Goal: Task Accomplishment & Management: Manage account settings

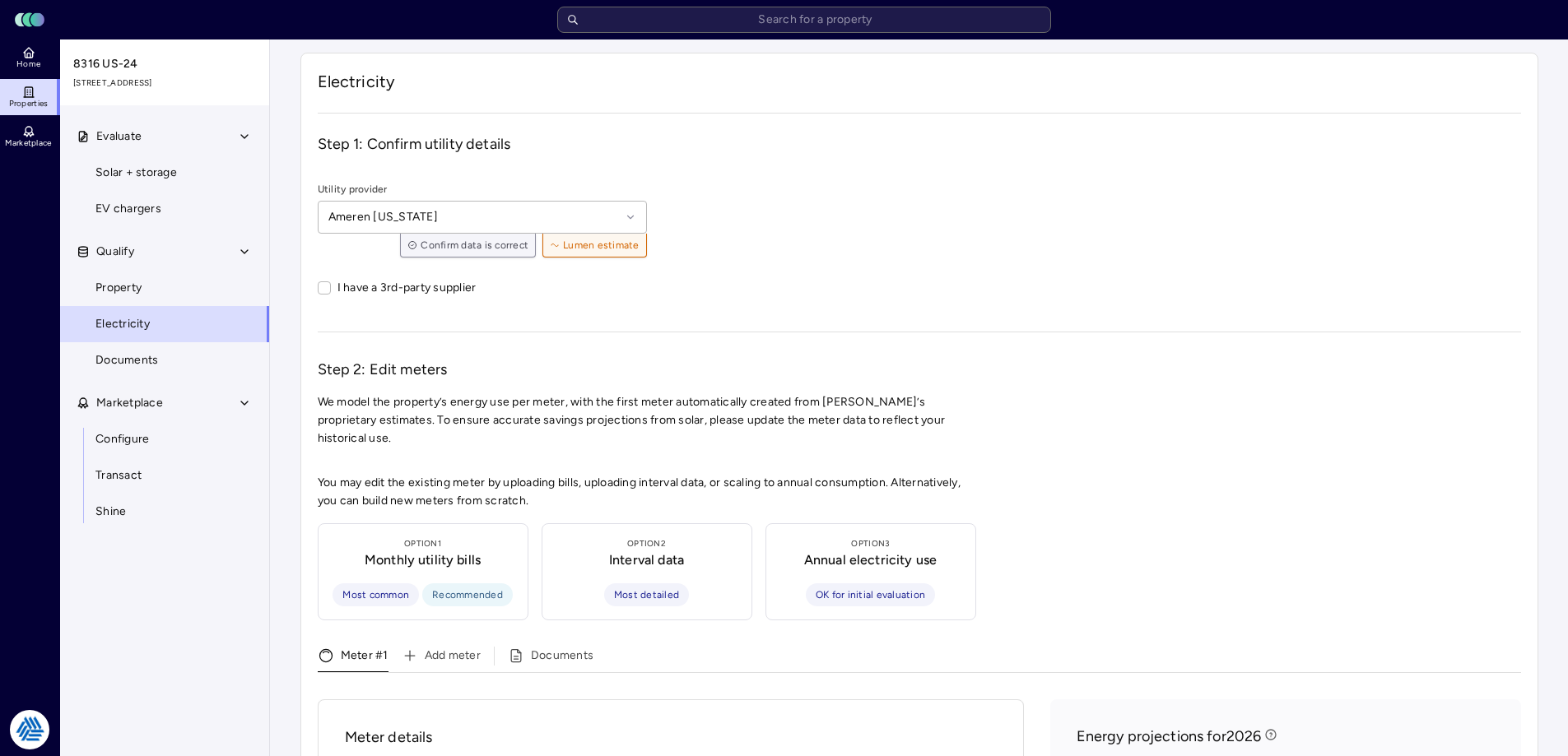
click at [798, 18] on input "text" at bounding box center [804, 20] width 493 height 26
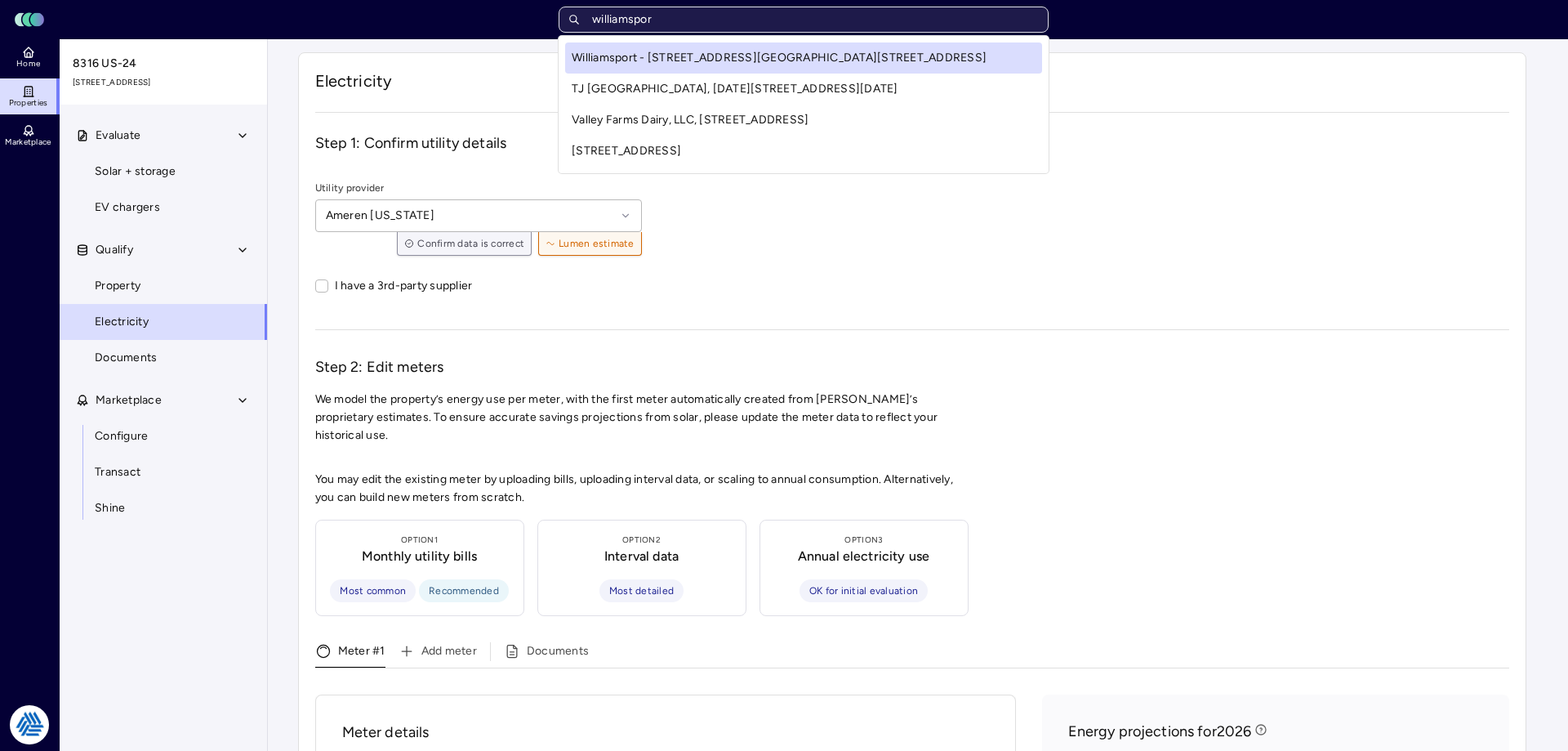
type input "williamsport"
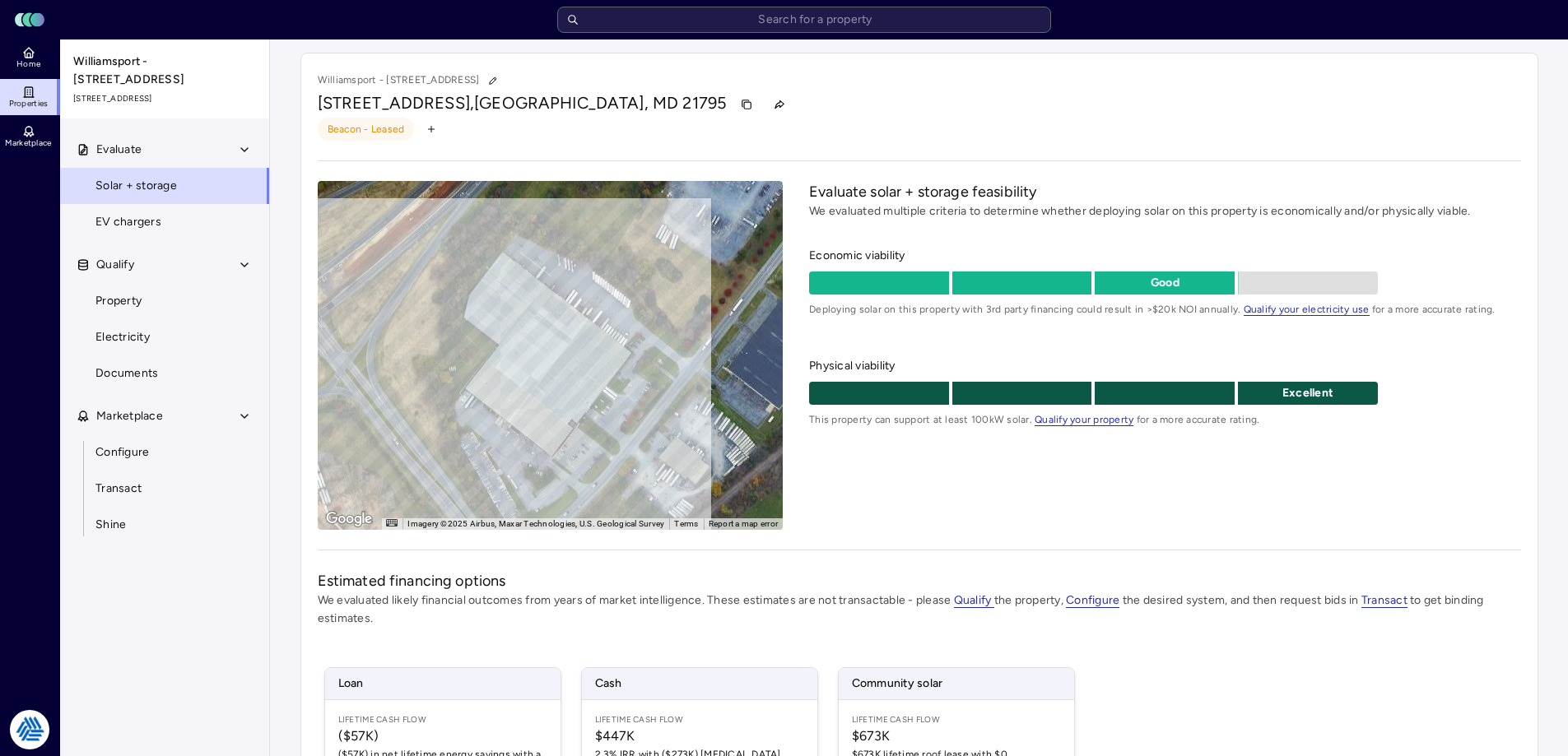
click at [641, 33] on header "Toggle Sidebar Lumen Energy Logo" at bounding box center [784, 20] width 1568 height 39
click at [650, 24] on input "text" at bounding box center [804, 20] width 493 height 26
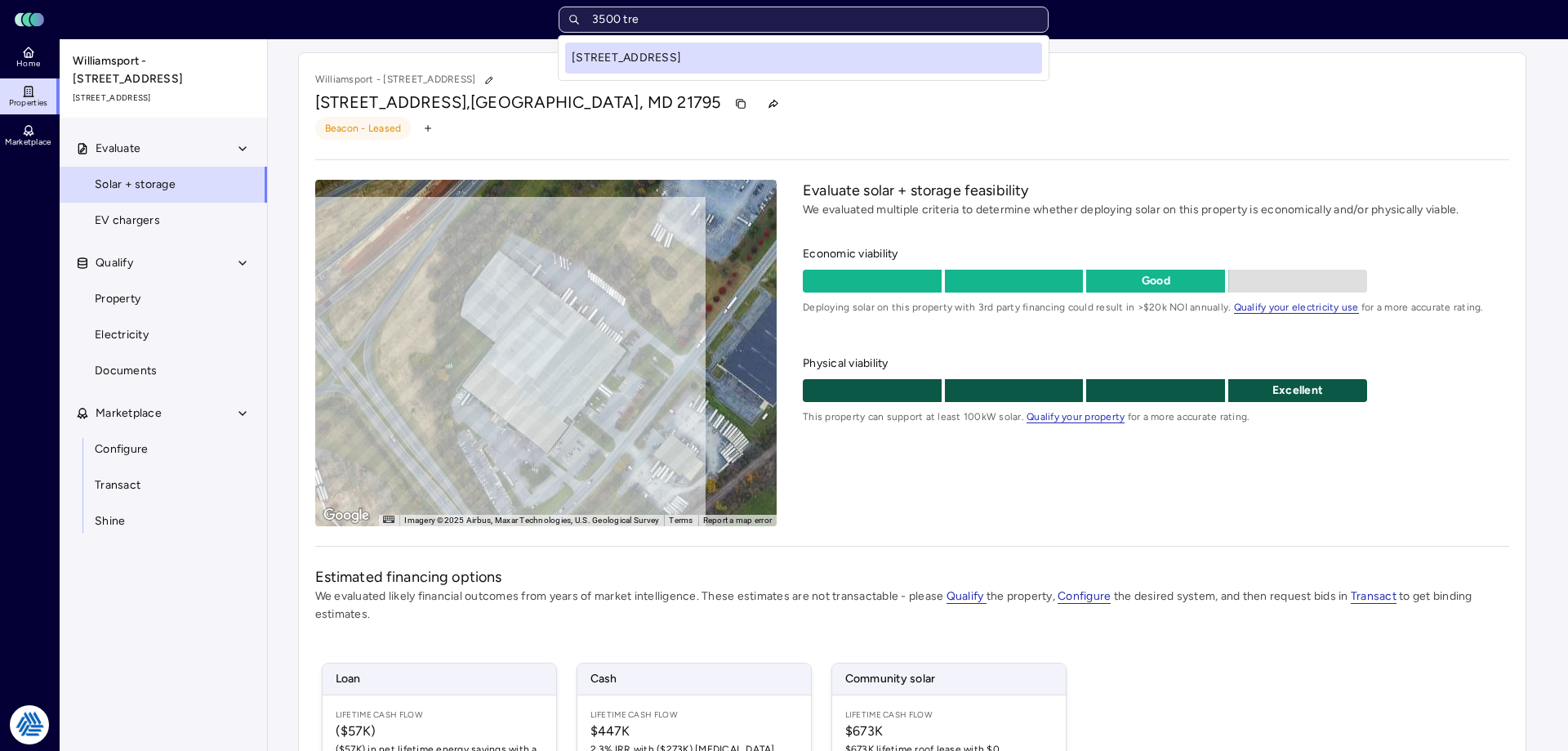
type input "3500 tren"
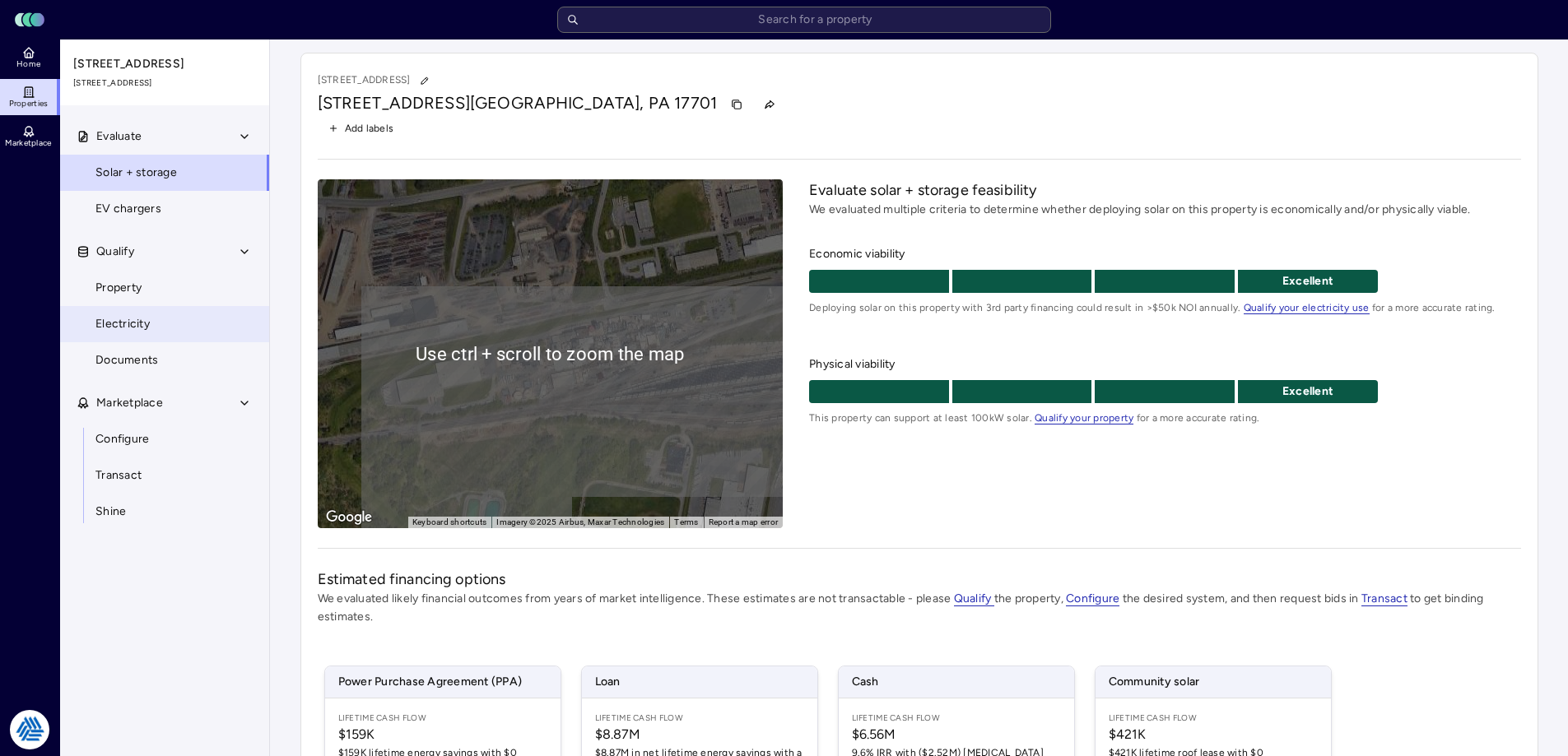
click at [199, 327] on link "Electricity" at bounding box center [164, 324] width 211 height 36
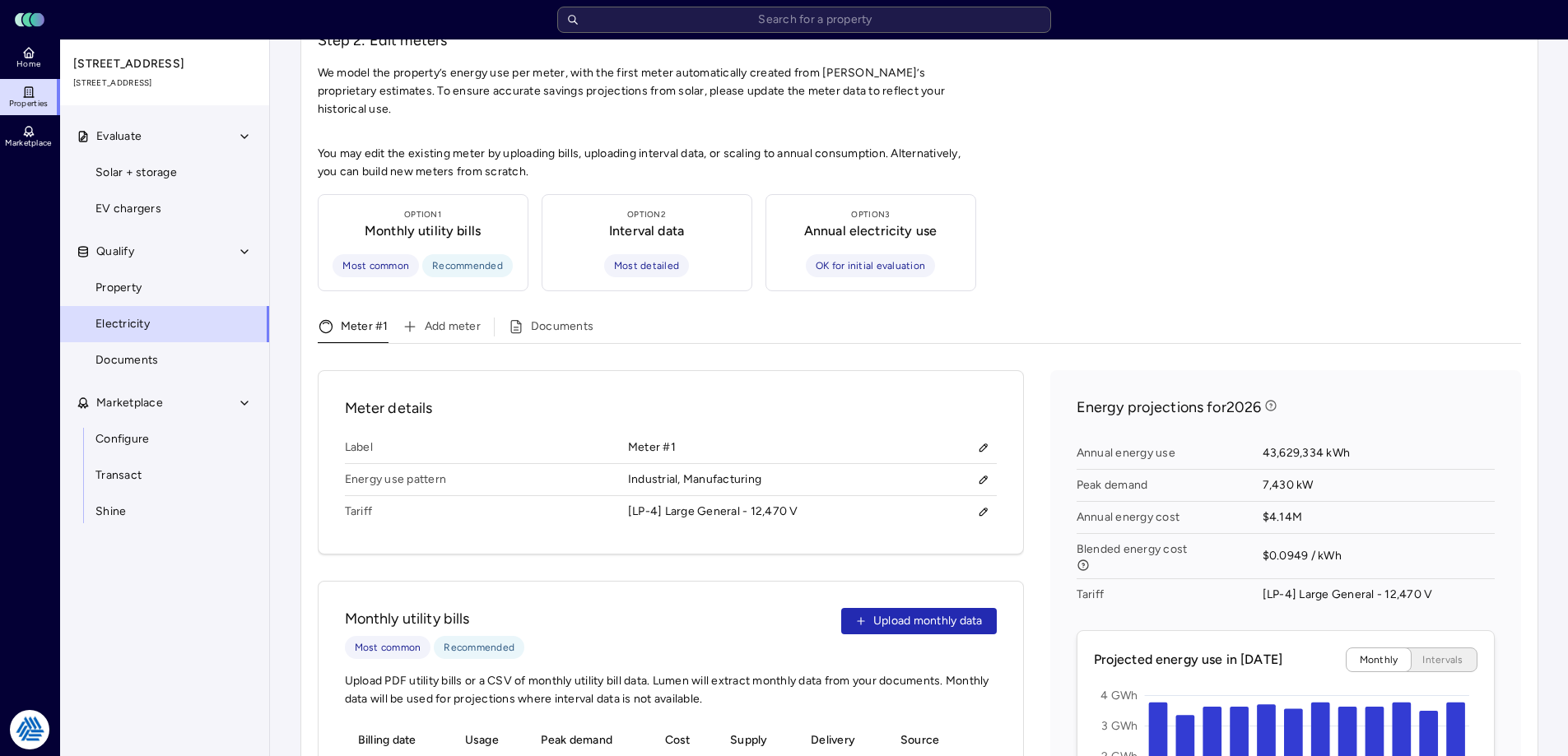
scroll to position [576, 0]
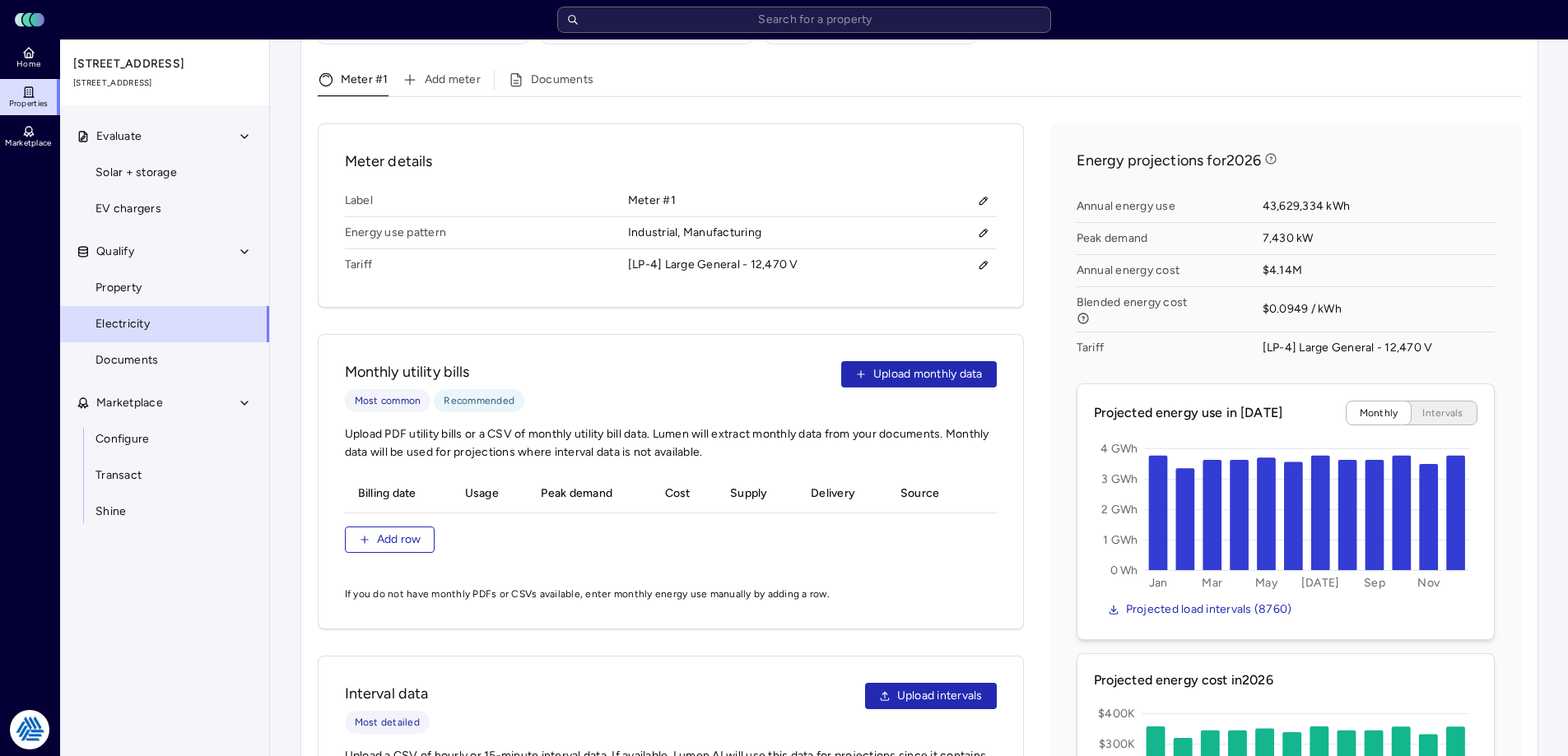
click at [1066, 333] on div "Energy projections for 2026 Annual energy use 43,629,334 kWh Peak demand 7,430 …" at bounding box center [1285, 527] width 470 height 808
click at [287, 527] on div "Electricity Step 1: Confirm utility details Utility provider PPL Electric Utili…" at bounding box center [918, 305] width 1264 height 1683
click at [286, 520] on div "Your estimates have been updated Electricity Step 1: Confirm utility details Ut…" at bounding box center [918, 305] width 1297 height 1683
click at [286, 487] on div "Your estimates have been updated Electricity Step 1: Confirm utility details Ut…" at bounding box center [918, 305] width 1297 height 1683
click at [285, 56] on div "Your estimates have been updated Electricity Step 1: Confirm utility details Ut…" at bounding box center [918, 305] width 1297 height 1683
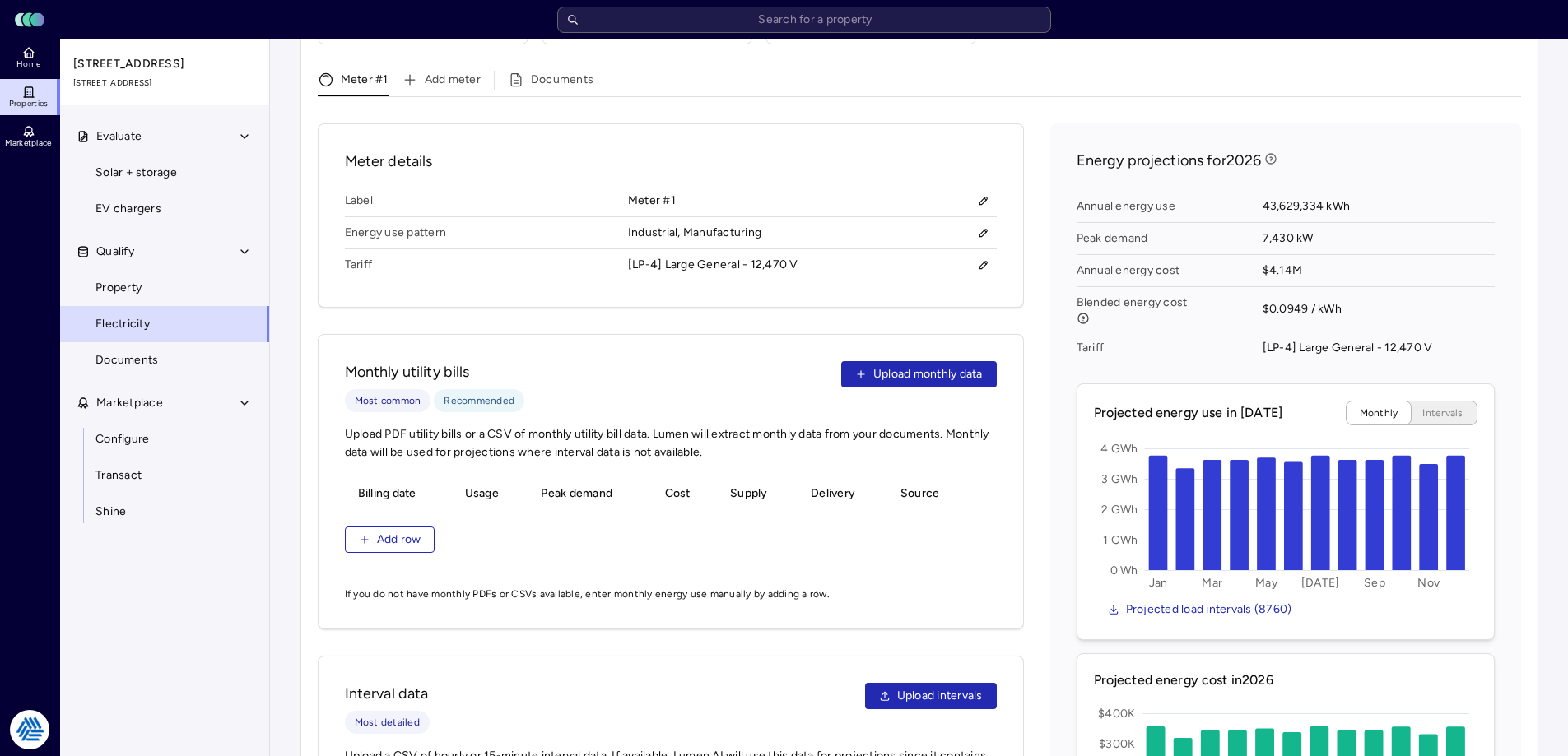
drag, startPoint x: 280, startPoint y: 57, endPoint x: 288, endPoint y: 63, distance: 10.0
click at [286, 61] on div "Your estimates have been updated Electricity Step 1: Confirm utility details Ut…" at bounding box center [918, 305] width 1297 height 1683
drag, startPoint x: 292, startPoint y: 95, endPoint x: 352, endPoint y: 44, distance: 78.7
click at [293, 91] on div "Electricity Step 1: Confirm utility details Utility provider PPL Electric Utili…" at bounding box center [918, 305] width 1264 height 1683
click at [289, 58] on div "Electricity Step 1: Confirm utility details Utility provider PPL Electric Utili…" at bounding box center [918, 305] width 1264 height 1683
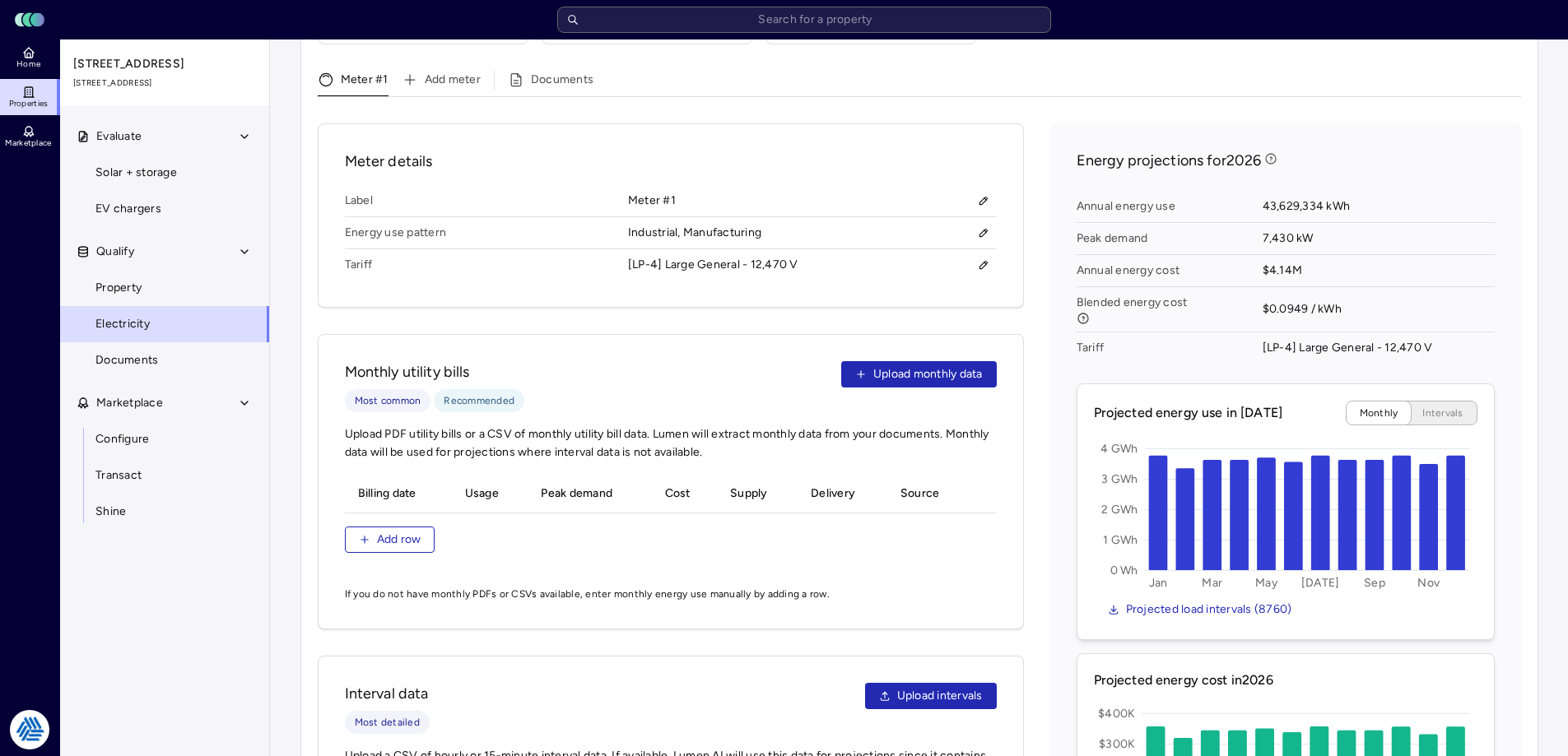
click at [282, 58] on div "Your estimates have been updated Electricity Step 1: Confirm utility details Ut…" at bounding box center [918, 305] width 1297 height 1683
click at [265, 34] on header "Toggle Sidebar Lumen Energy Logo" at bounding box center [784, 20] width 1568 height 39
click at [259, 38] on header "Toggle Sidebar Lumen Energy Logo" at bounding box center [784, 20] width 1568 height 39
click at [260, 36] on header "Toggle Sidebar Lumen Energy Logo" at bounding box center [784, 20] width 1568 height 39
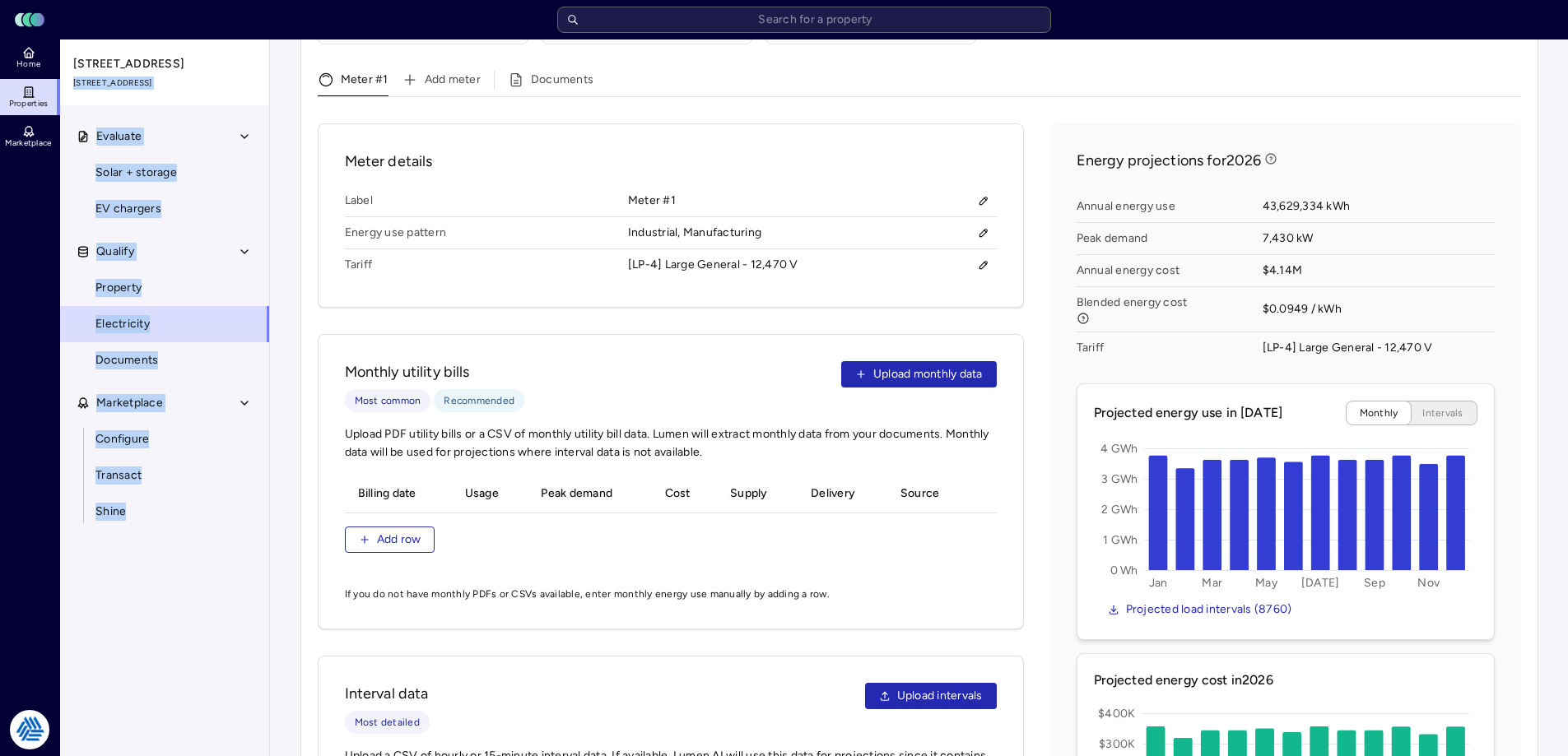
drag, startPoint x: 281, startPoint y: 40, endPoint x: 228, endPoint y: 46, distance: 53.3
click at [224, 44] on div "Home Properties Marketplace Tradition Energy [PERSON_NAME] [STREET_ADDRESS] Eva…" at bounding box center [784, 305] width 1568 height 1683
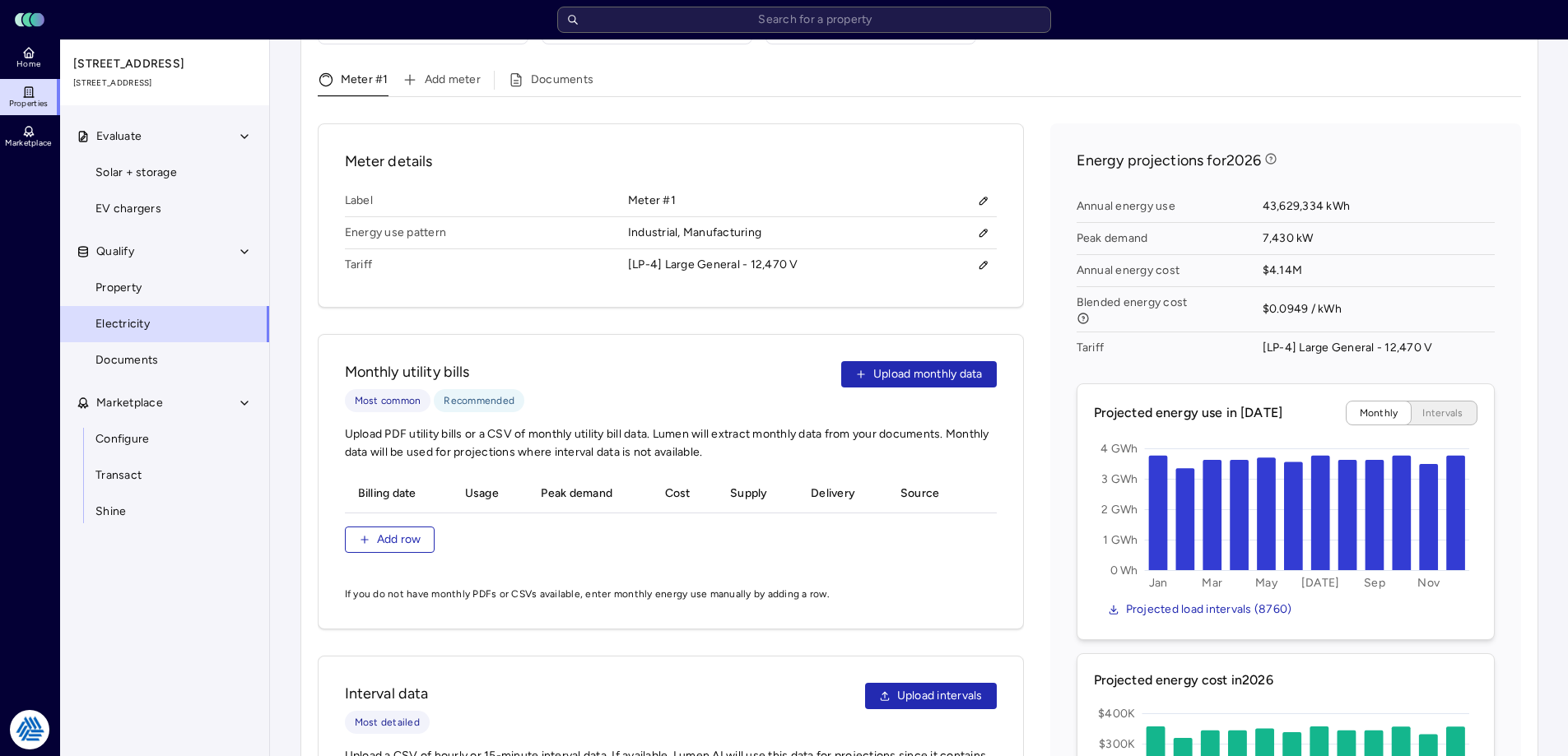
click at [285, 99] on div "Your estimates have been updated Electricity Step 1: Confirm utility details Ut…" at bounding box center [918, 305] width 1297 height 1683
click at [57, 584] on div "Home Properties Marketplace" at bounding box center [30, 371] width 60 height 664
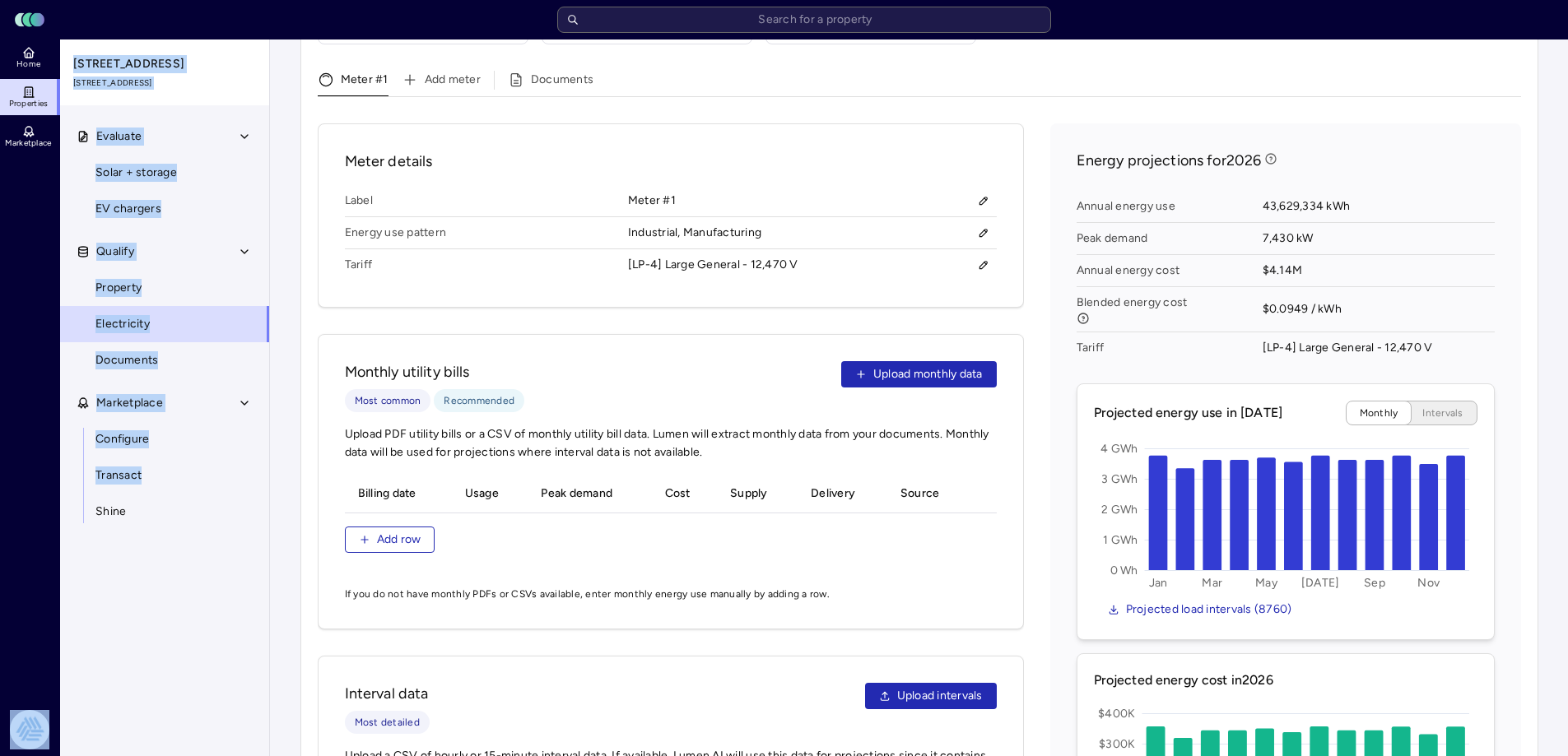
click at [59, 583] on div "Home Properties Marketplace Tradition Energy [PERSON_NAME] [STREET_ADDRESS] Eva…" at bounding box center [134, 398] width 269 height 717
click at [62, 581] on div "Evaluate Solar + storage EV chargers Qualify Property Electricity Documents Mar…" at bounding box center [165, 457] width 211 height 677
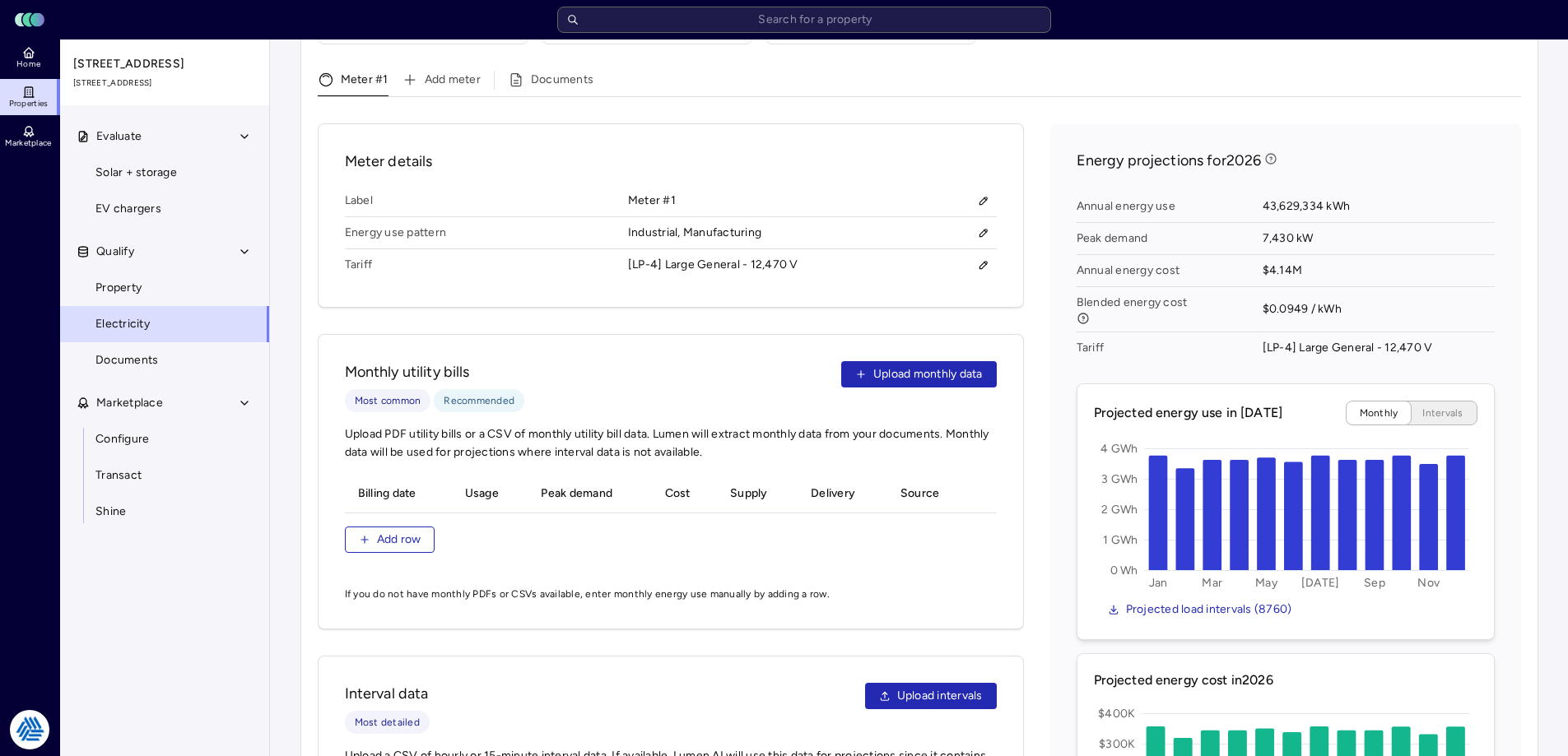
click at [38, 583] on div "Home Properties Marketplace" at bounding box center [30, 371] width 60 height 664
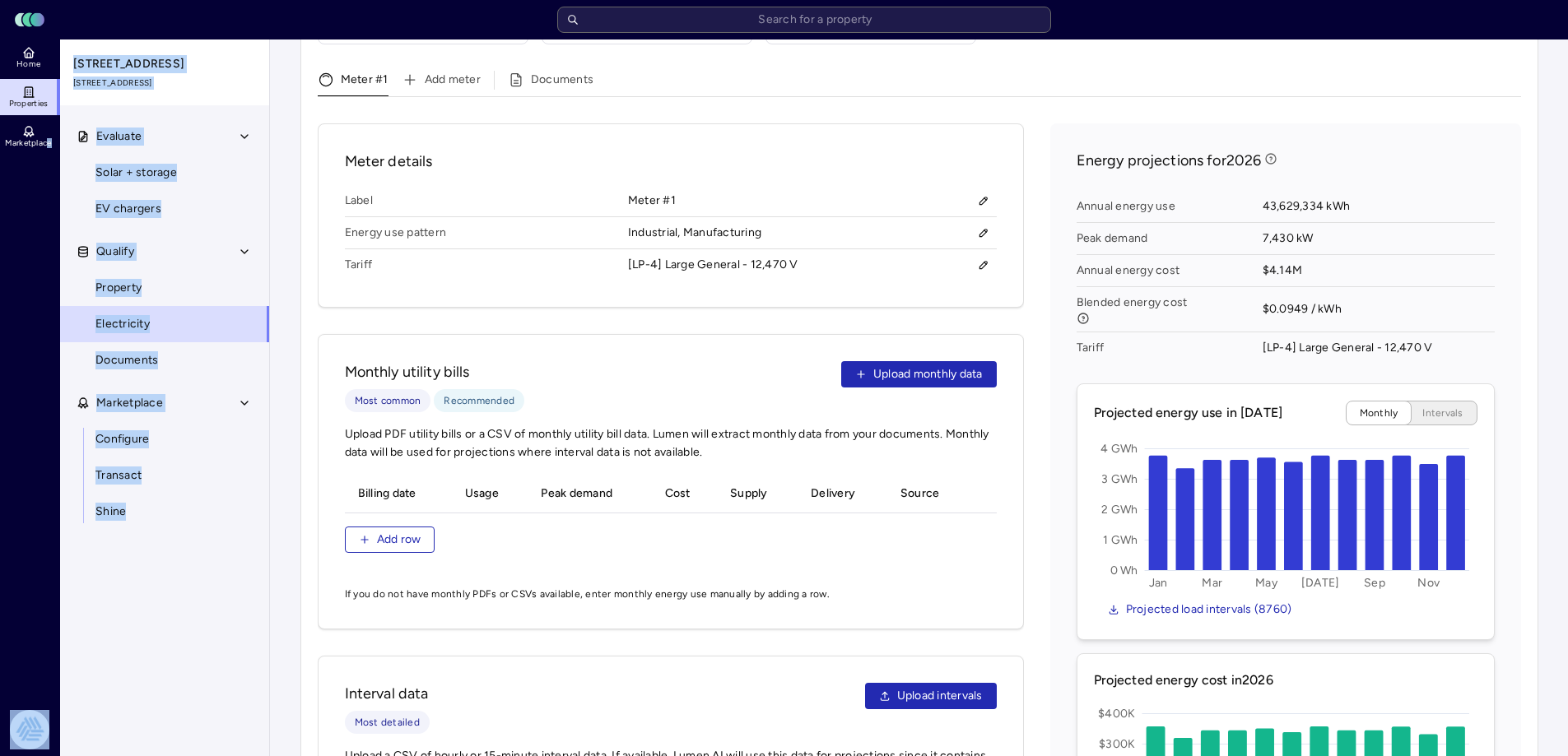
drag, startPoint x: 46, startPoint y: 565, endPoint x: 162, endPoint y: 593, distance: 119.3
click at [162, 593] on div "Home Properties Marketplace Tradition Energy [PERSON_NAME] [STREET_ADDRESS] Eva…" at bounding box center [134, 398] width 269 height 717
click at [162, 593] on div "Evaluate Solar + storage EV chargers Qualify Property Electricity Documents Mar…" at bounding box center [165, 457] width 211 height 677
drag, startPoint x: 130, startPoint y: 634, endPoint x: 6, endPoint y: 304, distance: 352.5
click at [6, 304] on div "Home Properties Marketplace Tradition Energy [PERSON_NAME] [STREET_ADDRESS] Eva…" at bounding box center [134, 398] width 269 height 717
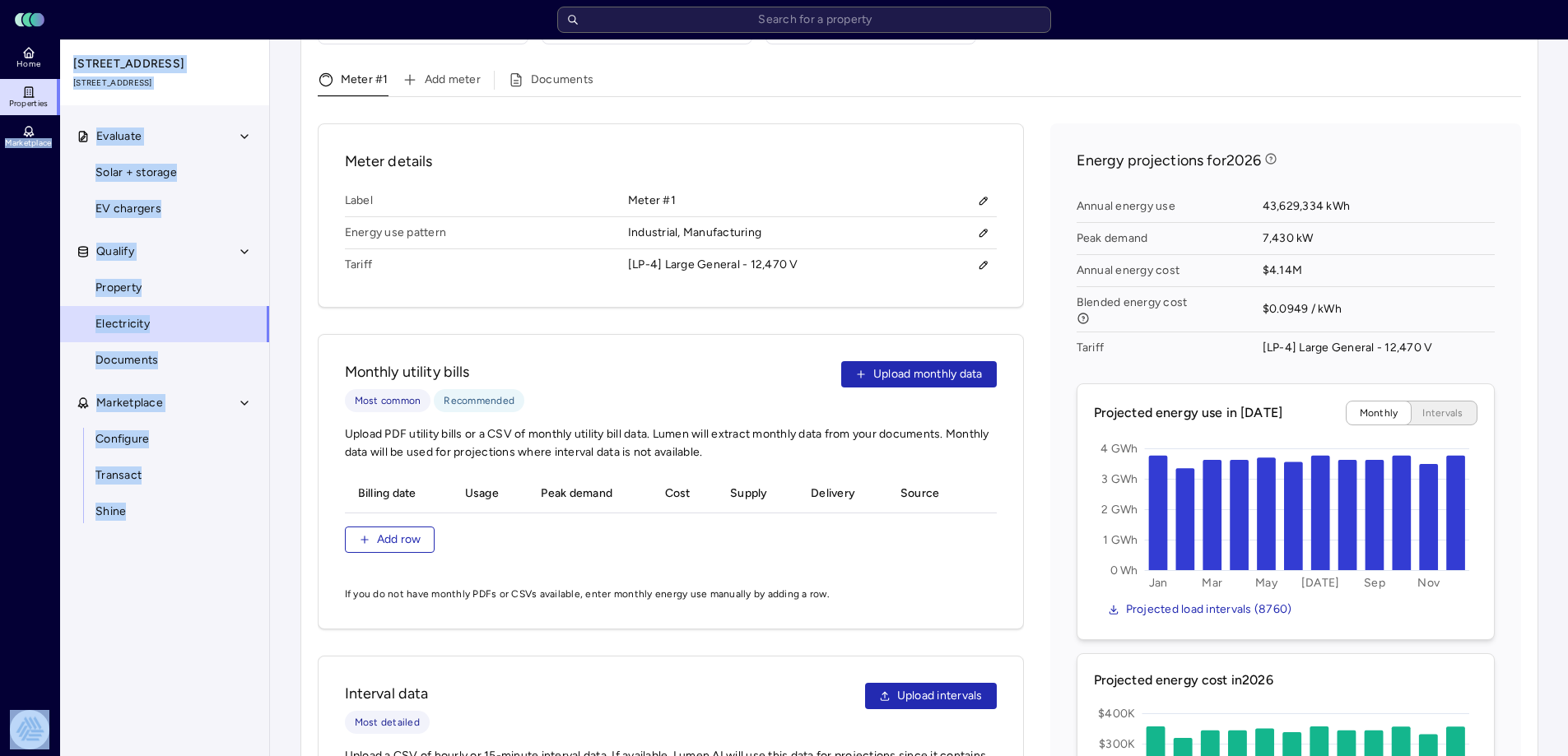
click at [122, 623] on div "Evaluate Solar + storage EV chargers Qualify Property Electricity Documents Mar…" at bounding box center [165, 457] width 211 height 677
drag, startPoint x: 205, startPoint y: 579, endPoint x: 70, endPoint y: 26, distance: 569.2
click at [70, 26] on div "Toggle Sidebar Lumen Energy Logo Home Properties Marketplace Tradition Energy […" at bounding box center [784, 285] width 1568 height 1722
click at [195, 544] on div "Evaluate Solar + storage EV chargers Qualify Property Electricity Documents Mar…" at bounding box center [165, 457] width 211 height 677
drag, startPoint x: 179, startPoint y: 393, endPoint x: 61, endPoint y: 48, distance: 364.6
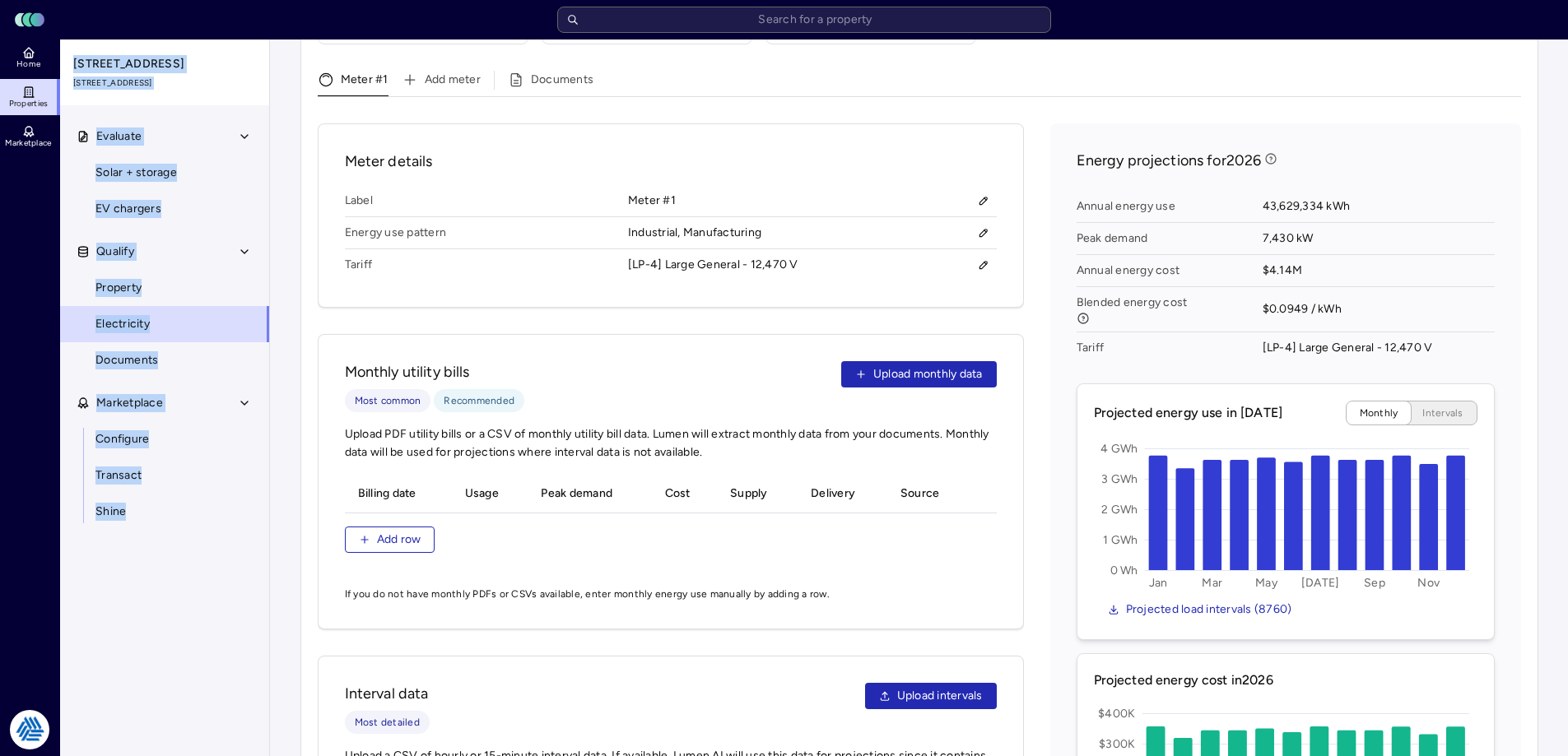
click at [61, 48] on div "[STREET_ADDRESS] Evaluate Solar + storage EV chargers Qualify Property Electric…" at bounding box center [165, 417] width 211 height 756
click at [69, 42] on div "[STREET_ADDRESS]" at bounding box center [165, 72] width 211 height 66
click at [69, 41] on div "[STREET_ADDRESS]" at bounding box center [165, 72] width 211 height 66
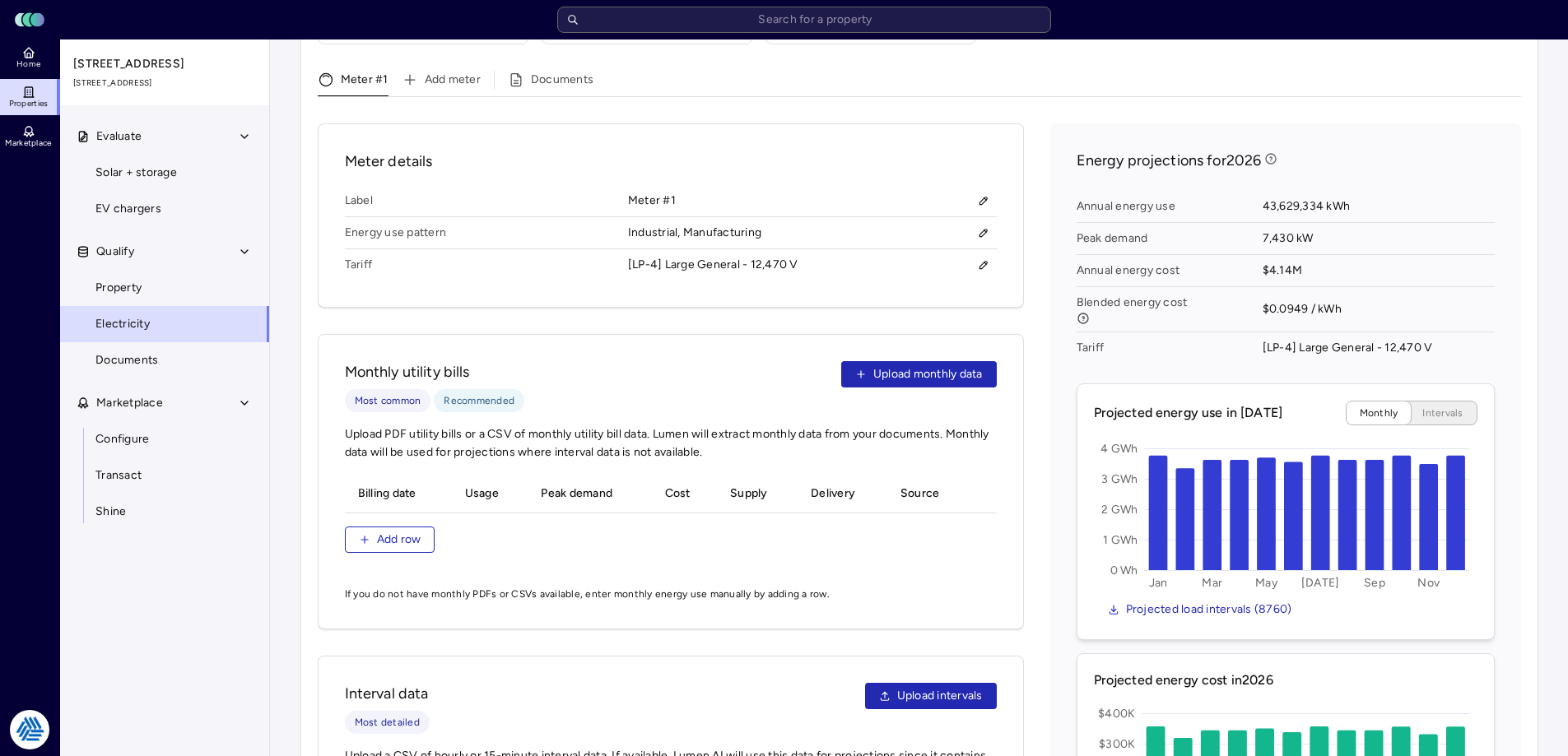
click at [61, 32] on div "Toggle Sidebar Lumen Energy Logo" at bounding box center [784, 20] width 1548 height 26
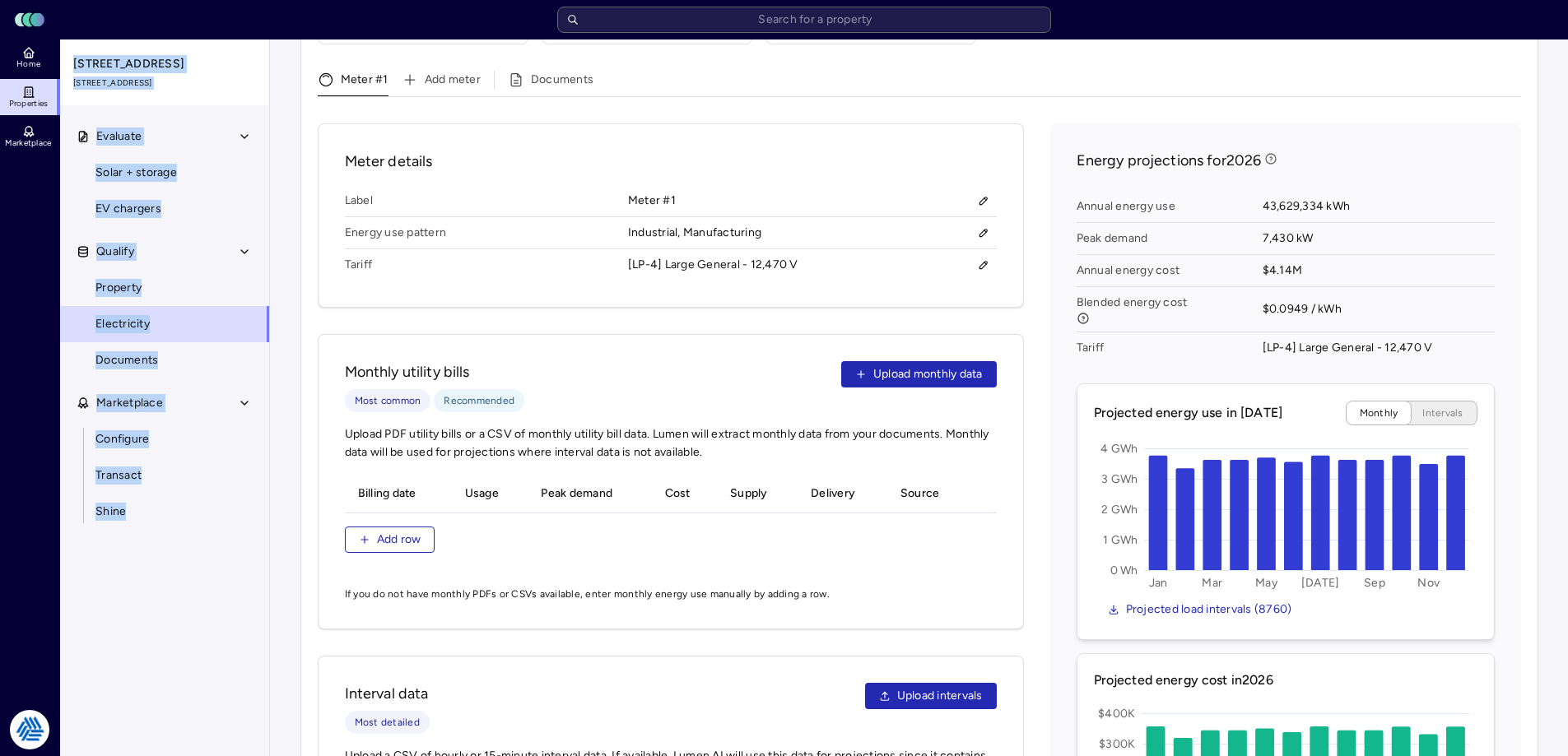
drag, startPoint x: 150, startPoint y: 100, endPoint x: 252, endPoint y: 559, distance: 470.2
click at [252, 559] on div "[STREET_ADDRESS] Evaluate Solar + storage EV chargers Qualify Property Electric…" at bounding box center [165, 417] width 211 height 756
click at [201, 633] on div "Evaluate Solar + storage EV chargers Qualify Property Electricity Documents Mar…" at bounding box center [165, 457] width 211 height 677
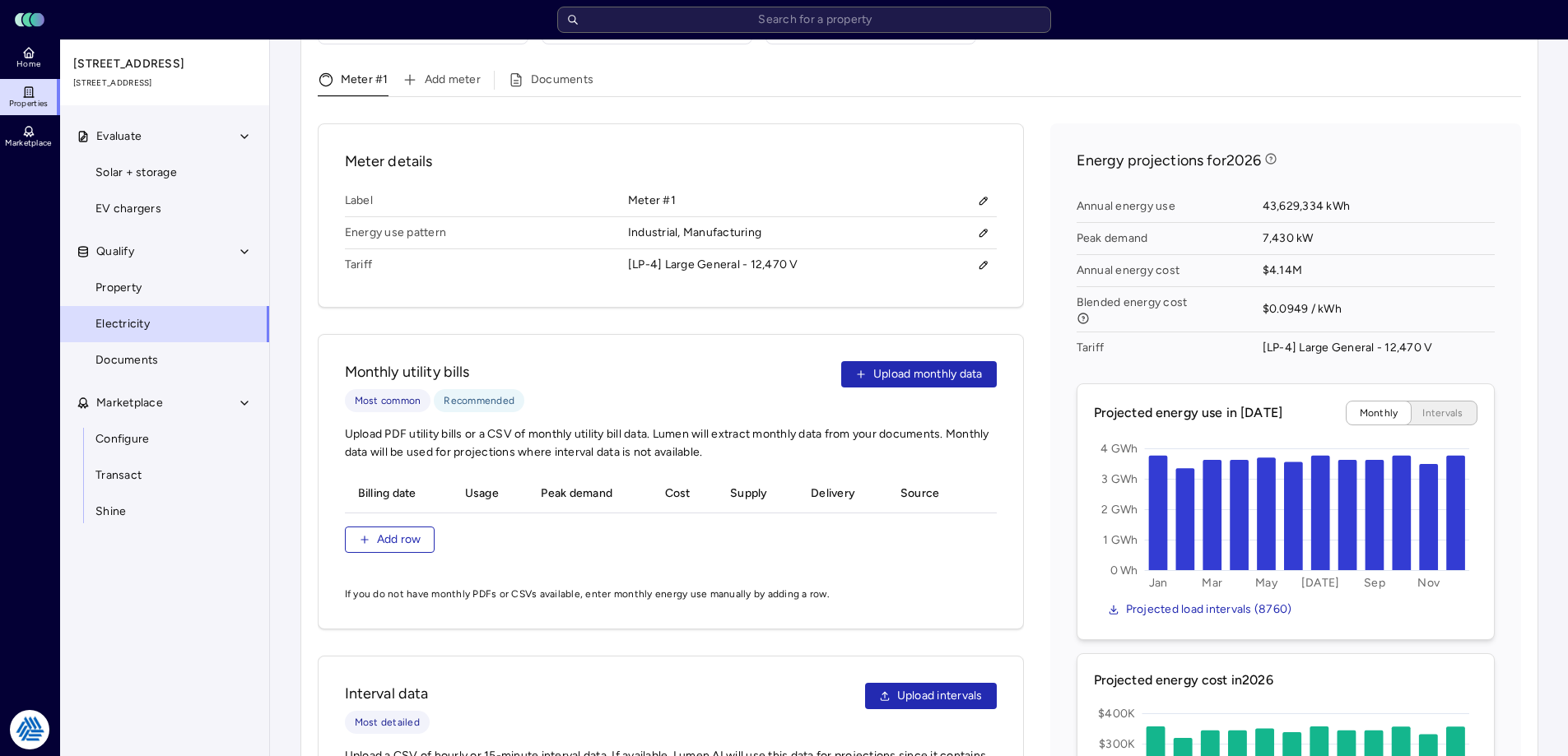
click at [298, 652] on div "Electricity Step 1: Confirm utility details Utility provider PPL Electric Utili…" at bounding box center [918, 305] width 1264 height 1683
click at [222, 675] on div "Evaluate Solar + storage EV chargers Qualify Property Electricity Documents Mar…" at bounding box center [165, 457] width 211 height 677
drag, startPoint x: 22, startPoint y: 625, endPoint x: 216, endPoint y: 666, distance: 198.3
click at [24, 625] on div "Home Properties Marketplace" at bounding box center [30, 371] width 60 height 664
click at [216, 666] on div "Evaluate Solar + storage EV chargers Qualify Property Electricity Documents Mar…" at bounding box center [165, 457] width 211 height 677
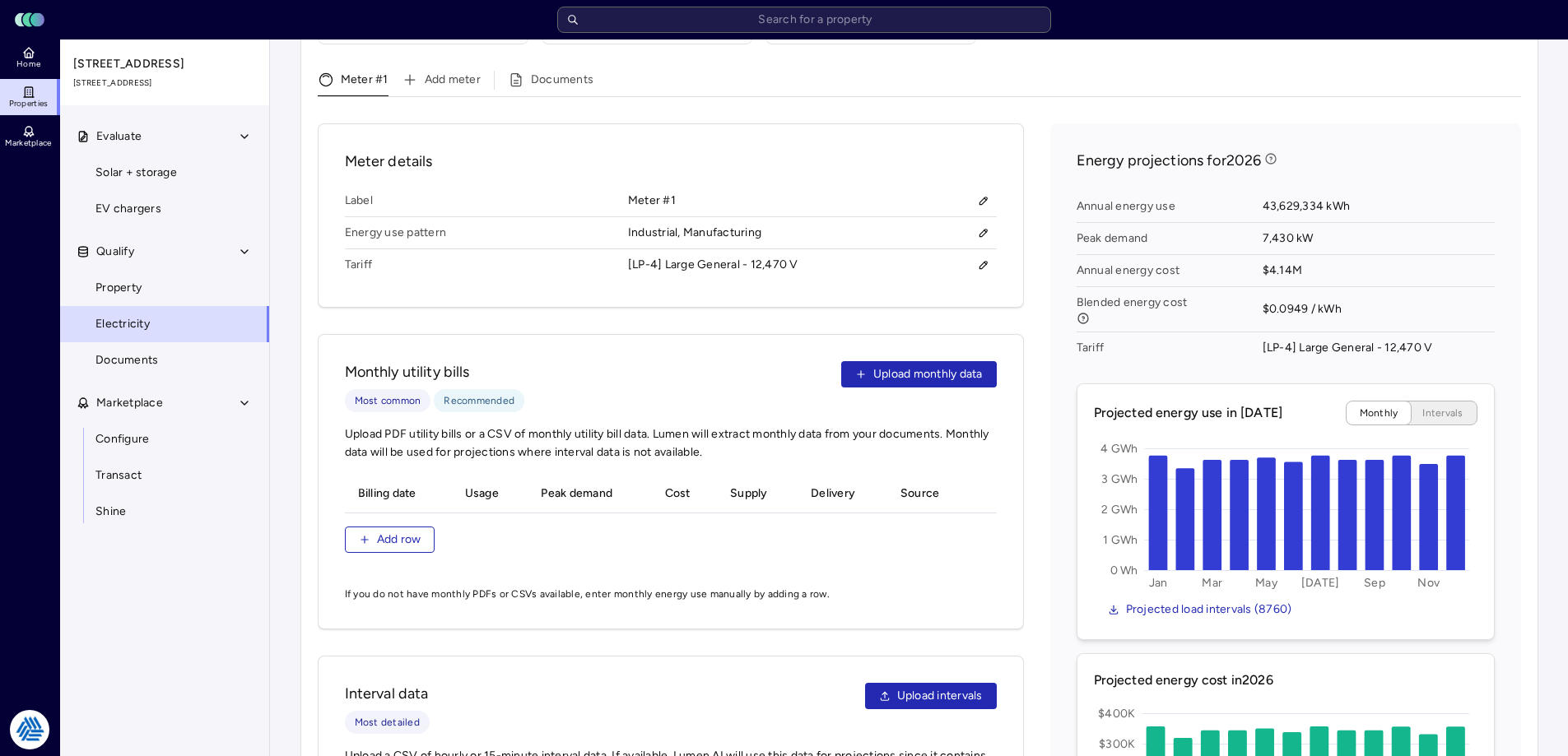
click at [81, 562] on div "Evaluate Solar + storage EV chargers Qualify Property Electricity Documents Mar…" at bounding box center [165, 457] width 211 height 677
click at [1064, 299] on div "Energy projections for 2026 Annual energy use 43,629,334 kWh Peak demand 7,430 …" at bounding box center [1285, 527] width 470 height 808
click at [594, 334] on div "Monthly utility bills Most common Recommended Upload monthly data Upload PDF ut…" at bounding box center [670, 481] width 706 height 295
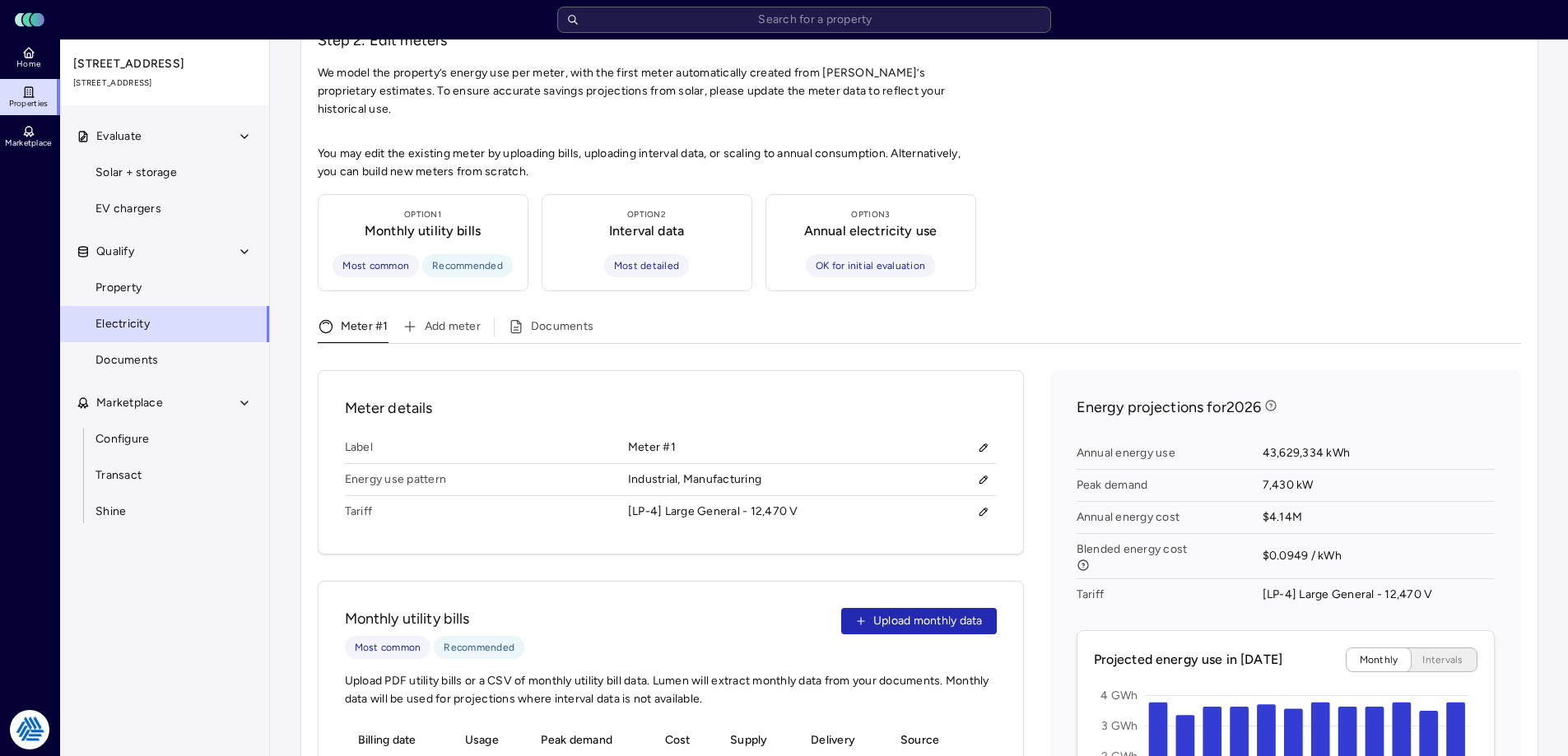
scroll to position [493, 0]
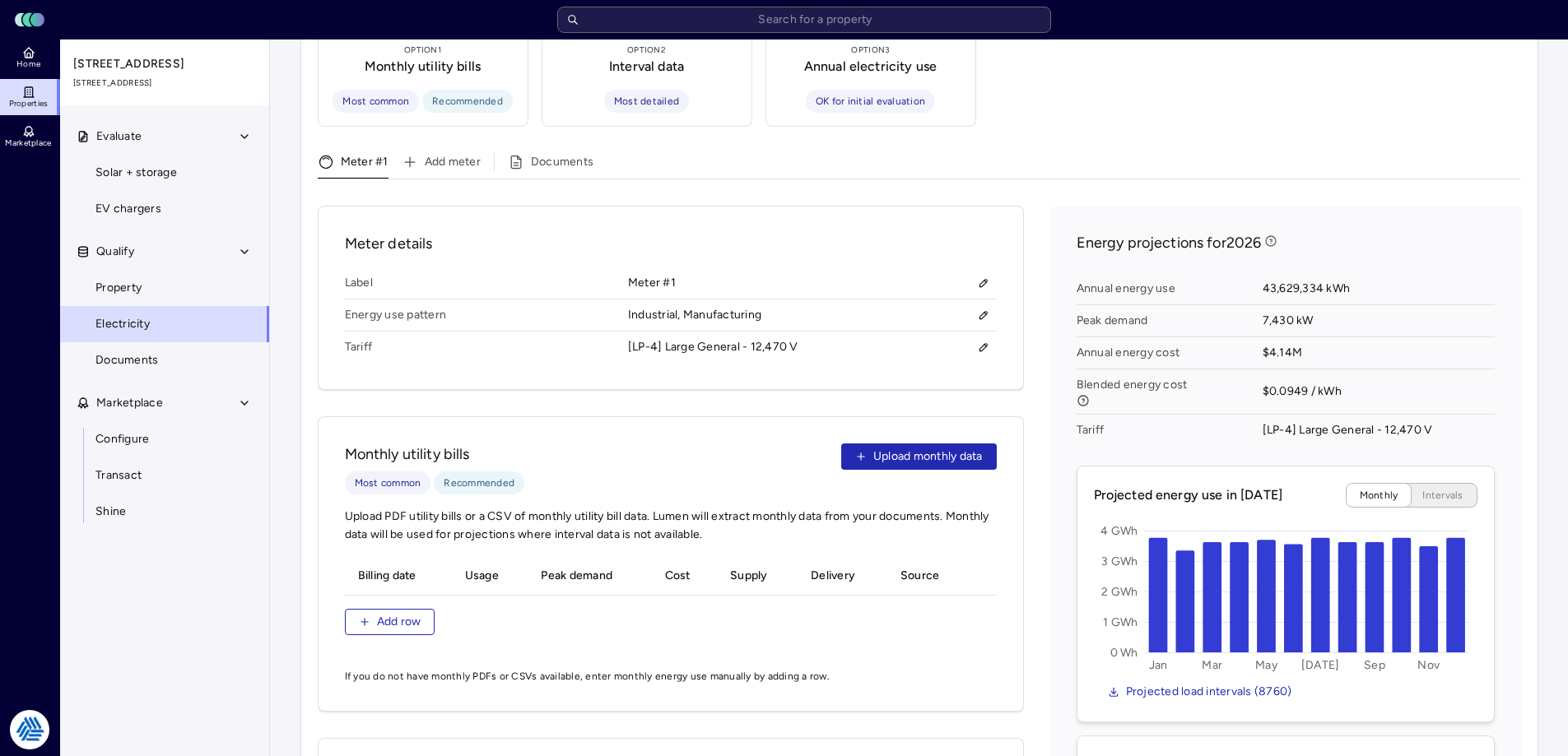
drag, startPoint x: 378, startPoint y: 599, endPoint x: 483, endPoint y: 534, distance: 123.5
click at [446, 557] on div "Billing date Usage Peak demand Cost Supply Delivery Source Add row" at bounding box center [671, 606] width 652 height 98
click at [866, 444] on button "Upload monthly data" at bounding box center [918, 457] width 155 height 26
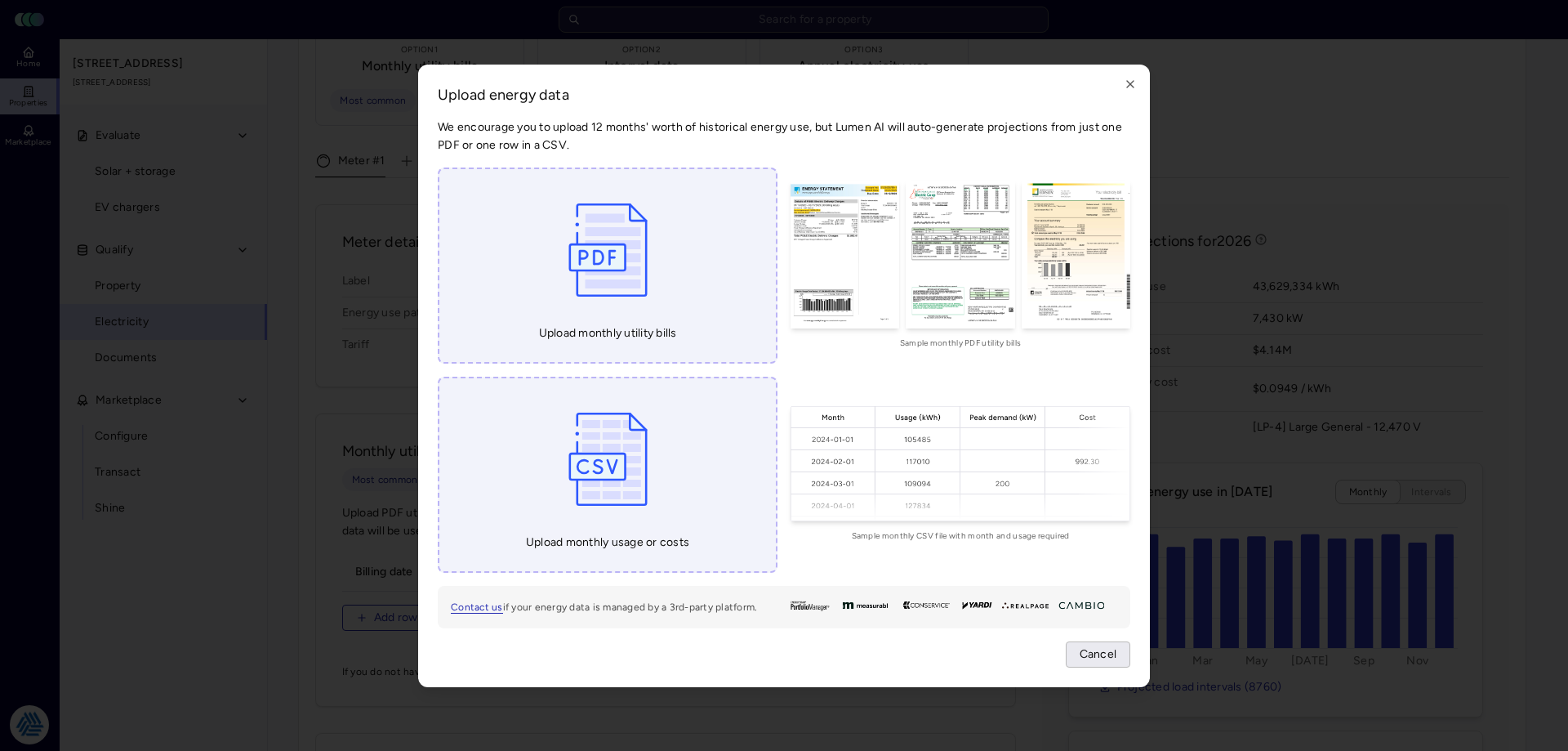
click at [1118, 661] on button "Cancel" at bounding box center [1098, 654] width 65 height 26
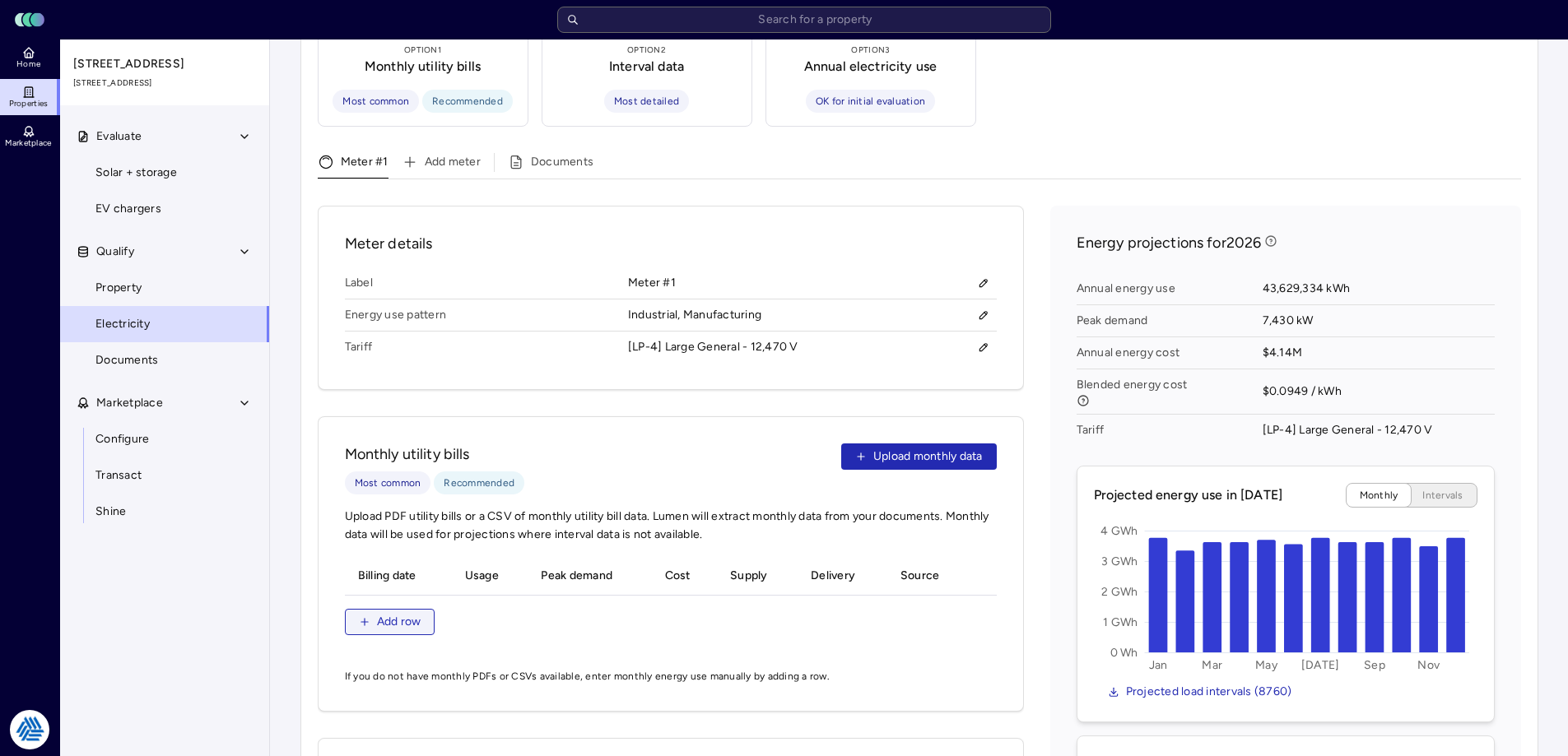
click at [368, 616] on icon "button" at bounding box center [364, 621] width 11 height 11
click at [364, 599] on input "__/__/____" at bounding box center [396, 611] width 74 height 25
click at [469, 599] on input "__/__/____" at bounding box center [496, 611] width 74 height 25
click at [382, 599] on input "[DATE]" at bounding box center [396, 611] width 74 height 25
type input "[DATE]"
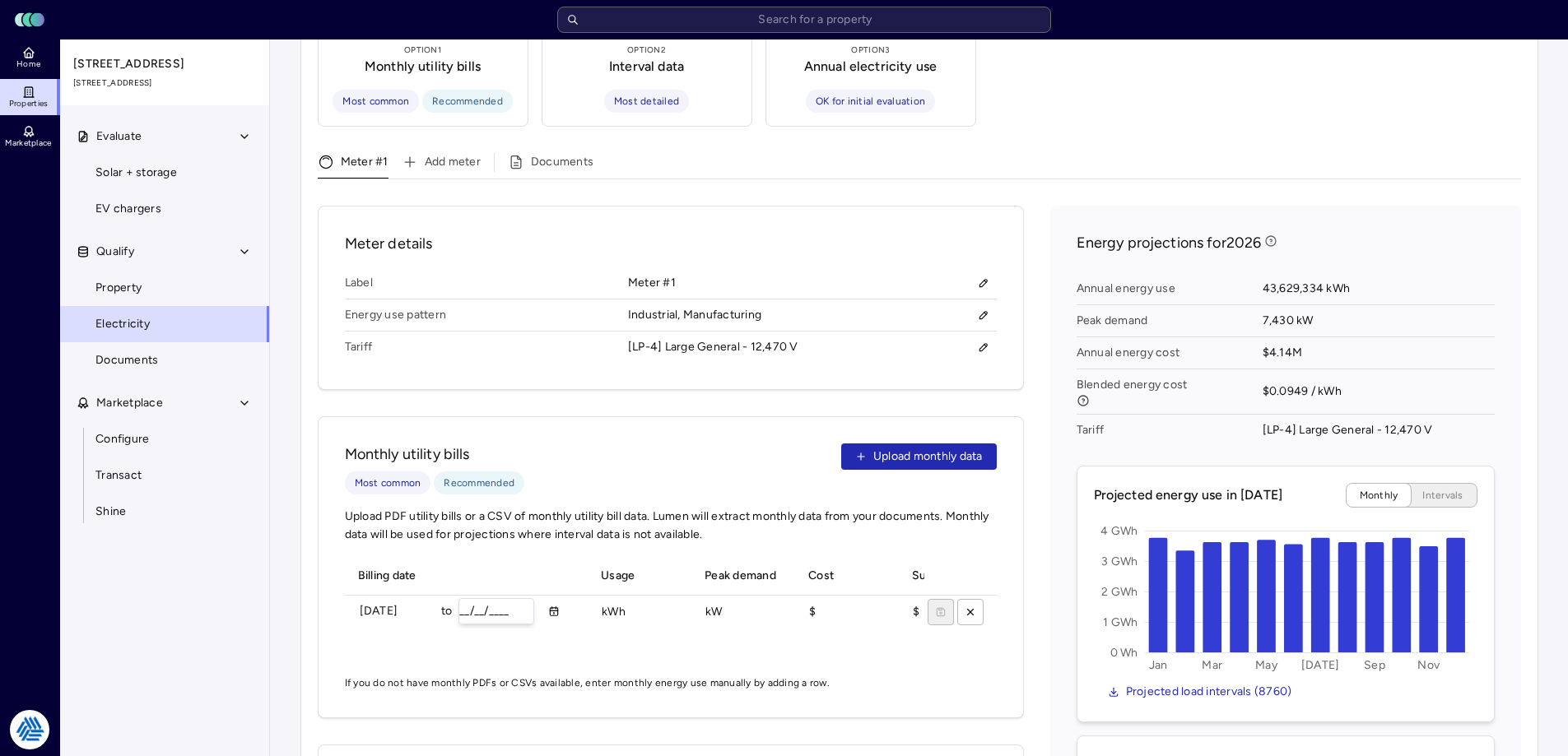
click at [467, 599] on input "__/__/____" at bounding box center [496, 611] width 74 height 25
type input "[DATE]"
type input "2059200 kWh"
type input "$176515.99"
click at [937, 607] on icon "submit" at bounding box center [940, 612] width 11 height 11
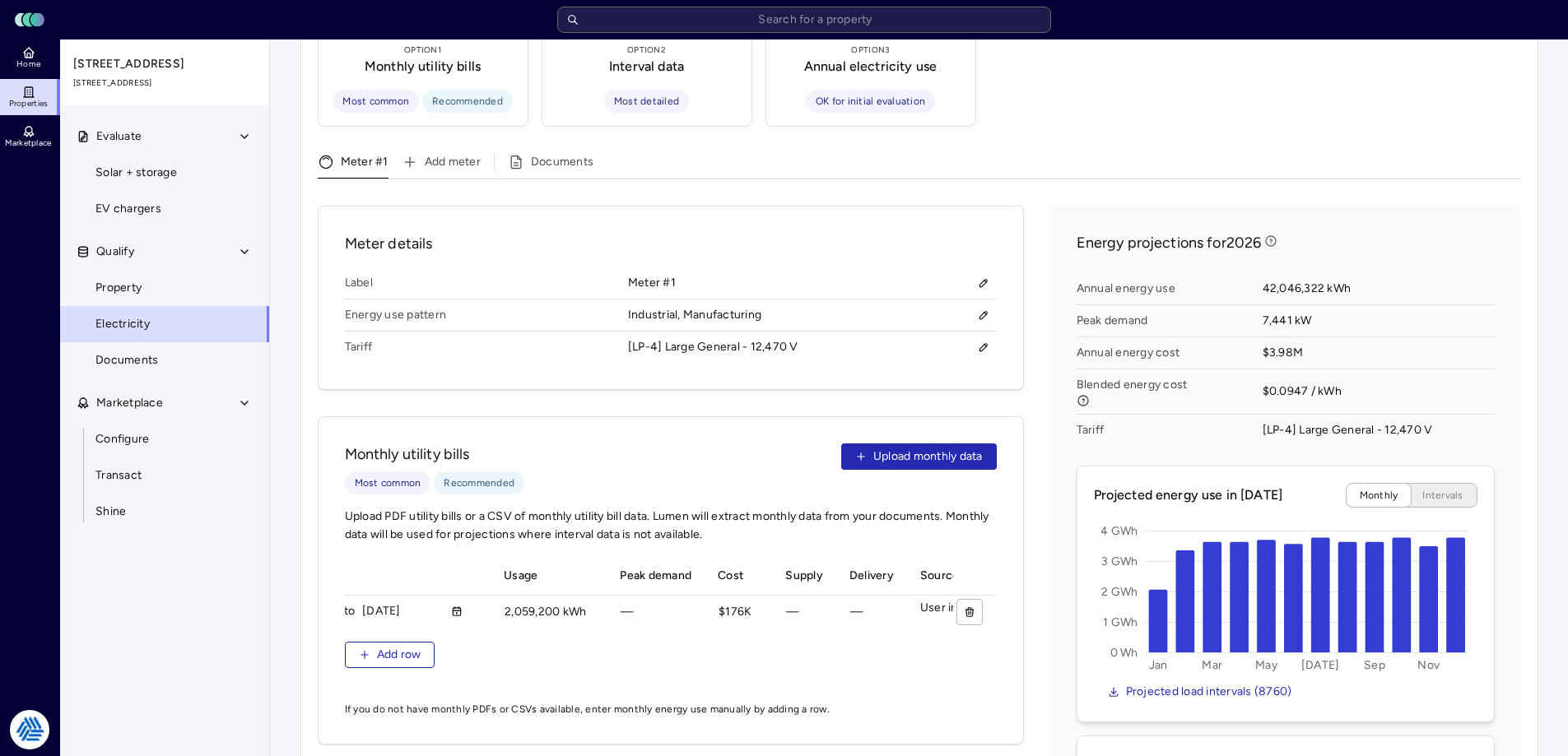
scroll to position [0, 149]
click at [755, 599] on div "$ —" at bounding box center [768, 612] width 84 height 26
type input "$165761"
click at [882, 600] on input "$" at bounding box center [901, 612] width 82 height 25
type input "$10754.99"
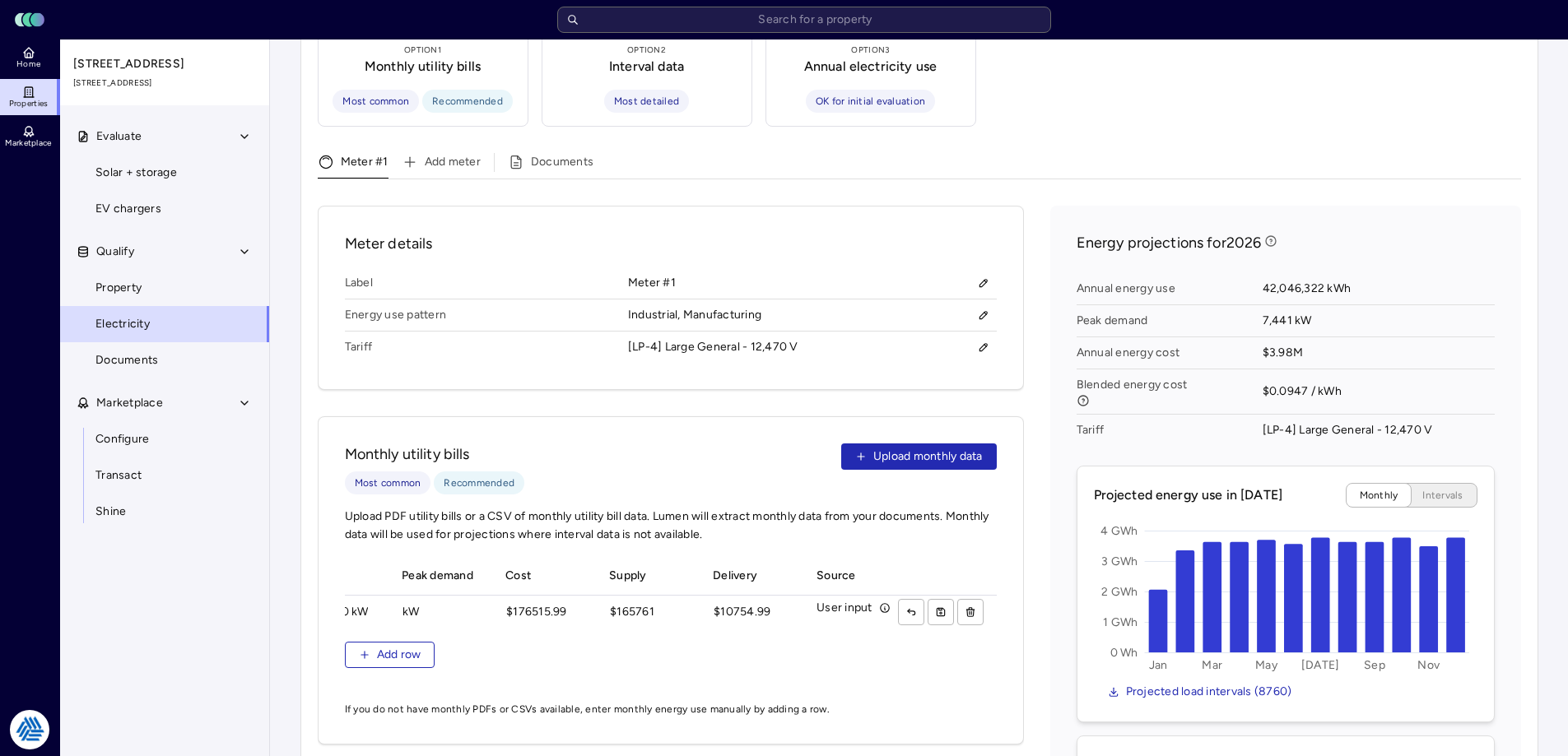
scroll to position [0, 307]
click at [938, 599] on button "submit" at bounding box center [941, 612] width 26 height 26
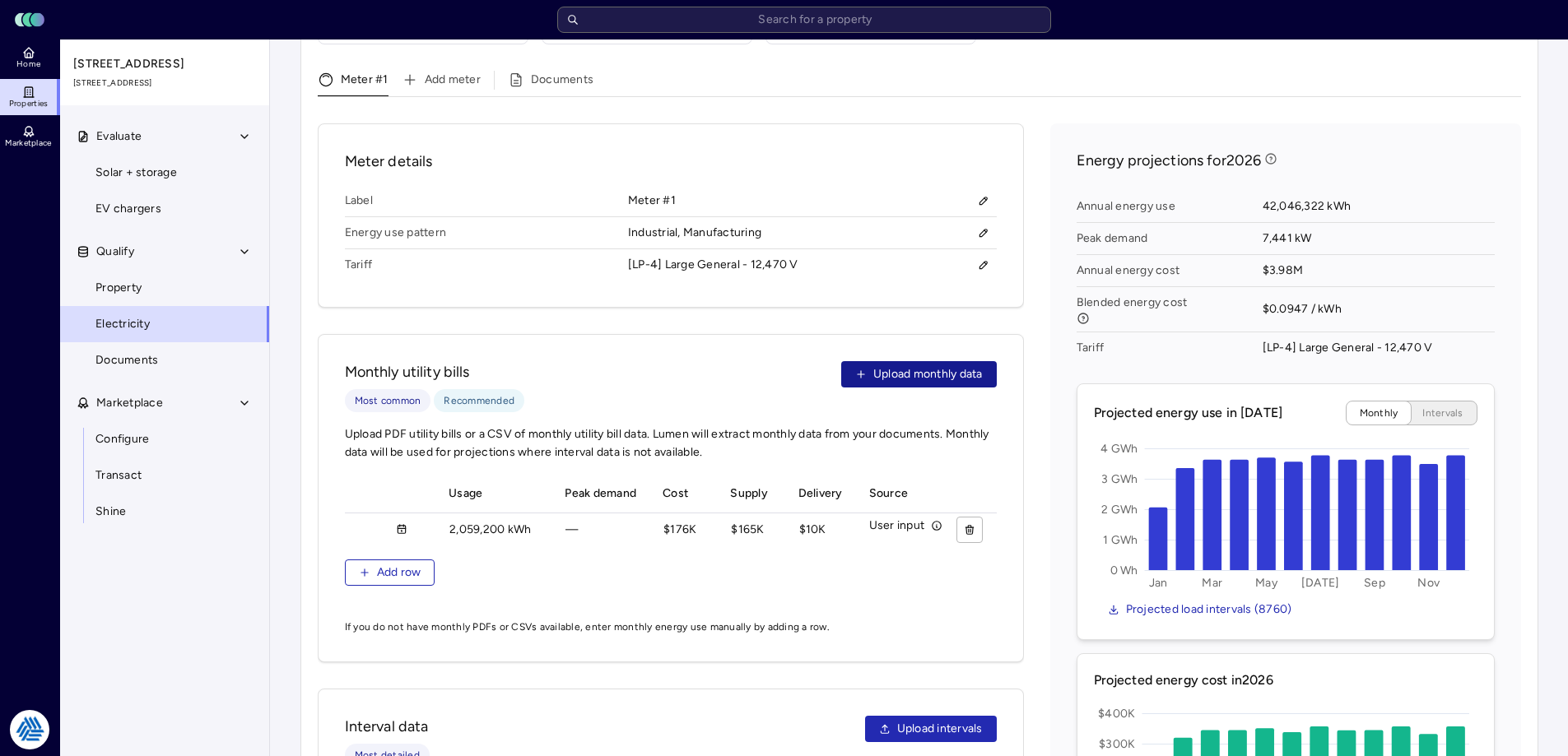
click at [922, 365] on span "Upload monthly data" at bounding box center [928, 374] width 109 height 18
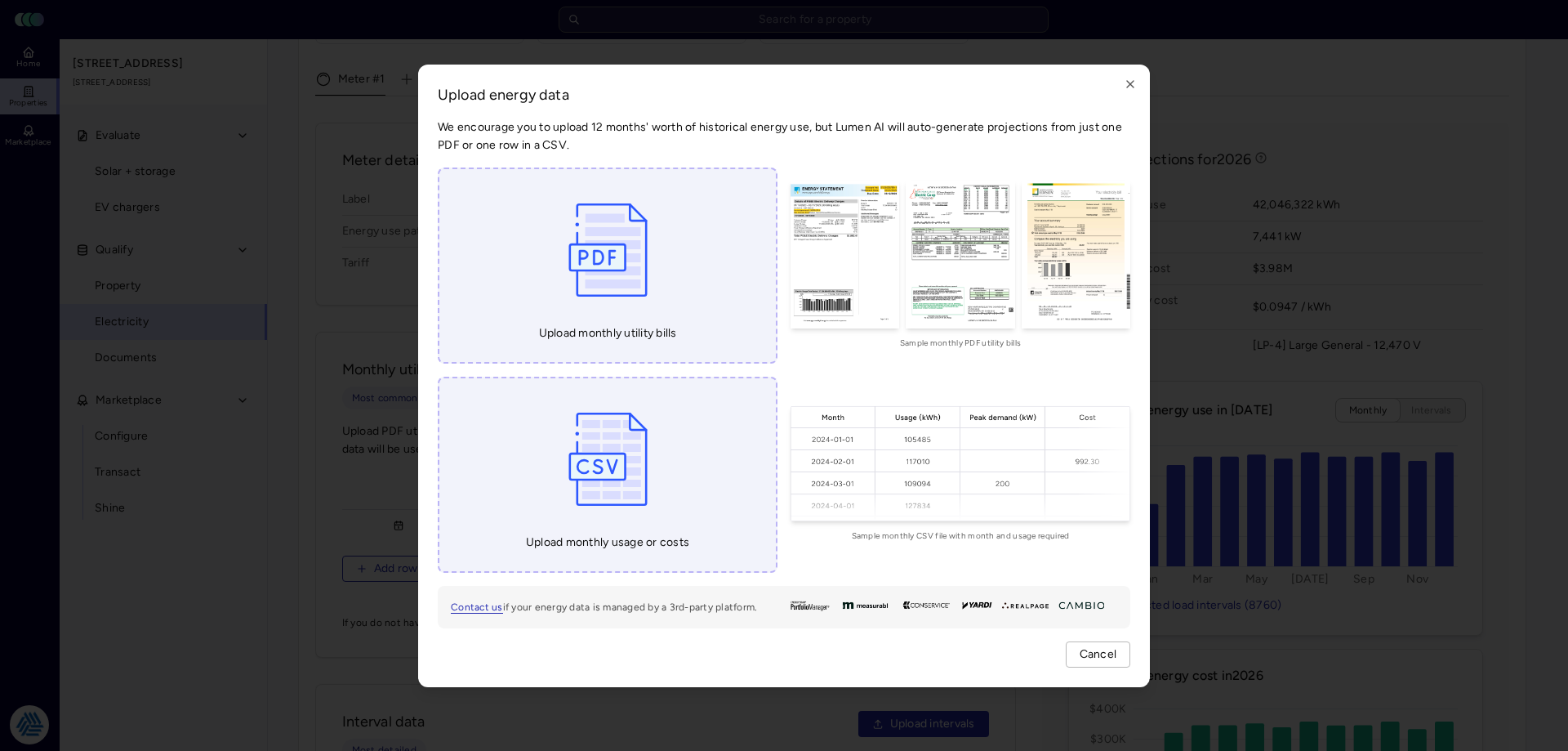
click at [863, 455] on img at bounding box center [960, 463] width 340 height 114
click at [1100, 651] on span "Cancel" at bounding box center [1099, 654] width 37 height 18
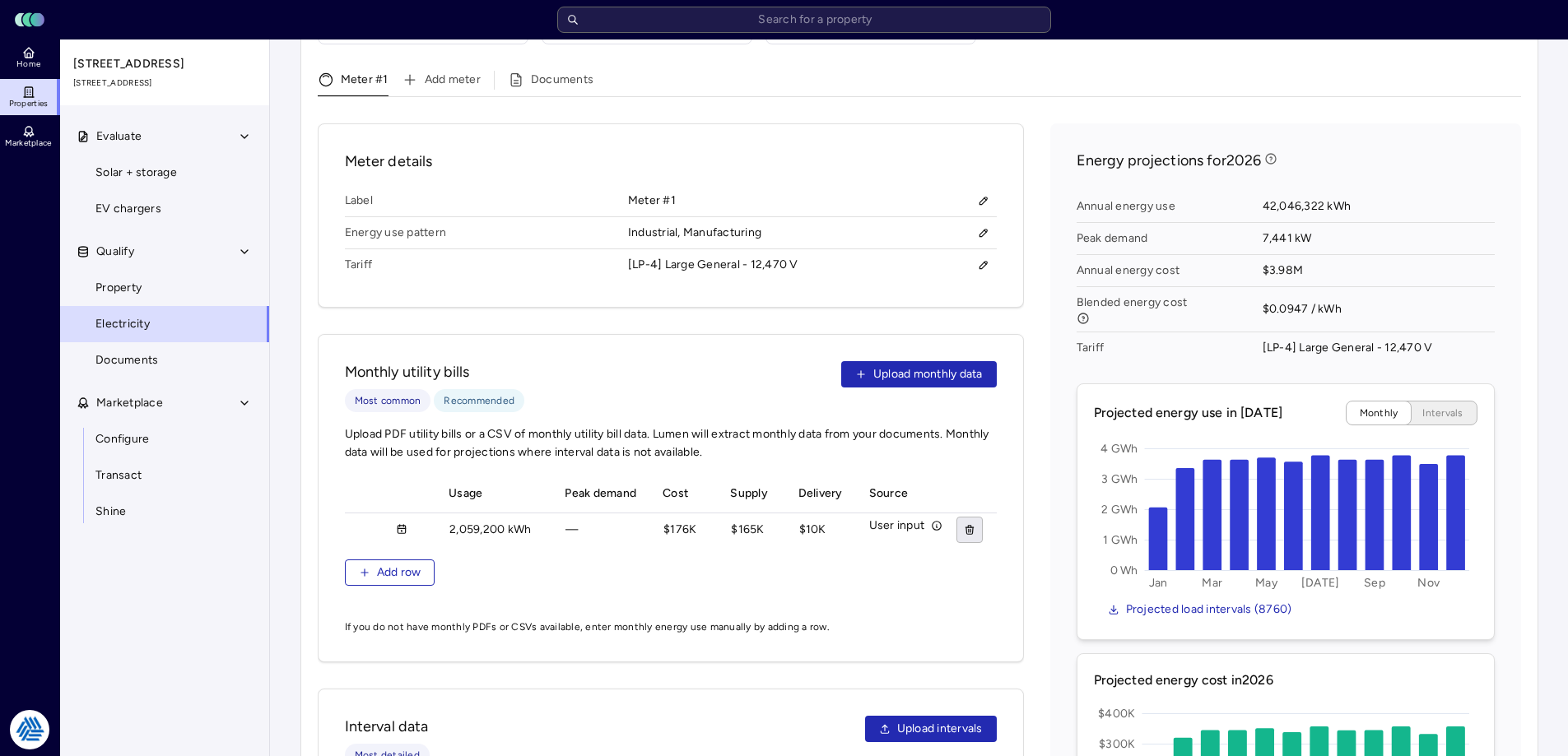
click at [963, 516] on button "button" at bounding box center [970, 529] width 26 height 26
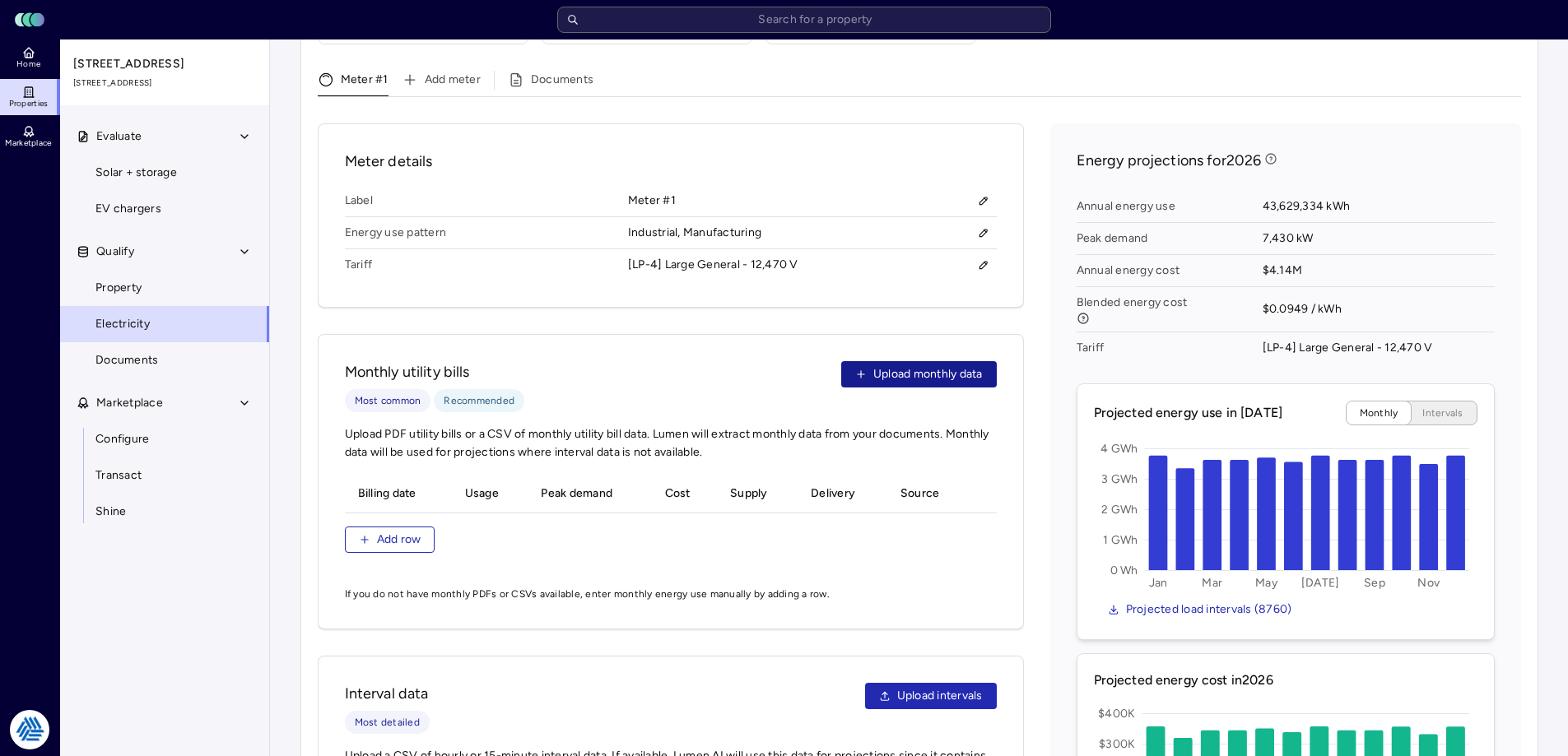
click at [982, 365] on span "Upload monthly data" at bounding box center [928, 374] width 109 height 18
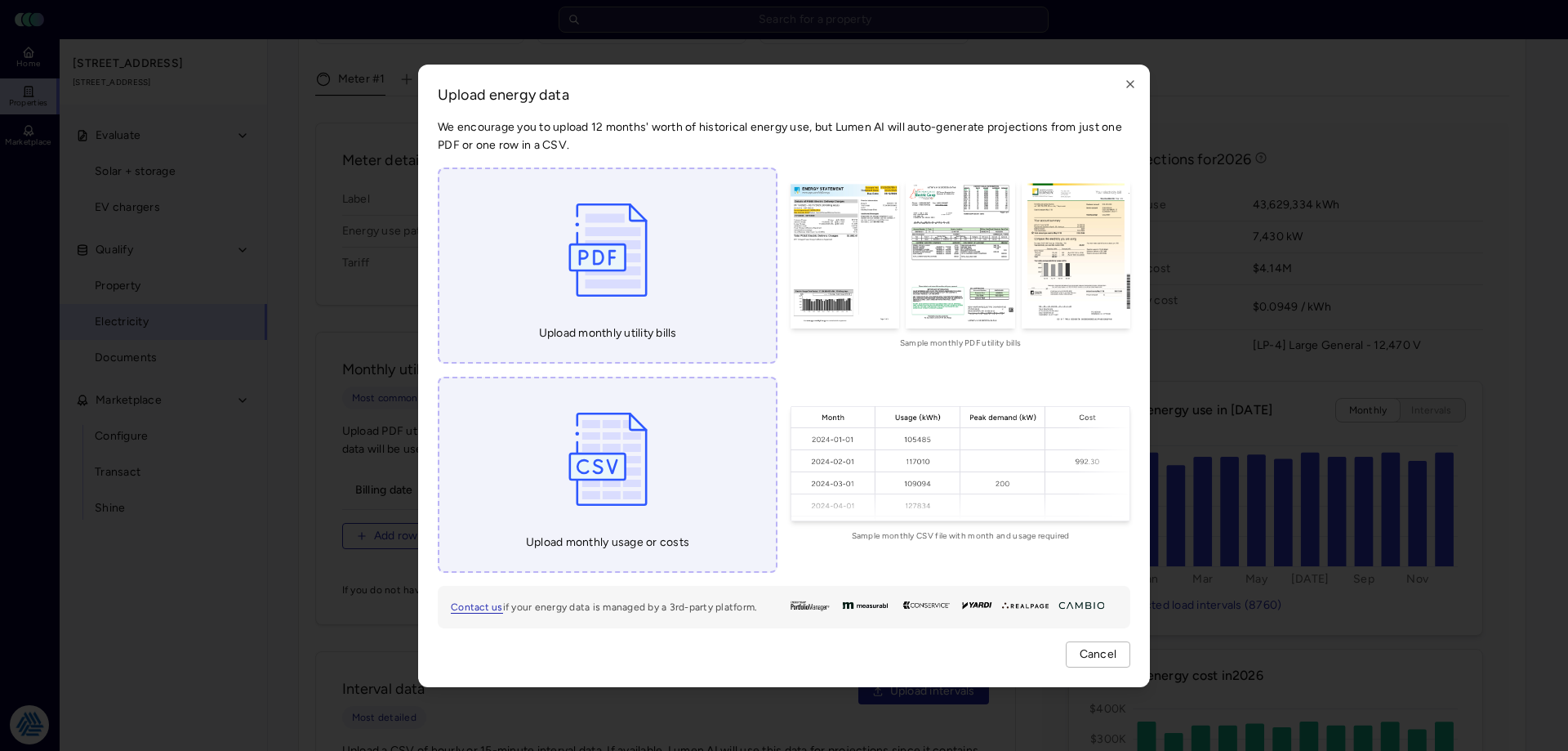
click at [685, 273] on div "Upload monthly utility bills" at bounding box center [607, 265] width 340 height 196
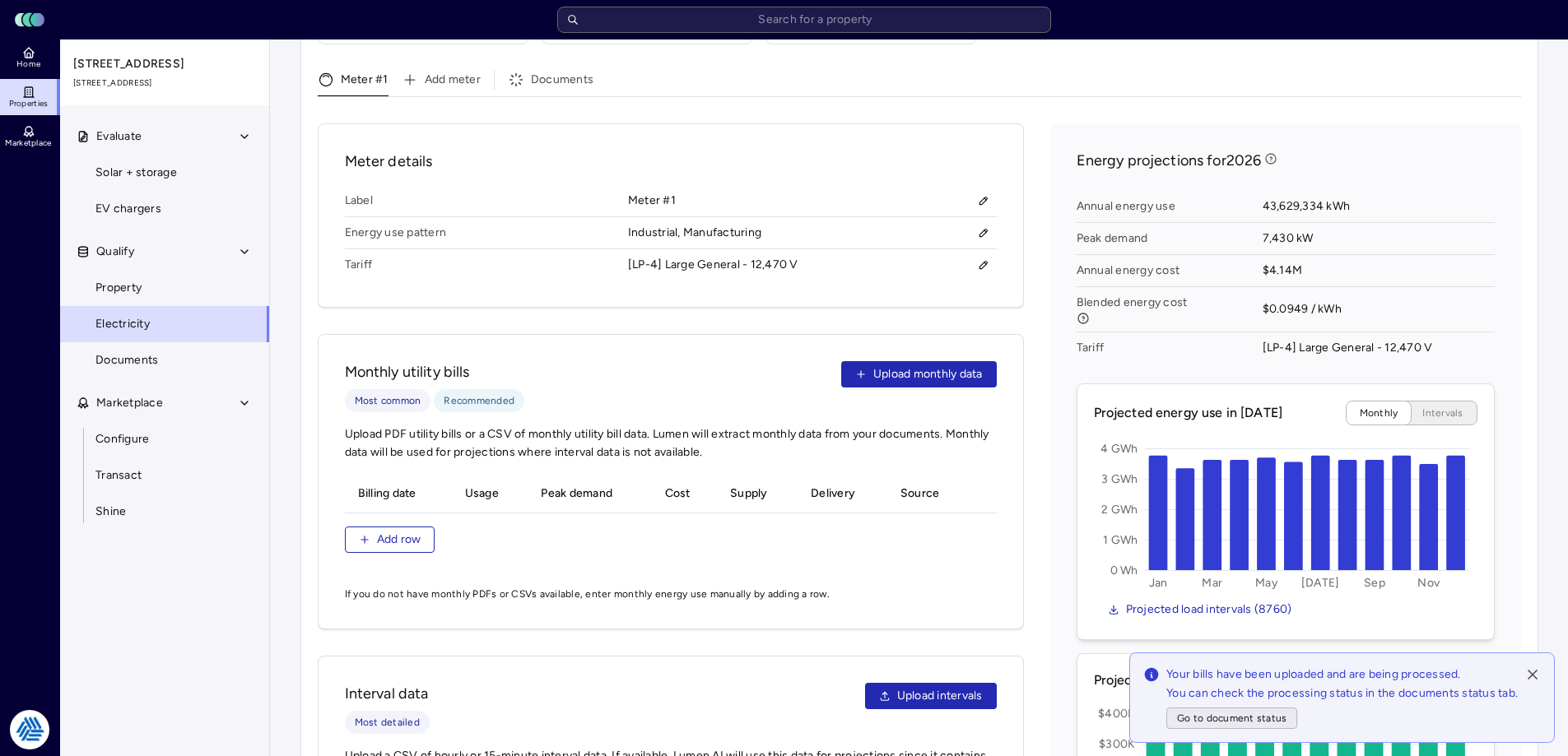
click at [1249, 716] on span "Go to document status" at bounding box center [1232, 718] width 109 height 16
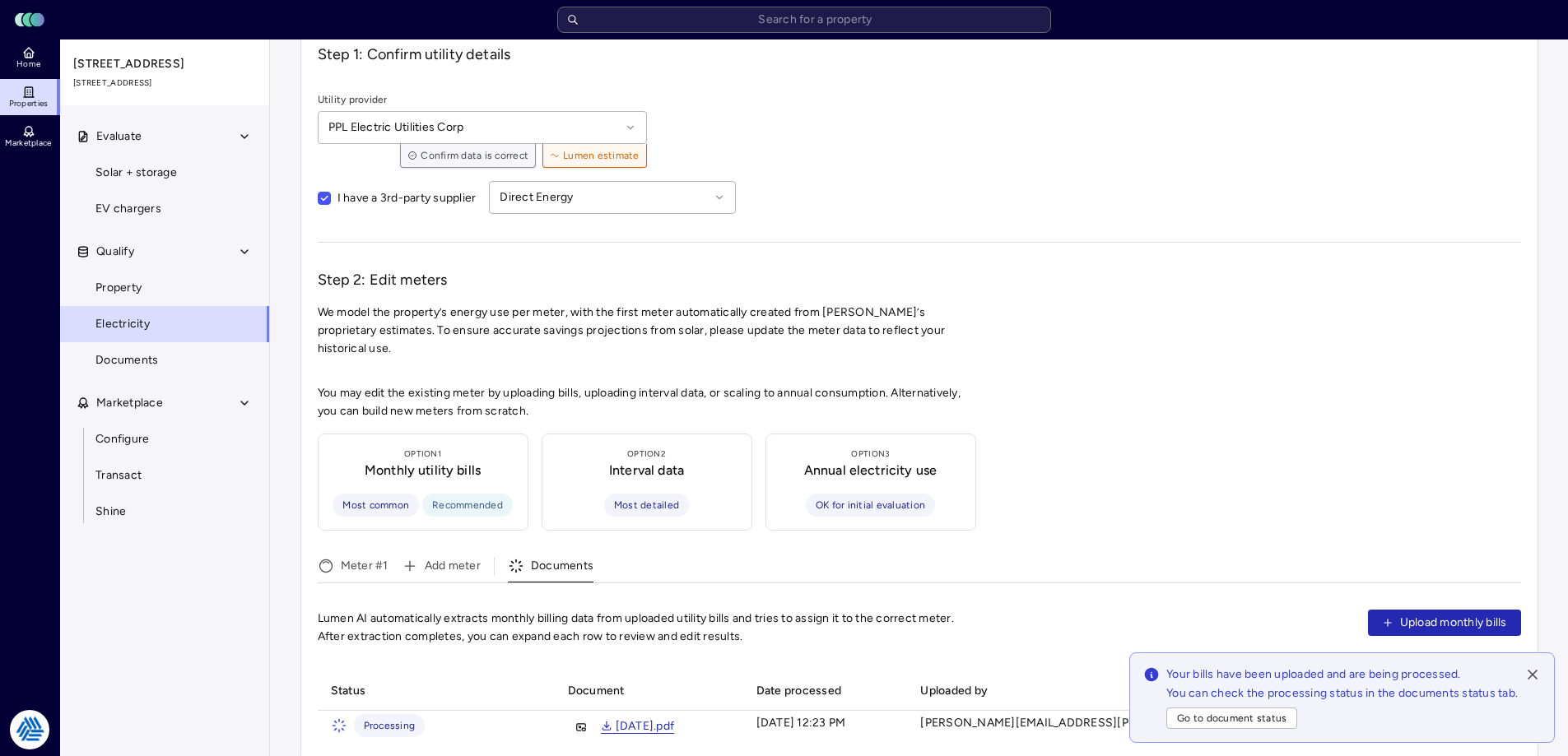
click at [1527, 673] on icon at bounding box center [1532, 674] width 16 height 16
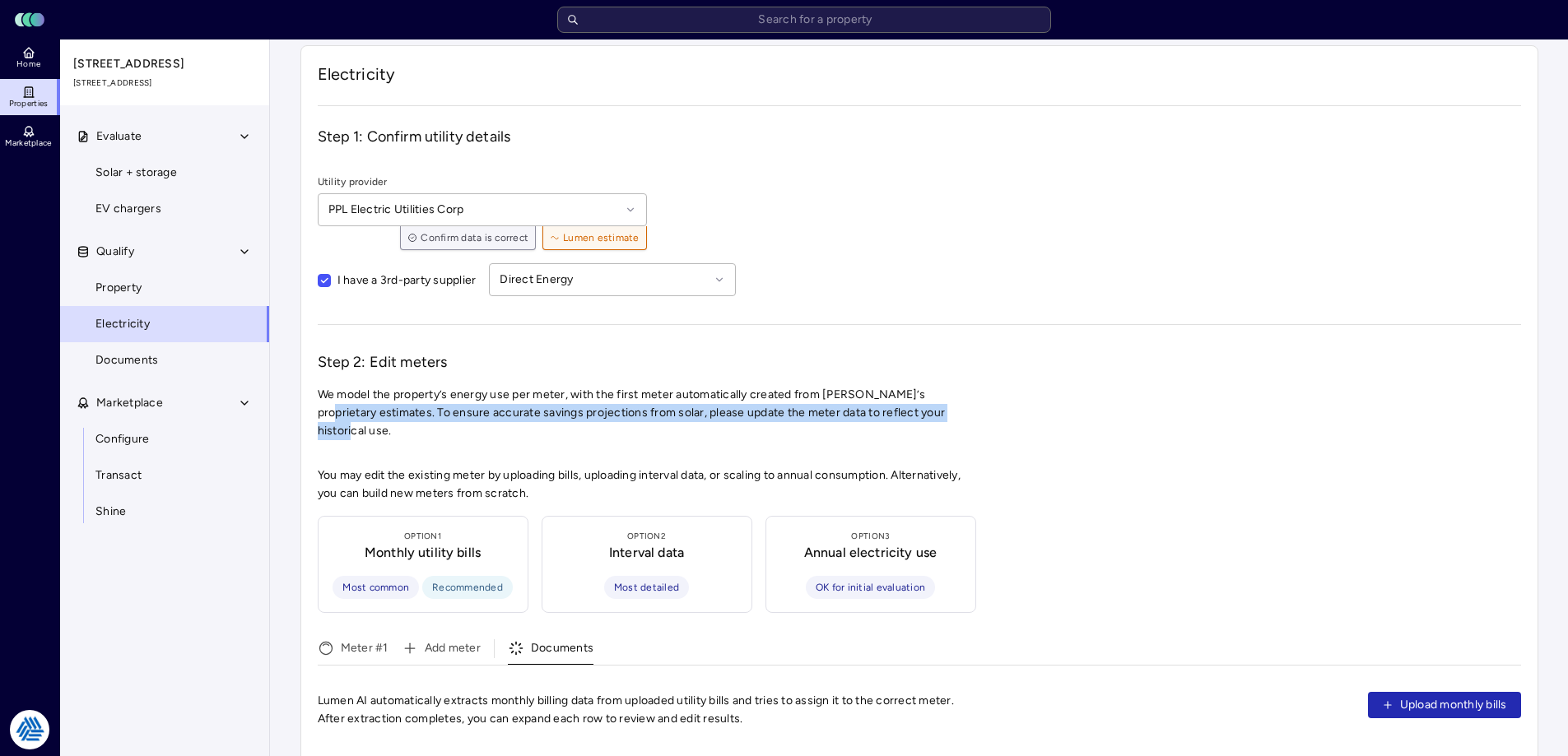
drag, startPoint x: 1088, startPoint y: 401, endPoint x: 1078, endPoint y: 404, distance: 10.4
click at [1078, 404] on span "We model the property’s energy use per meter, with the first meter automaticall…" at bounding box center [919, 413] width 1204 height 55
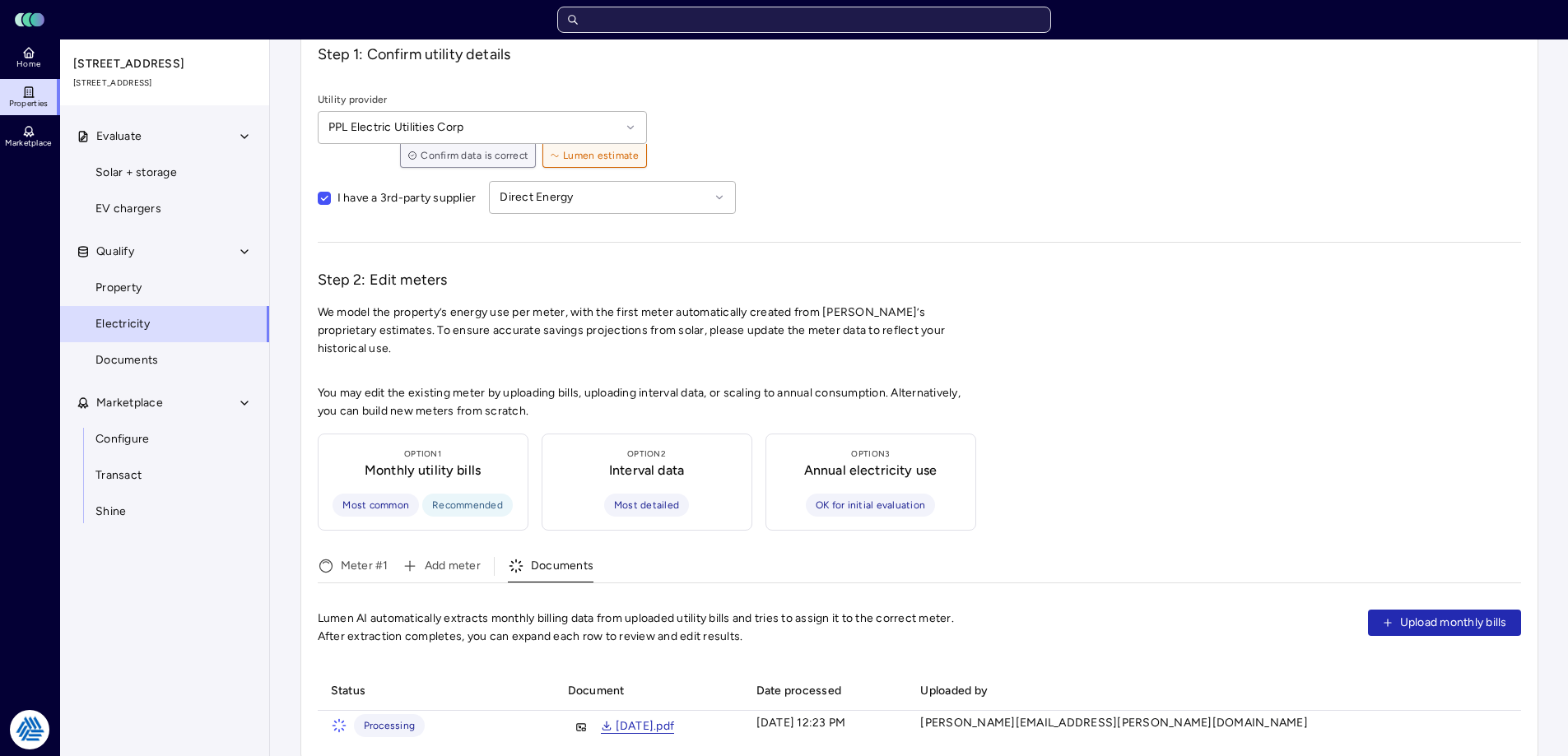
click at [809, 9] on input "text" at bounding box center [804, 20] width 493 height 26
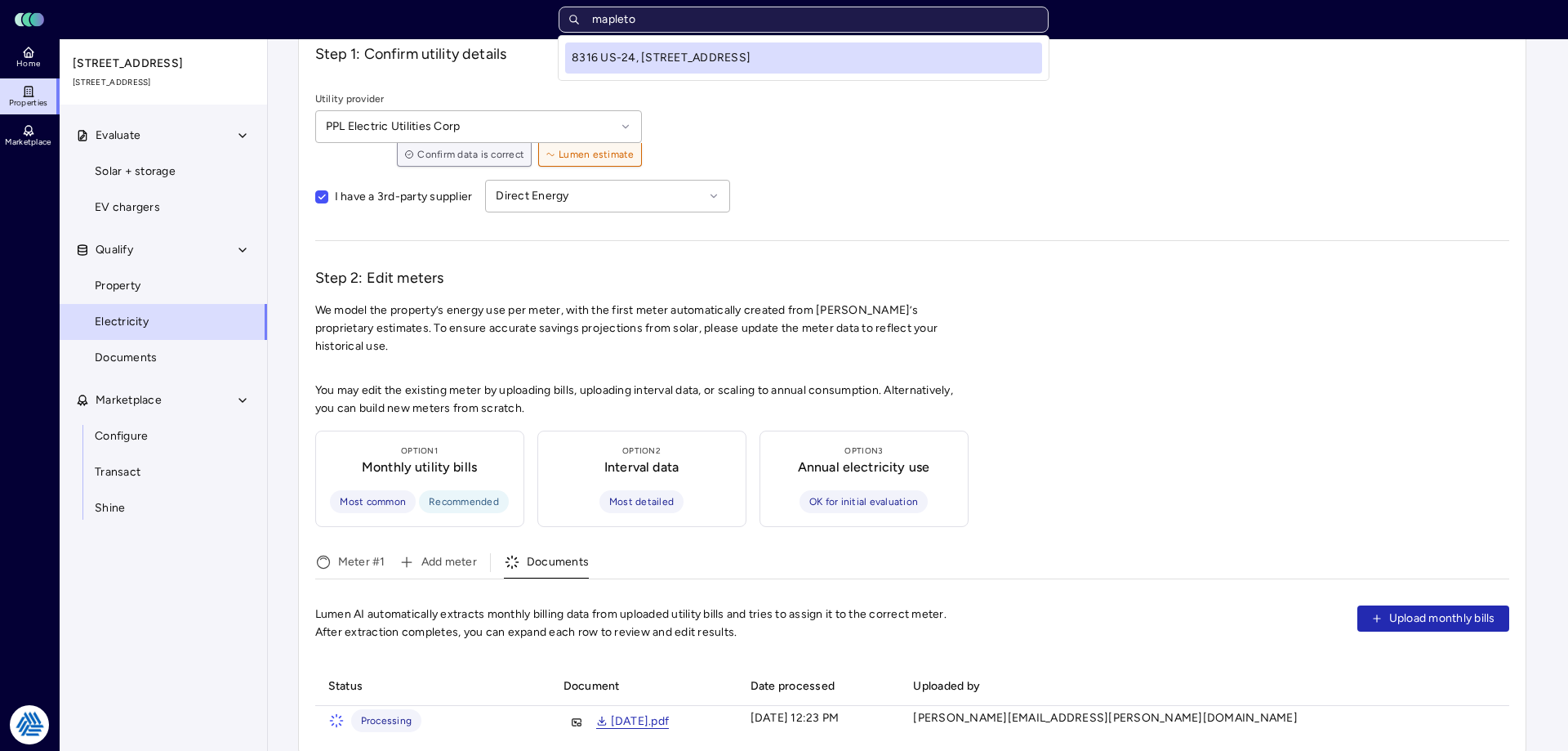
type input "mapleton"
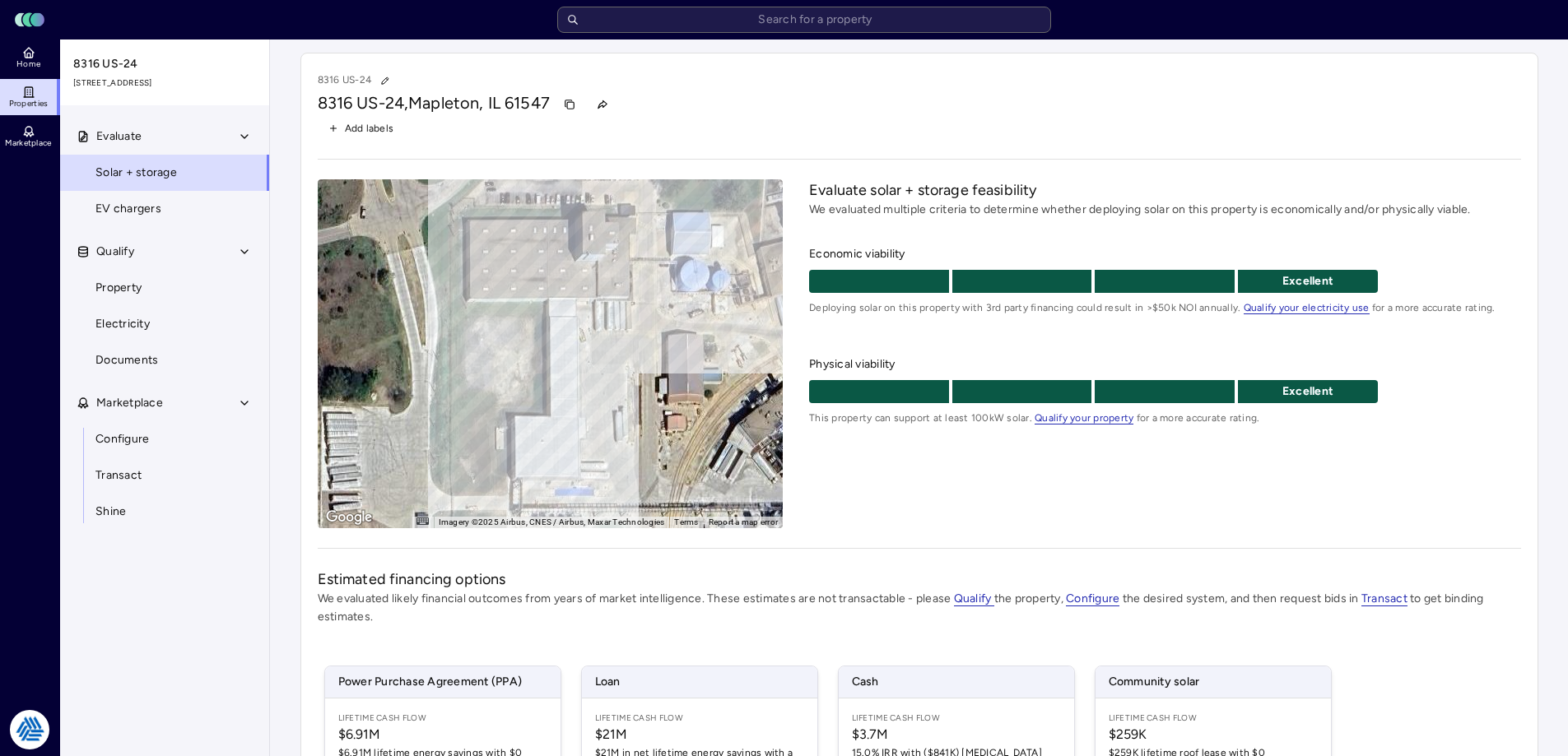
click at [1068, 537] on div "8316 US-24 [STREET_ADDRESS] Add labels ← Move left → Move right ↑ Move up ↓ Mov…" at bounding box center [919, 527] width 1238 height 949
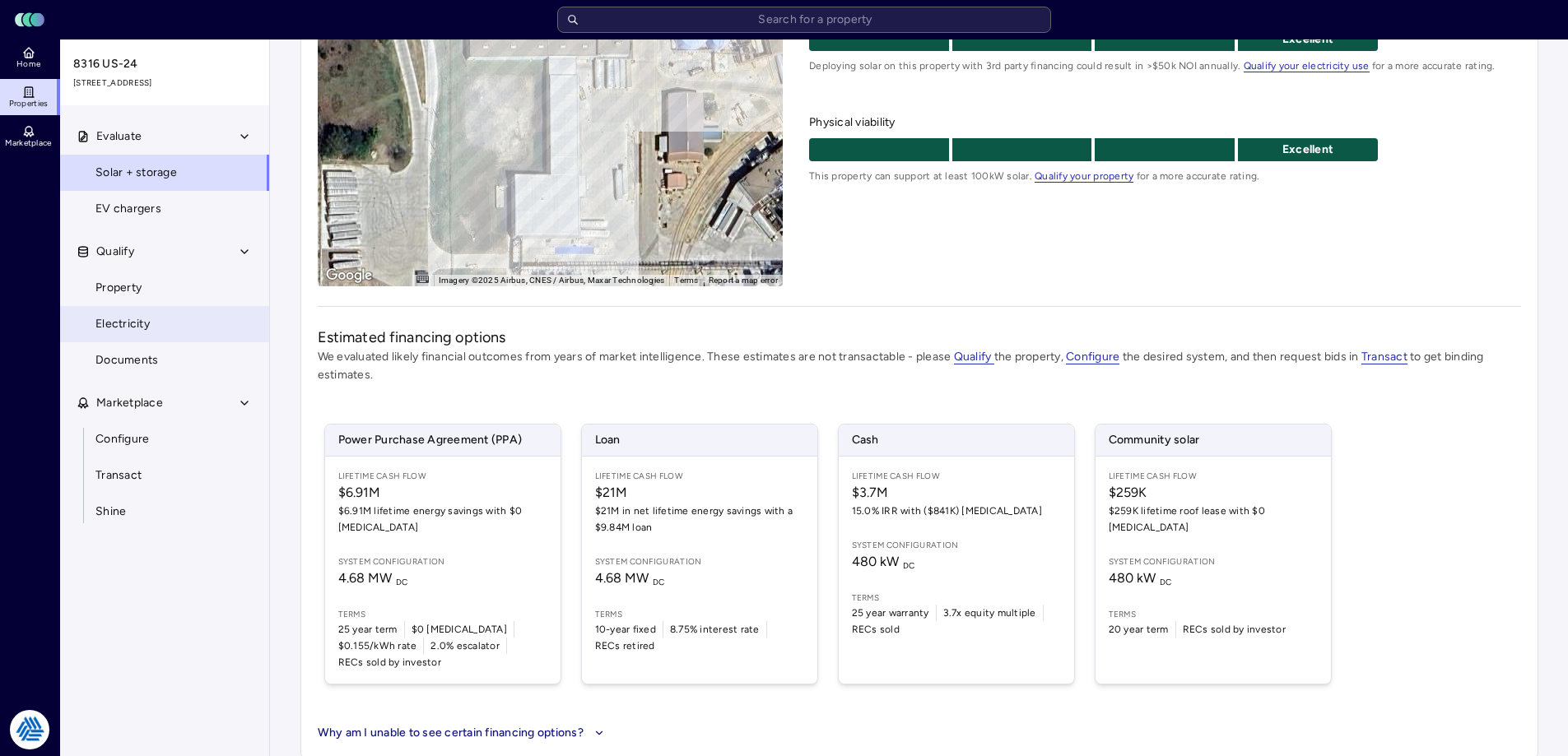
click at [128, 314] on link "Electricity" at bounding box center [164, 324] width 211 height 36
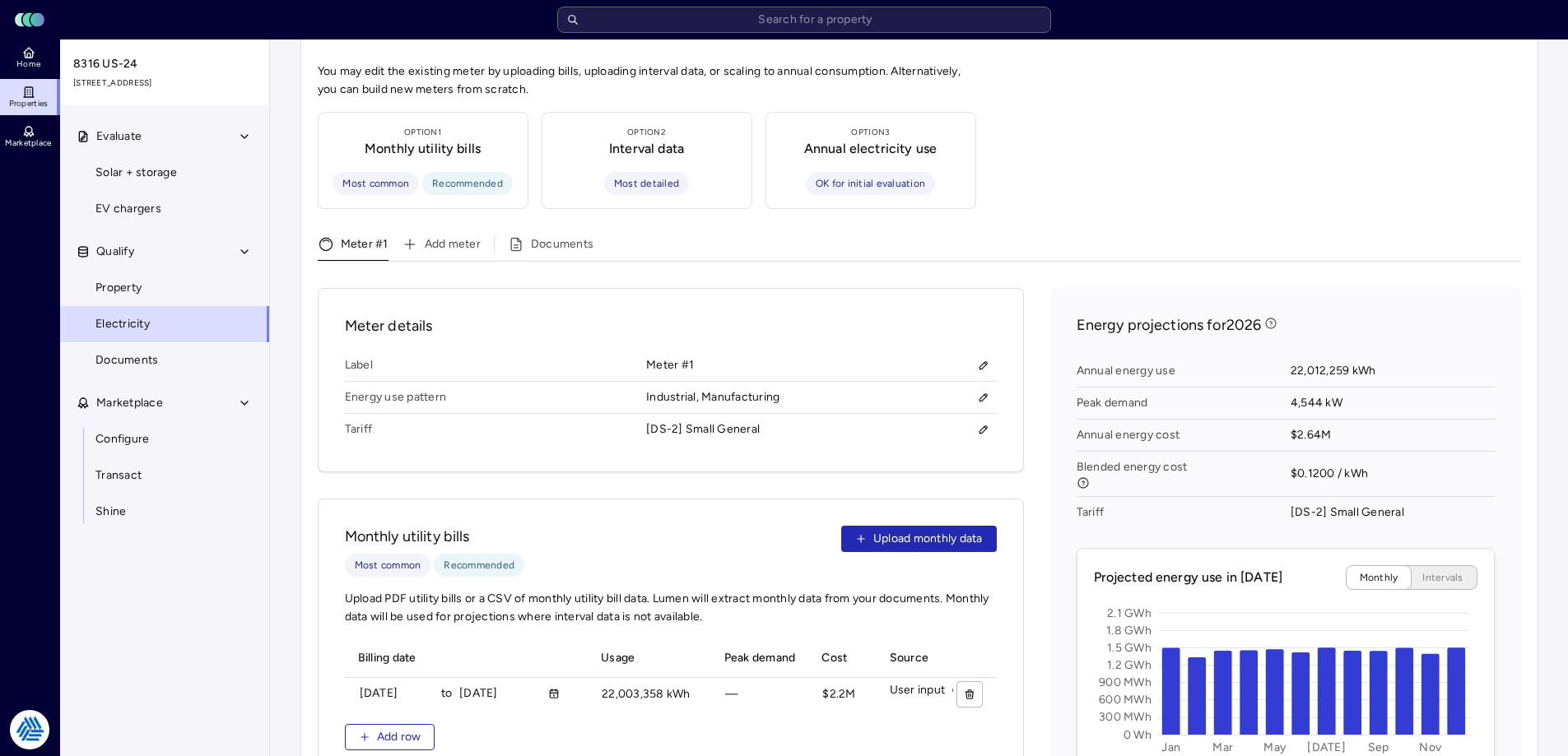
scroll to position [493, 0]
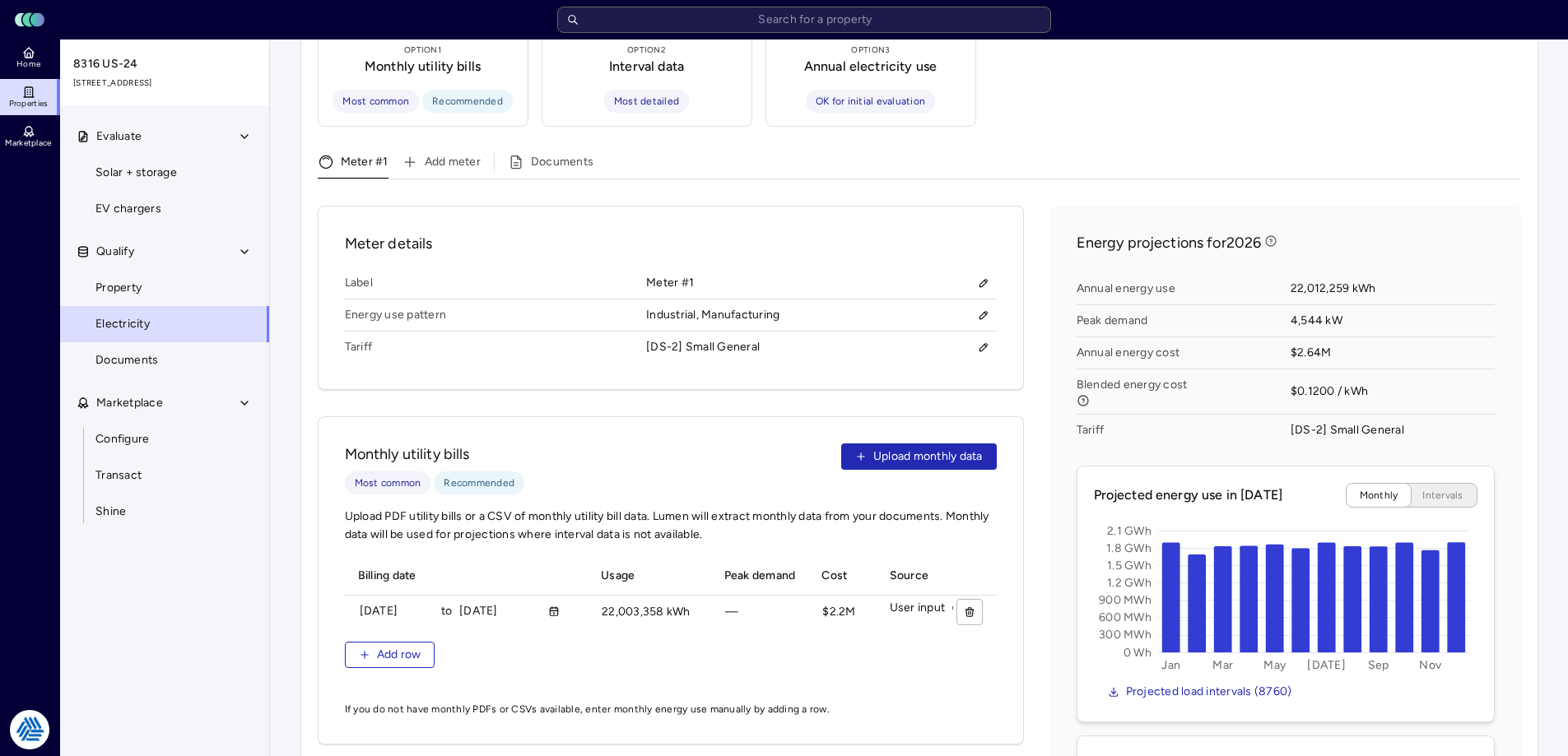
click at [1035, 474] on div "Meter details Label Meter #1 Energy use pattern Industrial, Manufacturing Tarif…" at bounding box center [919, 647] width 1204 height 882
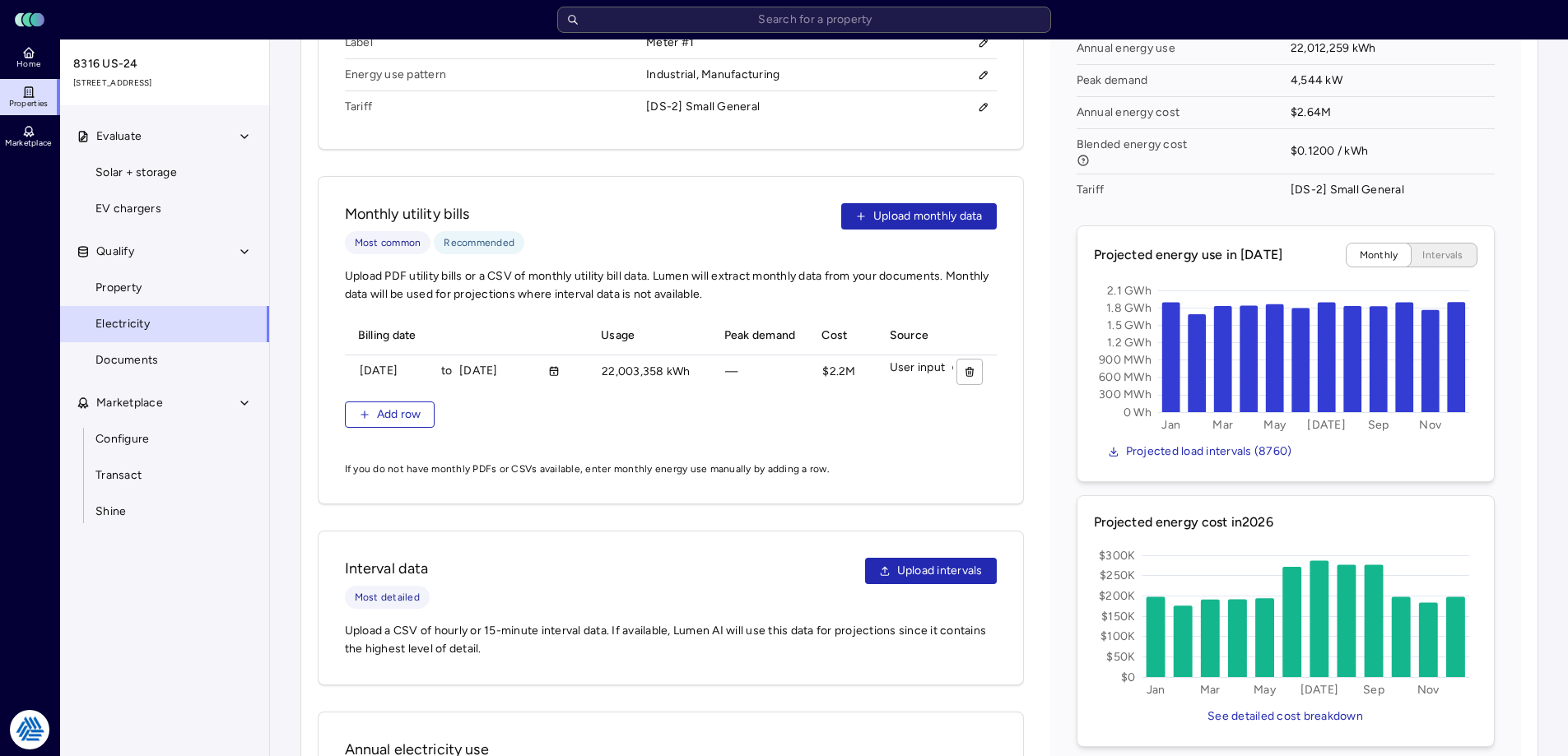
scroll to position [487, 0]
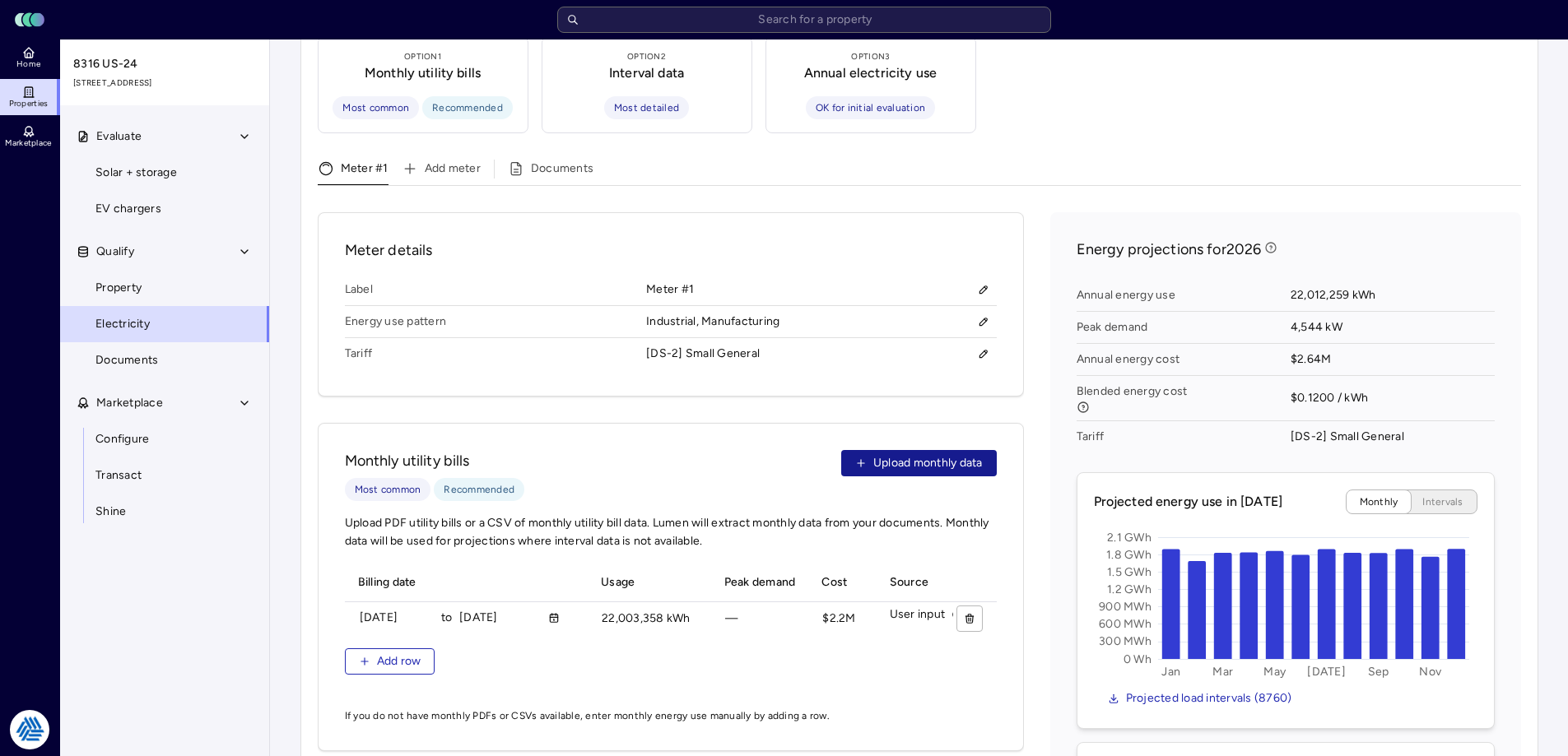
click at [906, 454] on span "Upload monthly data" at bounding box center [928, 462] width 109 height 18
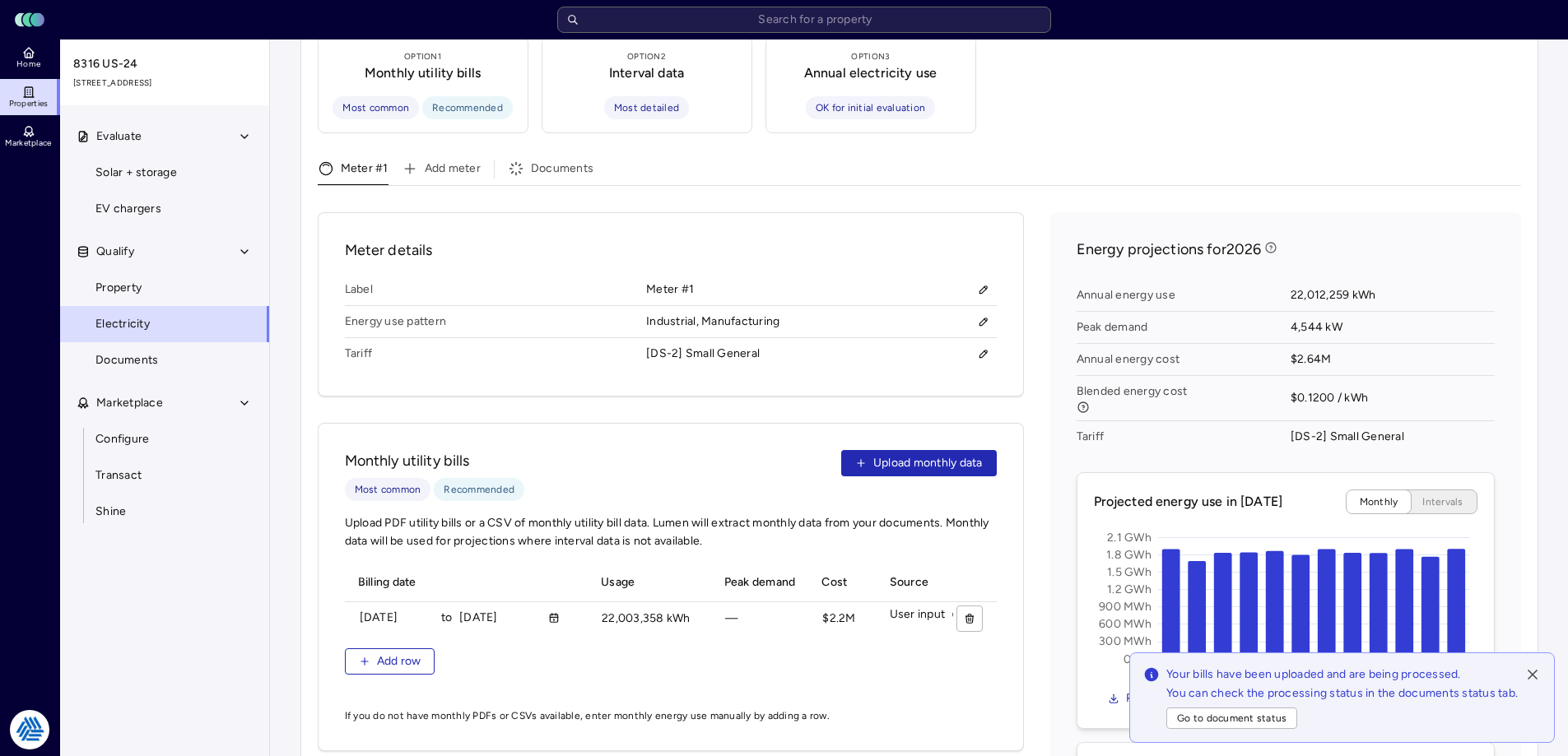
click at [1083, 107] on div "You may edit the existing meter by uploading bills, uploading interval data, or…" at bounding box center [919, 565] width 1204 height 1156
drag, startPoint x: 1064, startPoint y: 207, endPoint x: 1458, endPoint y: 251, distance: 396.4
click at [1458, 251] on div "Energy projections for 2026 Annual energy use 22,012,259 kWh Peak demand 4,544 …" at bounding box center [1285, 616] width 470 height 808
click at [1396, 178] on div "Meter #1 Add meter Documents Meter details Label Meter #1 Energy use pattern In…" at bounding box center [919, 651] width 1204 height 983
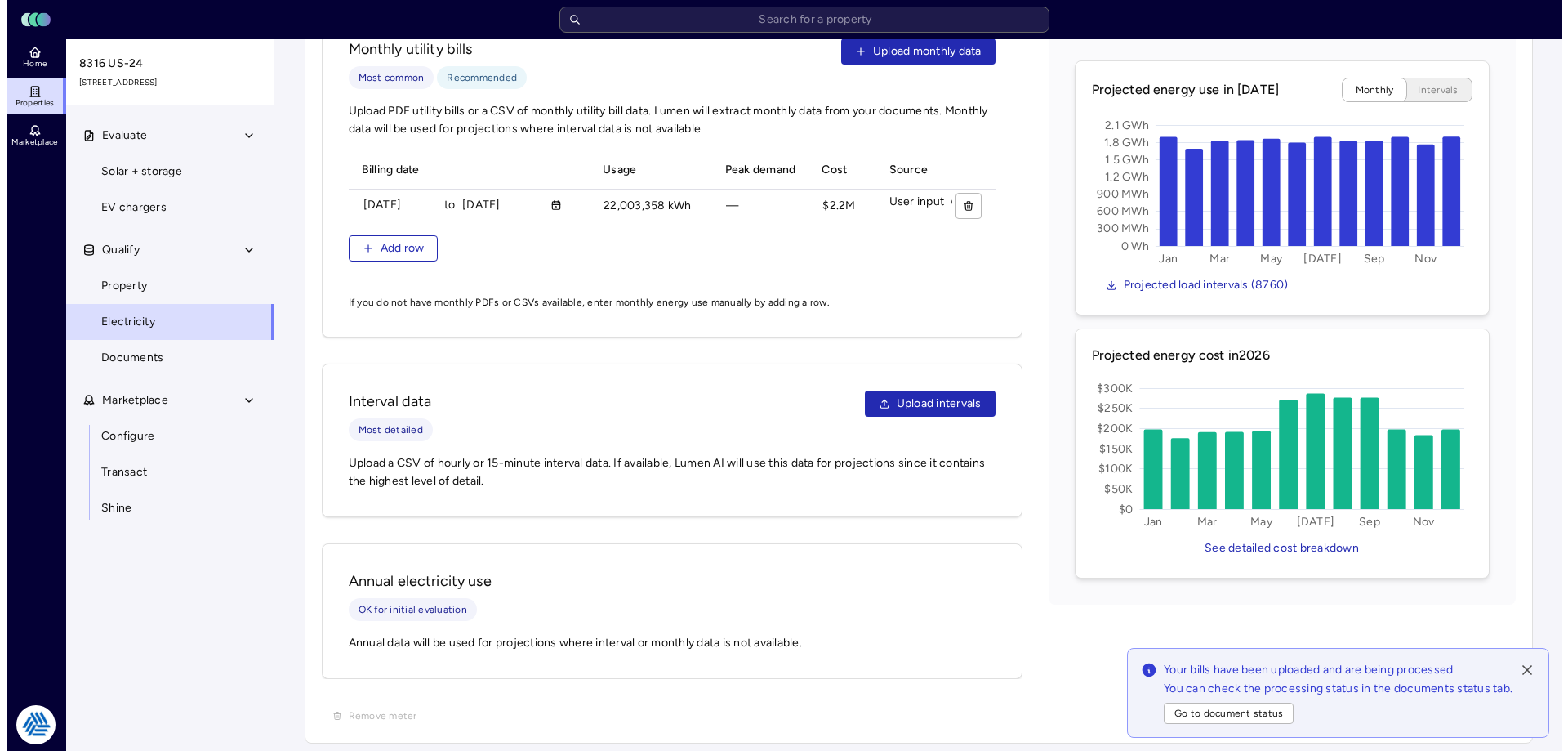
scroll to position [320, 0]
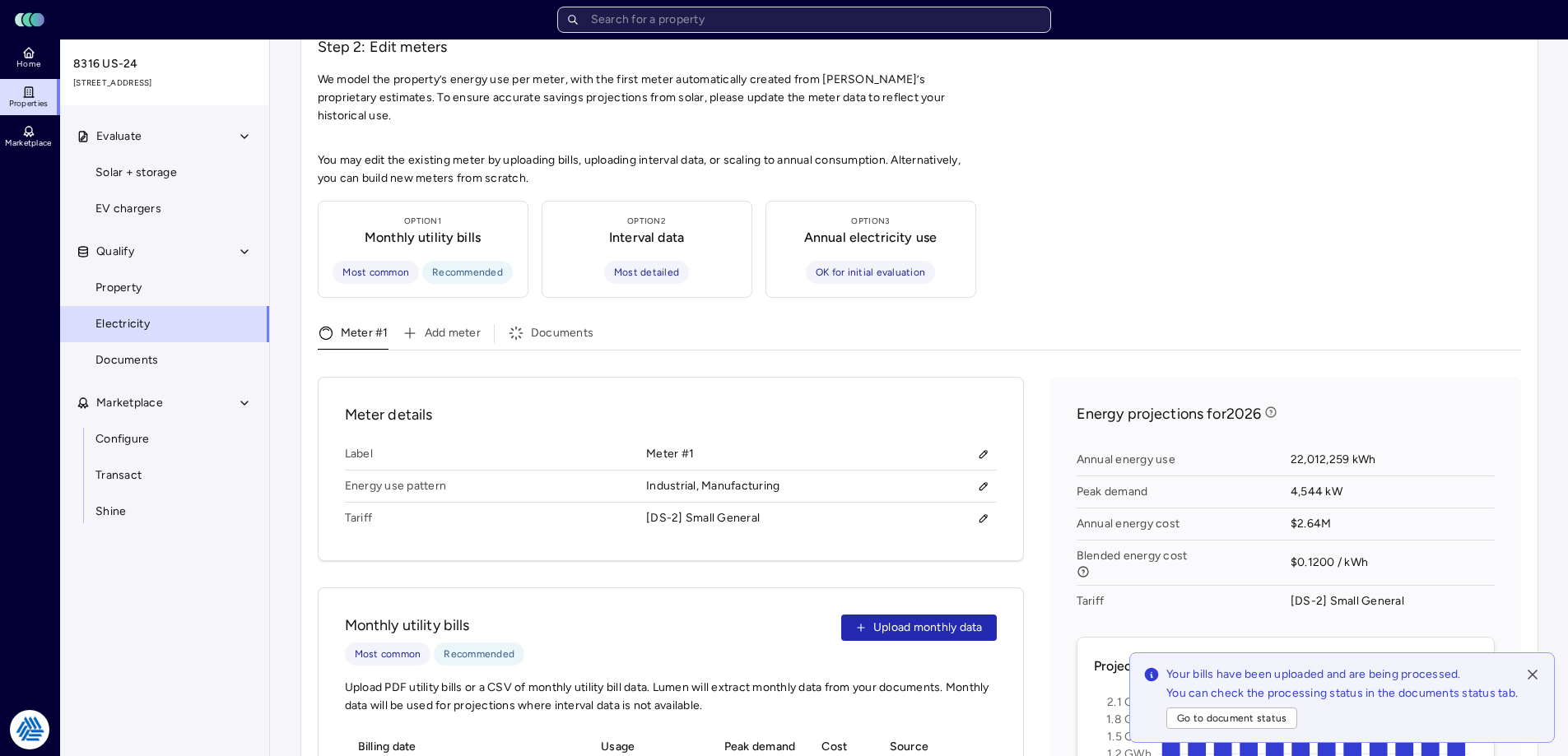
click at [814, 25] on input "text" at bounding box center [804, 20] width 493 height 26
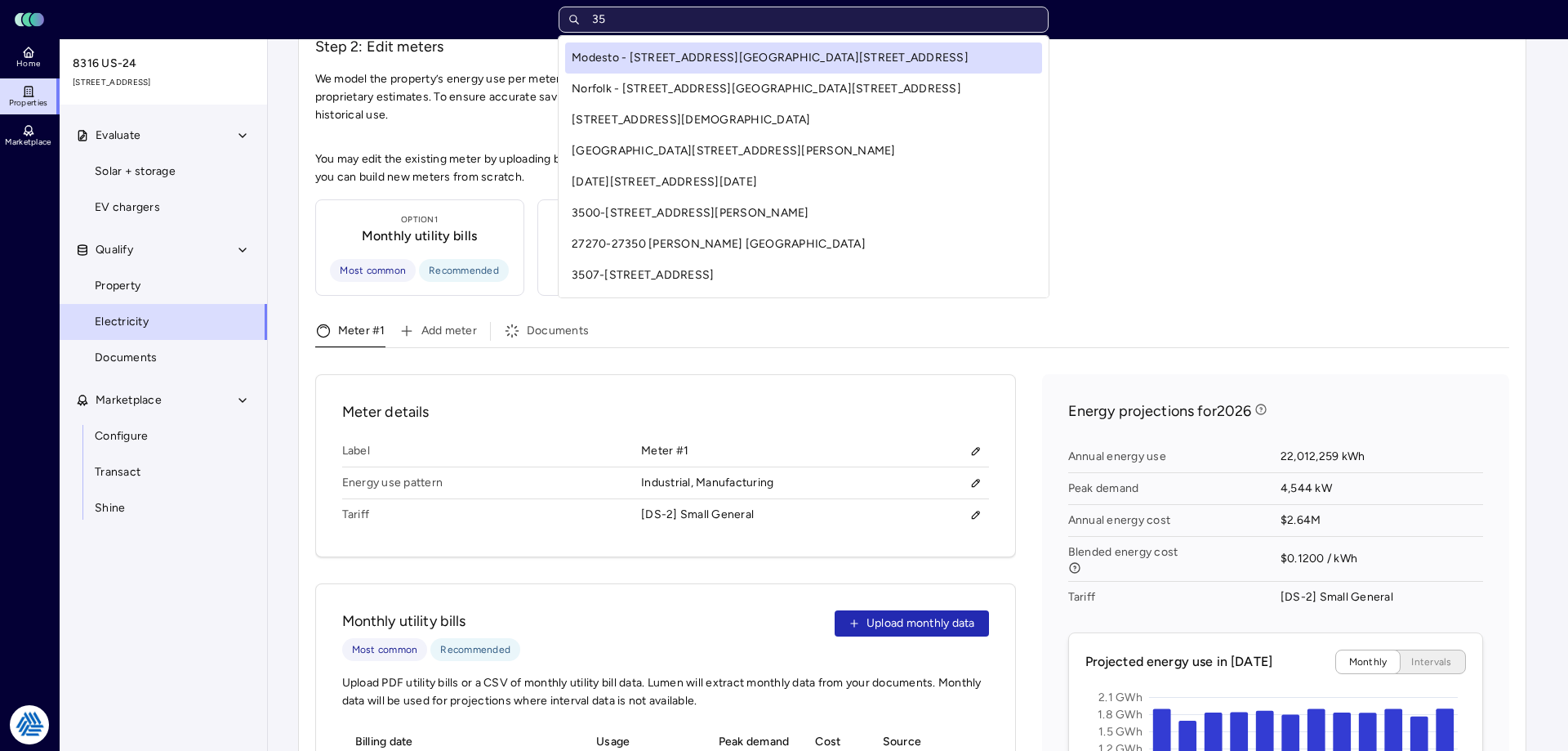
type input "3"
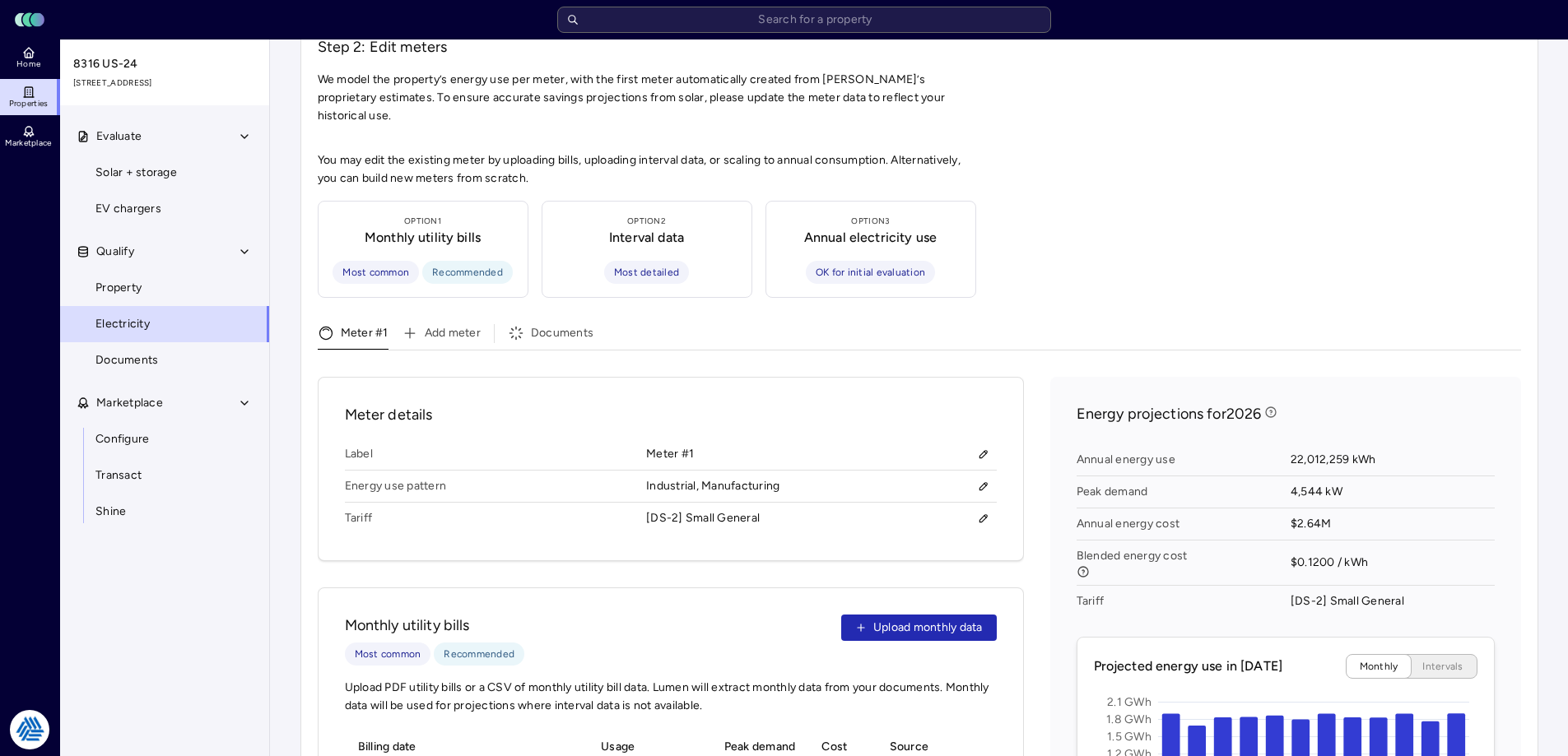
click at [195, 559] on div "Evaluate Solar + storage EV chargers Qualify Property Electricity Documents Mar…" at bounding box center [165, 457] width 211 height 677
click at [727, 27] on input "text" at bounding box center [804, 20] width 493 height 26
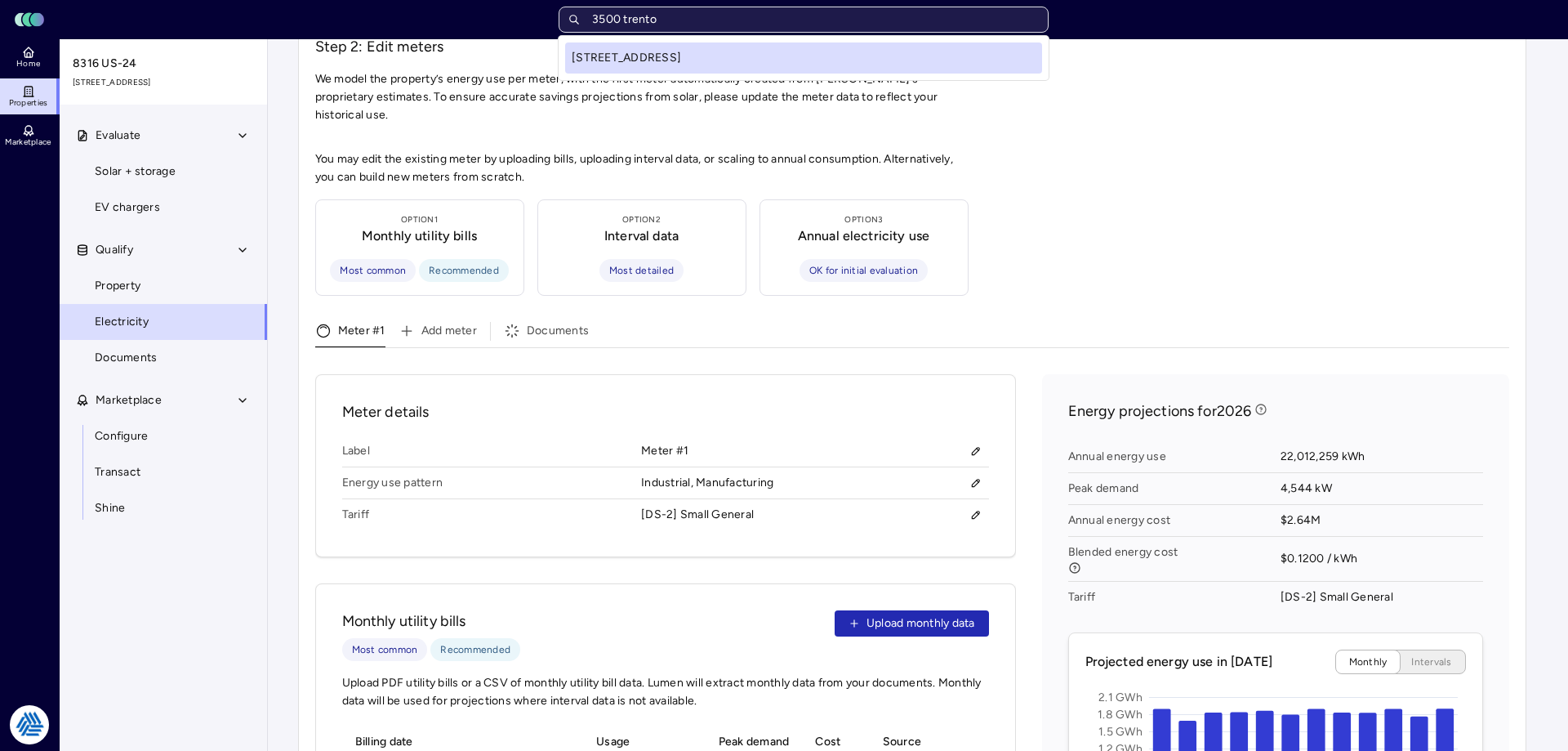
type input "3500 trenton"
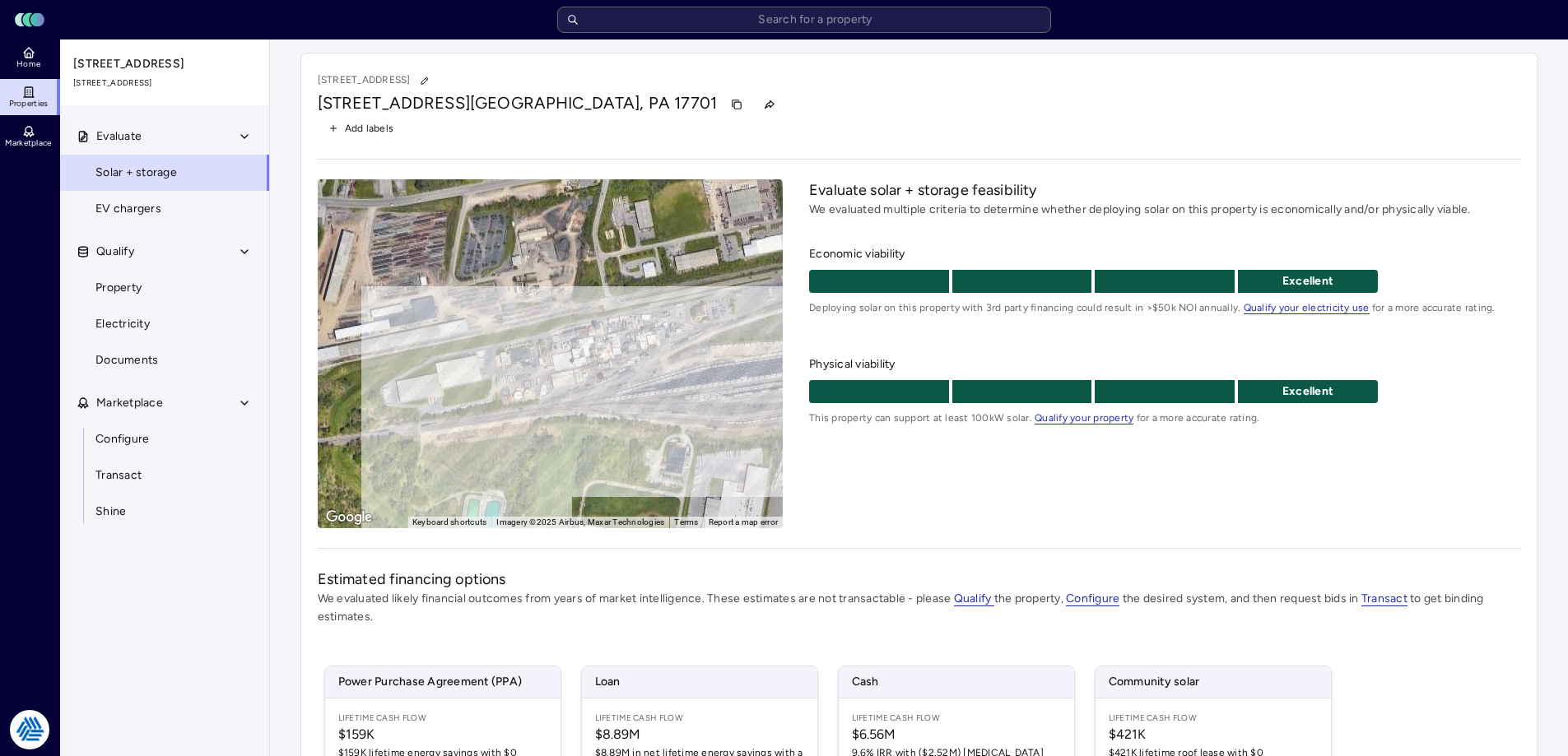
click at [1006, 487] on div "Evaluate solar + storage feasibility We evaluated multiple criteria to determin…" at bounding box center [1164, 353] width 711 height 349
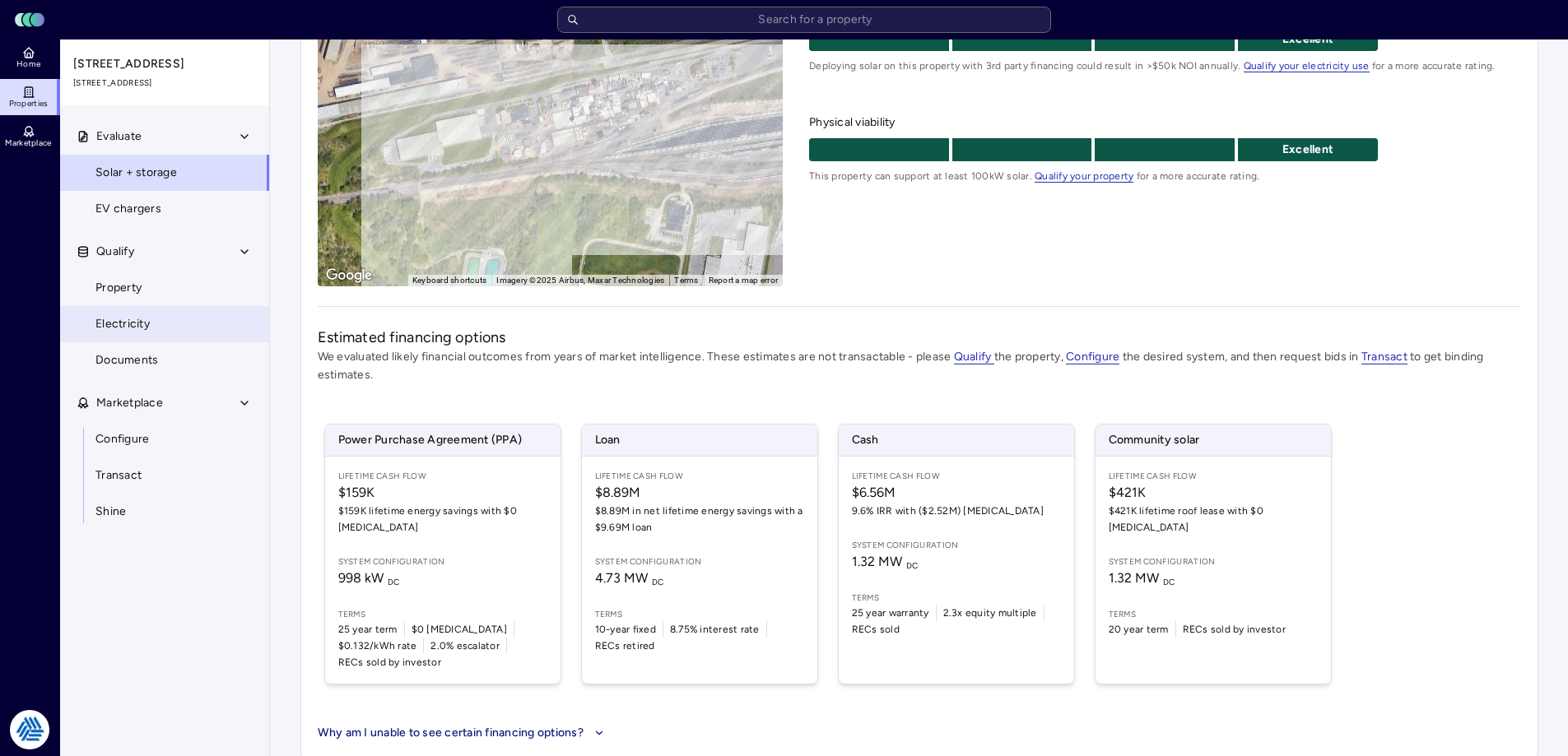
click at [149, 318] on span "Electricity" at bounding box center [123, 323] width 55 height 18
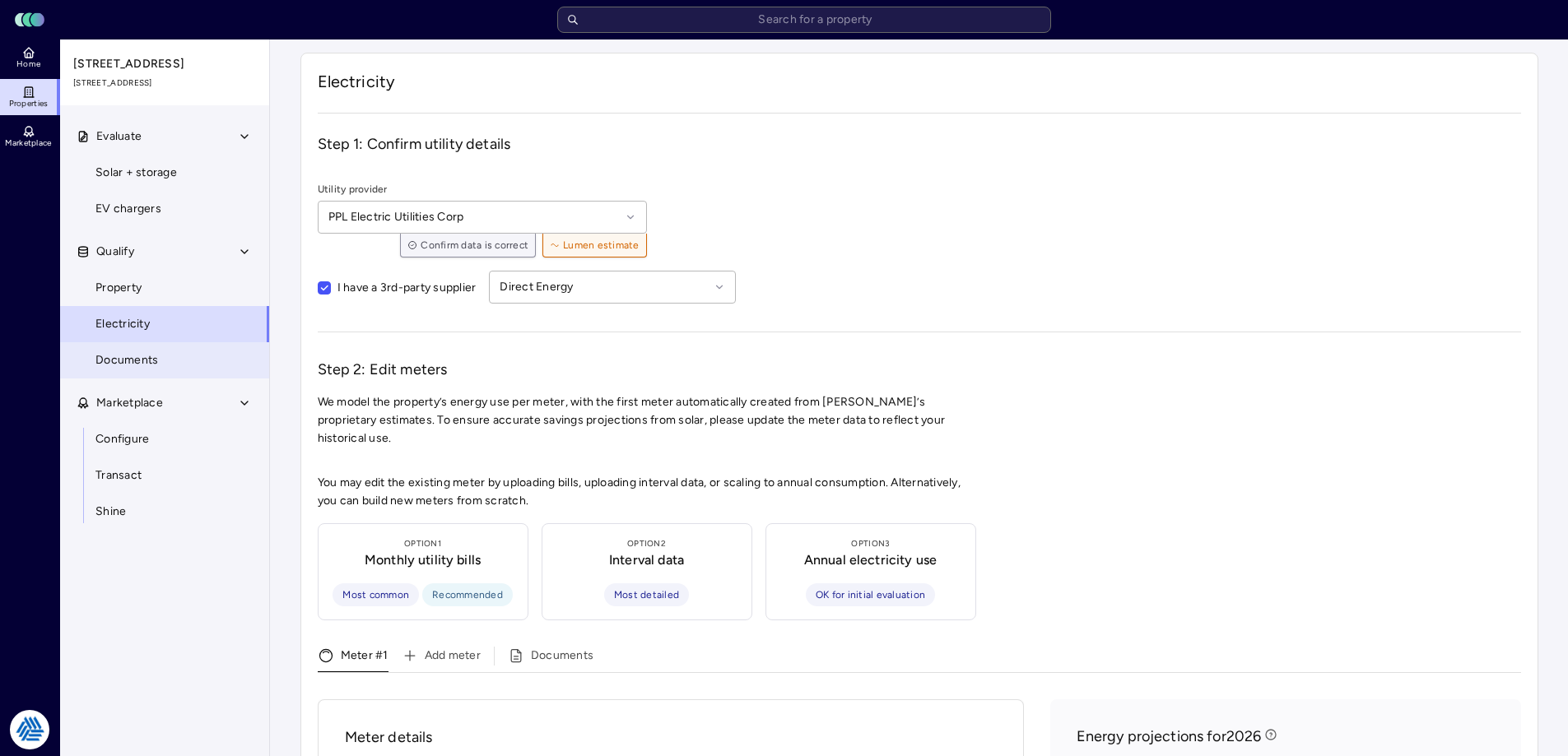
click at [139, 349] on link "Documents" at bounding box center [164, 360] width 211 height 36
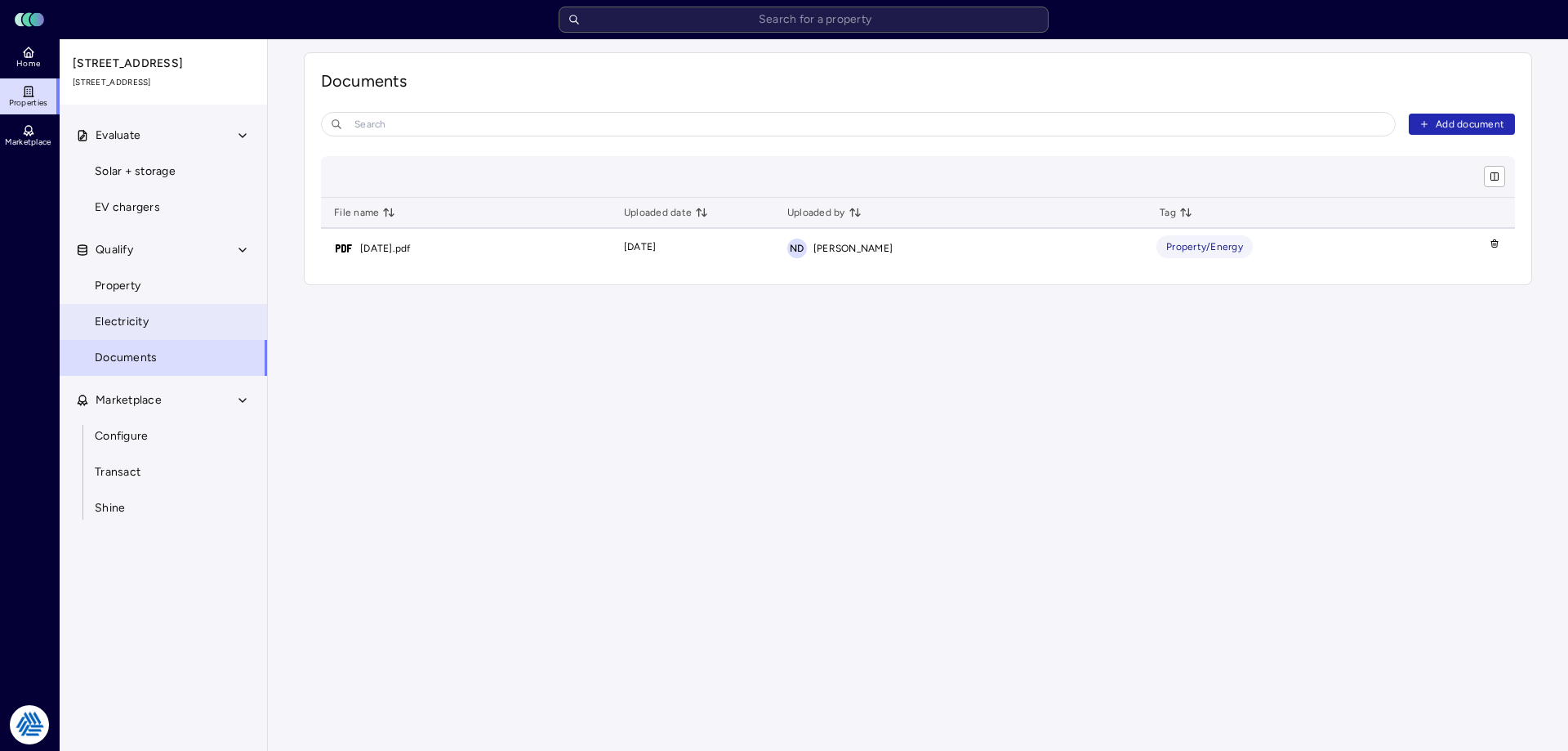
click at [195, 329] on link "Electricity" at bounding box center [163, 322] width 209 height 36
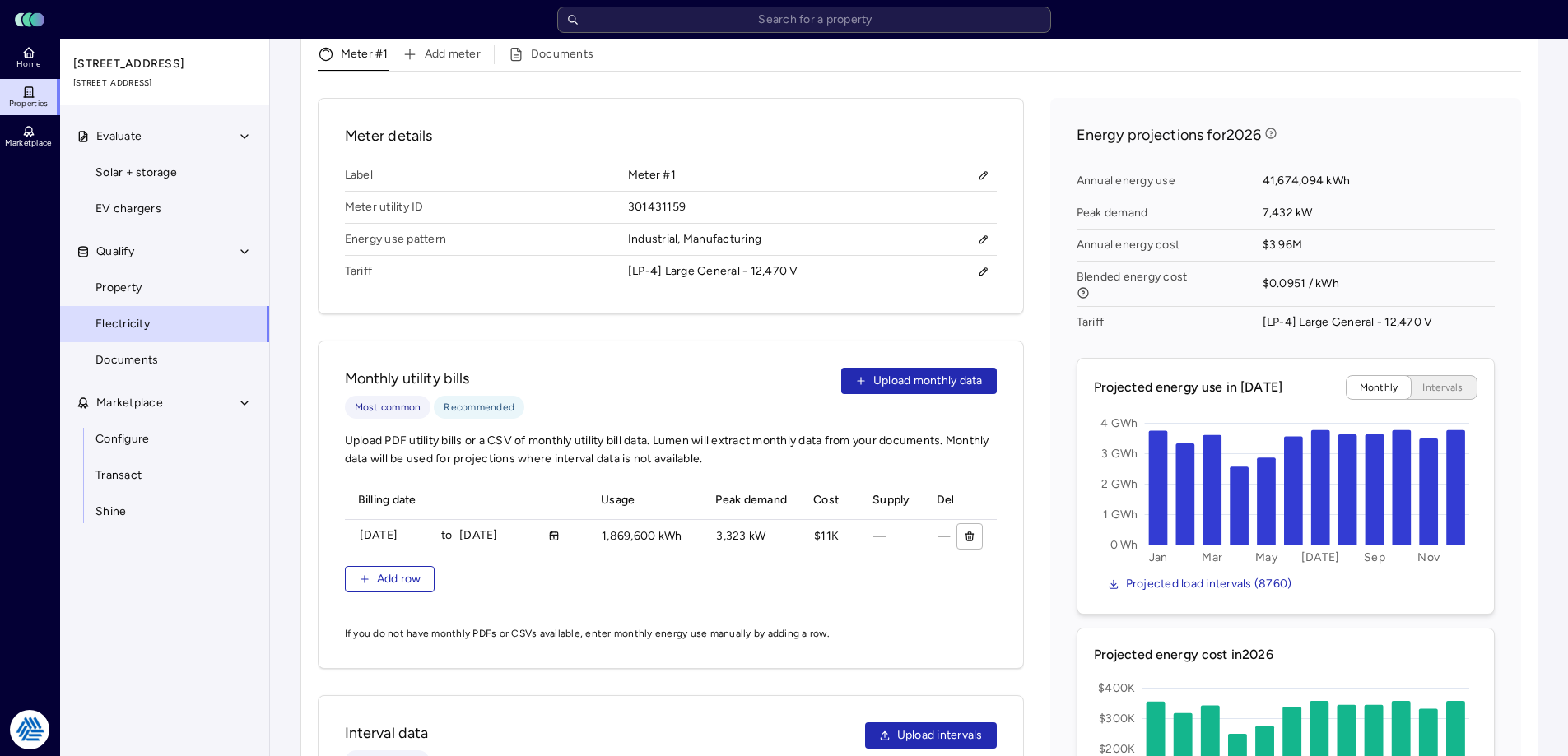
click at [1057, 427] on div "Energy projections for 2026 Annual energy use 41,674,094 kWh Peak demand 7,432 …" at bounding box center [1285, 502] width 470 height 808
click at [1040, 413] on div "Meter details Label Meter #1 Meter utility ID 301431159 Energy use pattern Indu…" at bounding box center [919, 555] width 1204 height 915
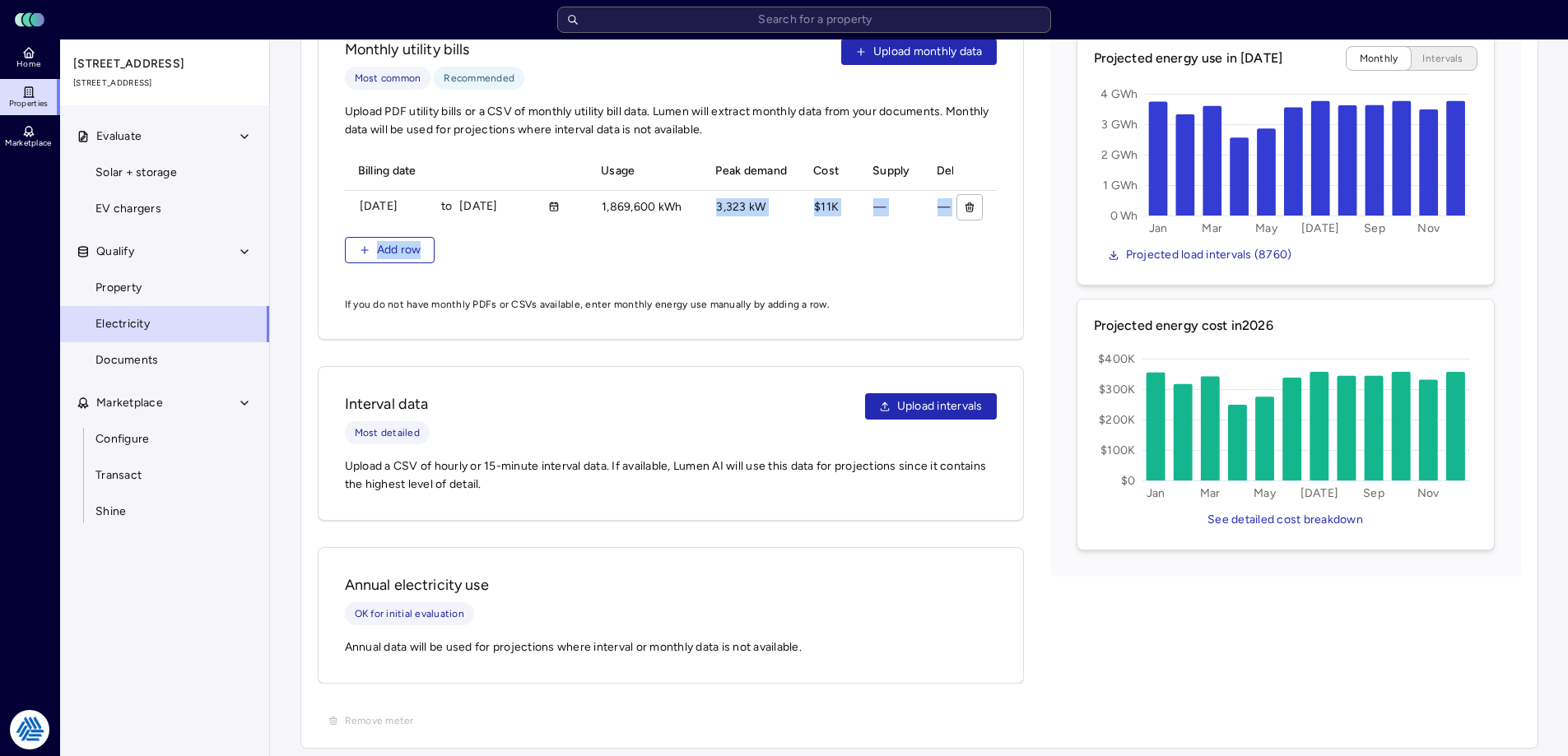
drag, startPoint x: 693, startPoint y: 203, endPoint x: 784, endPoint y: 221, distance: 92.8
click at [880, 224] on div "Billing date Usage Peak demand Cost Supply Delivery Source [DATE] to [DATE] 186…" at bounding box center [671, 217] width 652 height 131
click at [803, 247] on div "Add row" at bounding box center [671, 250] width 652 height 26
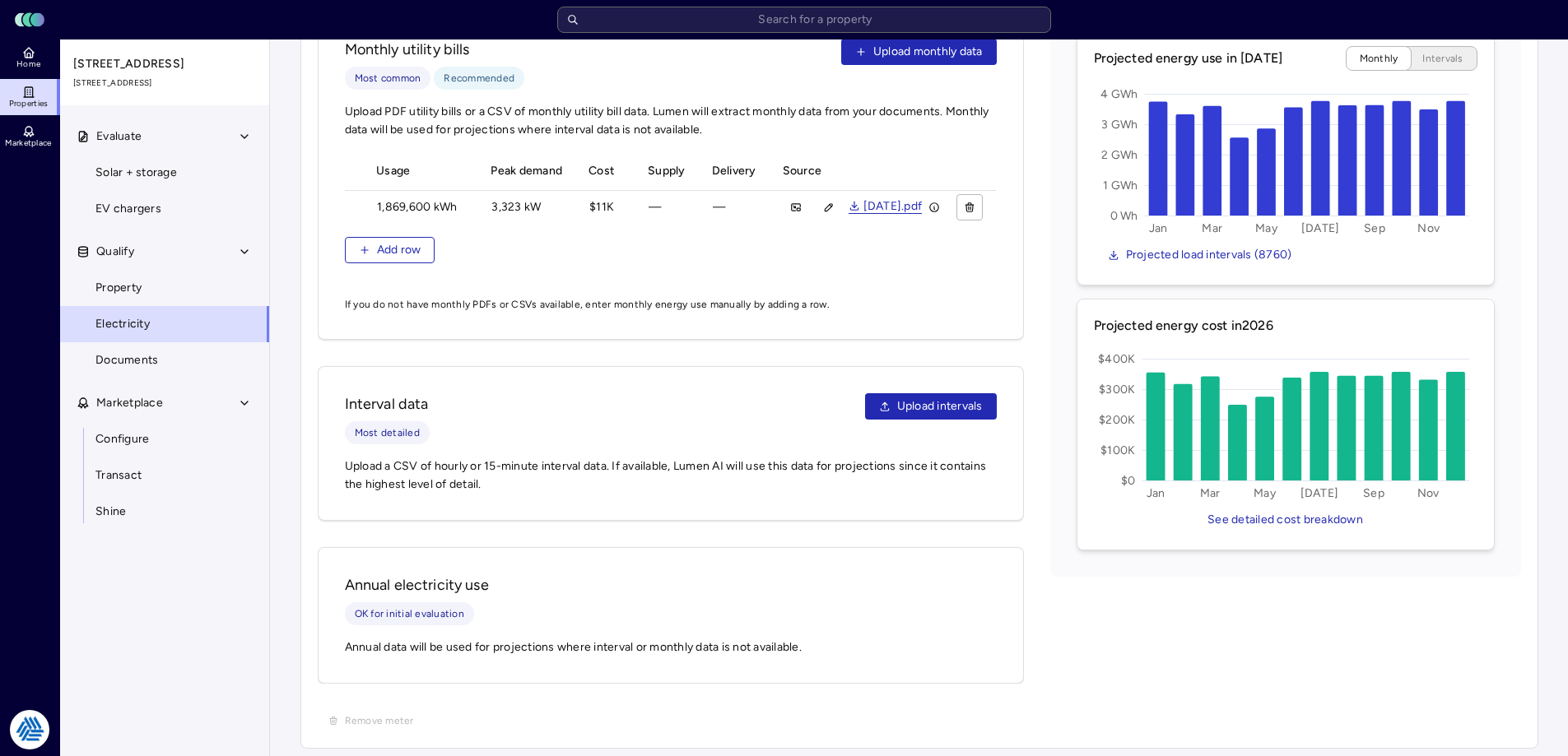
scroll to position [0, 0]
click at [1013, 258] on div "Monthly utility bills Most common Recommended Upload monthly data Upload PDF ut…" at bounding box center [670, 175] width 706 height 329
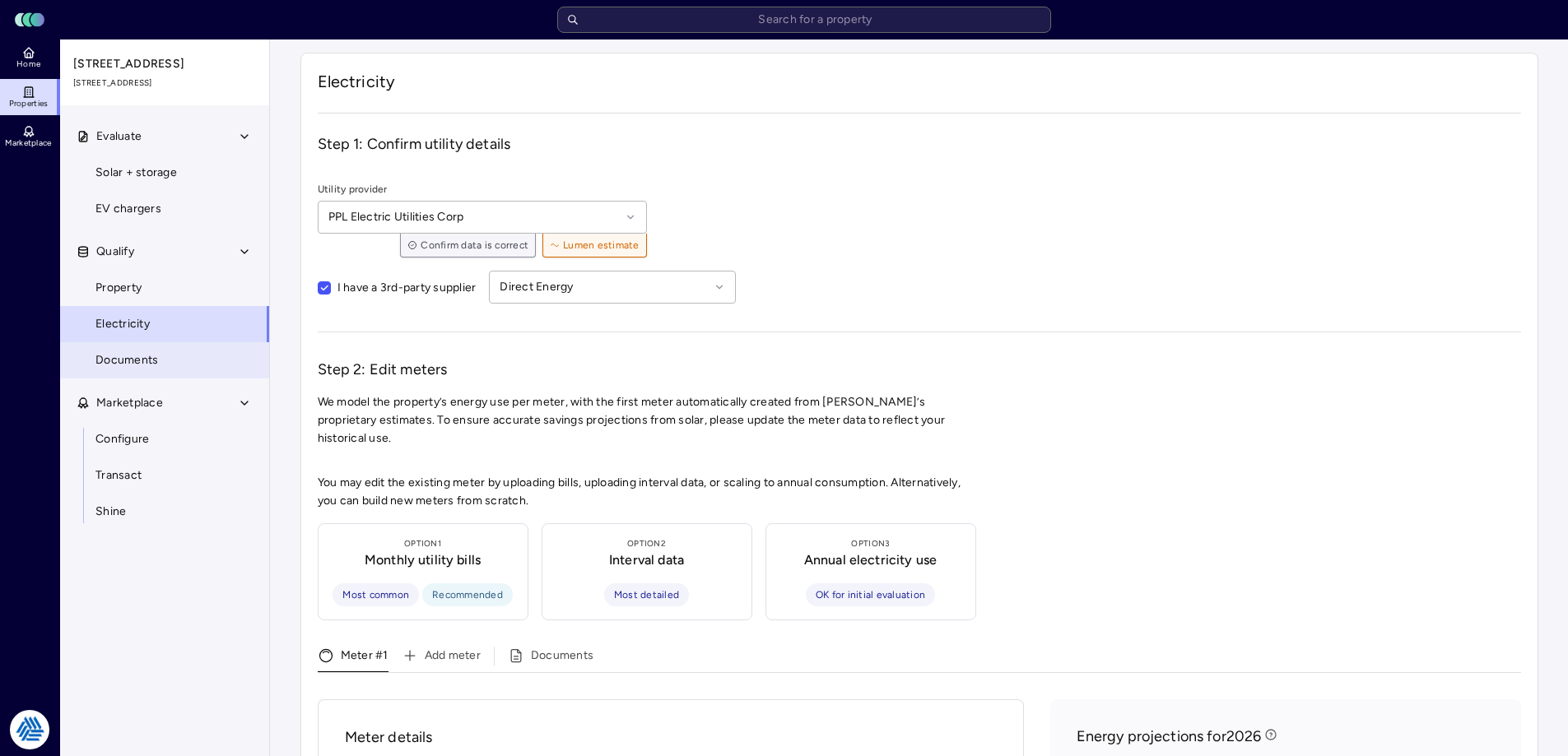
click at [177, 364] on link "Documents" at bounding box center [164, 360] width 211 height 36
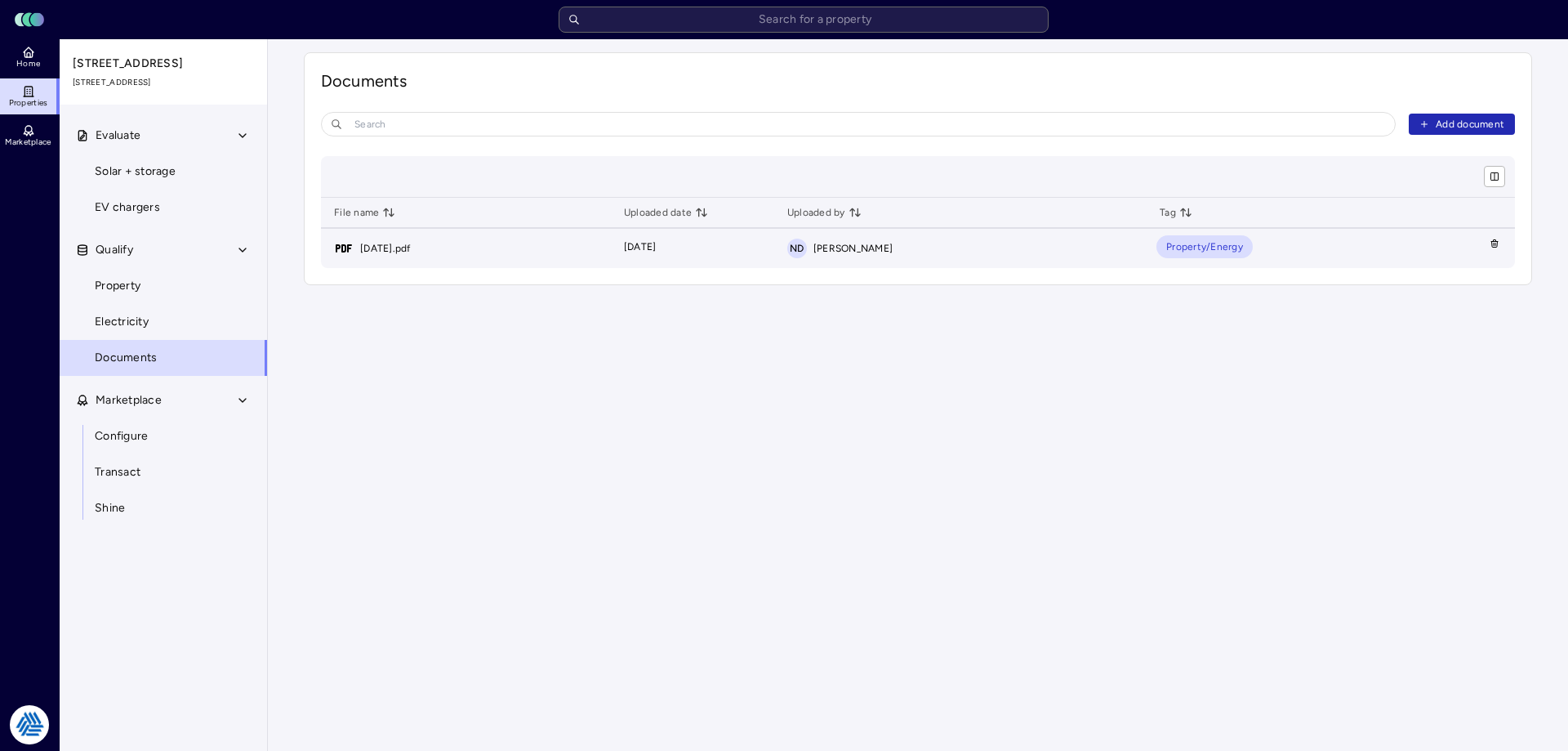
click at [774, 248] on td "[DATE]" at bounding box center [692, 248] width 163 height 39
click at [398, 248] on link "[DATE].pdf" at bounding box center [385, 248] width 51 height 16
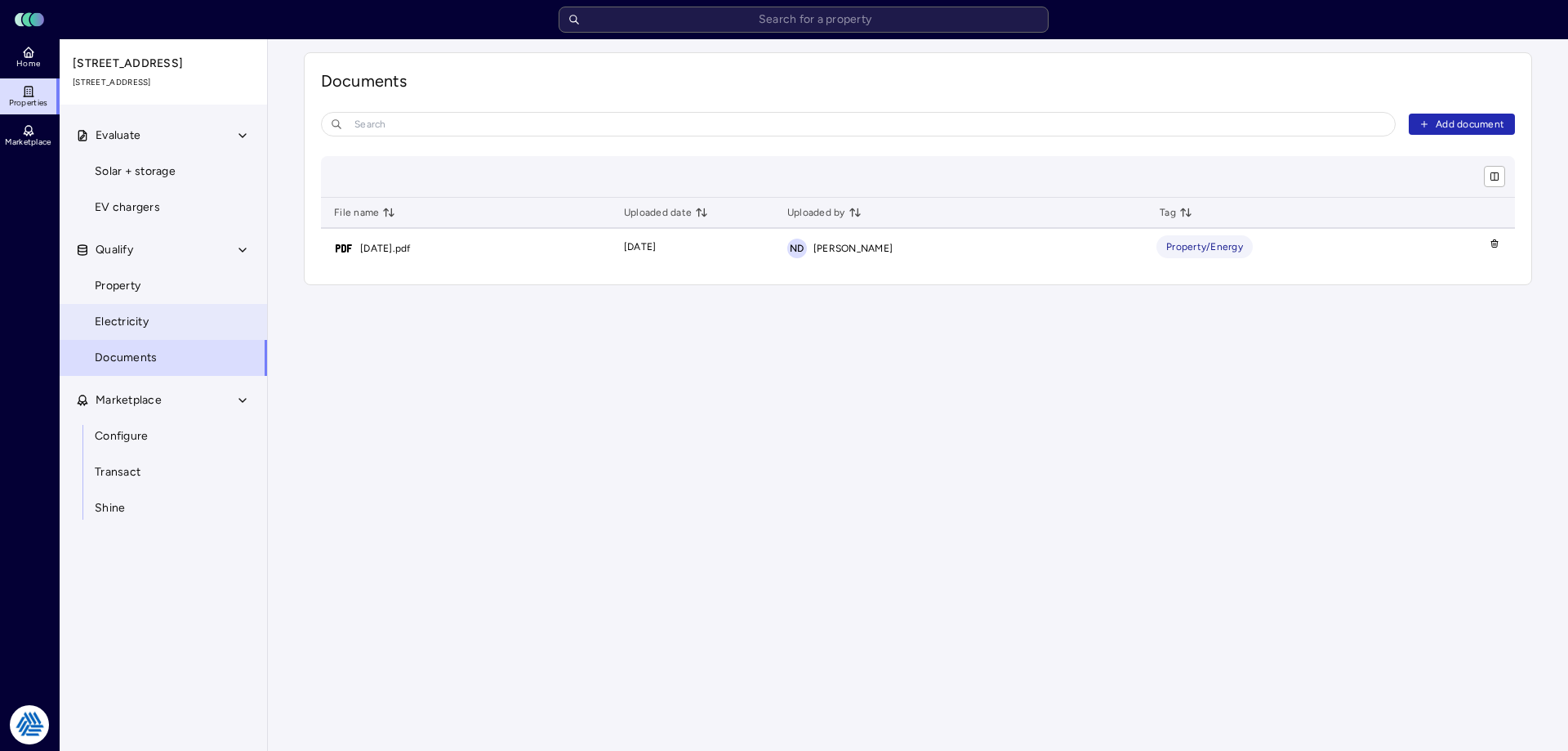
click at [141, 313] on span "Electricity" at bounding box center [122, 321] width 54 height 18
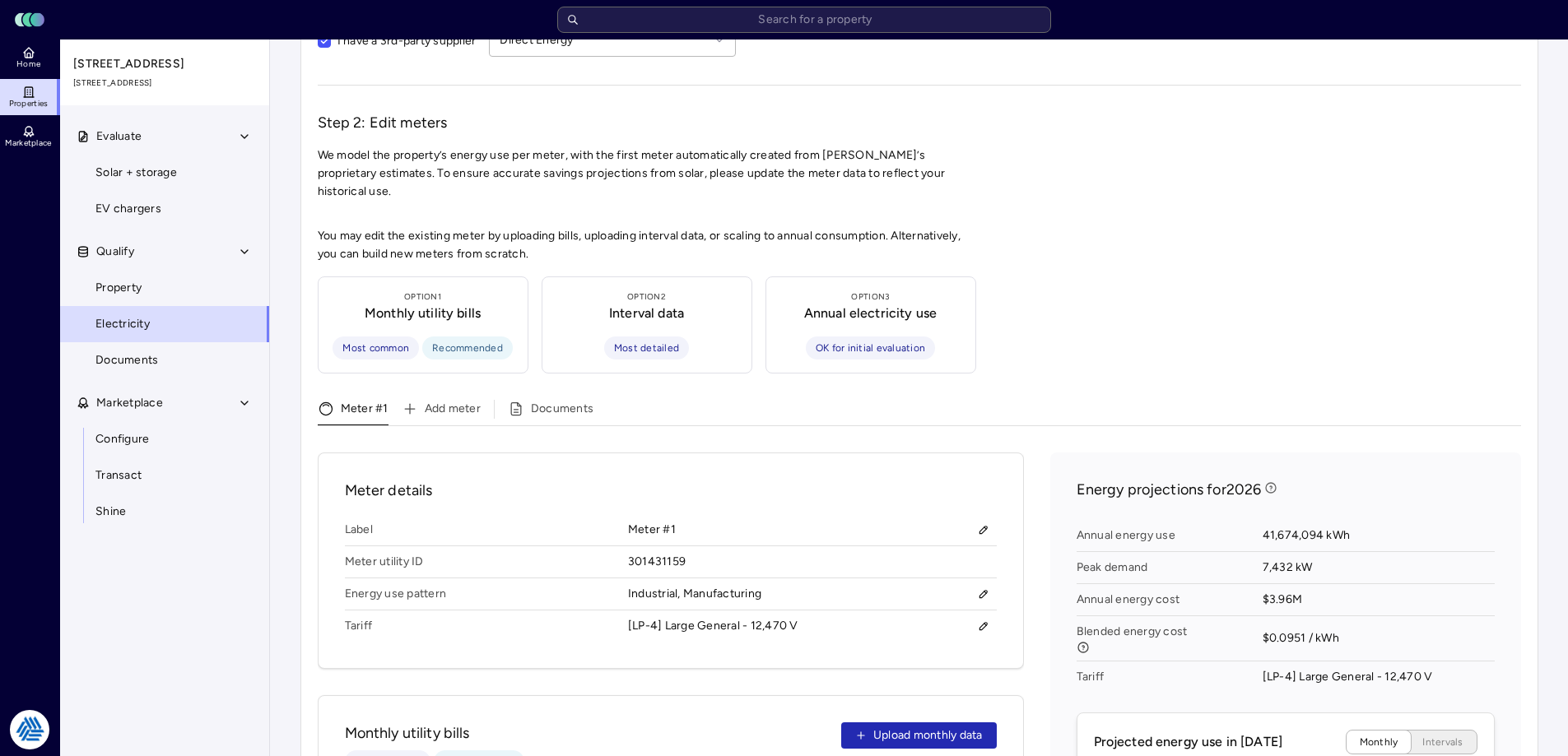
scroll to position [493, 0]
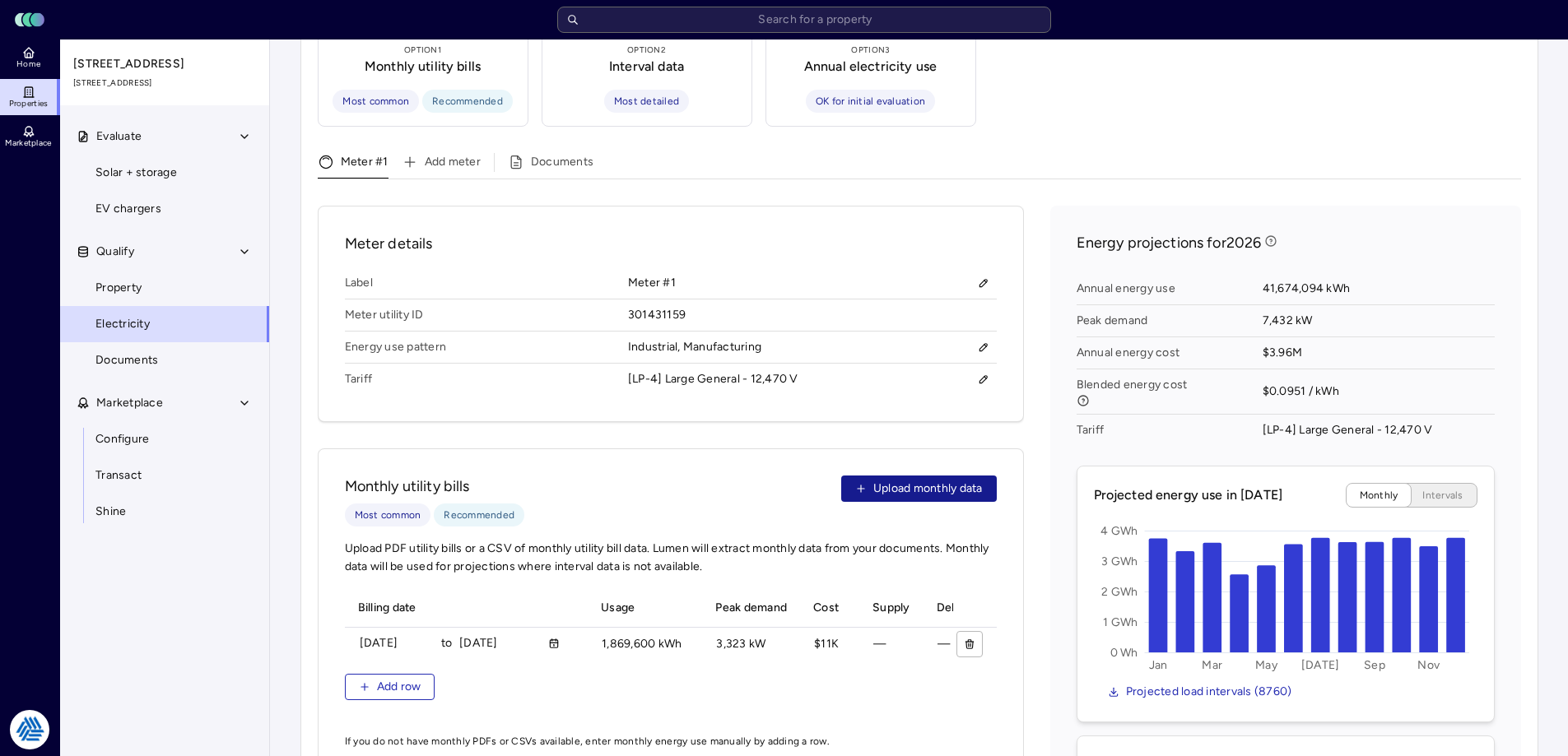
click at [929, 480] on span "Upload monthly data" at bounding box center [928, 488] width 109 height 18
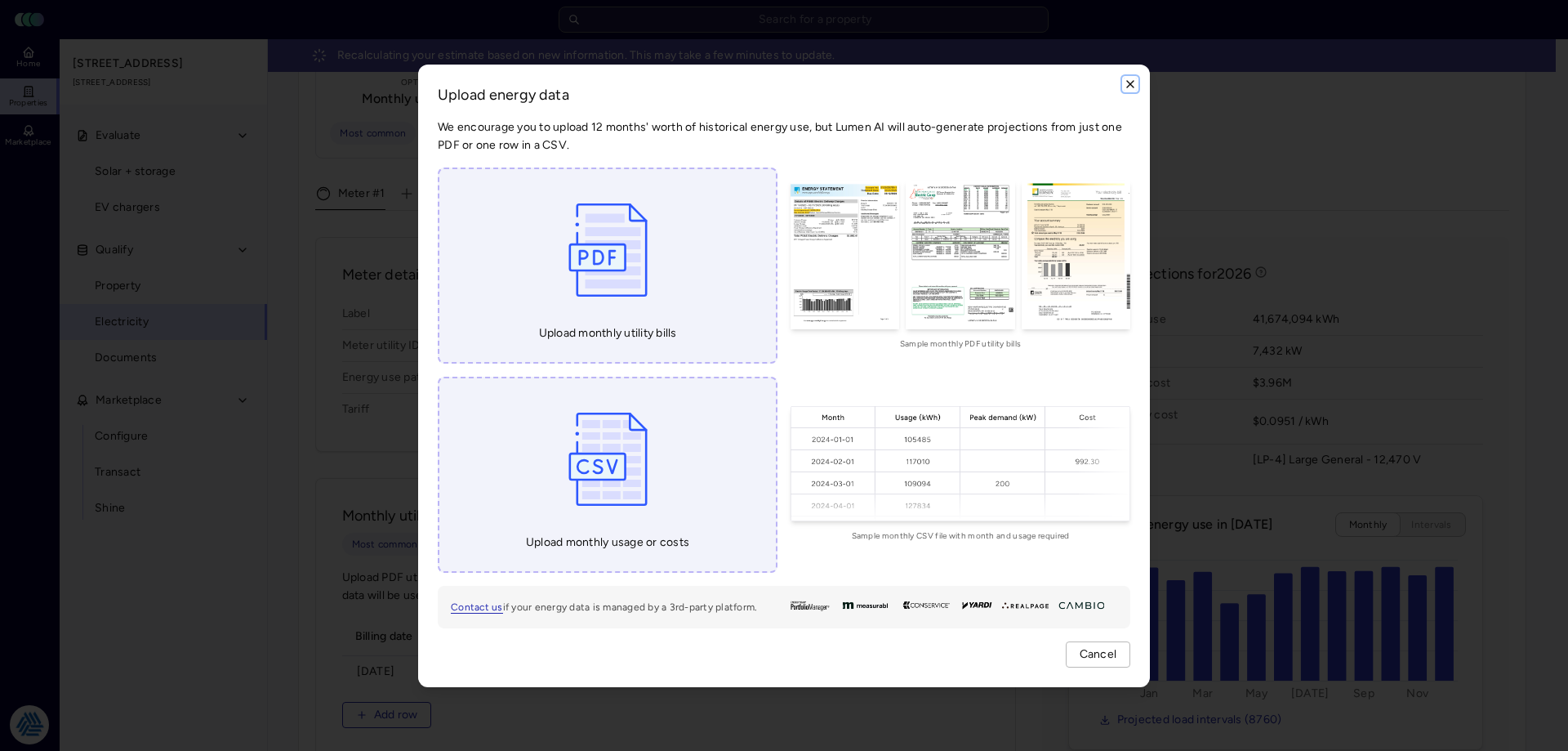
click at [1133, 79] on icon "button" at bounding box center [1130, 84] width 13 height 13
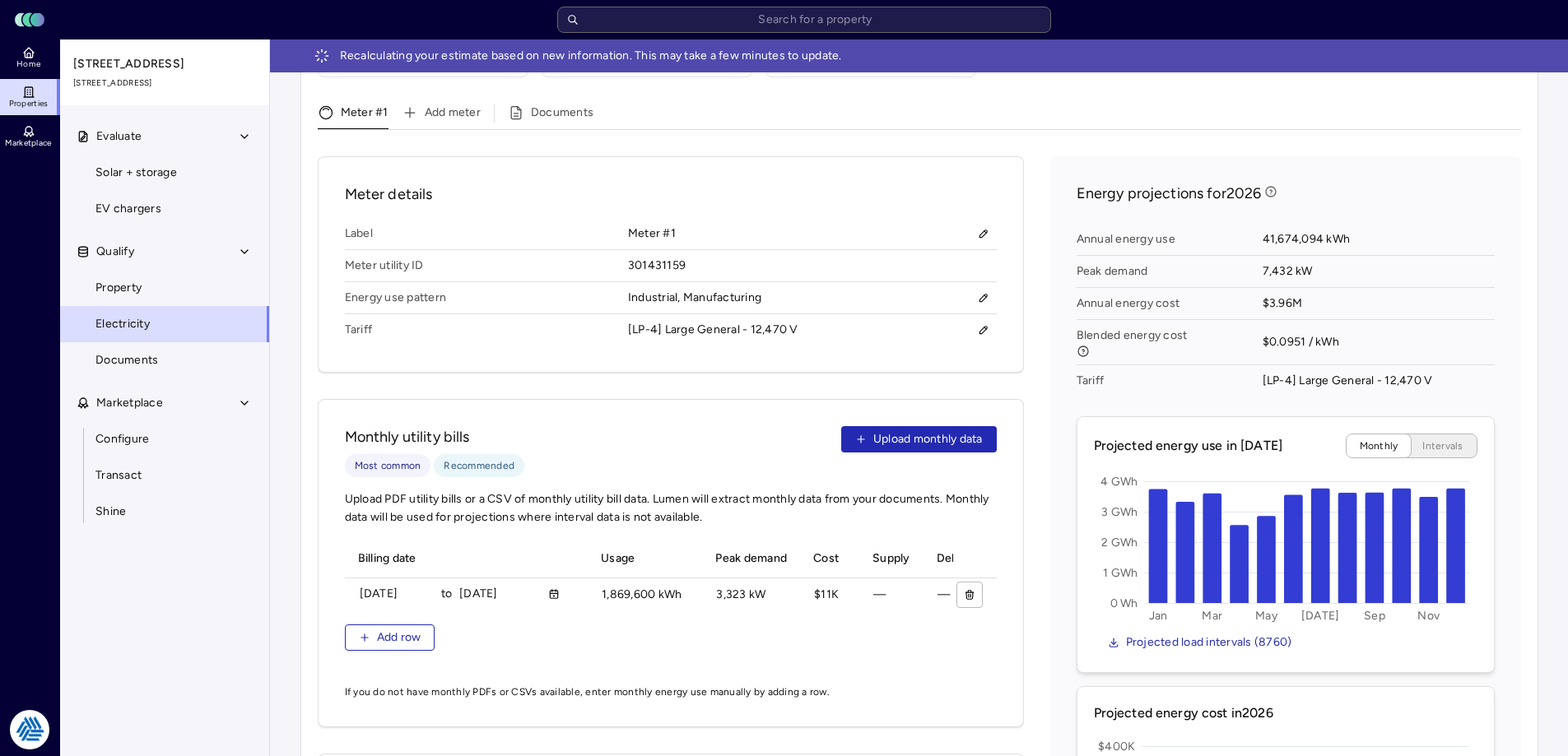
scroll to position [658, 0]
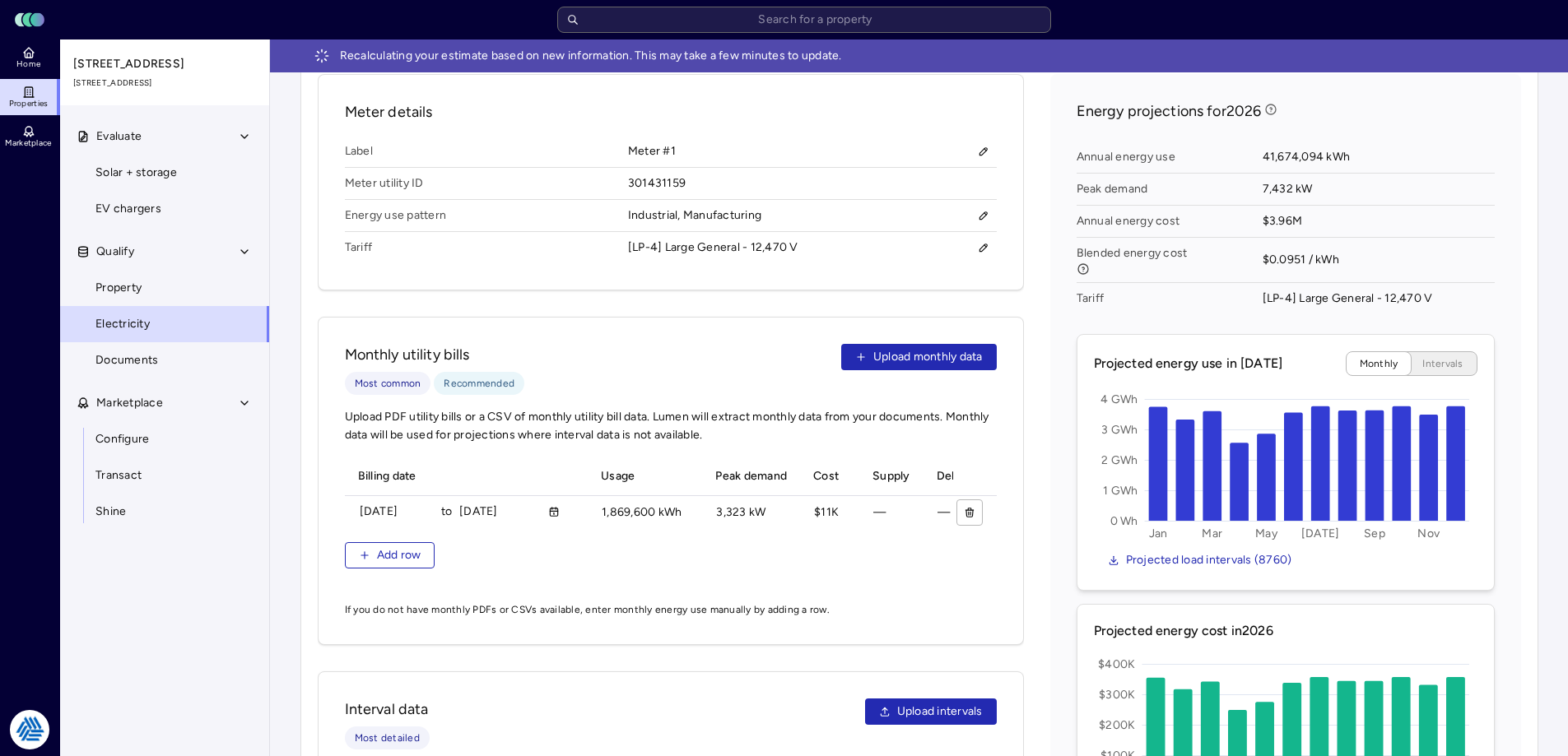
click at [625, 282] on div "Meter details Label Meter #1 Meter utility ID 301431159 Energy use pattern Indu…" at bounding box center [670, 532] width 706 height 915
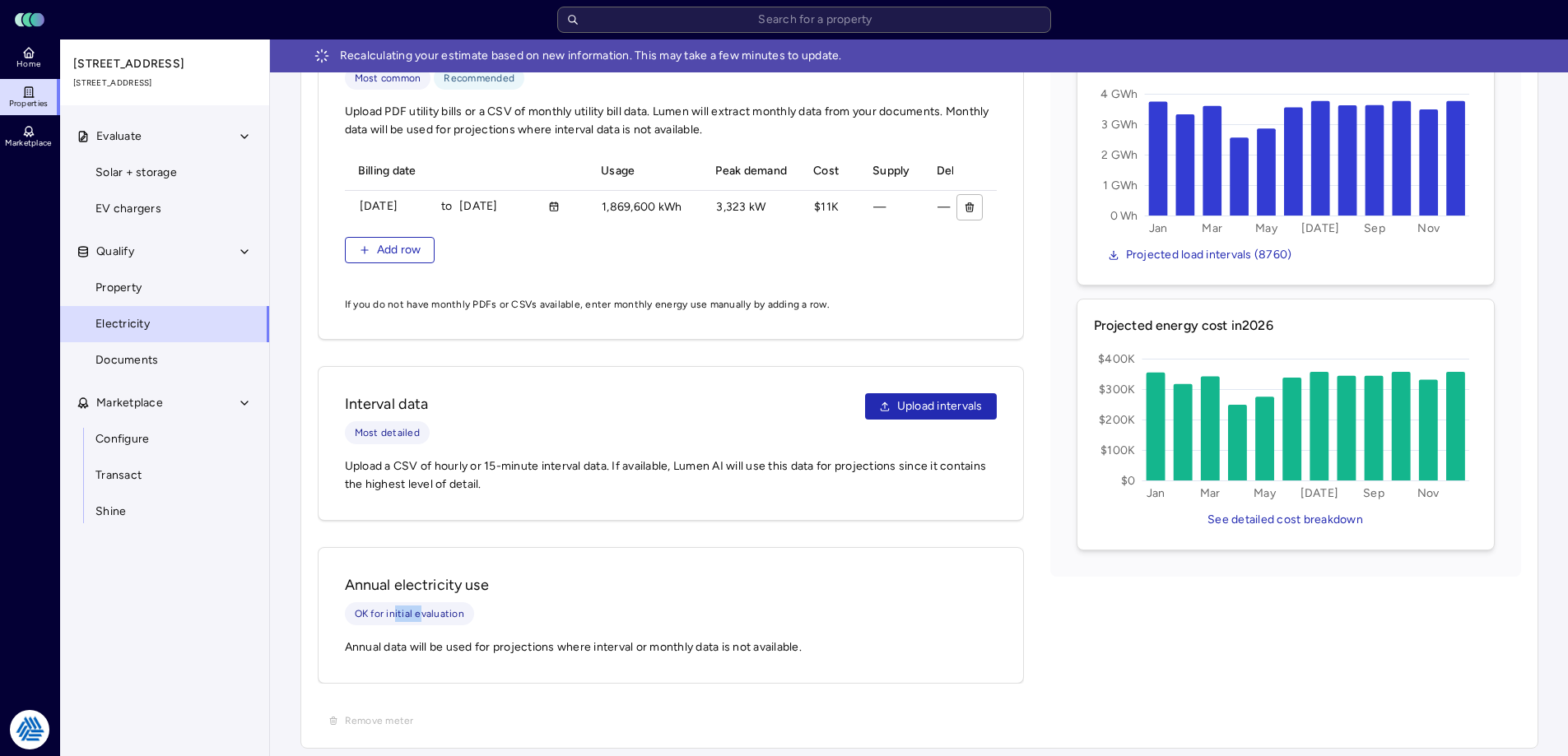
drag, startPoint x: 422, startPoint y: 608, endPoint x: 393, endPoint y: 615, distance: 29.8
click at [393, 615] on span "OK for initial evaluation" at bounding box center [410, 614] width 109 height 16
drag, startPoint x: 370, startPoint y: 637, endPoint x: 712, endPoint y: 635, distance: 342.0
click at [712, 638] on span "Annual data will be used for projections where interval or monthly data is not …" at bounding box center [671, 647] width 652 height 18
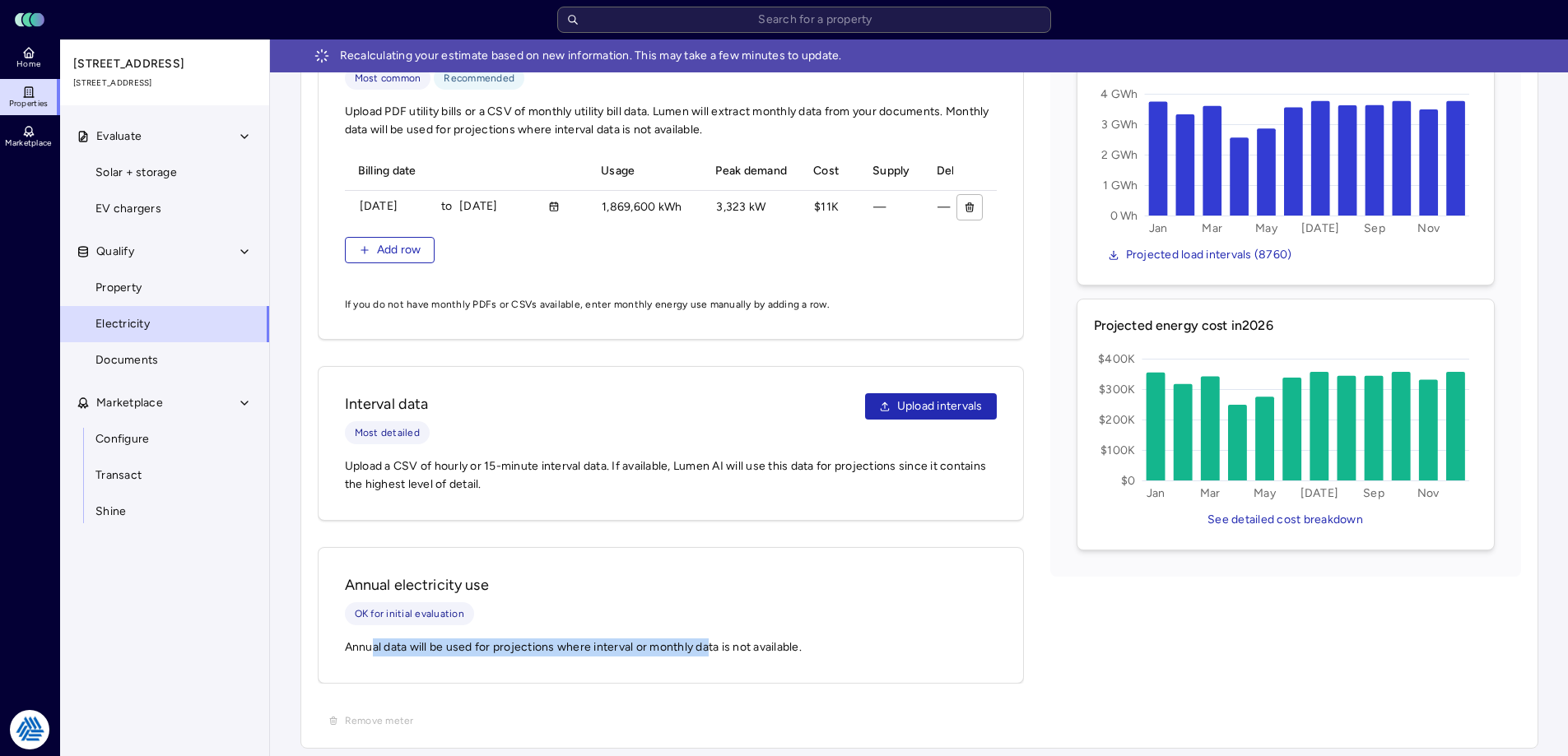
click at [712, 638] on span "Annual data will be used for projections where interval or monthly data is not …" at bounding box center [671, 647] width 652 height 18
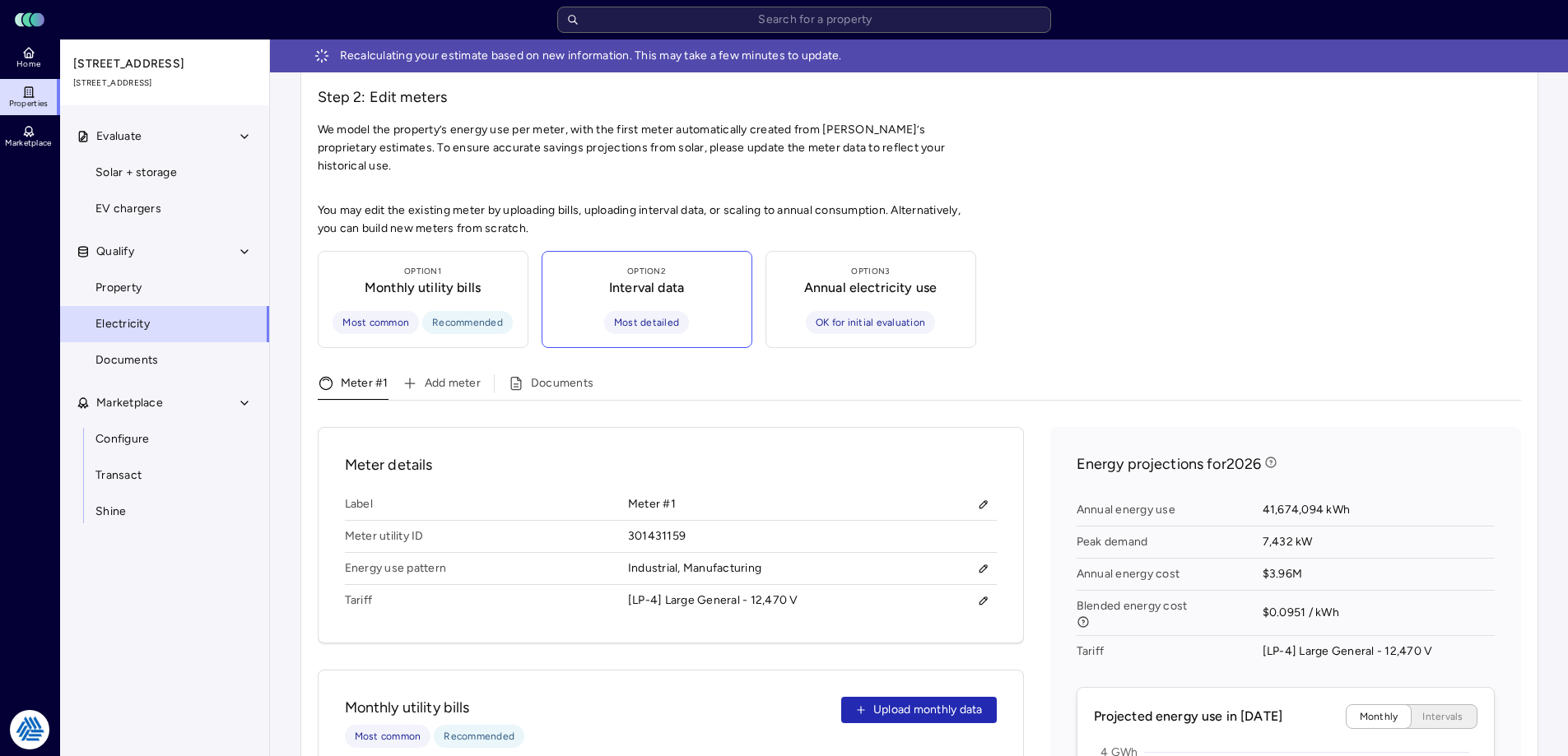
scroll to position [0, 0]
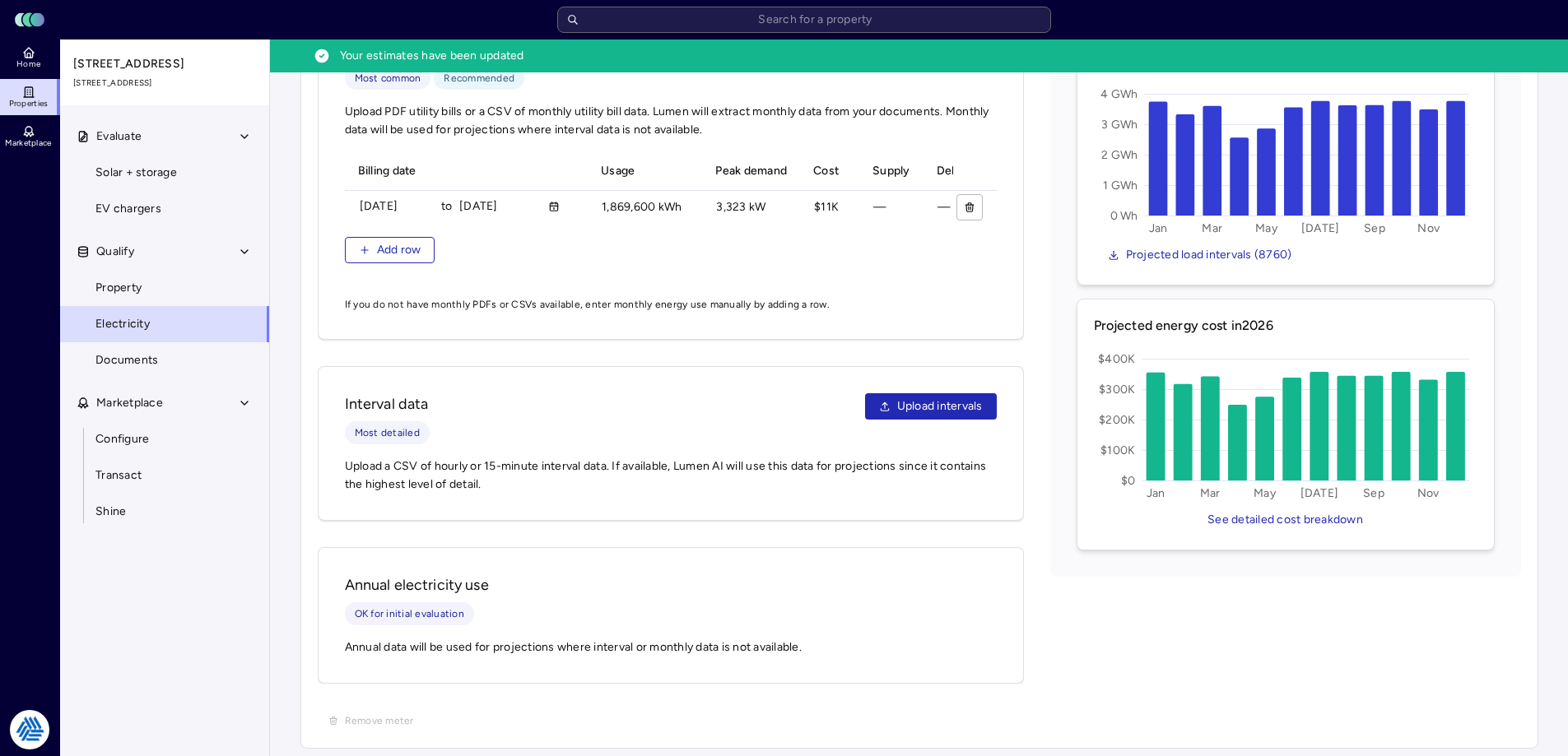
scroll to position [470, 0]
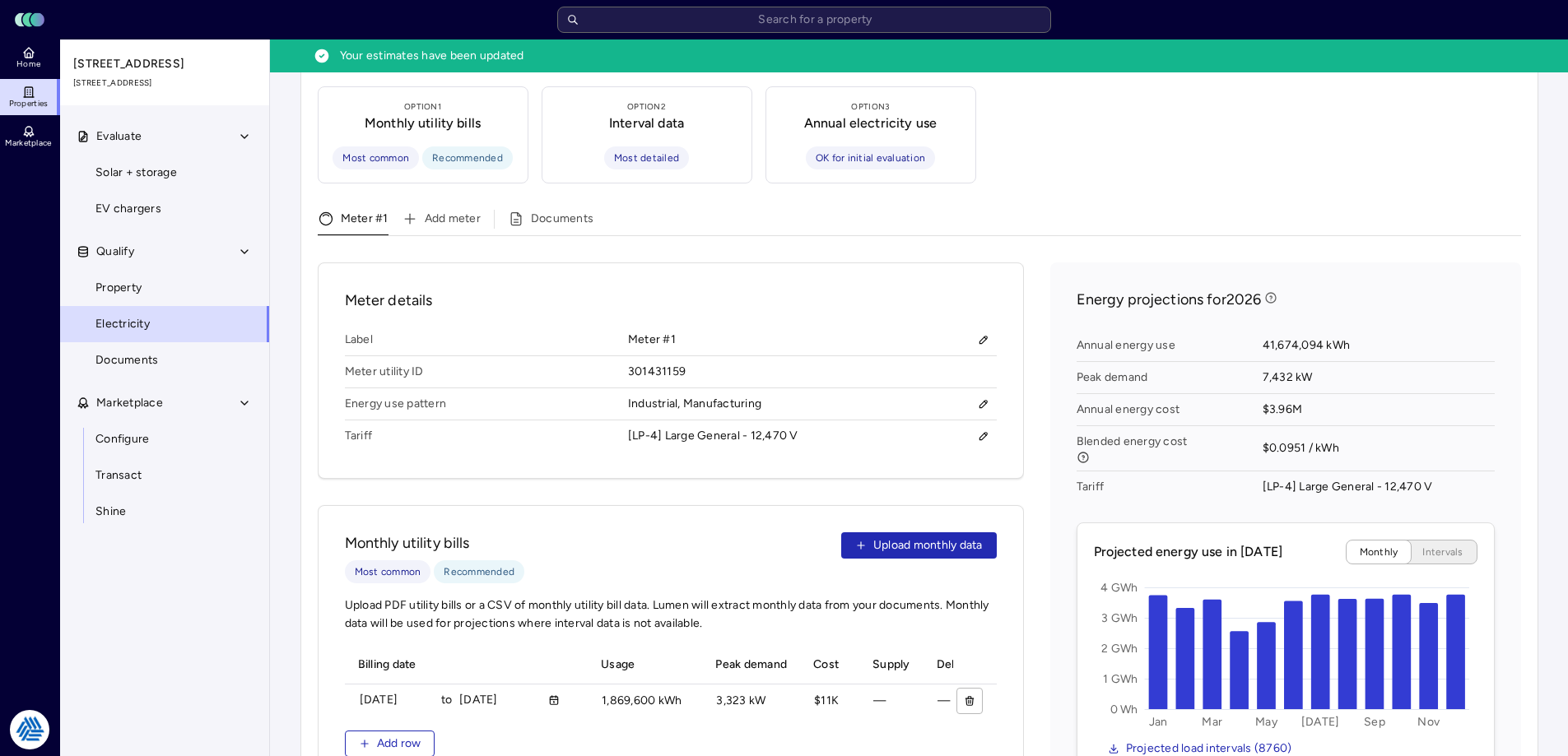
click at [1042, 370] on div "Meter details Label Meter #1 Meter utility ID 301431159 Energy use pattern Indu…" at bounding box center [919, 720] width 1204 height 915
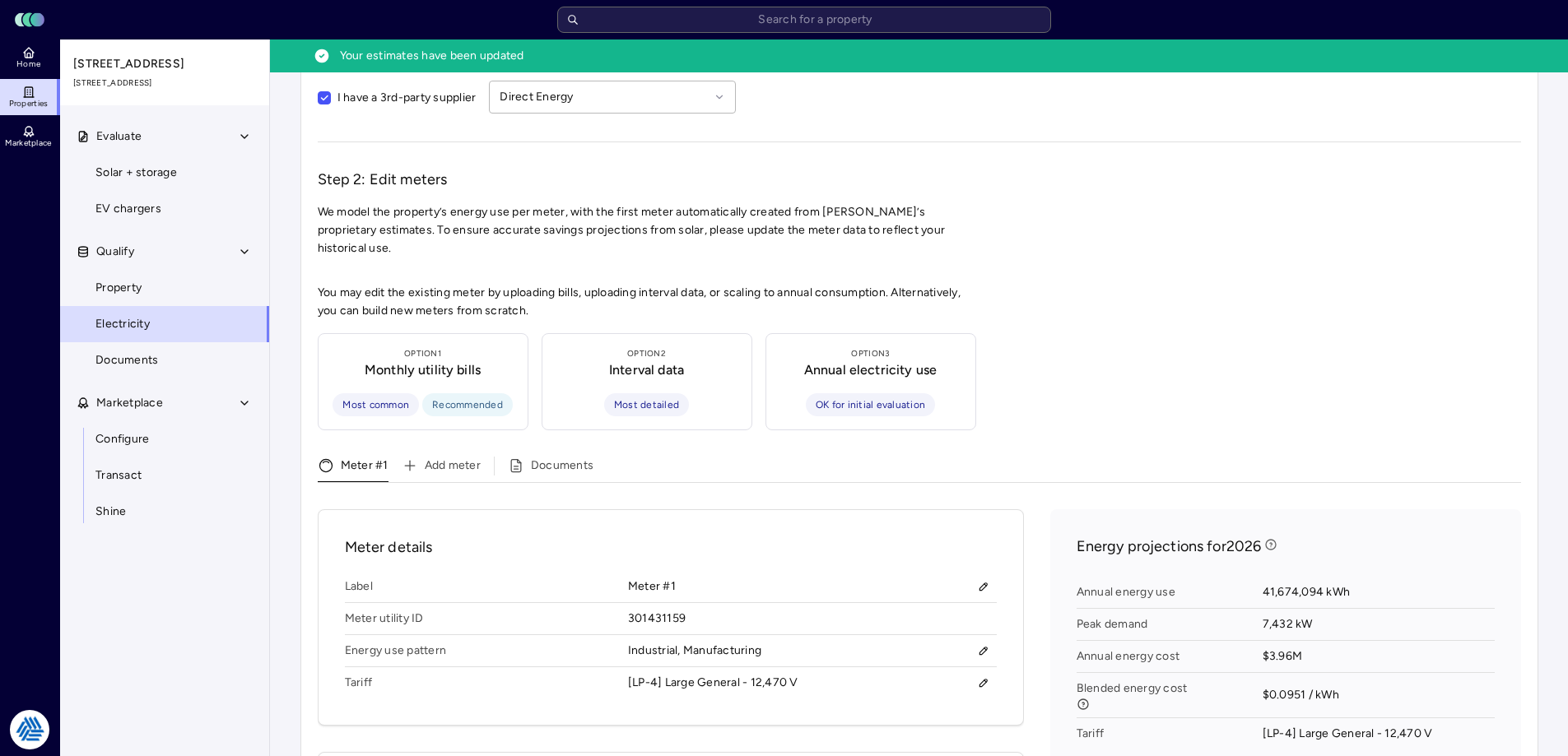
scroll to position [141, 0]
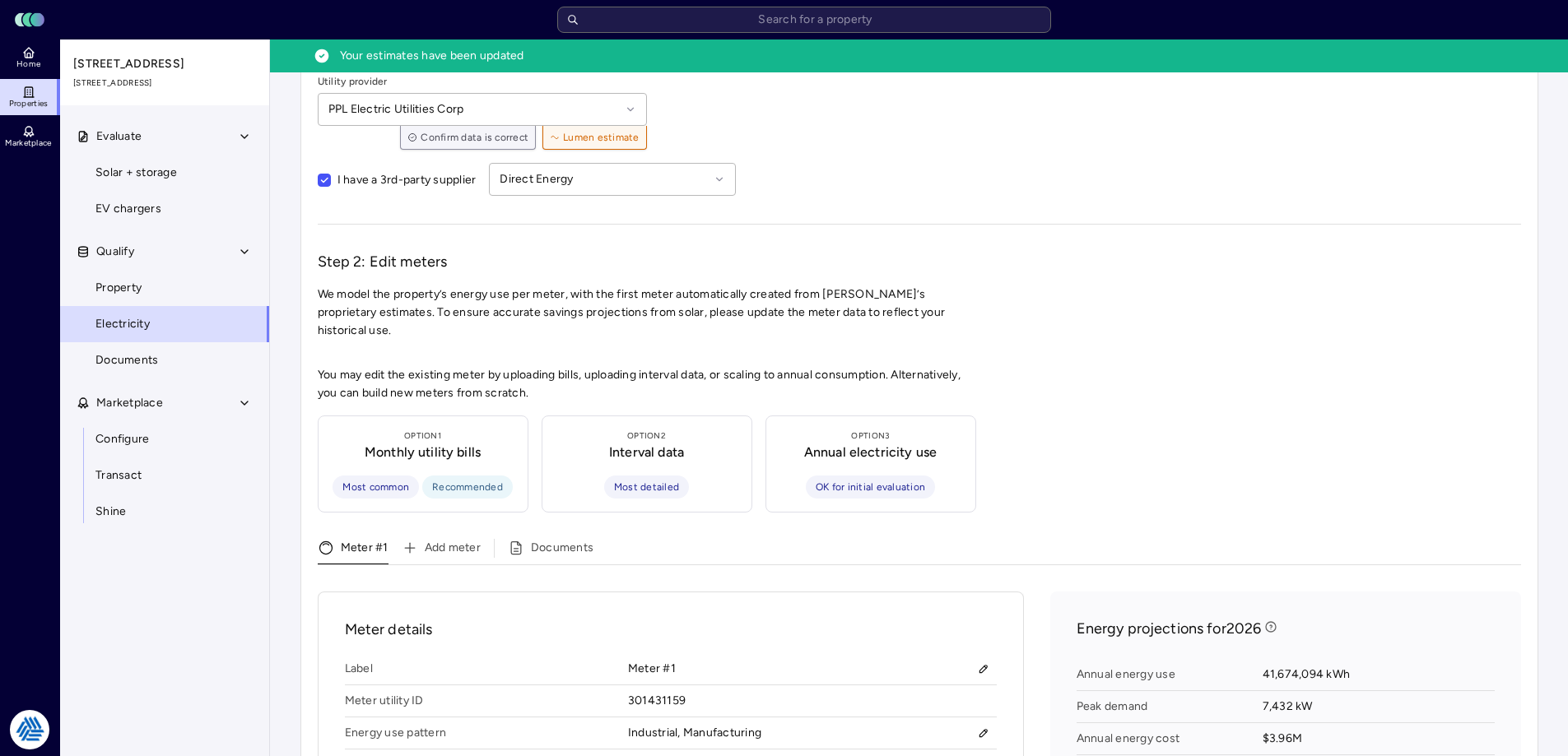
click at [1067, 310] on span "We model the property’s energy use per meter, with the first meter automaticall…" at bounding box center [919, 313] width 1204 height 55
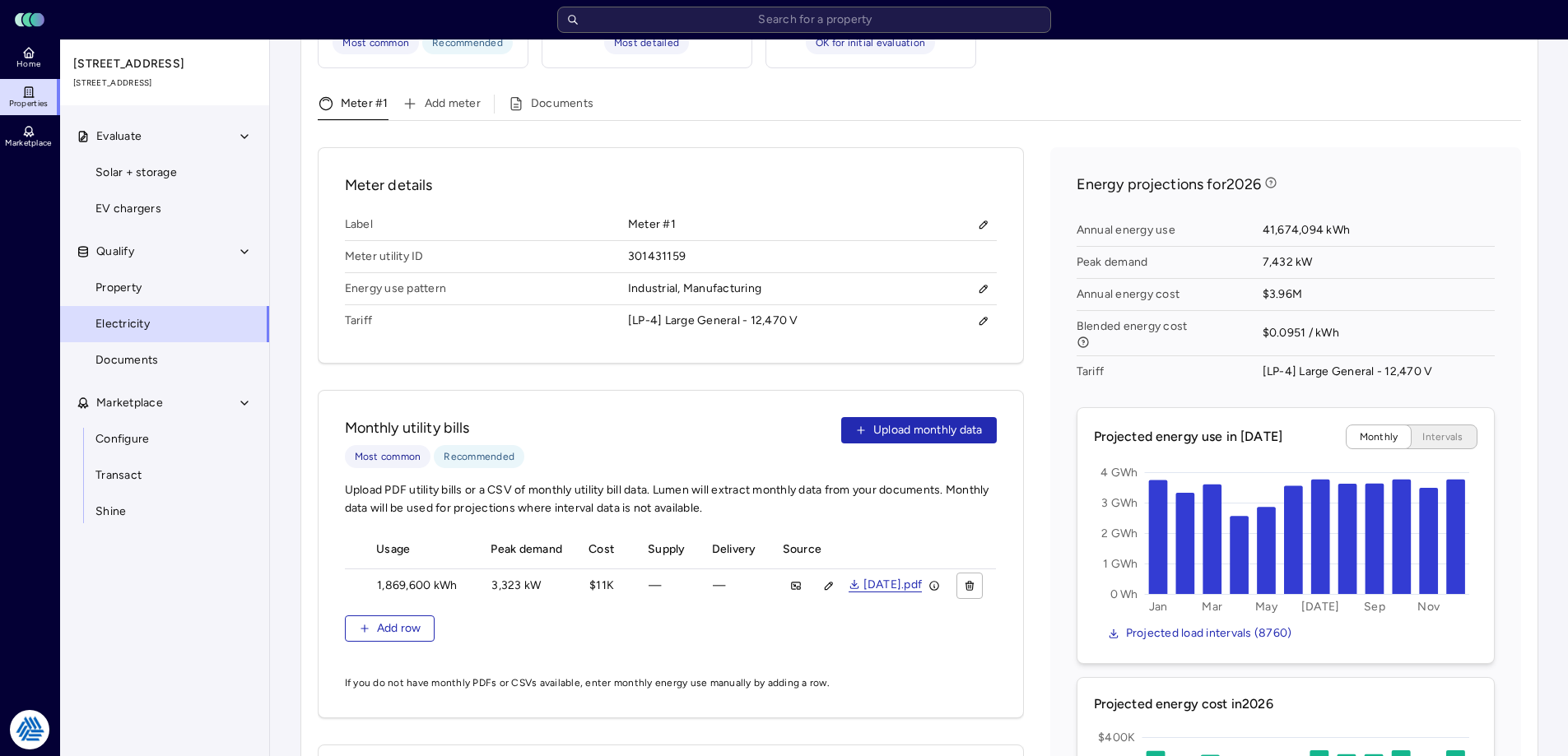
scroll to position [0, 0]
click at [248, 640] on div "Evaluate Solar + storage EV chargers Qualify Property Electricity Documents Mar…" at bounding box center [165, 457] width 211 height 677
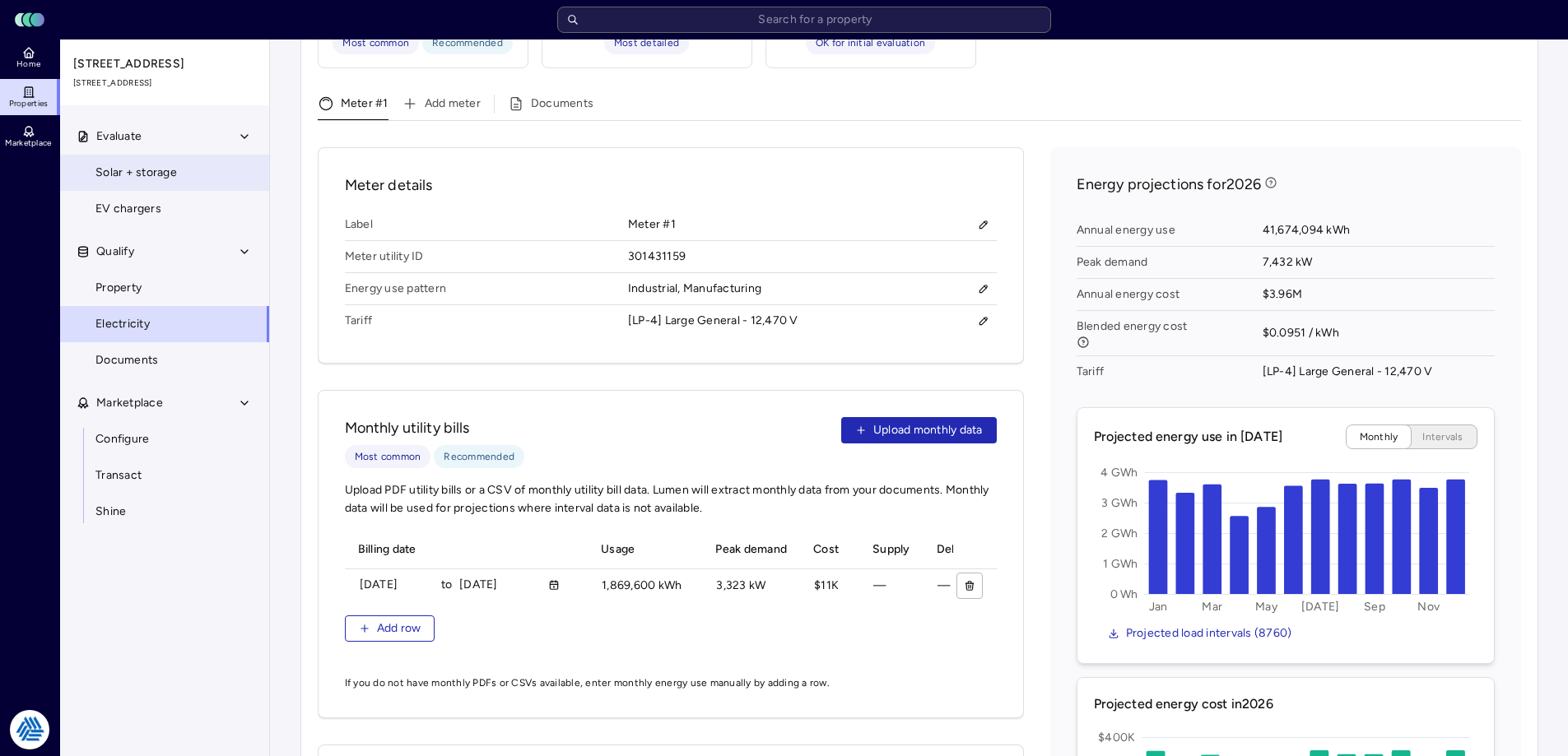
click at [160, 177] on span "Solar + storage" at bounding box center [136, 172] width 81 height 18
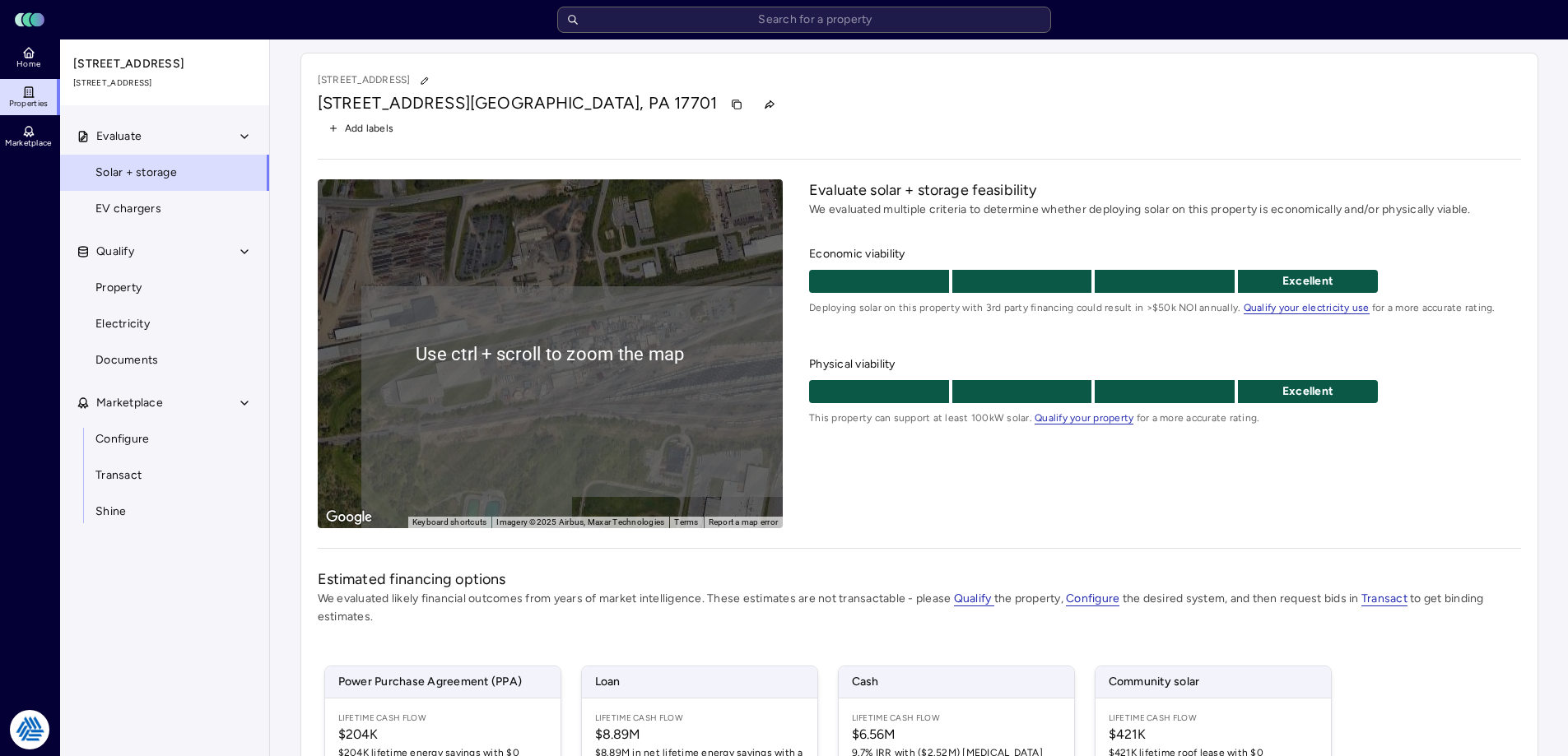
scroll to position [241, 0]
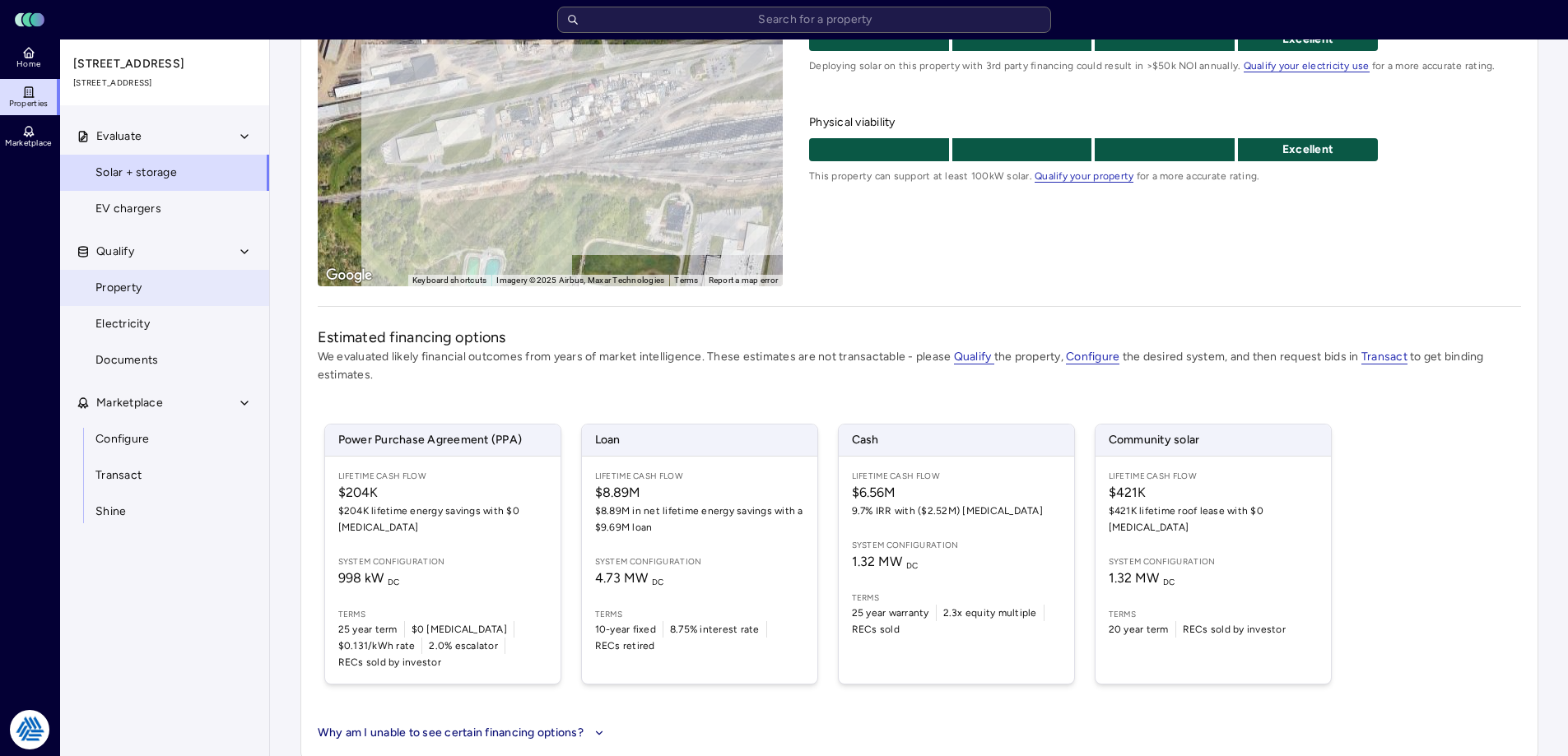
click at [148, 283] on link "Property" at bounding box center [164, 288] width 211 height 36
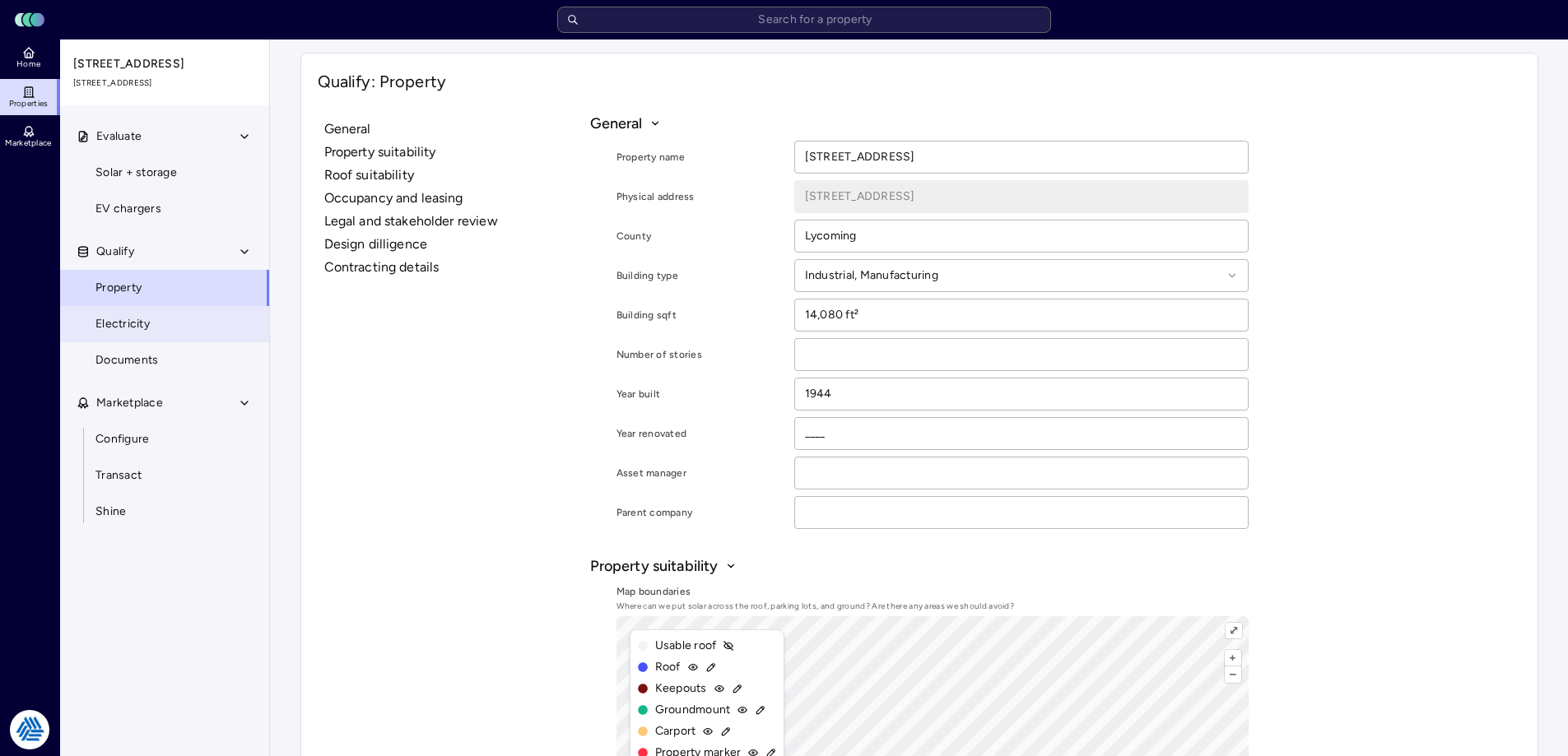
click at [178, 324] on link "Electricity" at bounding box center [164, 324] width 211 height 36
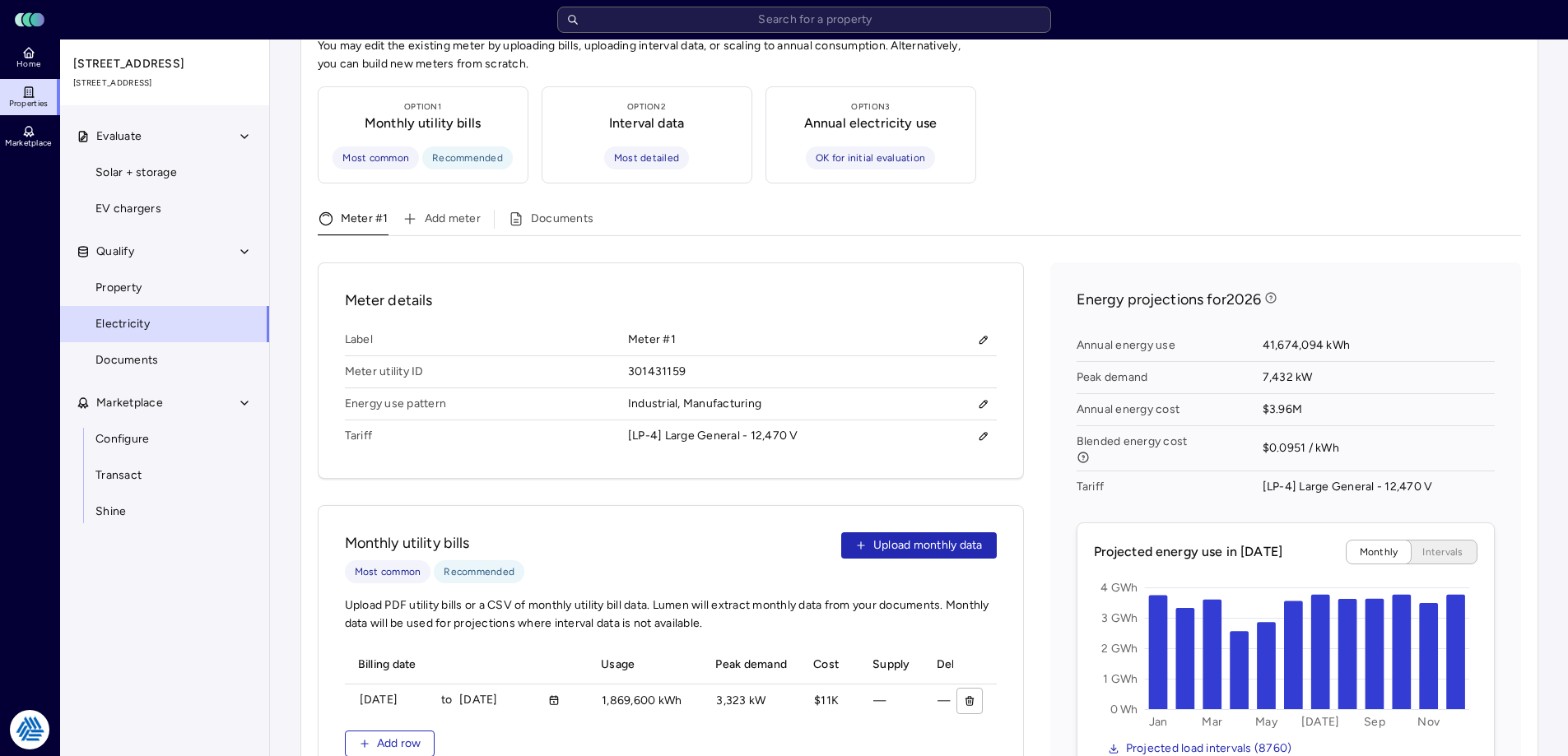
scroll to position [519, 0]
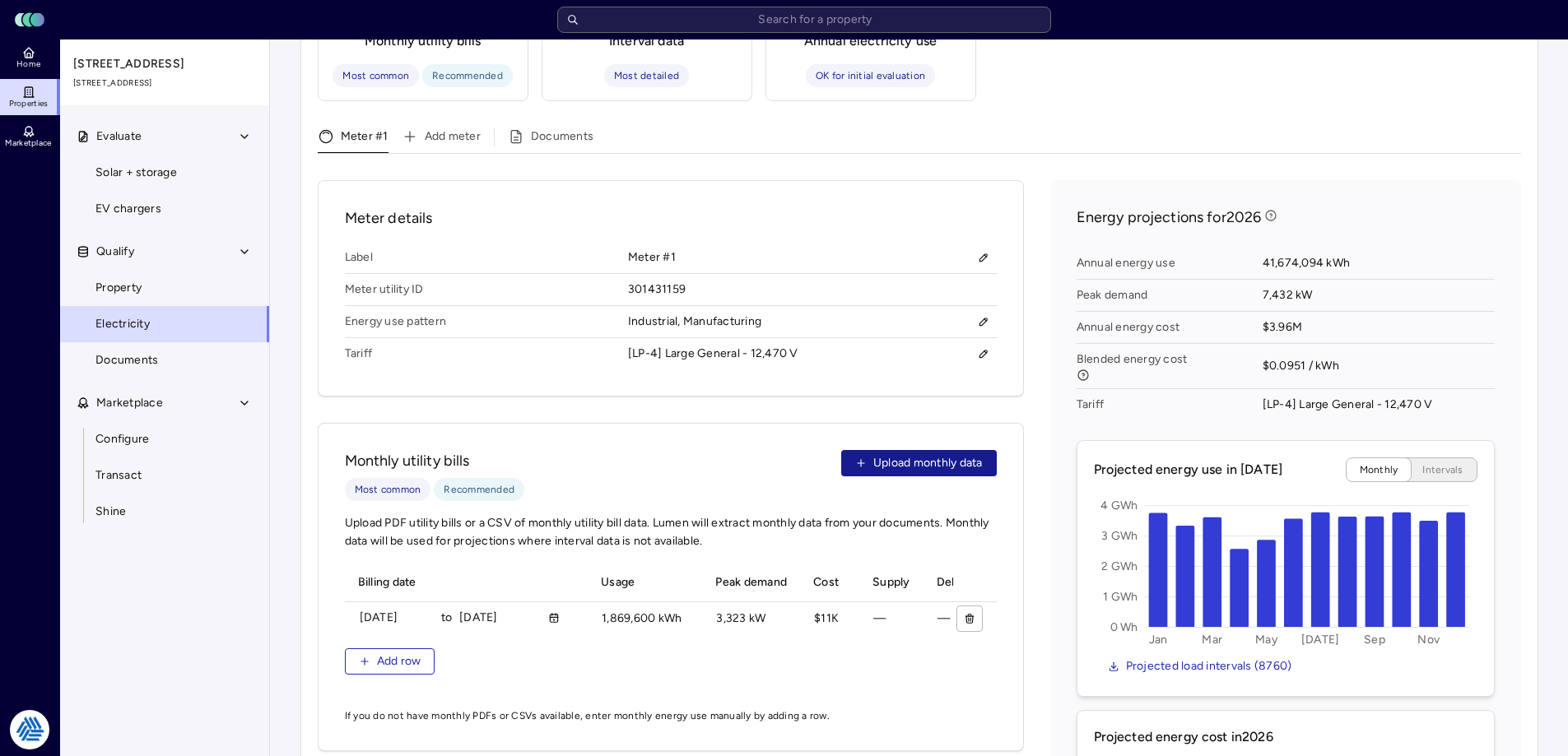
click at [942, 454] on span "Upload monthly data" at bounding box center [928, 462] width 109 height 18
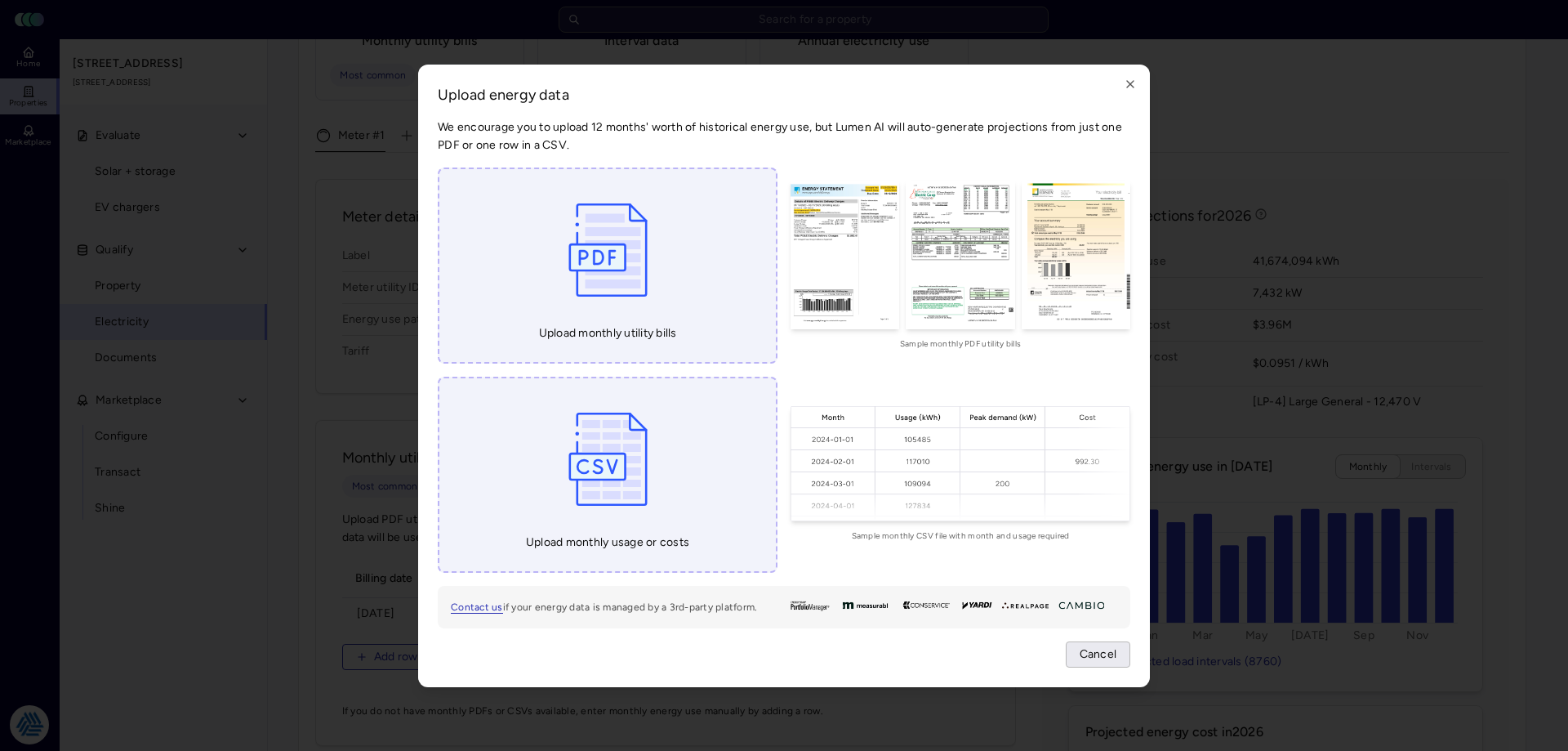
click at [1094, 651] on span "Cancel" at bounding box center [1099, 654] width 37 height 18
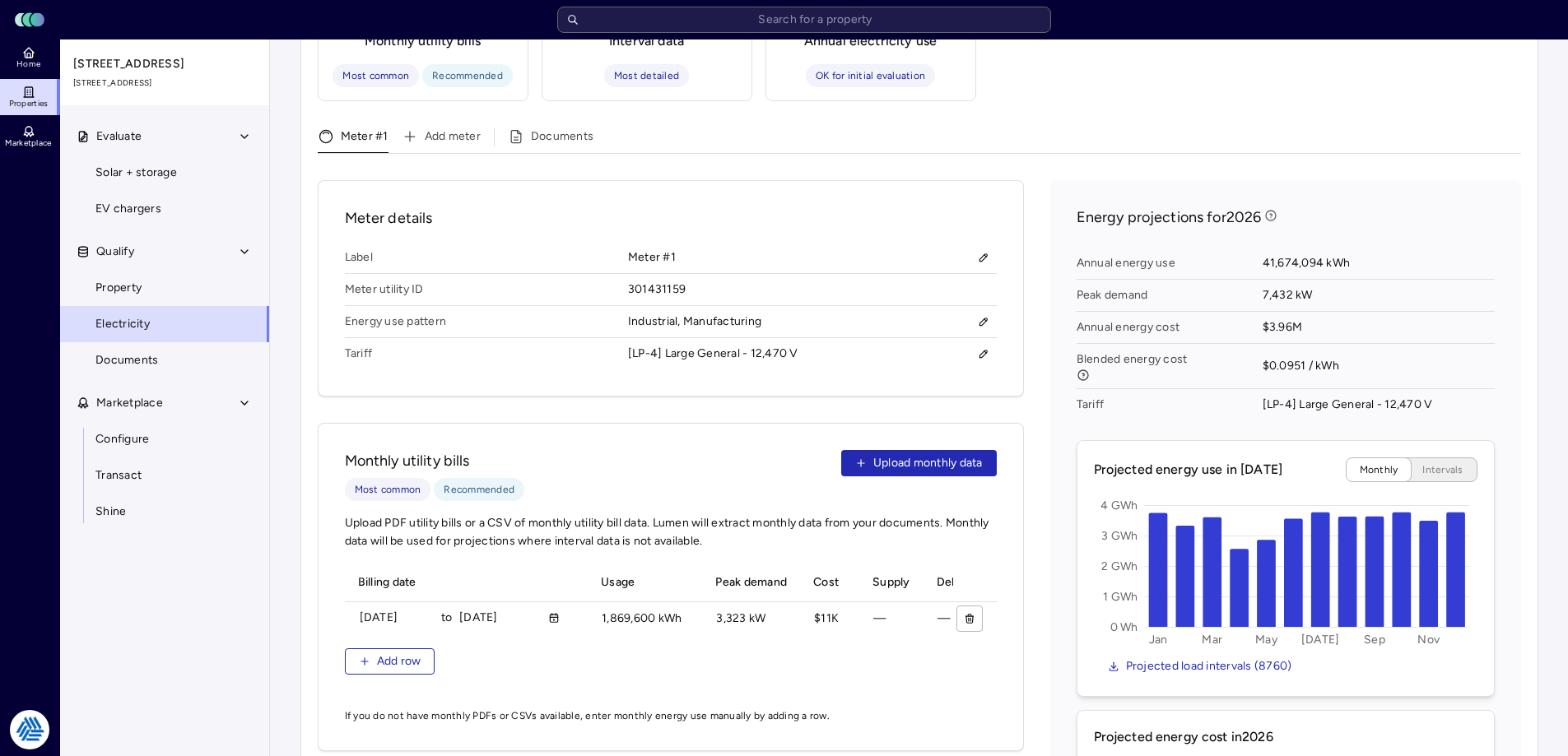
scroll to position [766, 0]
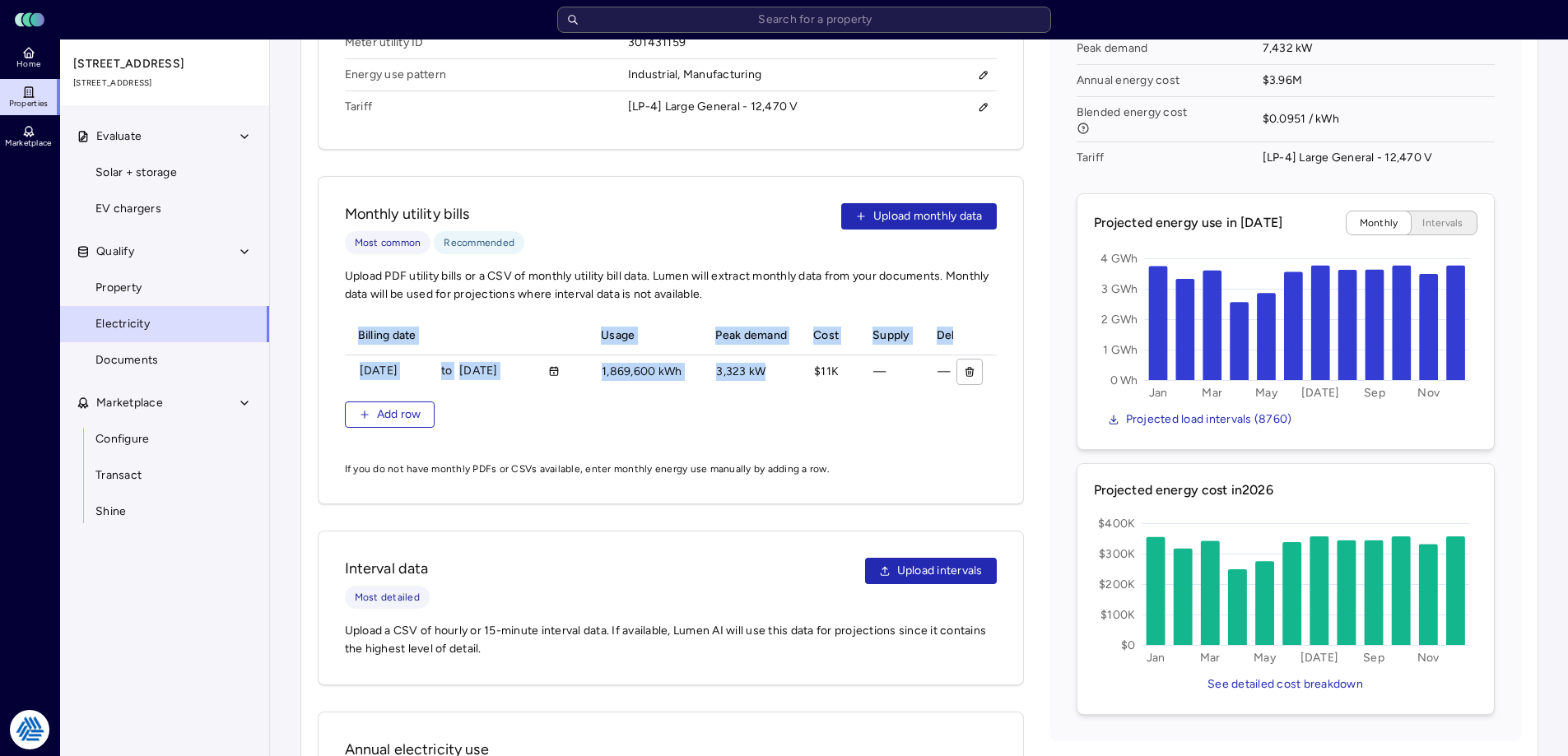
drag, startPoint x: 796, startPoint y: 369, endPoint x: 874, endPoint y: 374, distance: 78.2
click at [875, 374] on div "Billing date Usage Peak demand Cost Supply Delivery Source [DATE] to [DATE] 186…" at bounding box center [671, 352] width 652 height 72
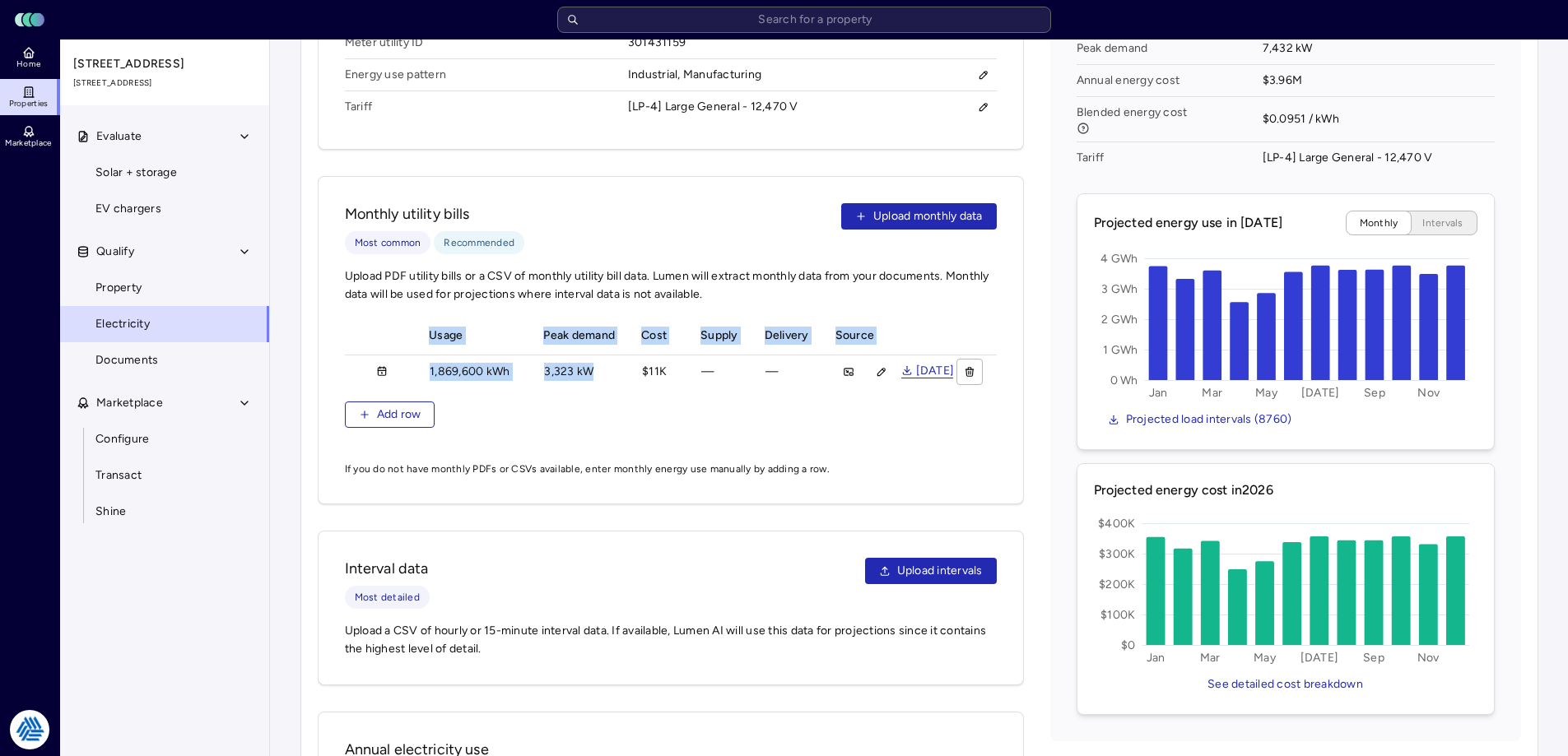
scroll to position [0, 238]
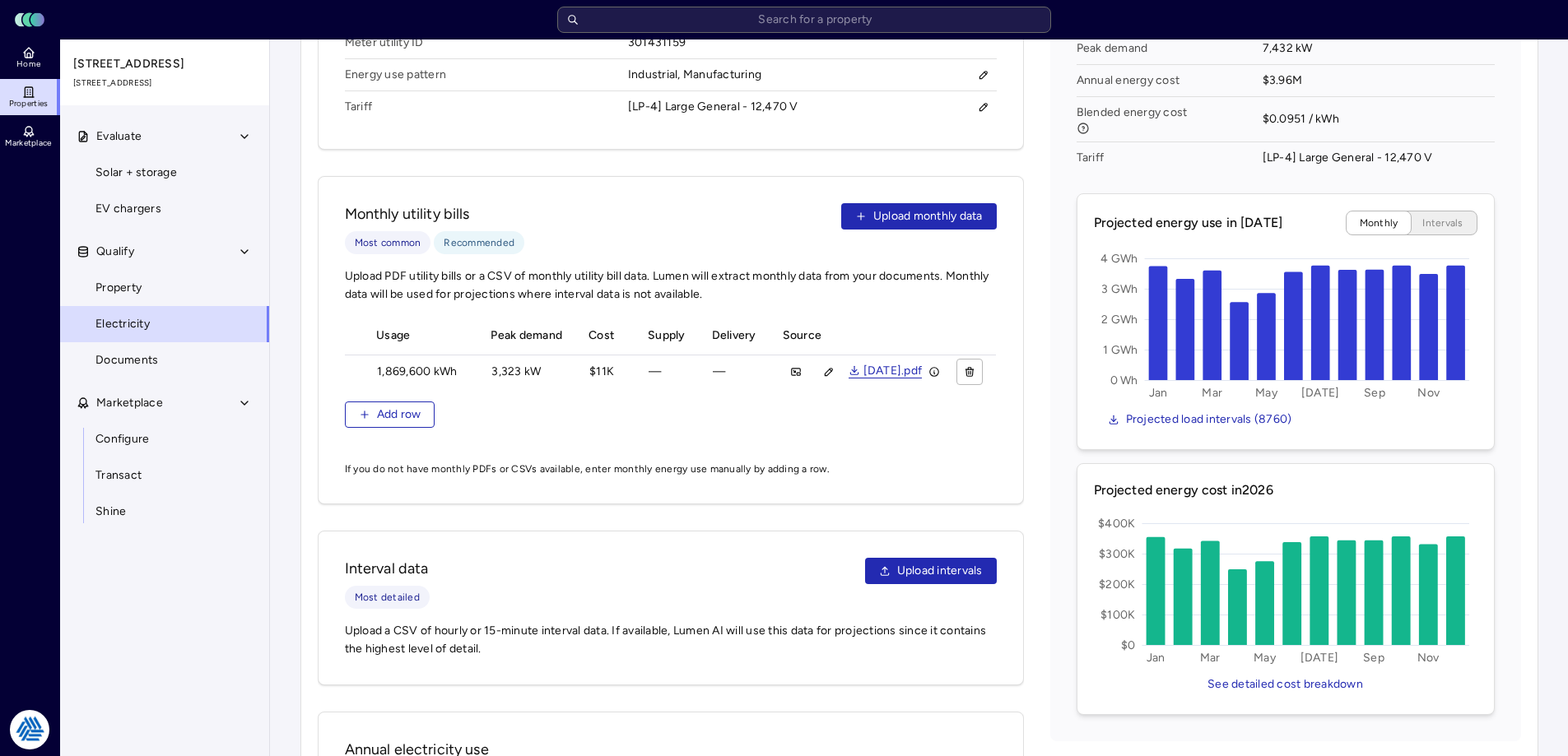
click at [889, 423] on div "Billing date Usage Peak demand Cost Supply Delivery Source [DATE] to [DATE] 186…" at bounding box center [671, 381] width 652 height 131
click at [1056, 363] on div "Energy projections for 2026 Annual energy use 41,674,094 kWh Peak demand 7,432 …" at bounding box center [1285, 337] width 470 height 808
click at [1050, 429] on div "Energy projections for 2026 Annual energy use 41,674,094 kWh Peak demand 7,432 …" at bounding box center [1285, 337] width 470 height 808
click at [314, 499] on div "Electricity Step 1: Confirm utility details Utility provider PPL Electric Utili…" at bounding box center [919, 100] width 1238 height 1626
click at [310, 505] on div "Electricity Step 1: Confirm utility details Utility provider PPL Electric Utili…" at bounding box center [919, 100] width 1238 height 1626
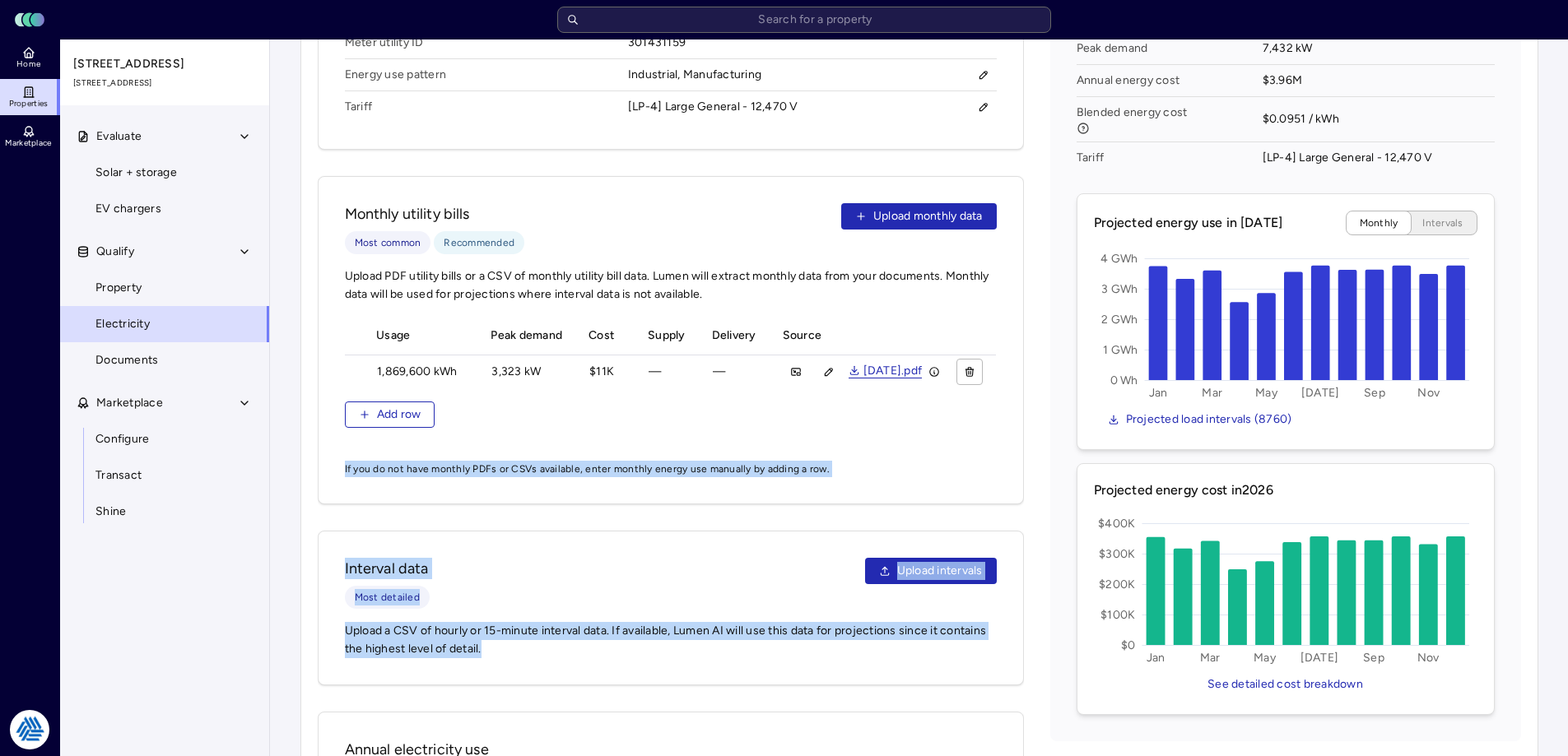
drag, startPoint x: 310, startPoint y: 499, endPoint x: 1020, endPoint y: 671, distance: 730.5
click at [1020, 671] on div "Electricity Step 1: Confirm utility details Utility provider PPL Electric Utili…" at bounding box center [919, 100] width 1238 height 1626
click at [1035, 671] on div "Meter details Label Meter #1 Meter utility ID 301431159 Energy use pattern Indu…" at bounding box center [919, 391] width 1204 height 915
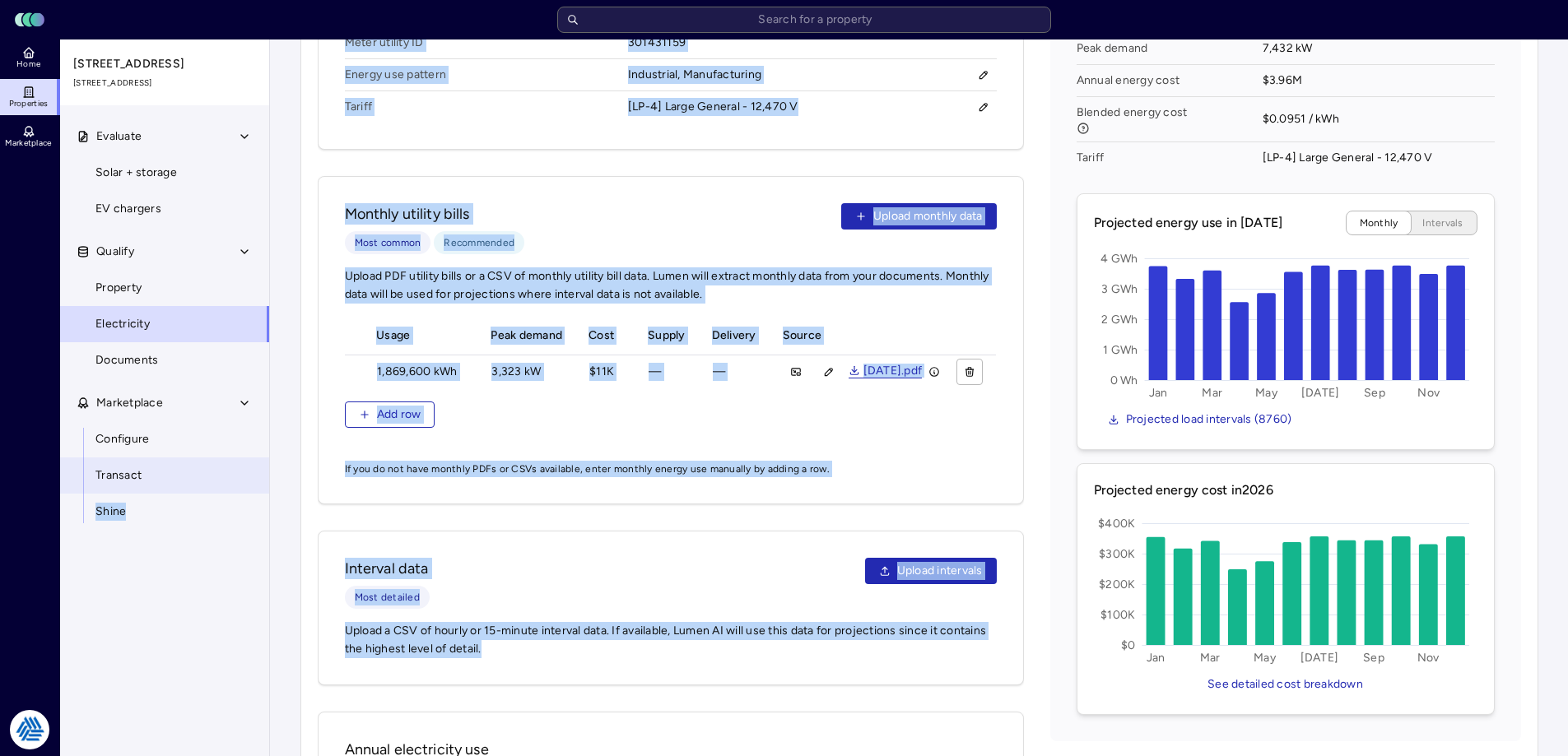
drag, startPoint x: 1017, startPoint y: 678, endPoint x: 241, endPoint y: 475, distance: 802.1
click at [239, 475] on div "Home Properties Marketplace Tradition Energy [PERSON_NAME] [STREET_ADDRESS] Eva…" at bounding box center [784, 100] width 1568 height 1653
click at [314, 504] on div "Electricity Step 1: Confirm utility details Utility provider PPL Electric Utili…" at bounding box center [919, 100] width 1238 height 1626
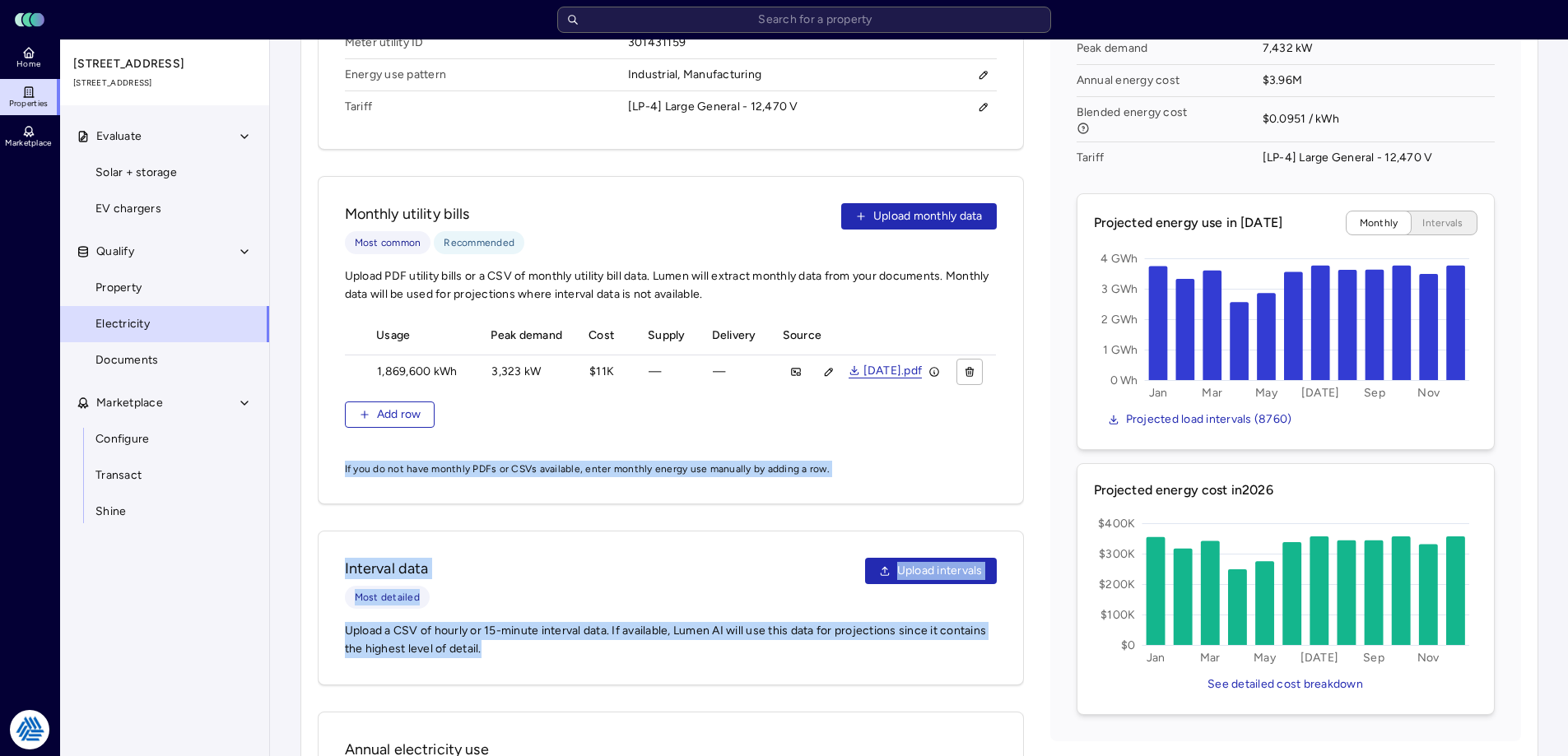
drag, startPoint x: 308, startPoint y: 474, endPoint x: 754, endPoint y: 673, distance: 488.4
click at [754, 673] on div "Electricity Step 1: Confirm utility details Utility provider PPL Electric Utili…" at bounding box center [919, 100] width 1238 height 1626
click at [754, 673] on div "Interval data Most detailed Upload intervals Upload a CSV of hourly or 15-minut…" at bounding box center [670, 608] width 706 height 154
drag, startPoint x: 255, startPoint y: 513, endPoint x: 306, endPoint y: 423, distance: 103.4
click at [306, 423] on div "Electricity Step 1: Confirm utility details Utility provider PPL Electric Utili…" at bounding box center [919, 100] width 1238 height 1626
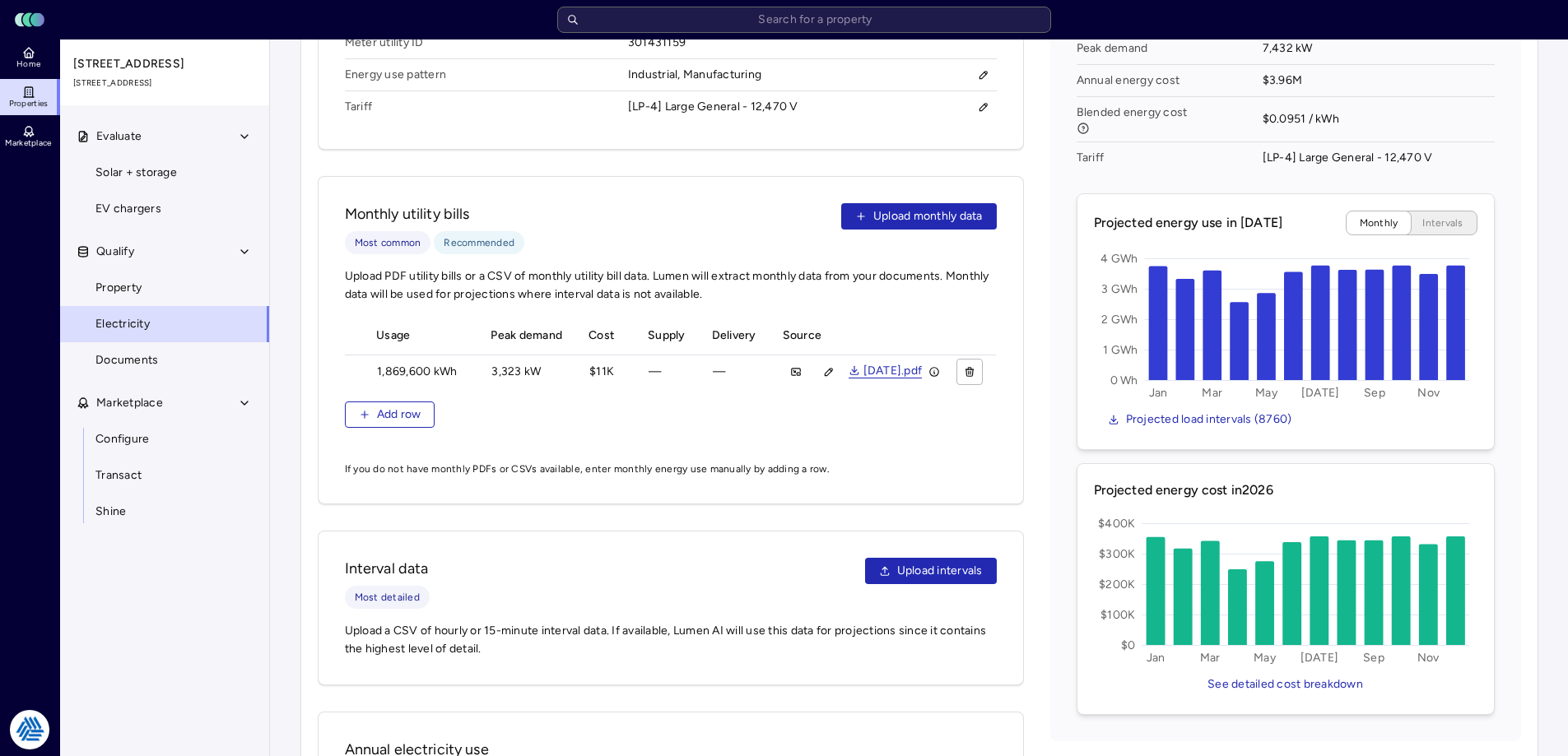
click at [306, 423] on div "Electricity Step 1: Confirm utility details Utility provider PPL Electric Utili…" at bounding box center [919, 100] width 1238 height 1626
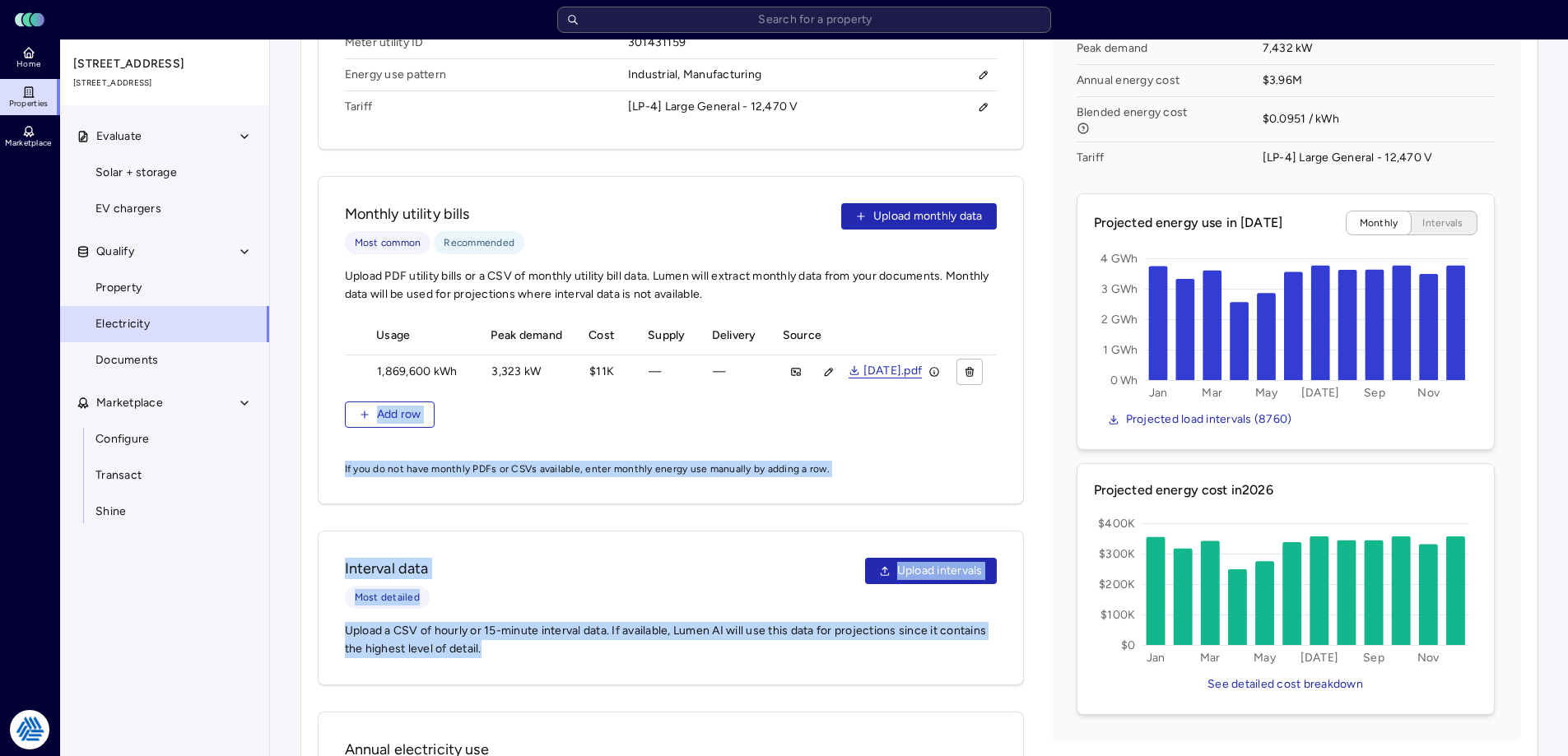
drag, startPoint x: 304, startPoint y: 419, endPoint x: 590, endPoint y: 666, distance: 377.9
click at [590, 666] on div "Electricity Step 1: Confirm utility details Utility provider PPL Electric Utili…" at bounding box center [919, 100] width 1238 height 1626
click at [590, 666] on div "Interval data Most detailed Upload intervals Upload a CSV of hourly or 15-minut…" at bounding box center [670, 608] width 706 height 154
drag, startPoint x: 524, startPoint y: 660, endPoint x: 286, endPoint y: 439, distance: 324.8
click at [286, 439] on div "Your estimates have been updated Electricity Step 1: Confirm utility details Ut…" at bounding box center [918, 100] width 1297 height 1653
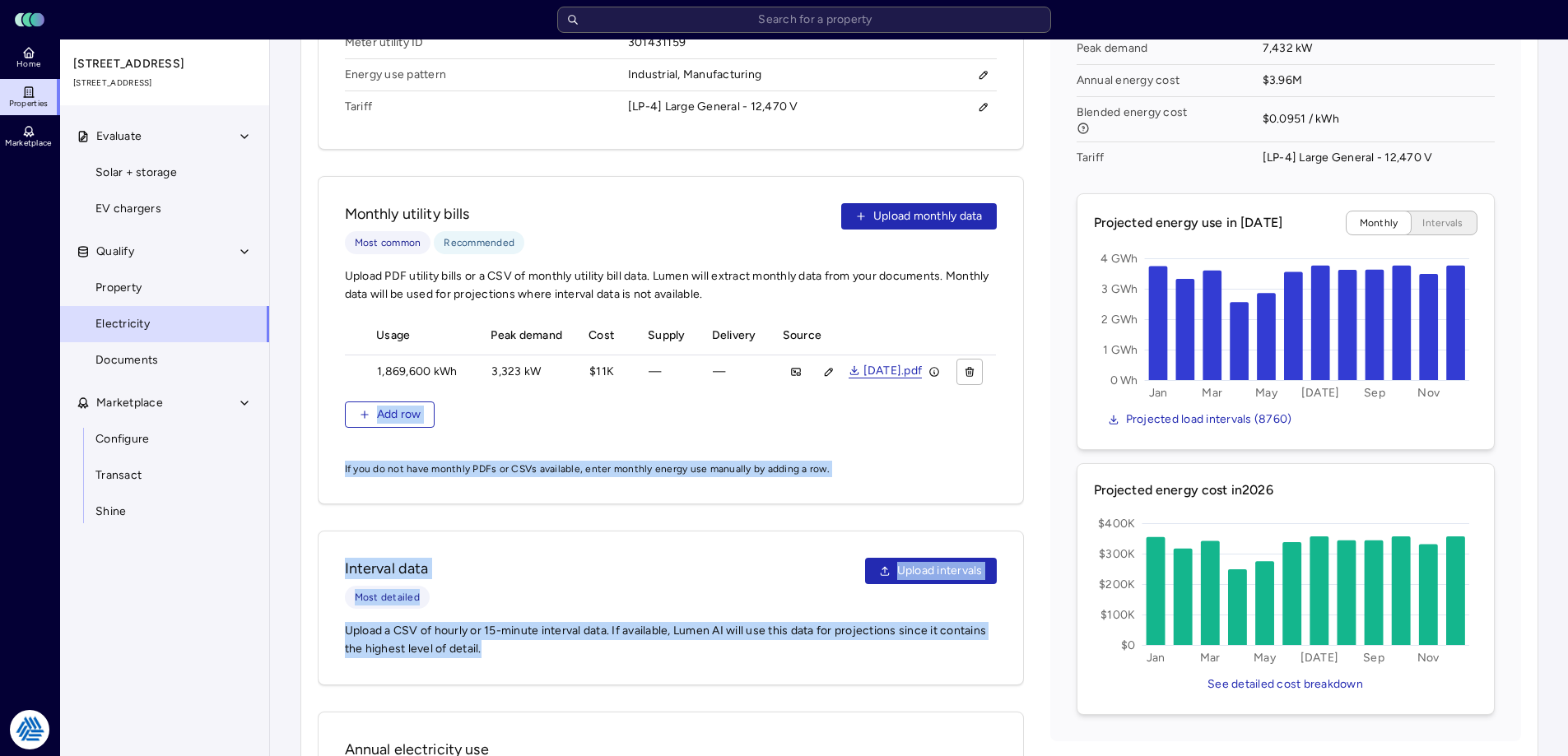
click at [327, 521] on div "Meter details Label Meter #1 Meter utility ID 301431159 Energy use pattern Indu…" at bounding box center [670, 391] width 706 height 915
drag, startPoint x: 319, startPoint y: 491, endPoint x: 546, endPoint y: 670, distance: 289.1
click at [541, 668] on div "Meter details Label Meter #1 Meter utility ID 301431159 Energy use pattern Indu…" at bounding box center [670, 391] width 706 height 915
click at [547, 671] on div "Interval data Most detailed Upload intervals Upload a CSV of hourly or 15-minut…" at bounding box center [670, 608] width 706 height 154
drag, startPoint x: 509, startPoint y: 658, endPoint x: 307, endPoint y: 495, distance: 259.6
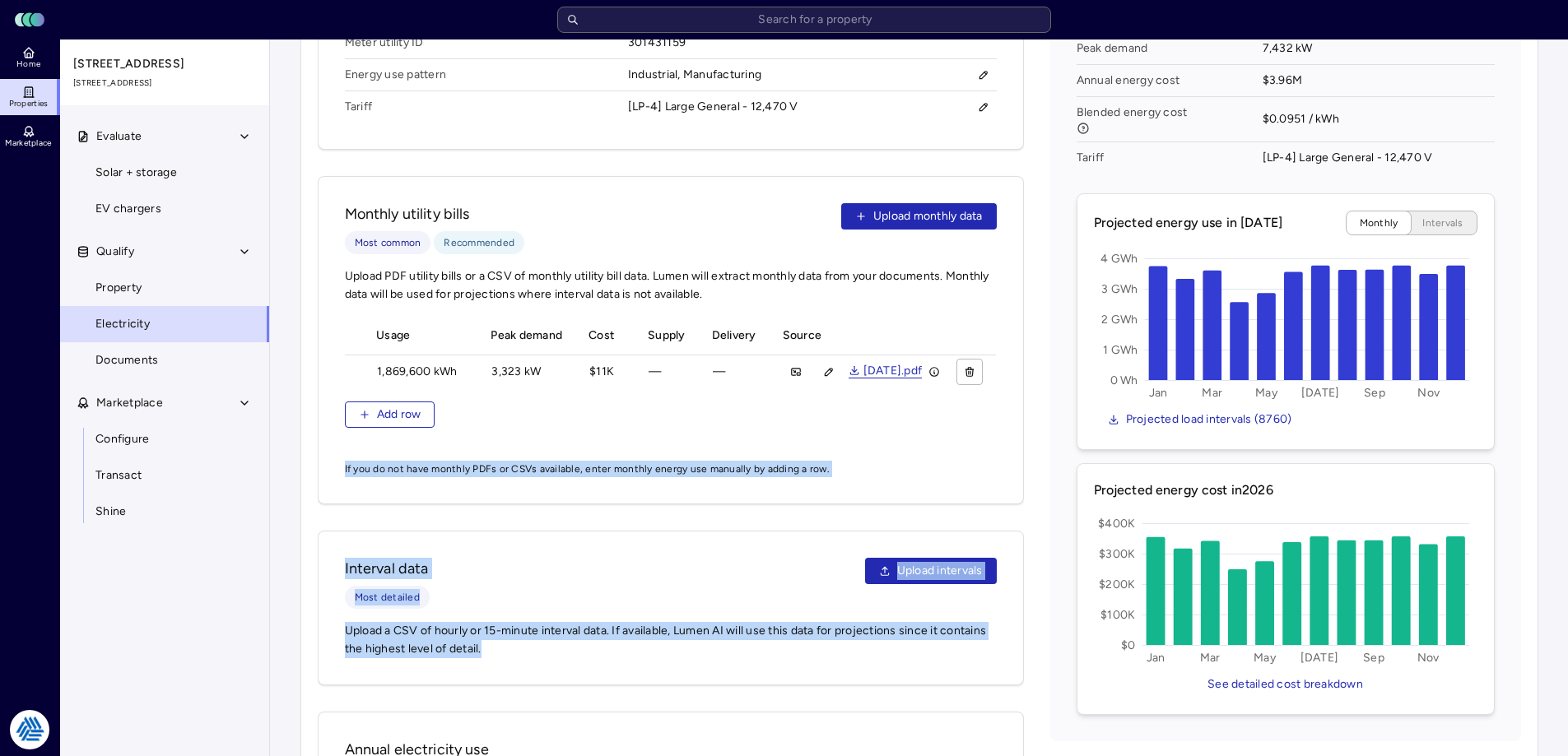
click at [307, 495] on div "Electricity Step 1: Confirm utility details Utility provider PPL Electric Utili…" at bounding box center [919, 100] width 1238 height 1626
click at [312, 506] on div "Electricity Step 1: Confirm utility details Utility provider PPL Electric Utili…" at bounding box center [919, 100] width 1238 height 1626
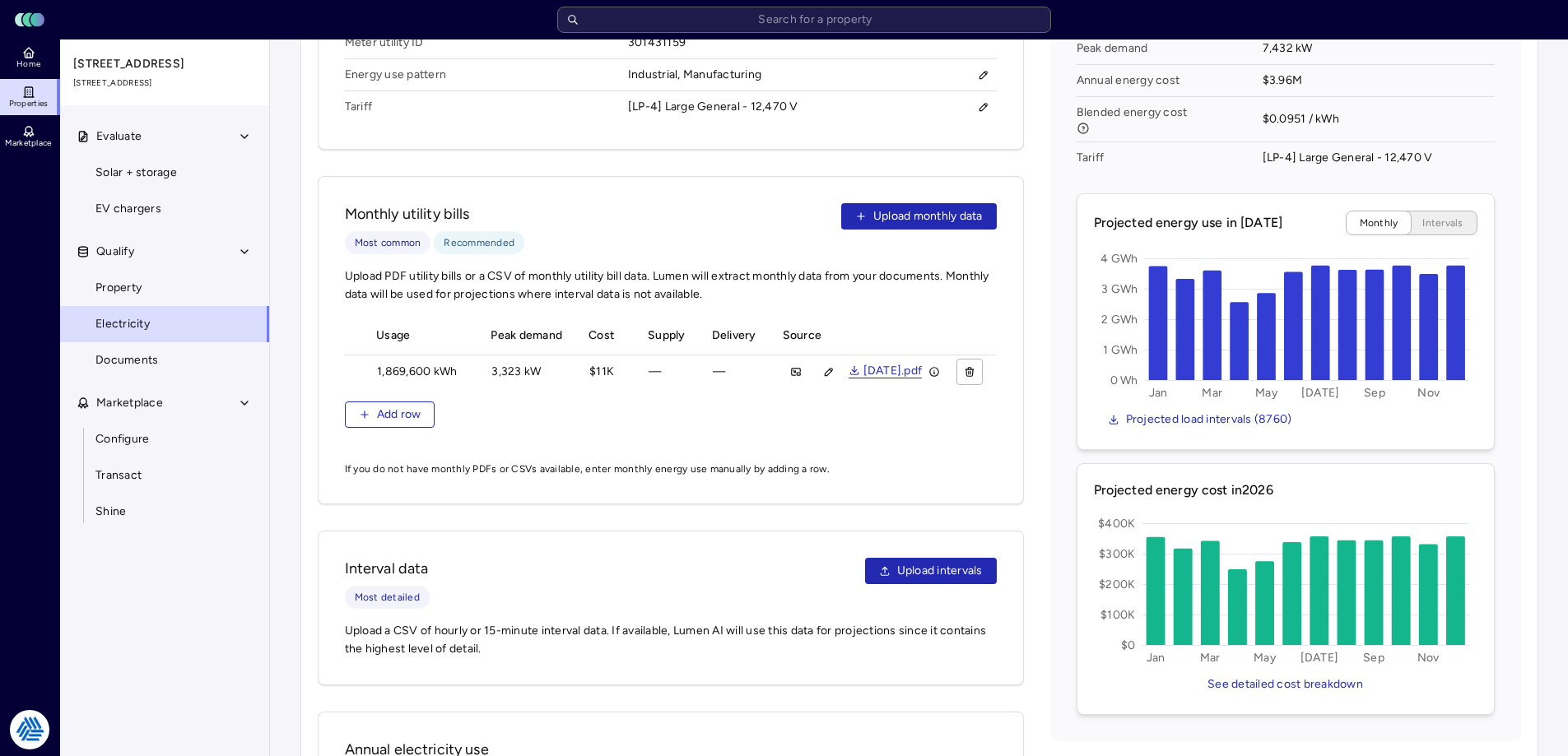
click at [1031, 444] on div "Meter details Label Meter #1 Meter utility ID 301431159 Energy use pattern Indu…" at bounding box center [919, 391] width 1204 height 915
click at [334, 517] on div "Meter details Label Meter #1 Meter utility ID 301431159 Energy use pattern Indu…" at bounding box center [670, 391] width 706 height 915
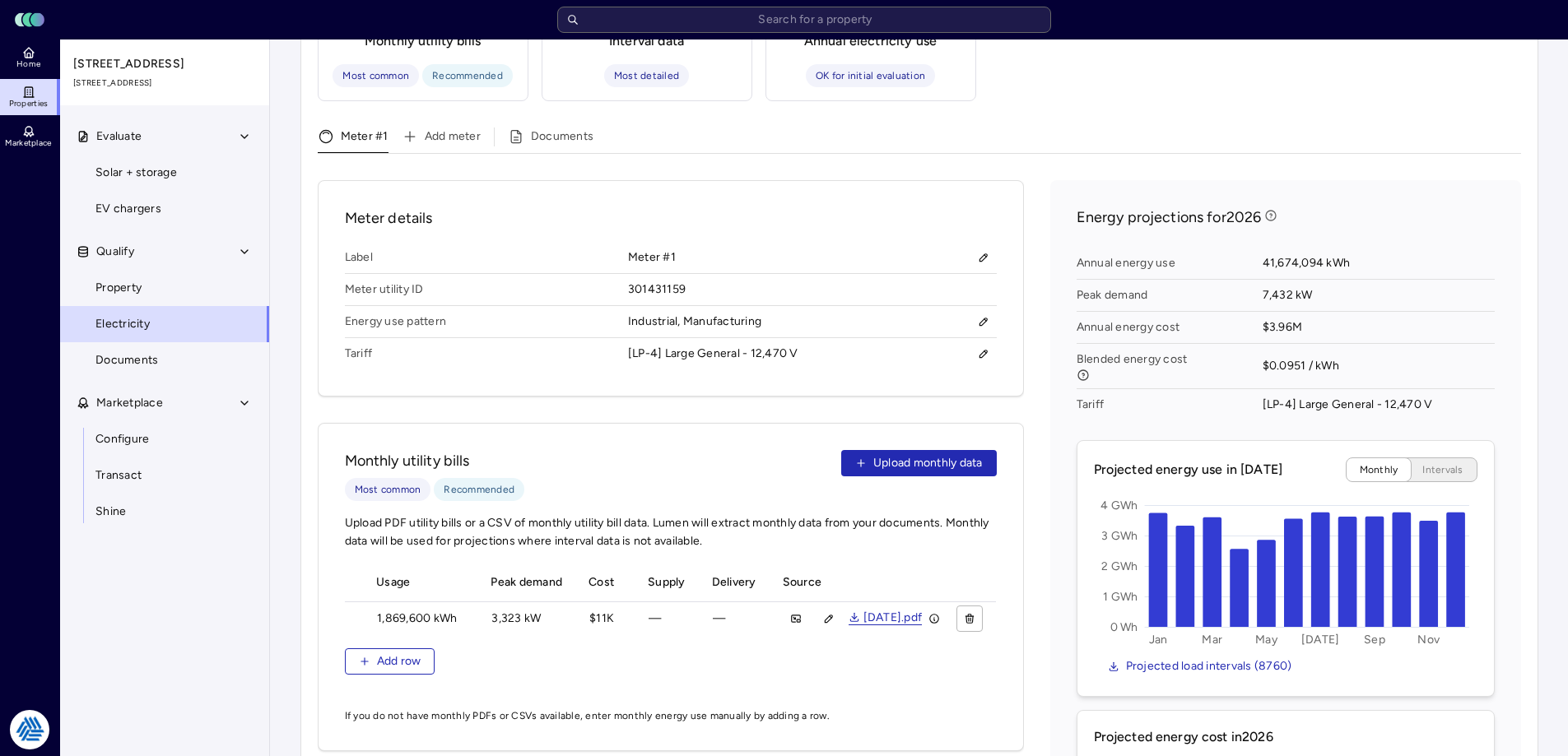
scroll to position [766, 0]
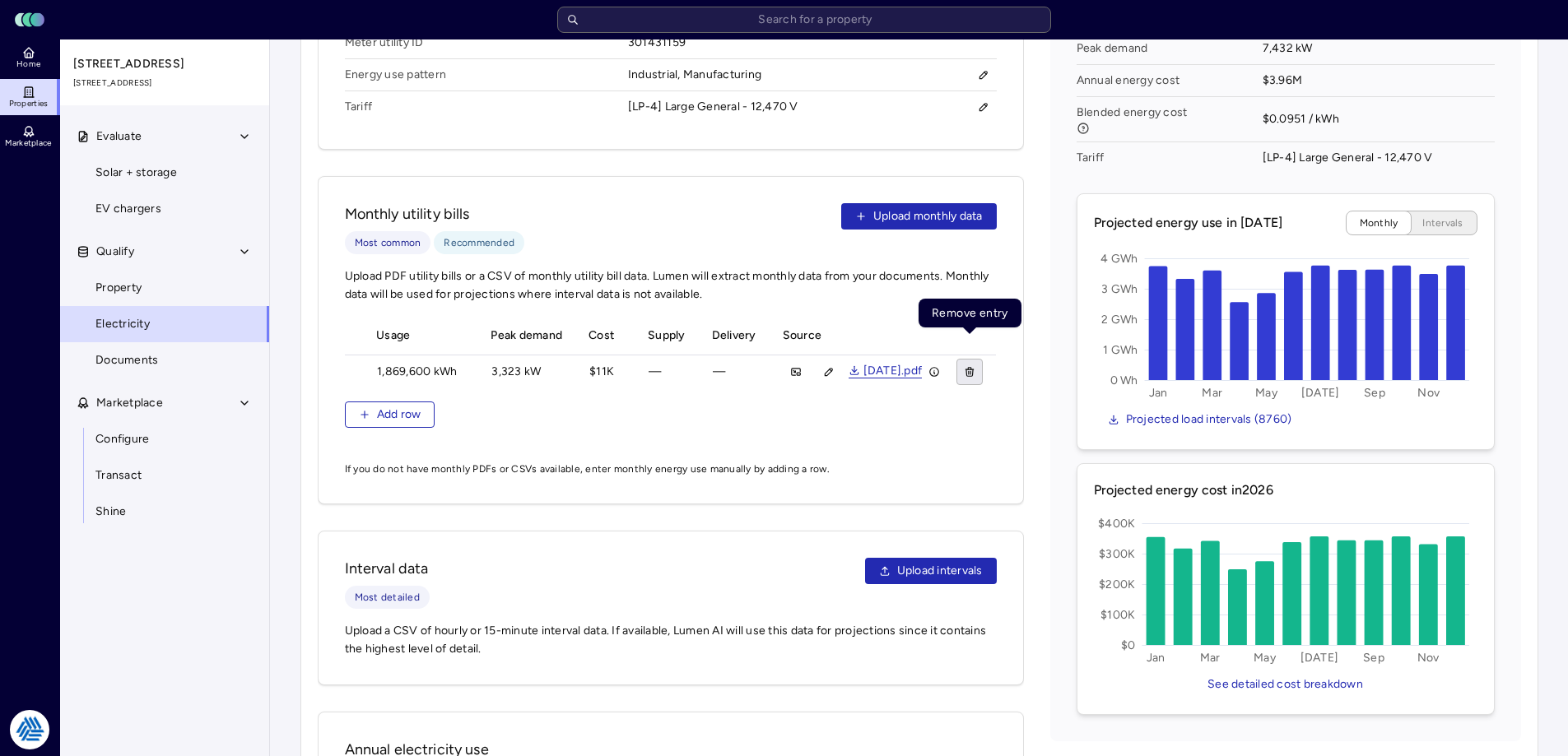
click at [971, 368] on icon "button" at bounding box center [970, 369] width 3 height 2
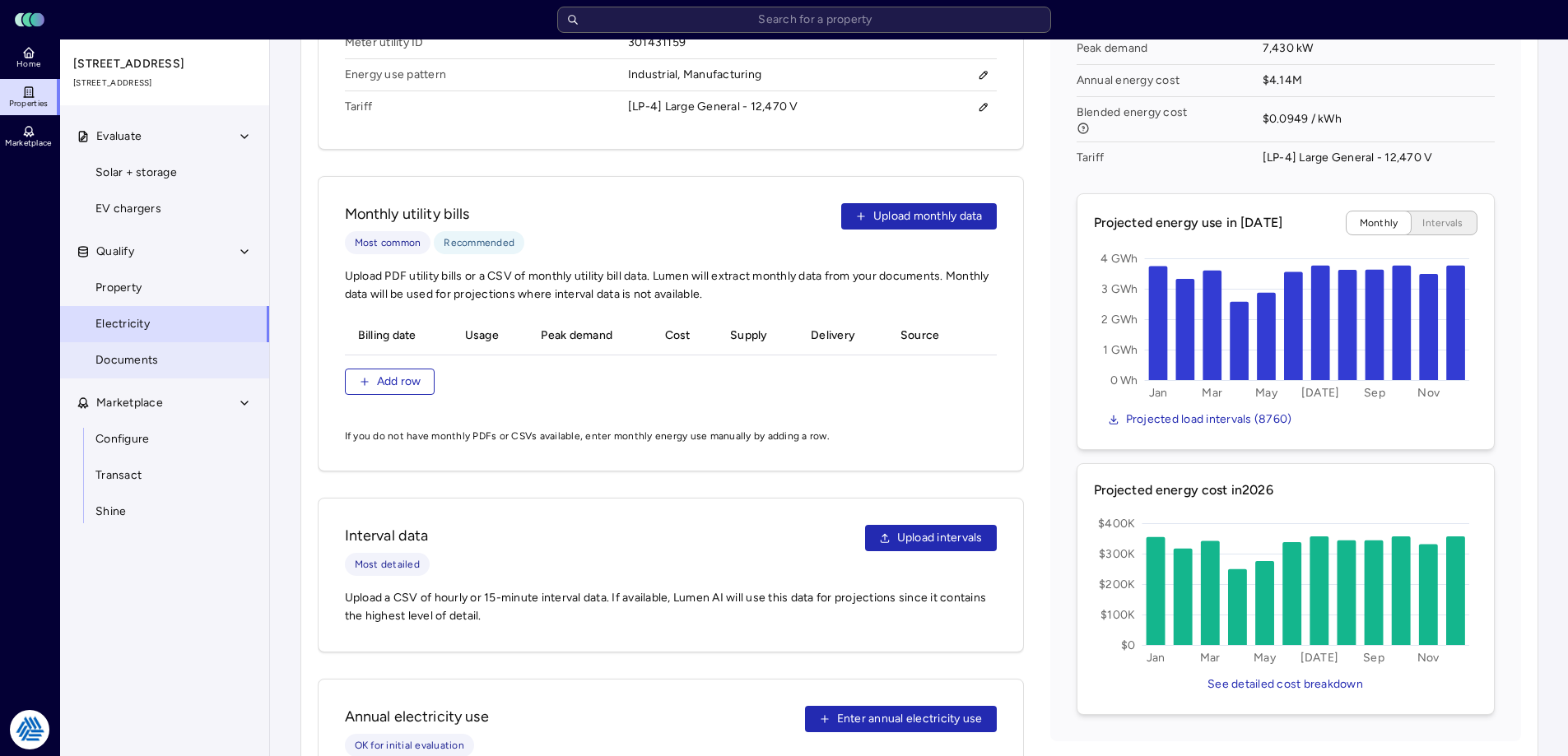
scroll to position [0, 0]
click at [177, 365] on link "Documents" at bounding box center [164, 360] width 211 height 36
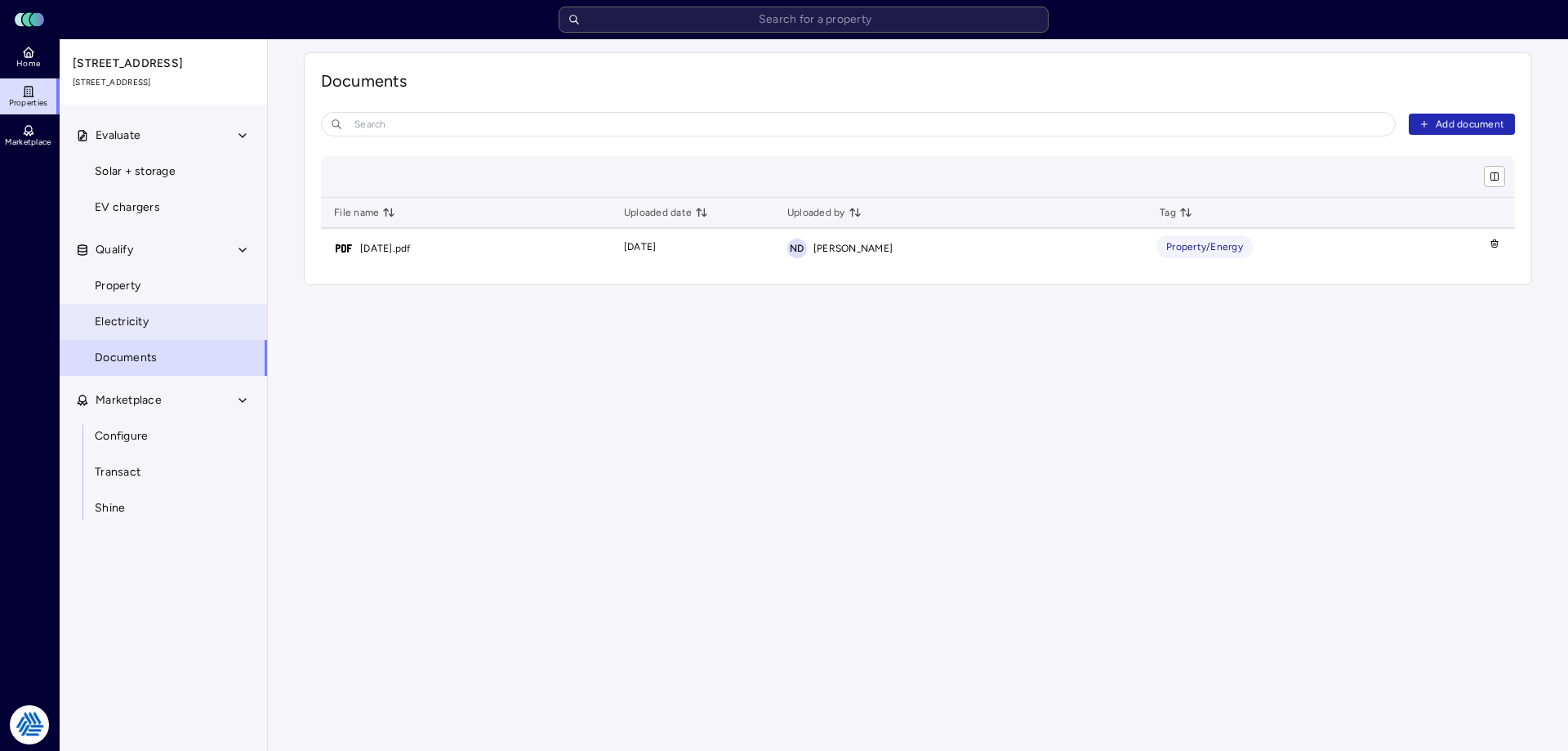
click at [129, 321] on span "Electricity" at bounding box center [122, 321] width 54 height 18
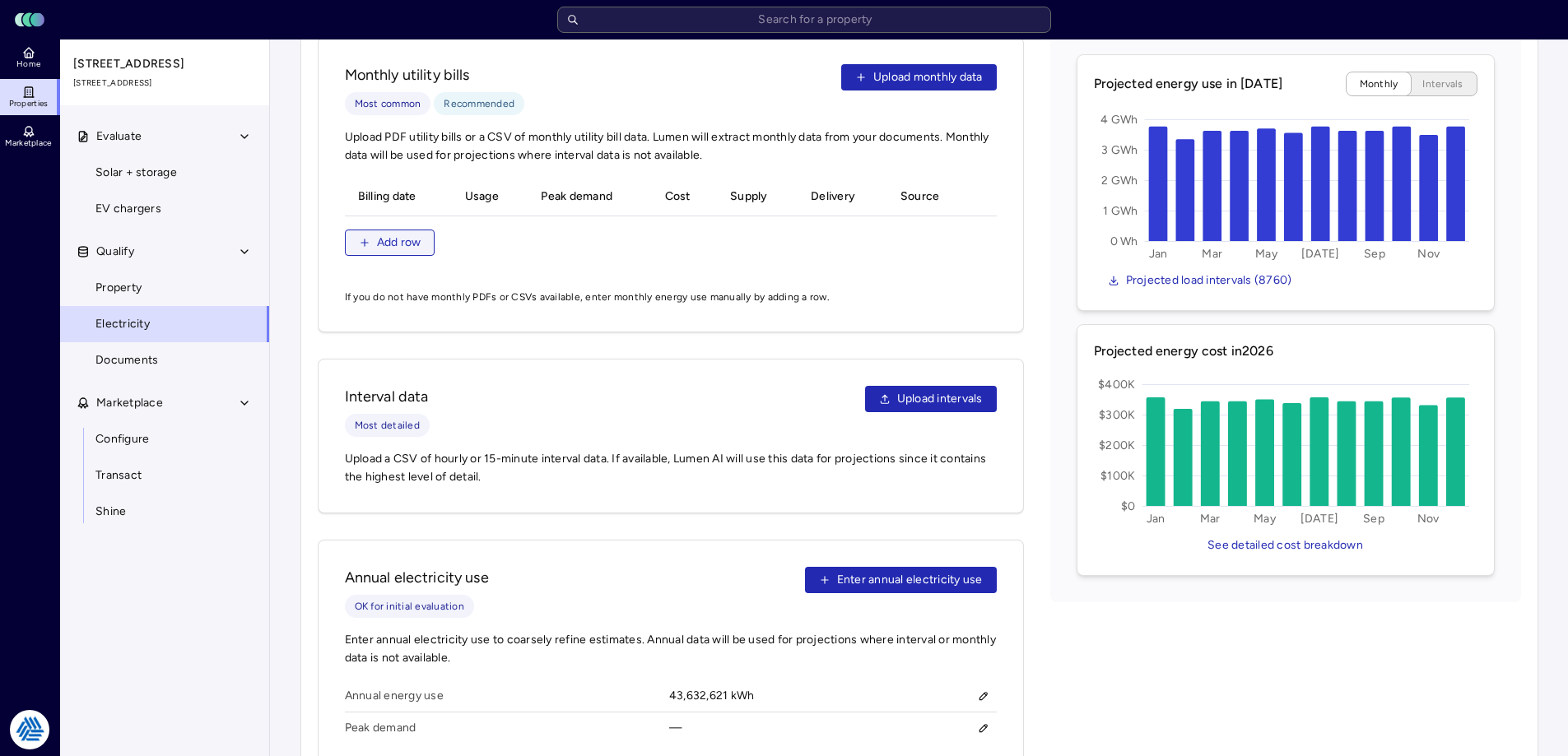
click at [378, 234] on span "Add row" at bounding box center [399, 242] width 44 height 18
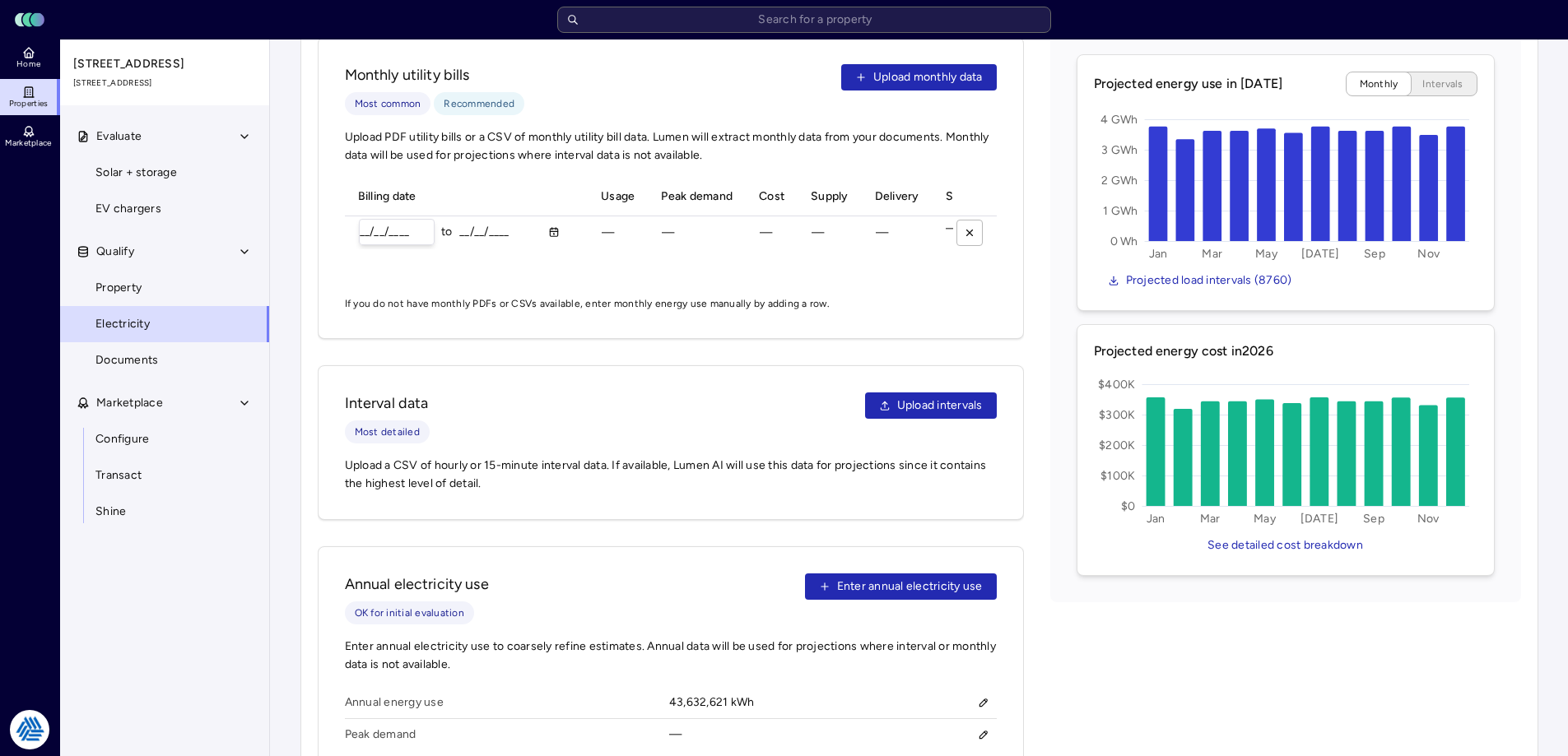
click at [368, 219] on input "__/__/____" at bounding box center [396, 231] width 74 height 25
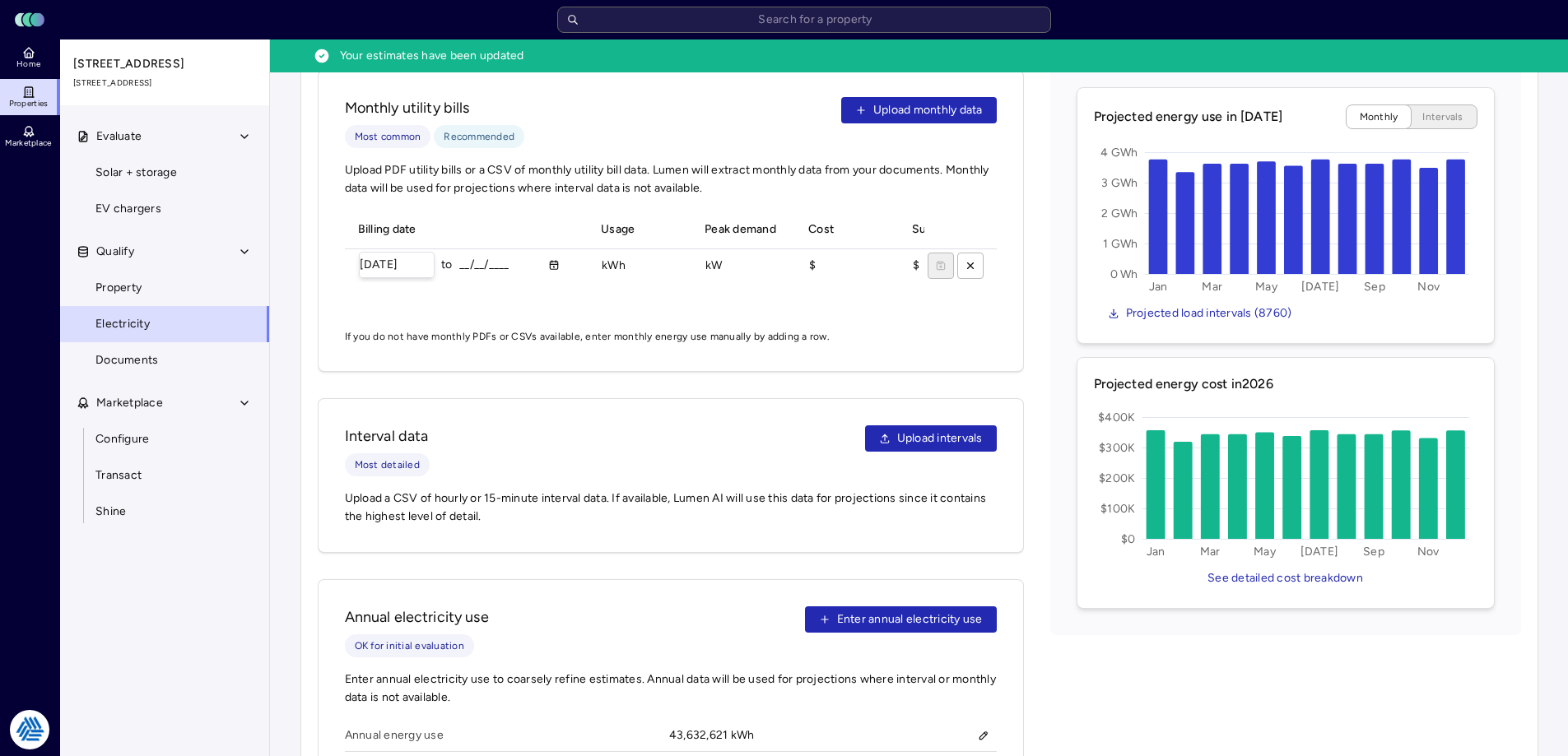
type input "[DATE]"
type input "24211200 kWh"
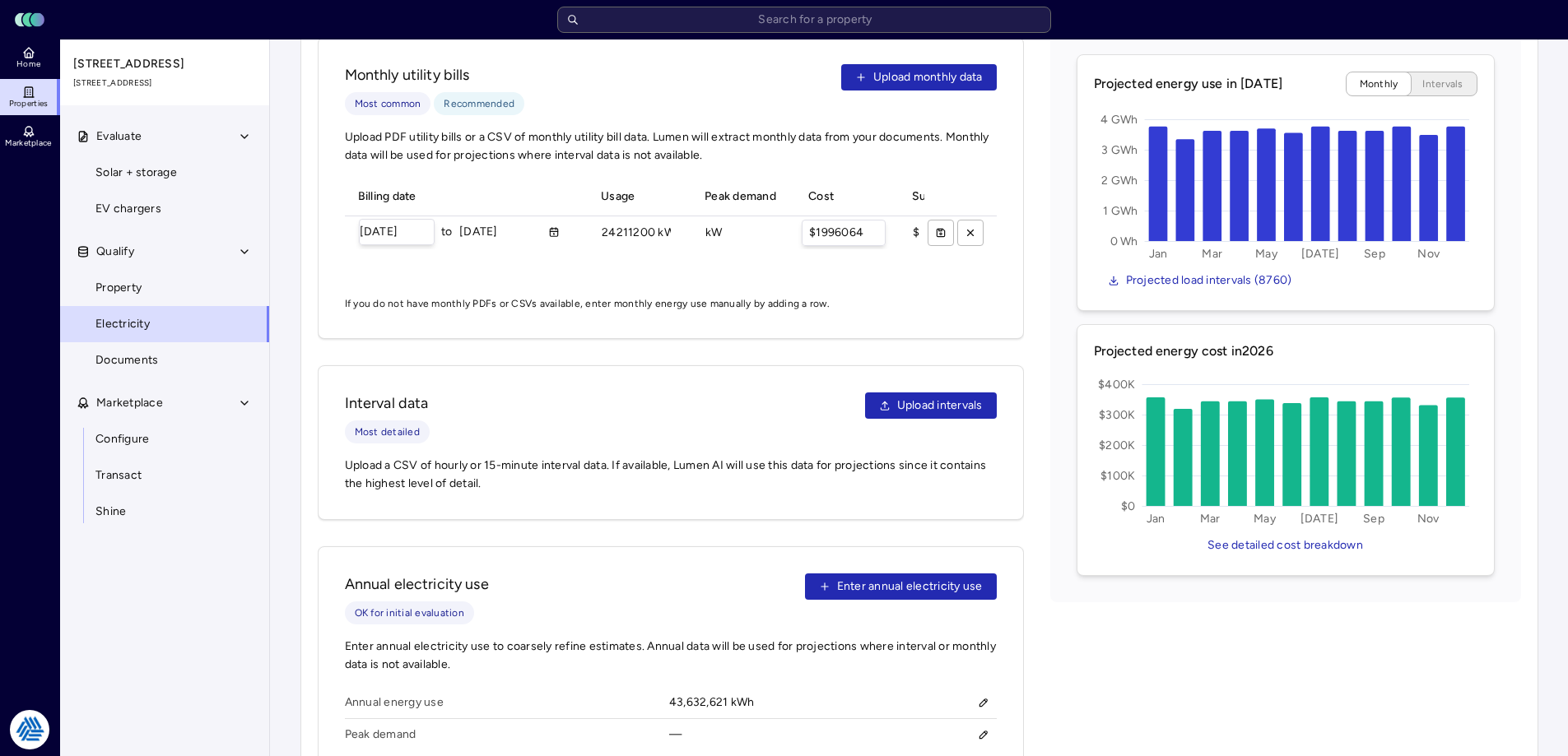
type input "$1996064"
type input "$1858997"
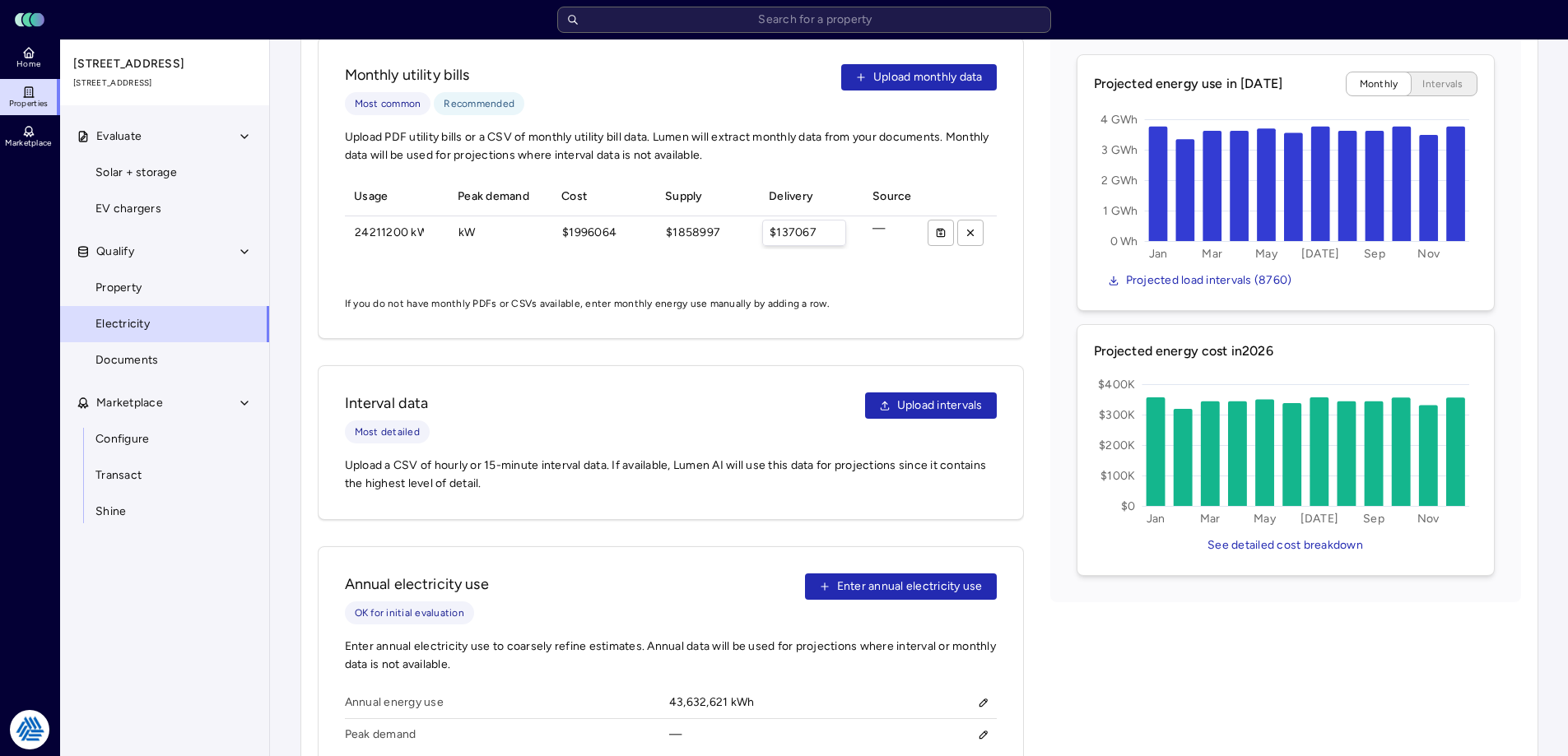
type input "$137067"
click at [939, 227] on icon "submit" at bounding box center [940, 232] width 11 height 11
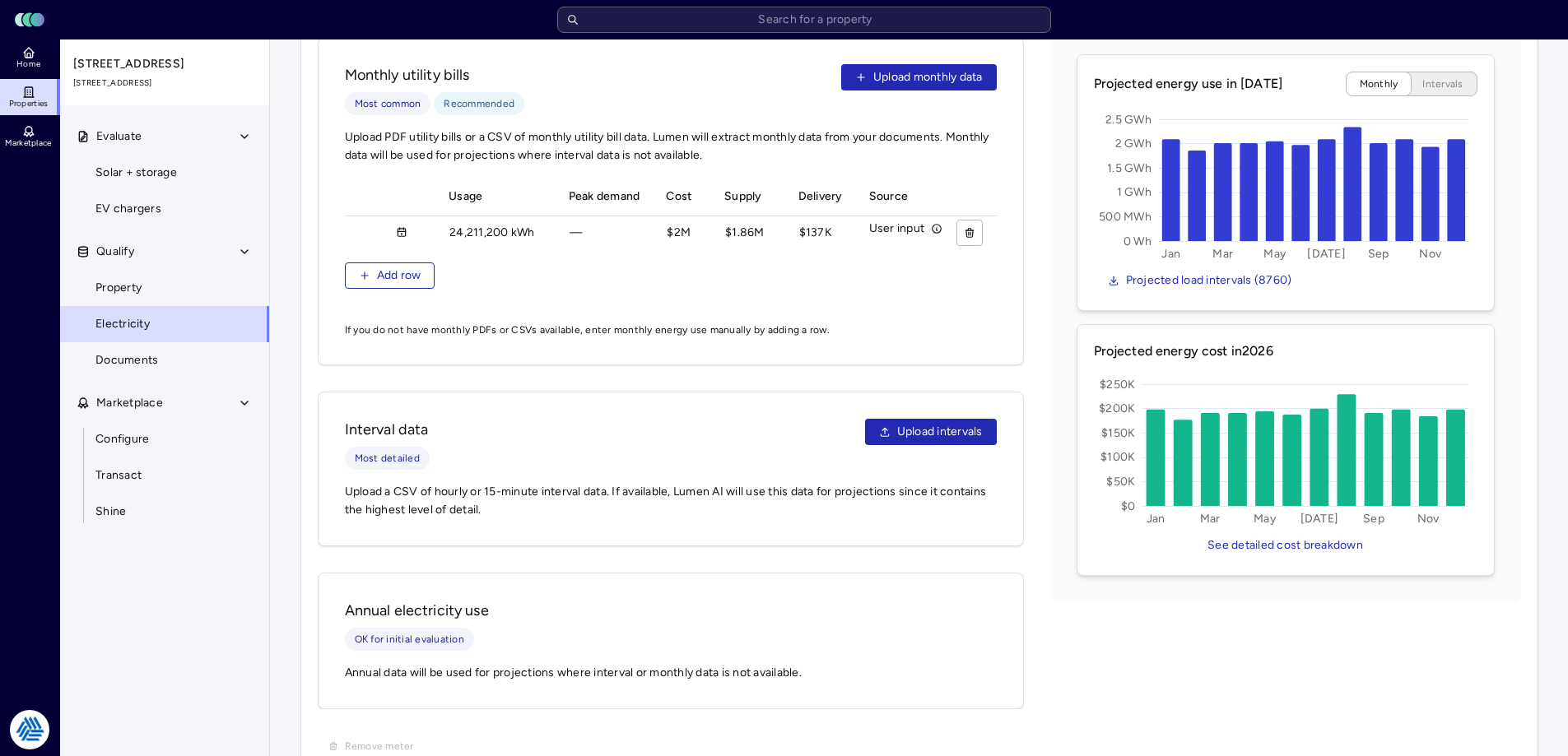
scroll to position [493, 0]
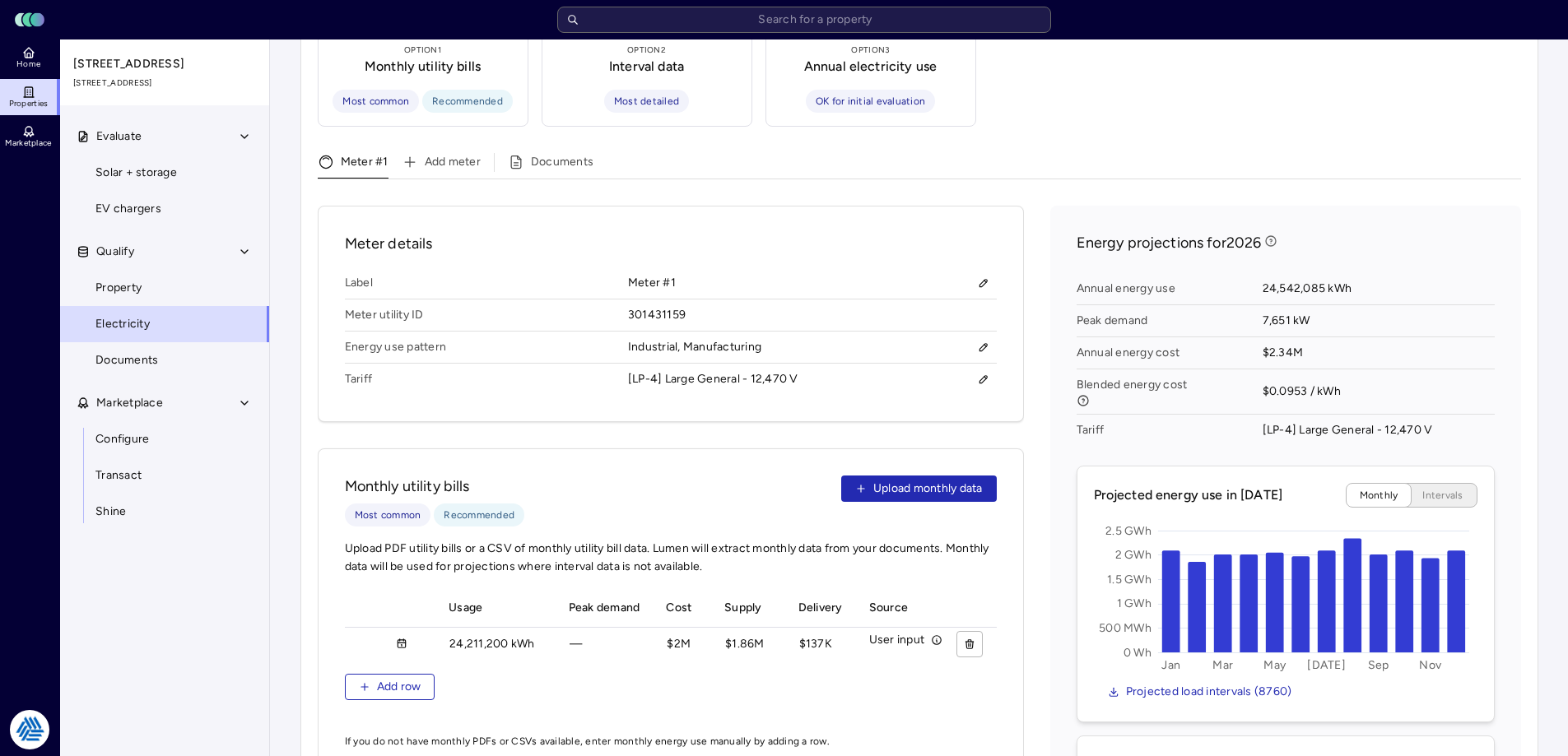
click at [1053, 539] on div "Energy projections for 2026 Annual energy use 24,542,085 kWh Peak demand 7,651 …" at bounding box center [1285, 609] width 470 height 808
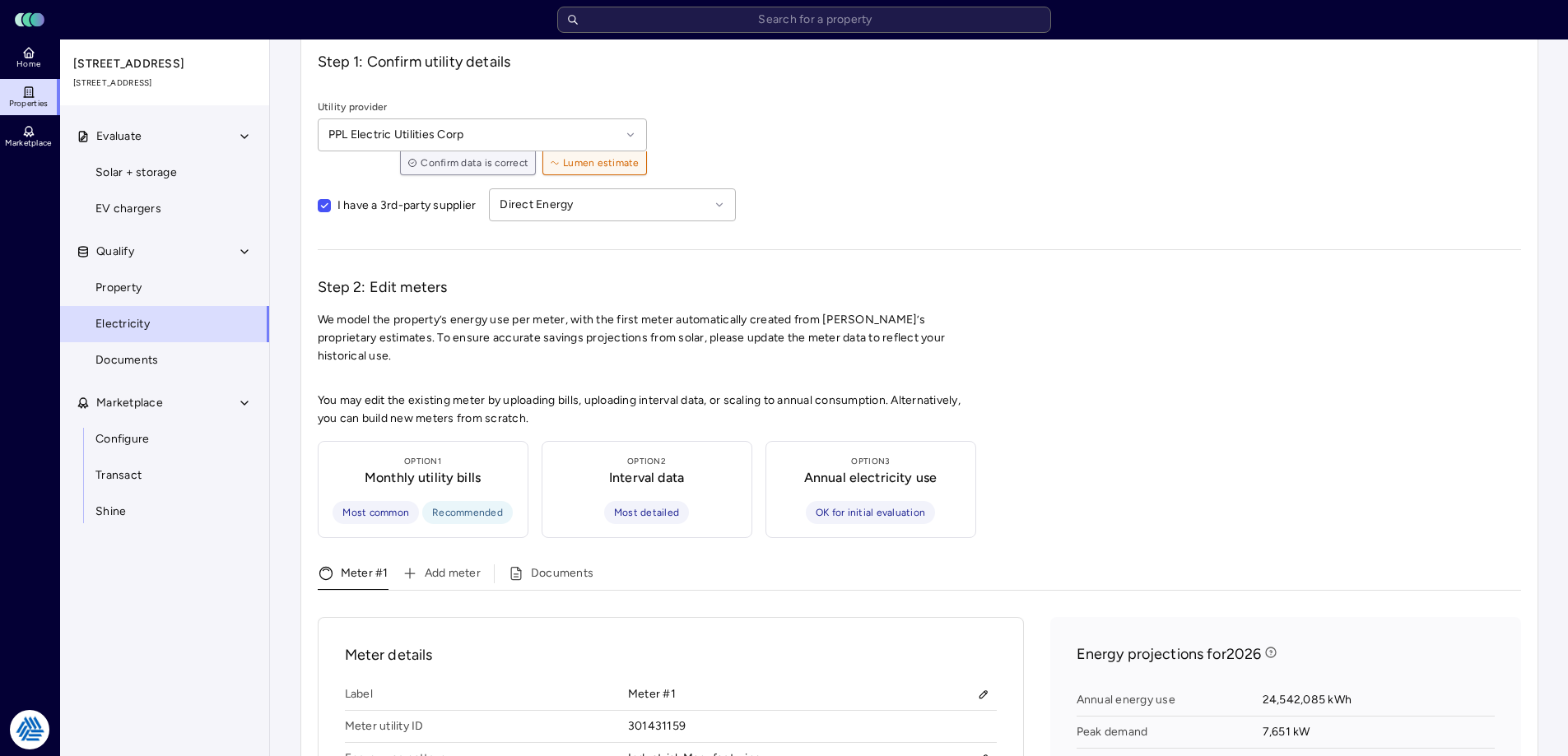
scroll to position [0, 0]
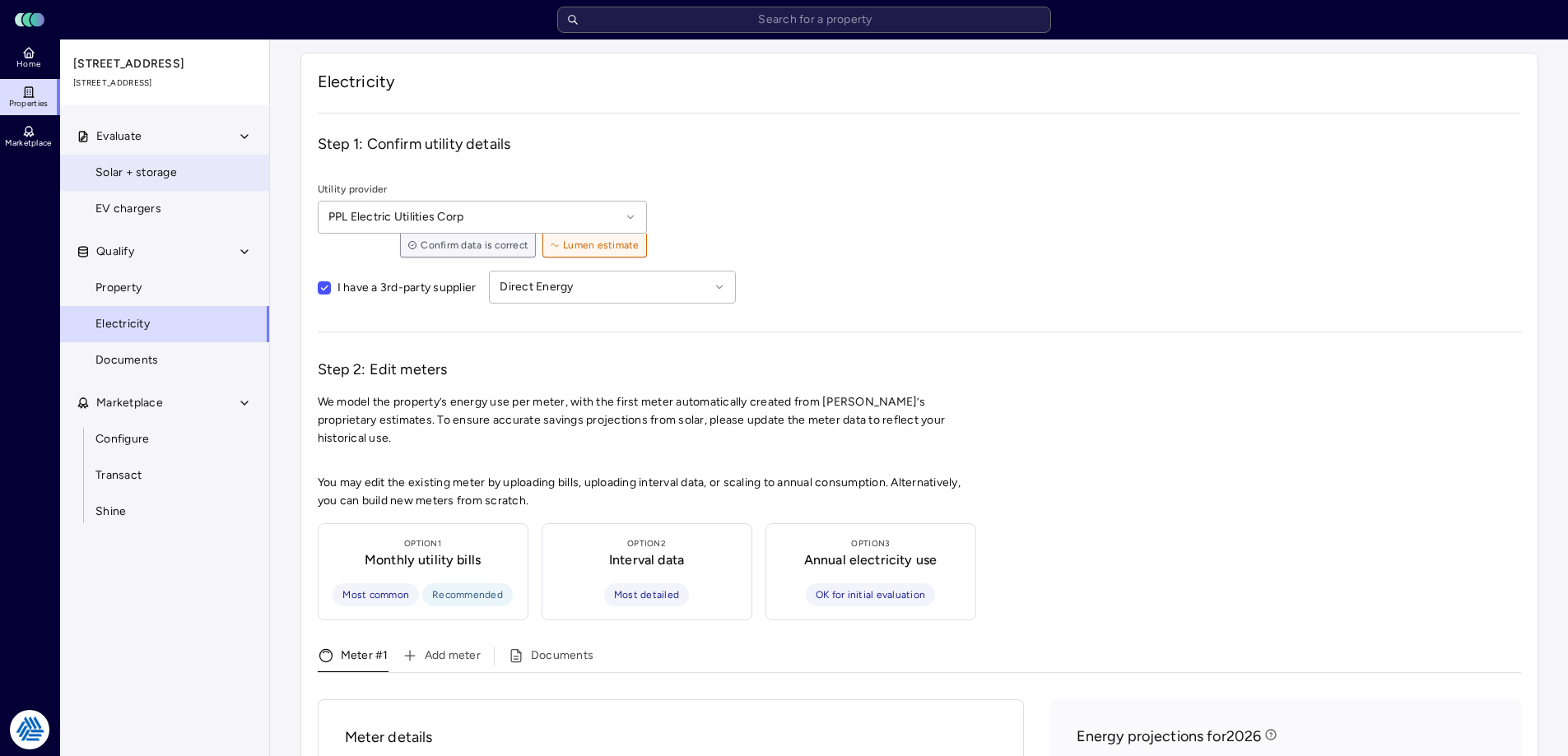
click at [180, 175] on link "Solar + storage" at bounding box center [164, 172] width 211 height 36
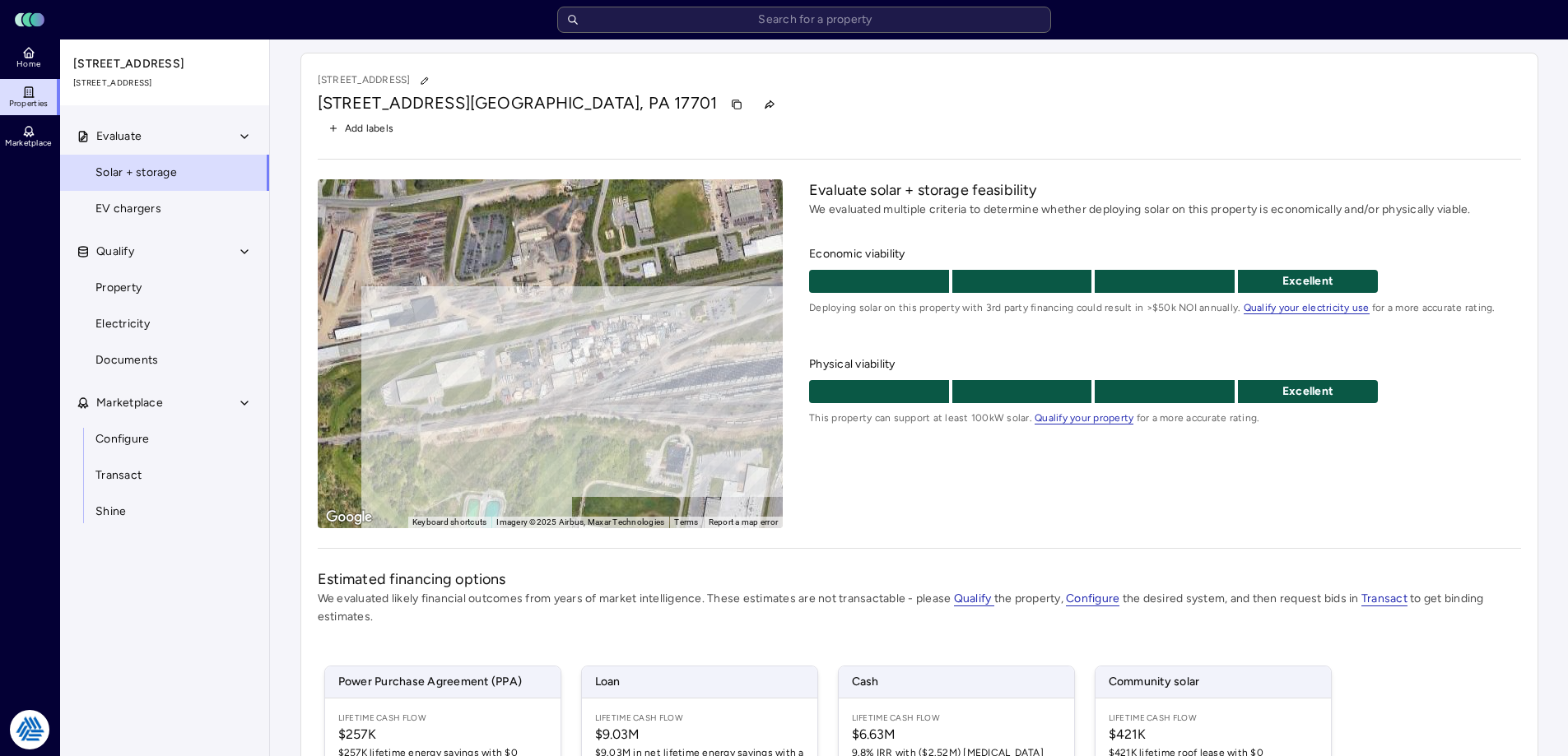
click at [1046, 500] on div "Evaluate solar + storage feasibility We evaluated multiple criteria to determin…" at bounding box center [1164, 353] width 711 height 349
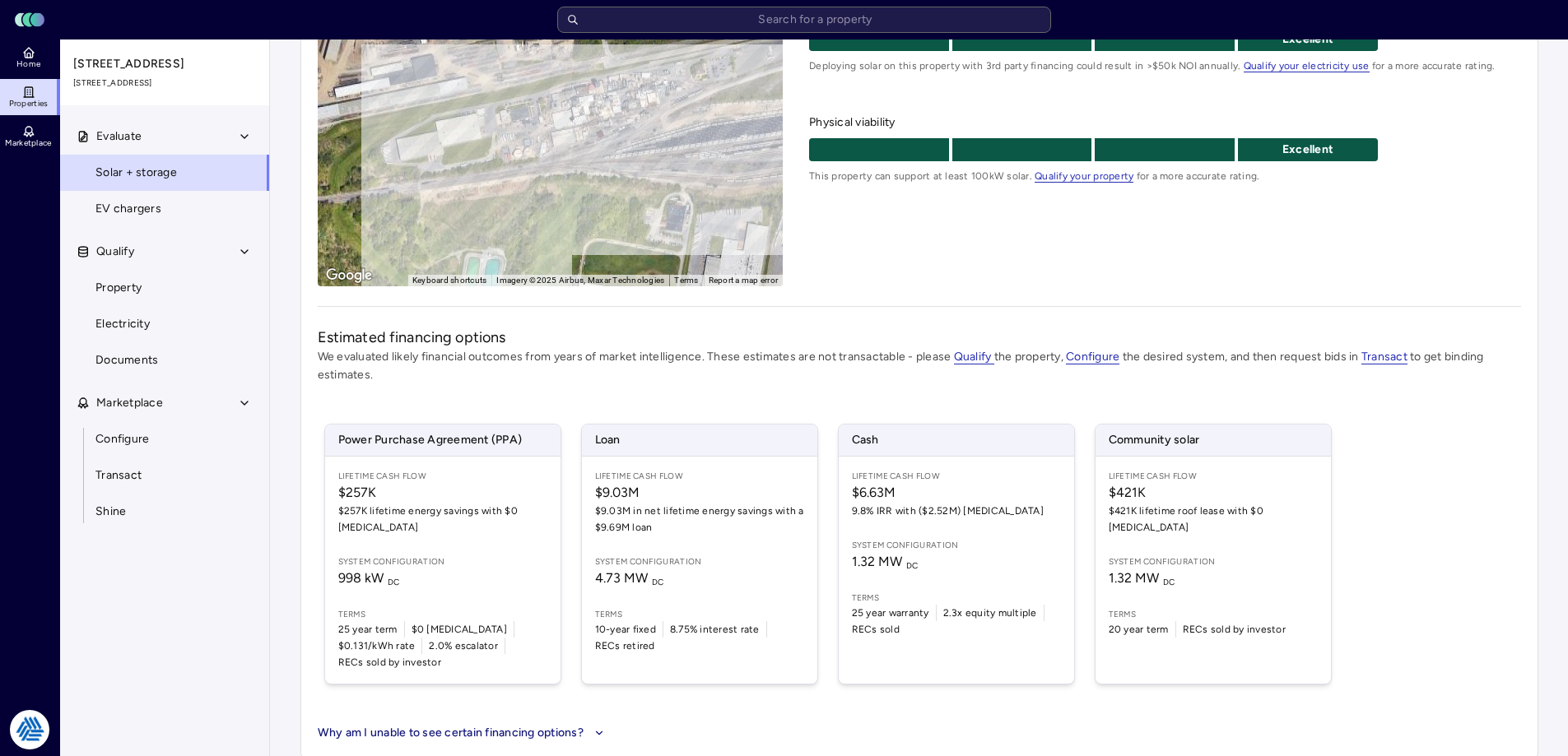
click at [1382, 500] on div "Power Purchase Agreement (PPA) Lifetime Cash Flow $257K $257K lifetime energy s…" at bounding box center [919, 554] width 1204 height 300
click at [111, 443] on span "Configure" at bounding box center [122, 439] width 54 height 18
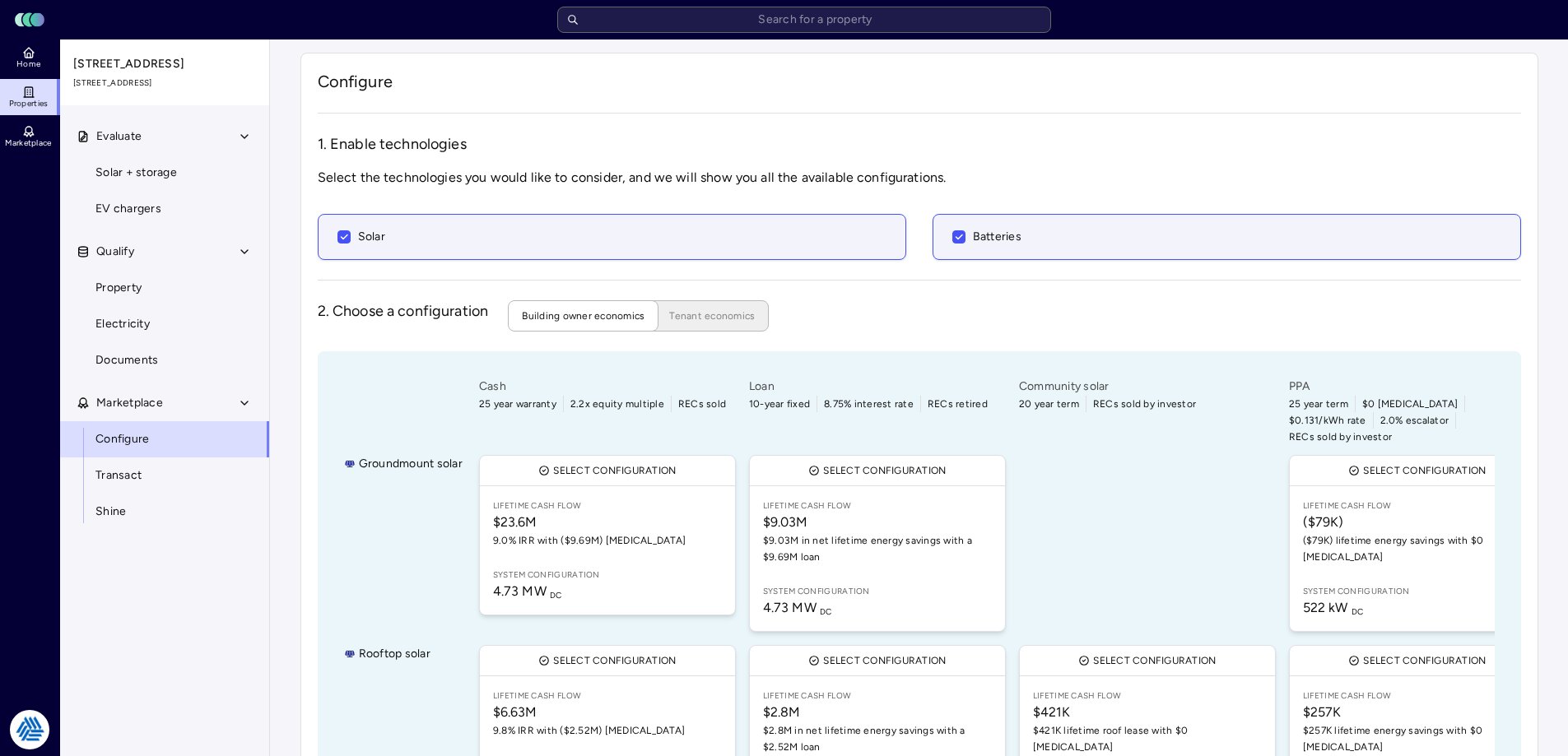
scroll to position [109, 0]
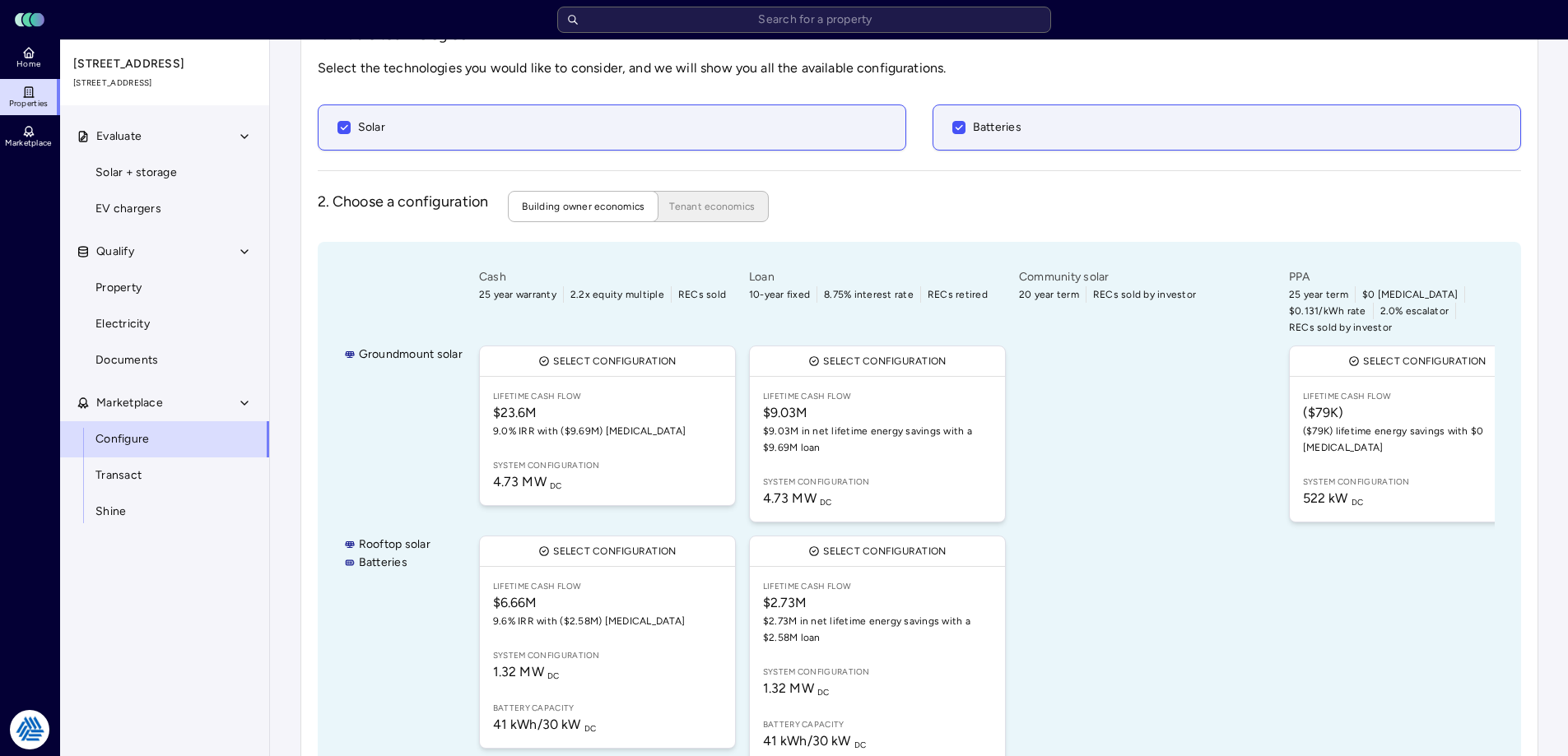
click at [48, 557] on div "Home Properties Marketplace" at bounding box center [30, 371] width 60 height 664
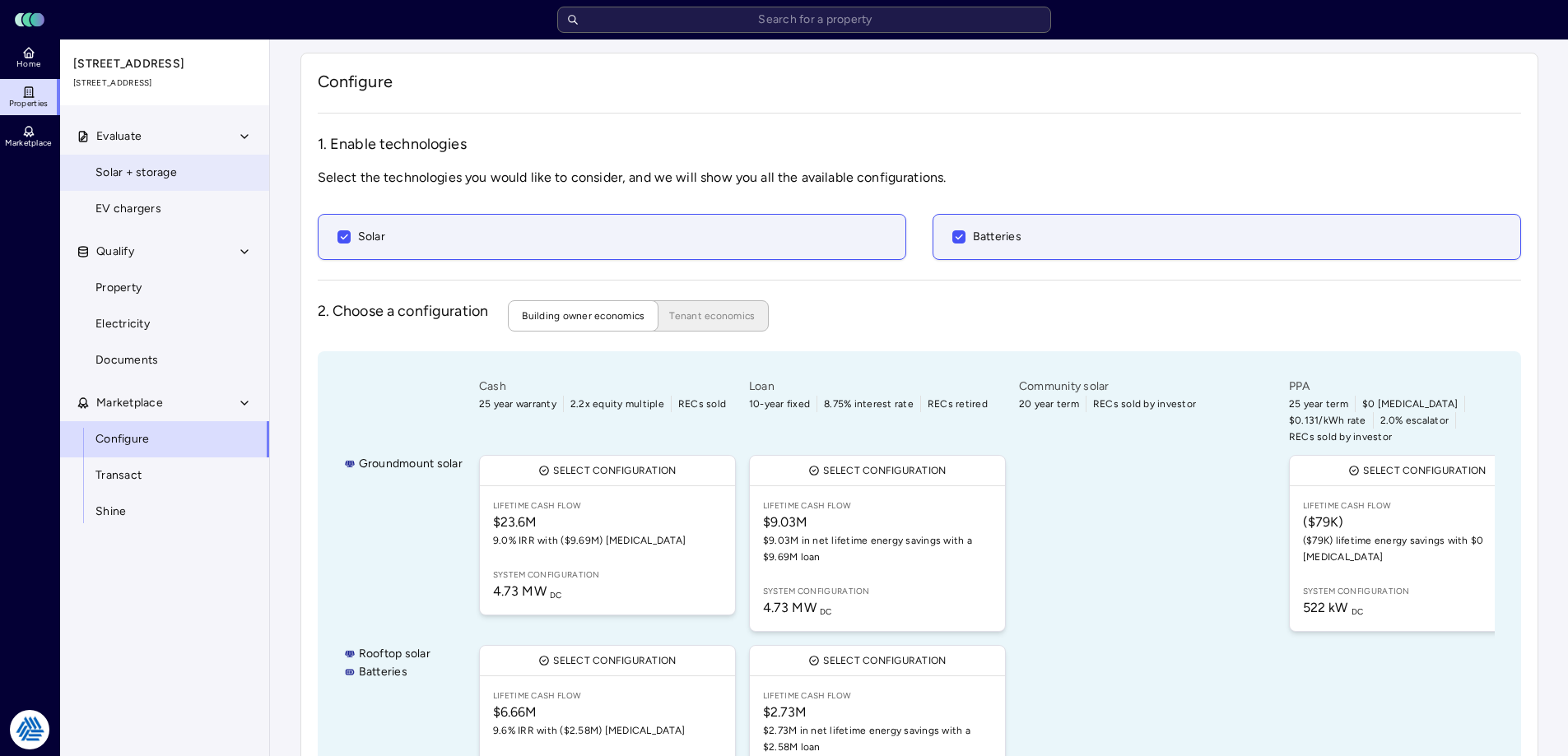
click at [147, 165] on span "Solar + storage" at bounding box center [136, 172] width 81 height 18
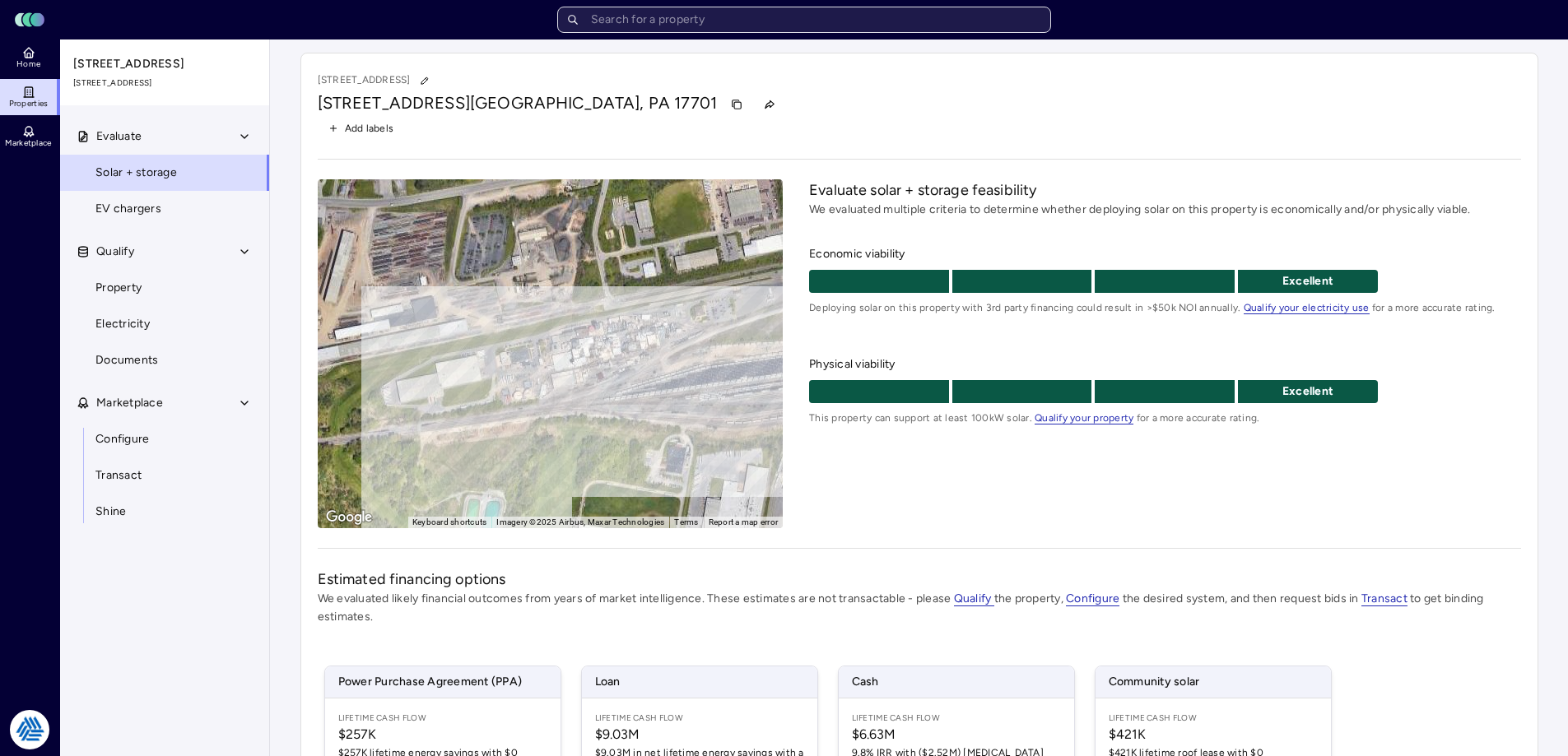
click at [768, 24] on input "text" at bounding box center [804, 20] width 493 height 26
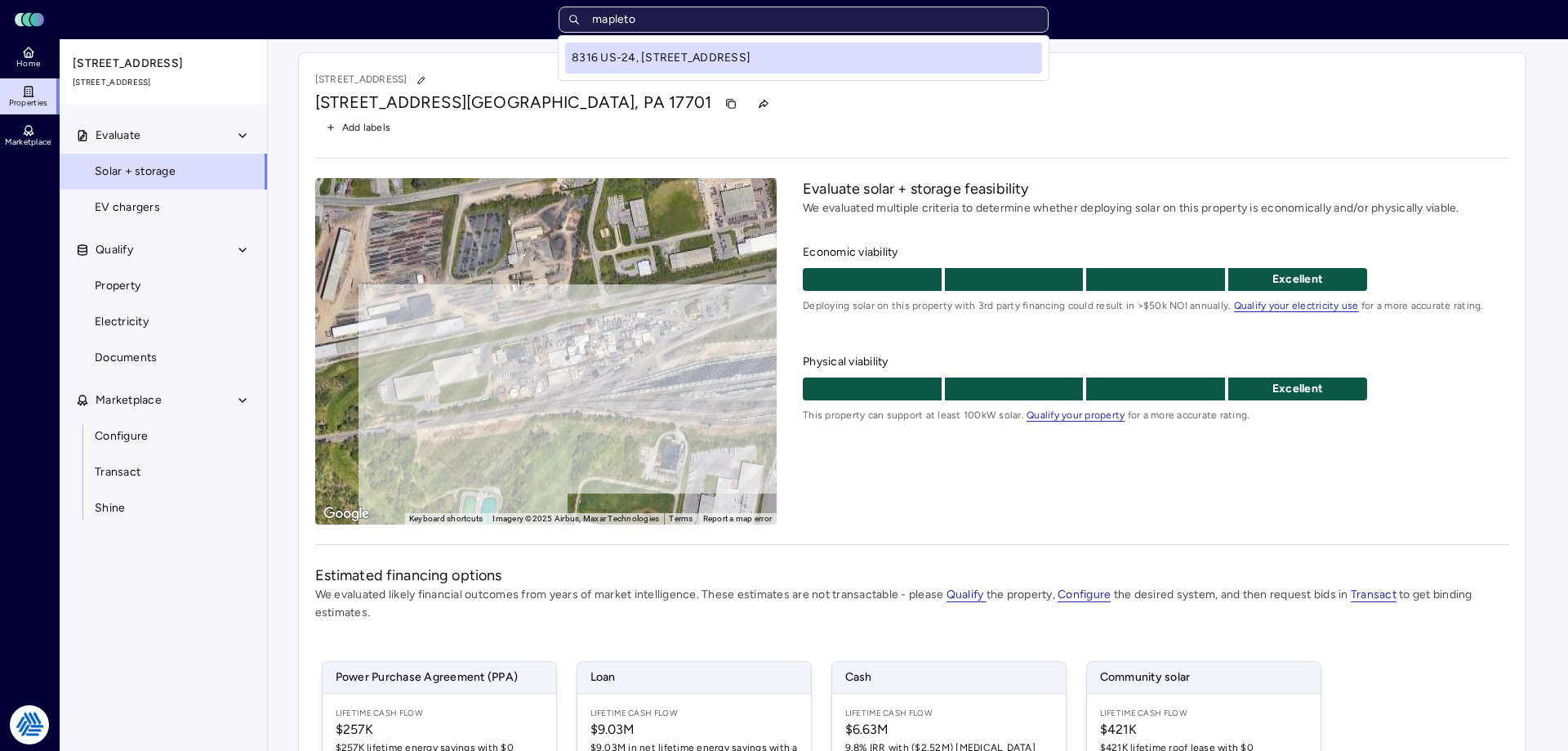
type input "mapleton"
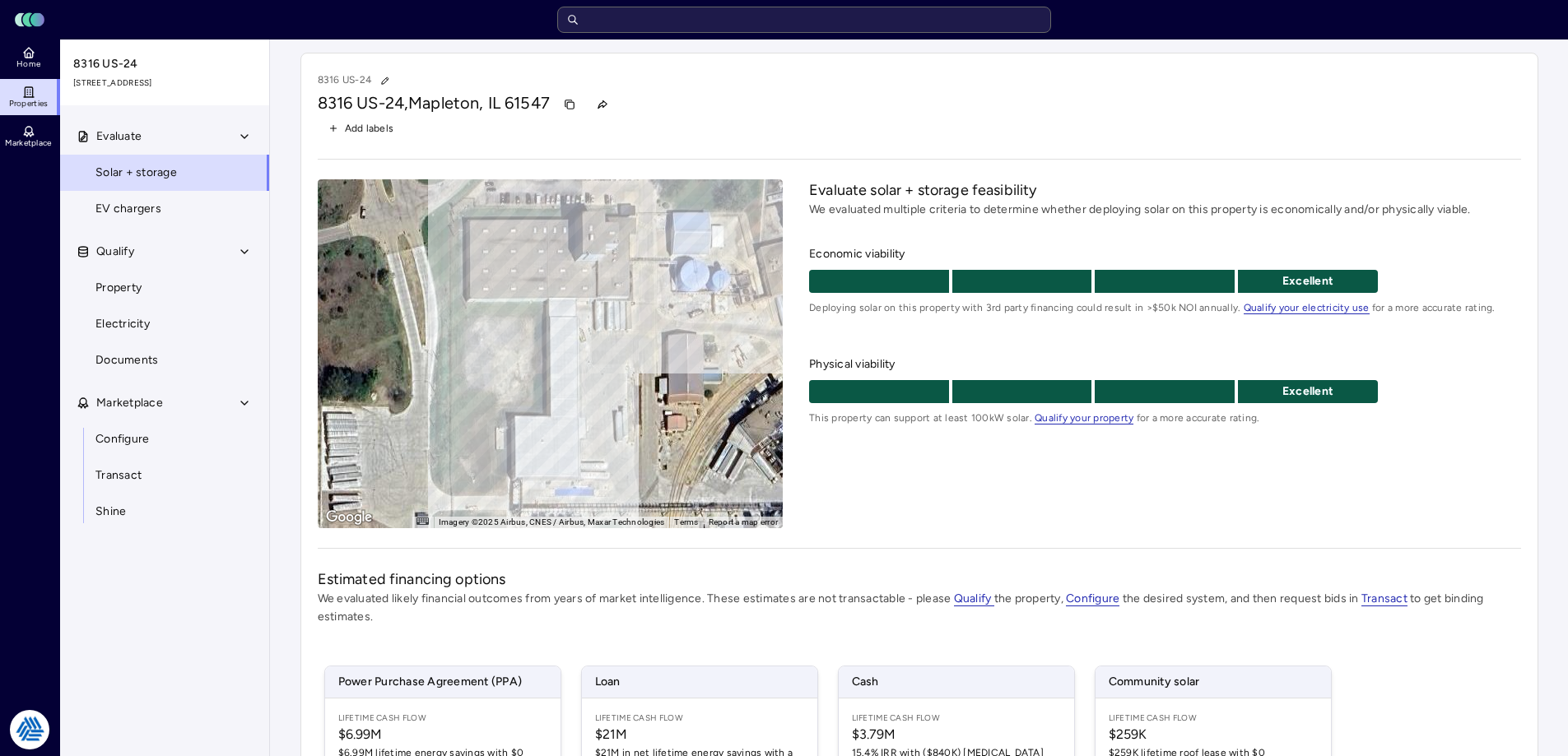
click at [993, 548] on hr at bounding box center [919, 548] width 1204 height 1
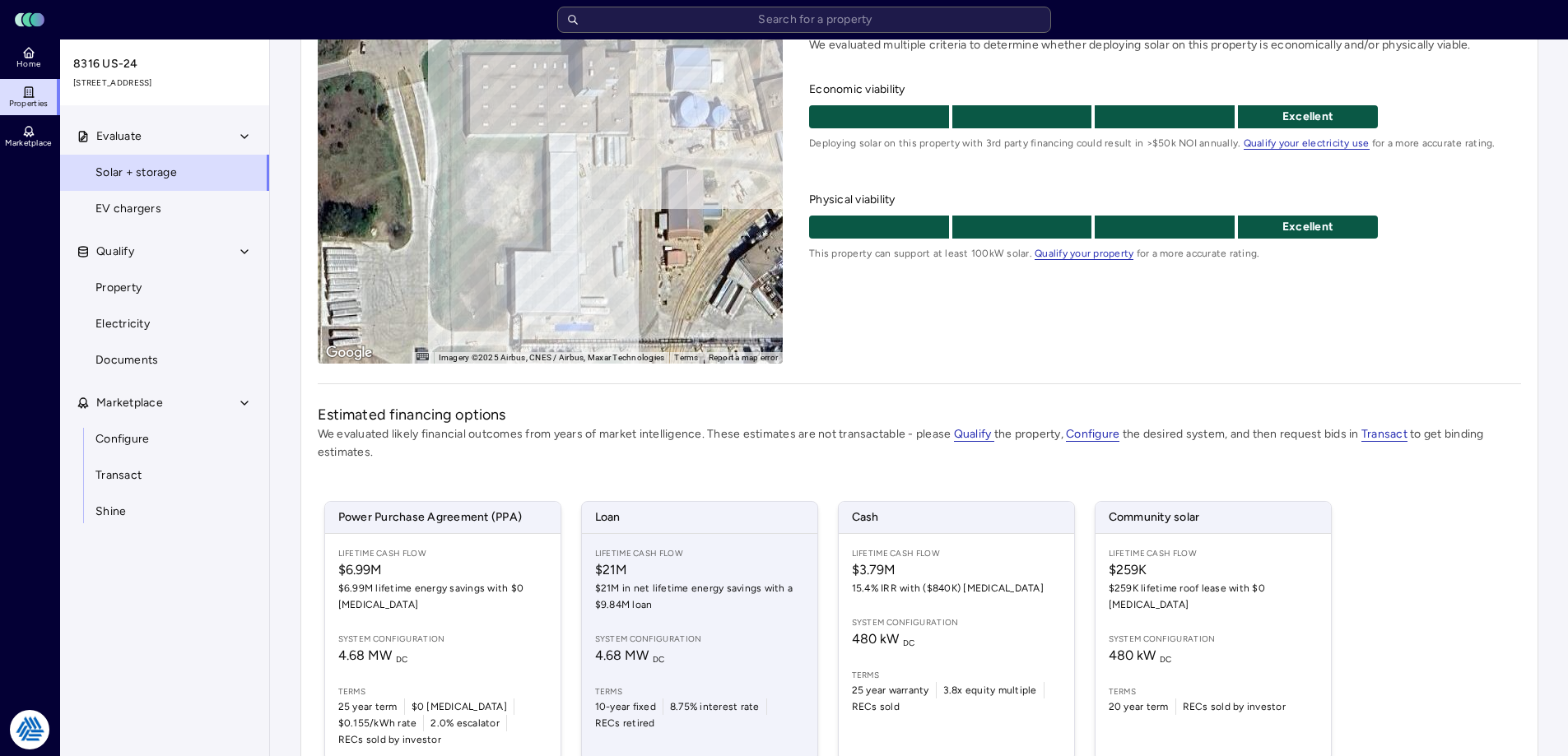
scroll to position [241, 0]
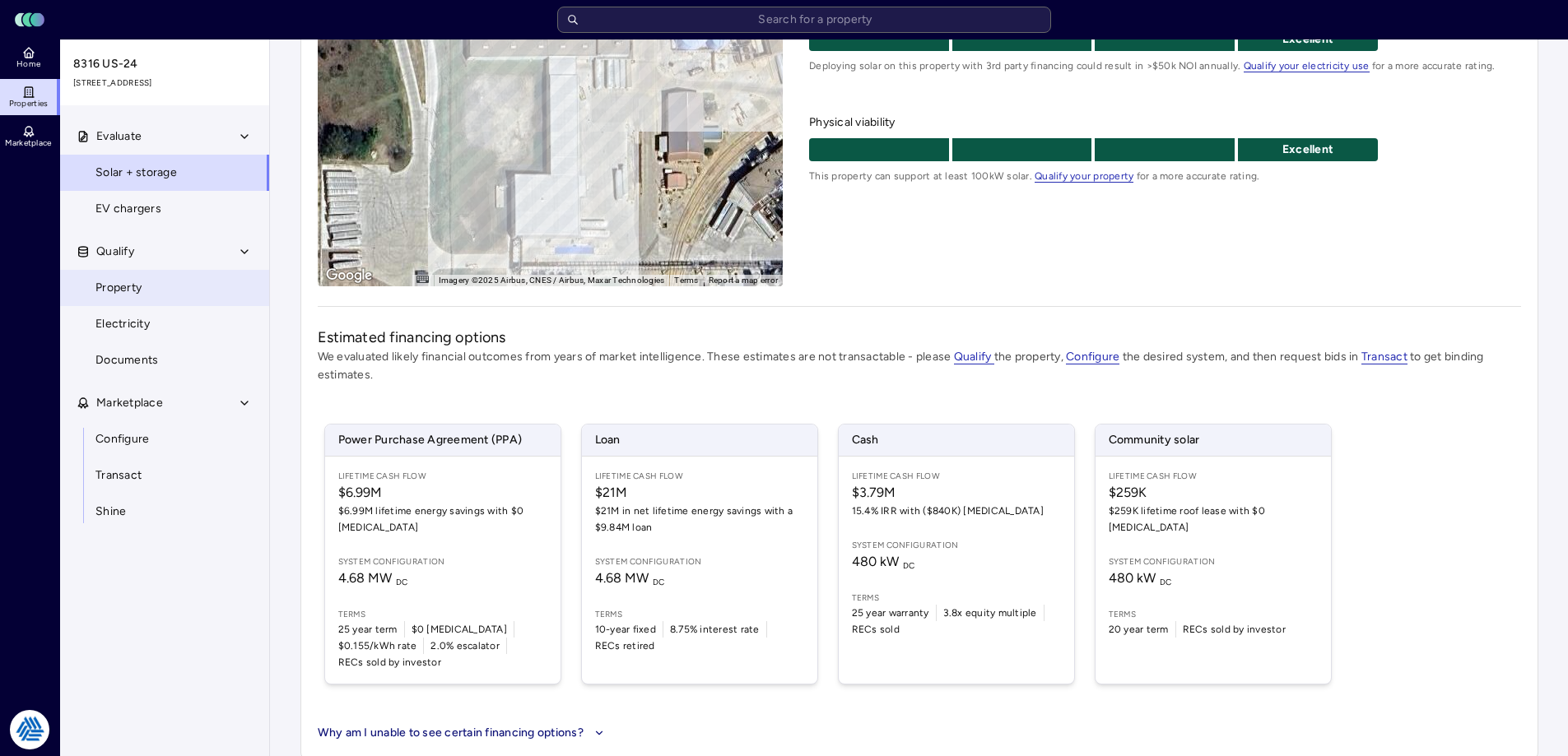
click at [143, 292] on link "Property" at bounding box center [164, 288] width 211 height 36
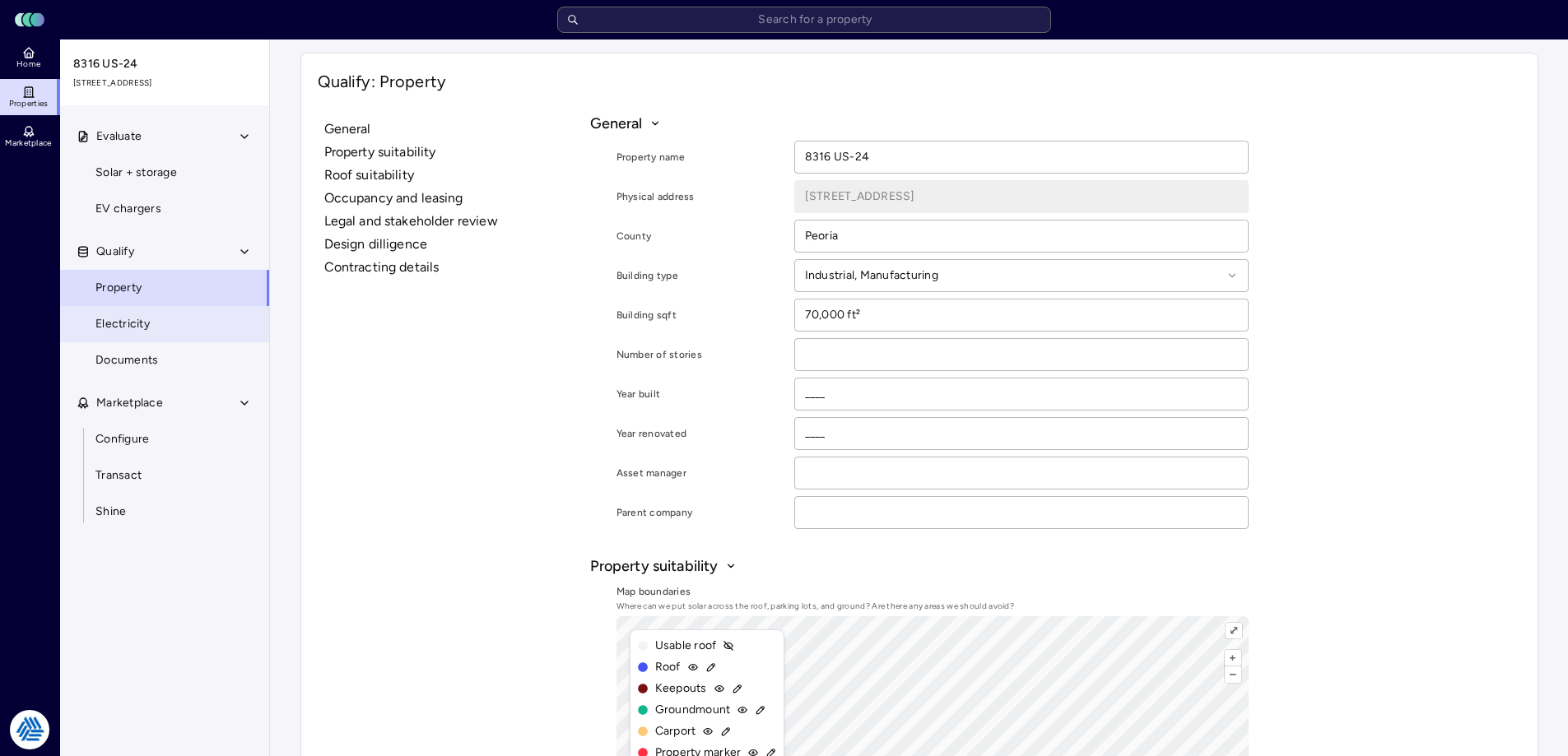
click at [130, 331] on span "Electricity" at bounding box center [123, 323] width 55 height 18
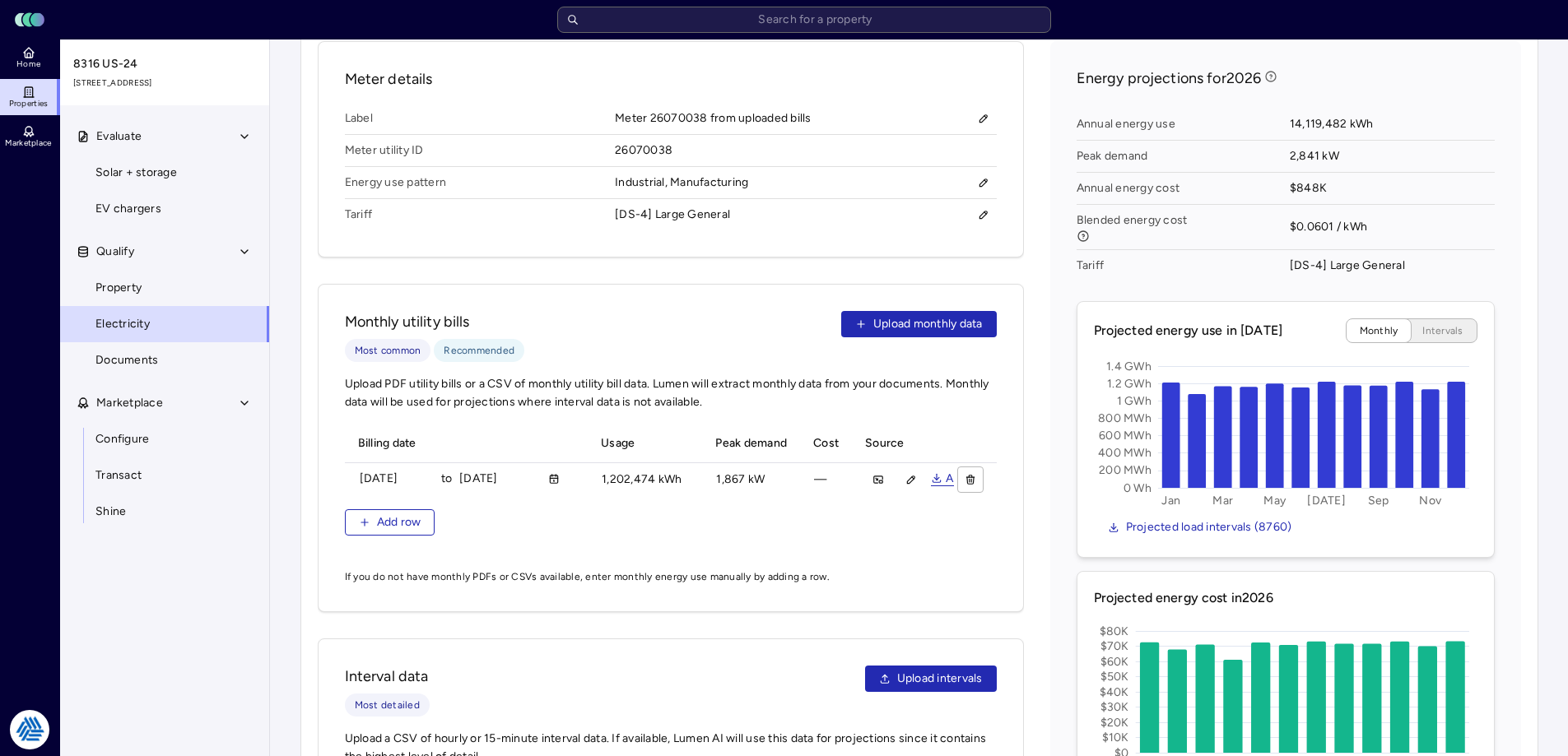
click at [718, 521] on div "Add row" at bounding box center [671, 522] width 652 height 26
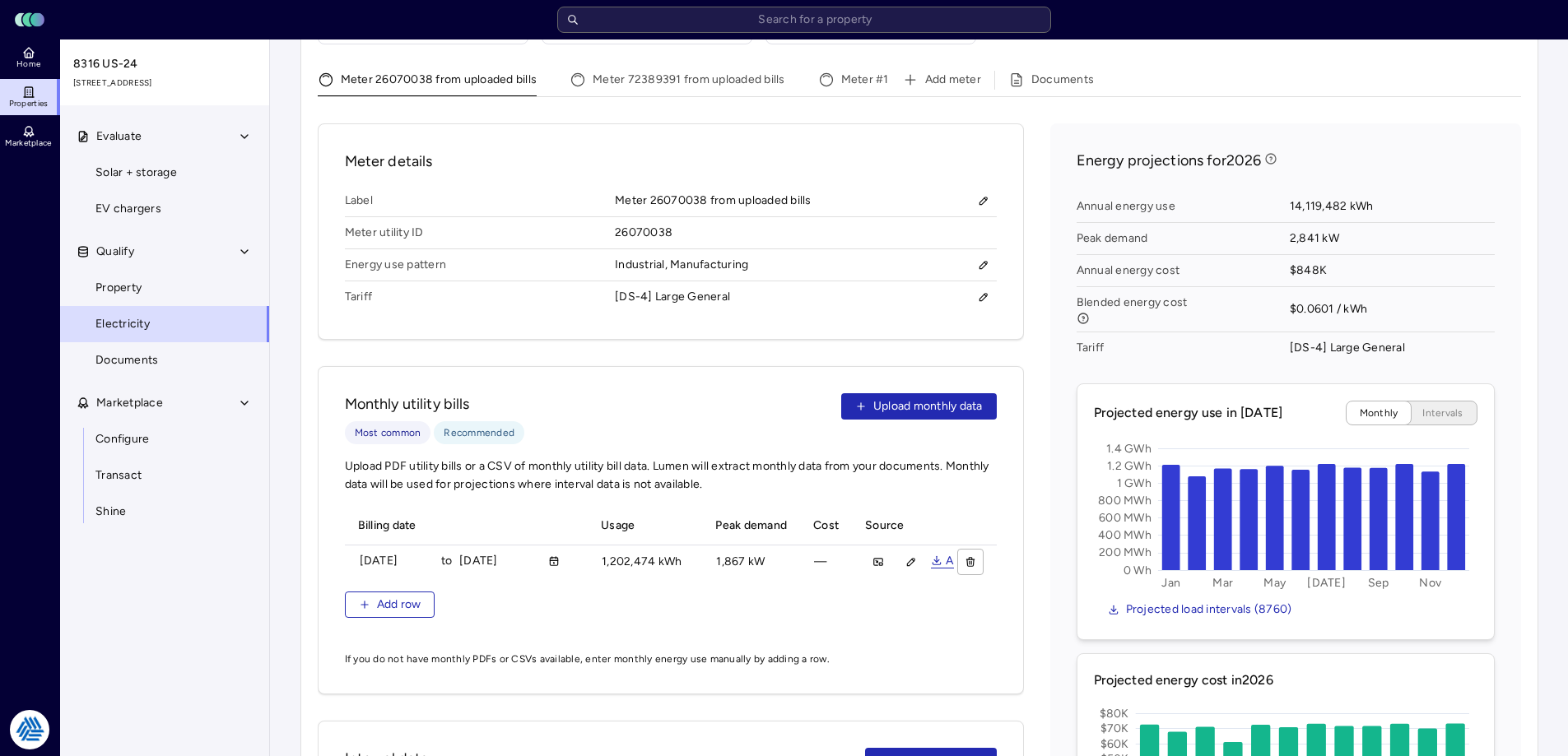
click at [693, 369] on div "Monthly utility bills Most common Recommended Upload monthly data Upload PDF ut…" at bounding box center [670, 530] width 706 height 329
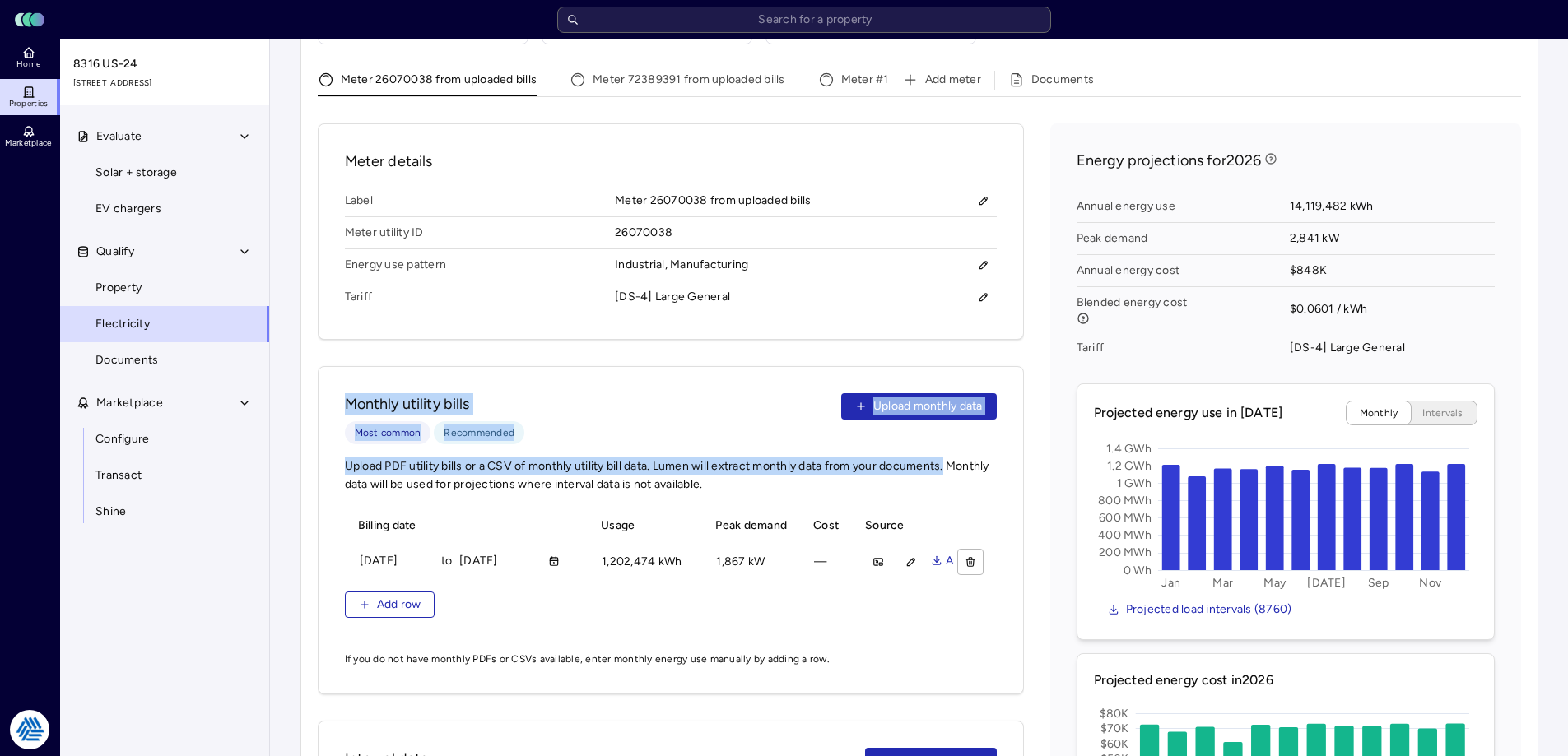
drag, startPoint x: 1029, startPoint y: 452, endPoint x: 334, endPoint y: 362, distance: 700.8
click at [324, 369] on div "Meter details Label Meter 26070038 from uploaded bills Meter utility ID 2607003…" at bounding box center [919, 581] width 1204 height 915
click at [745, 422] on div "Monthly utility bills Most common Recommended Upload monthly data" at bounding box center [671, 419] width 652 height 51
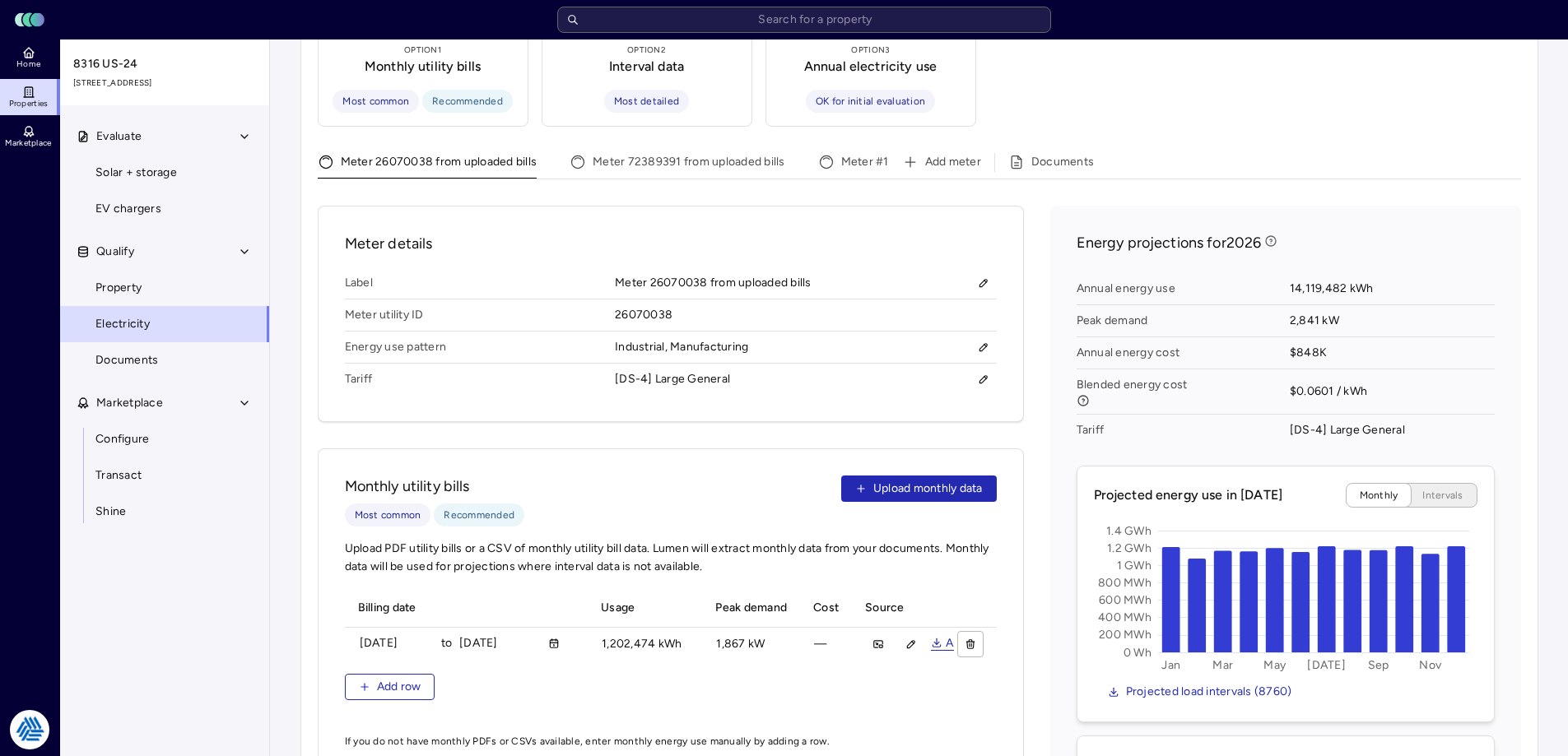
scroll to position [930, 0]
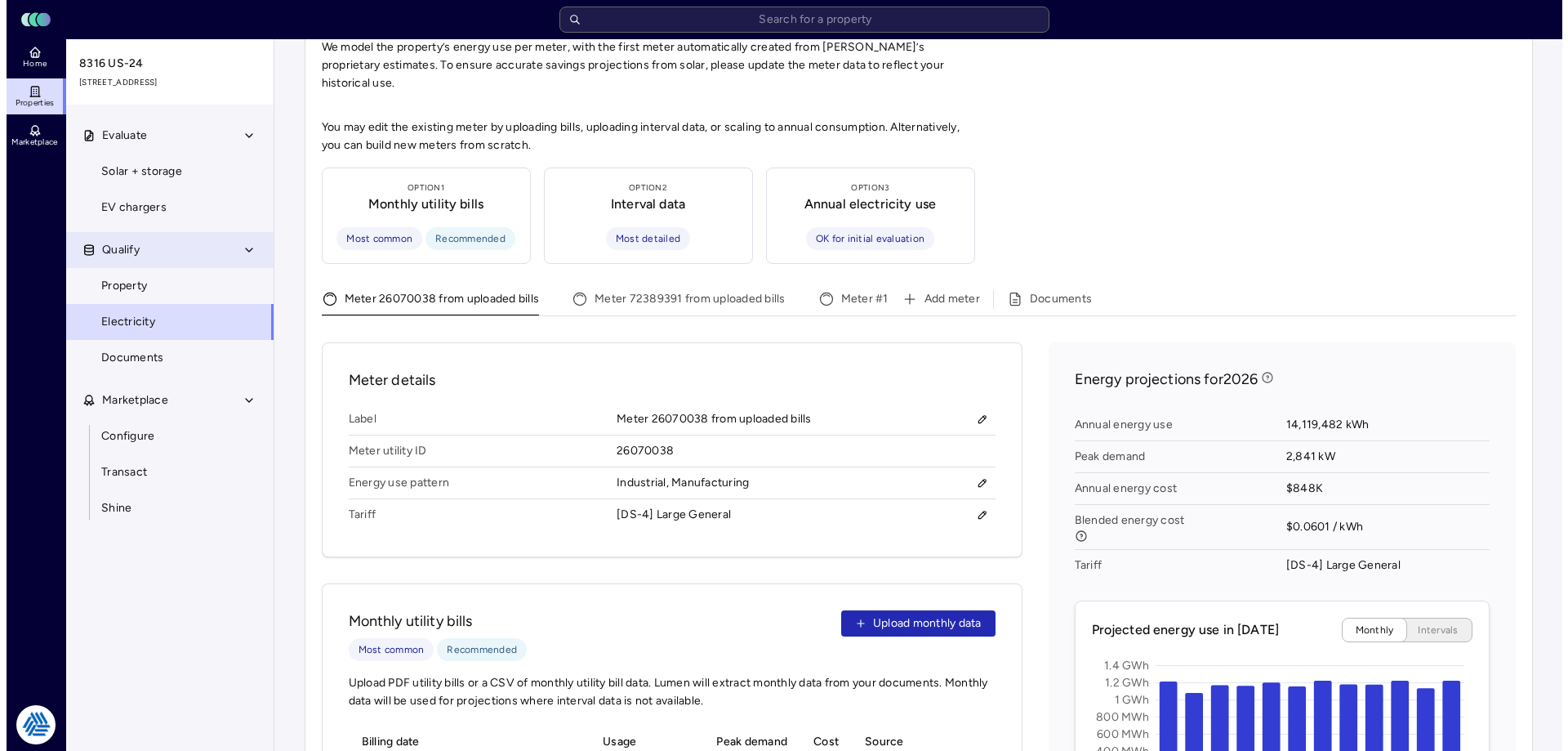
scroll to position [25, 0]
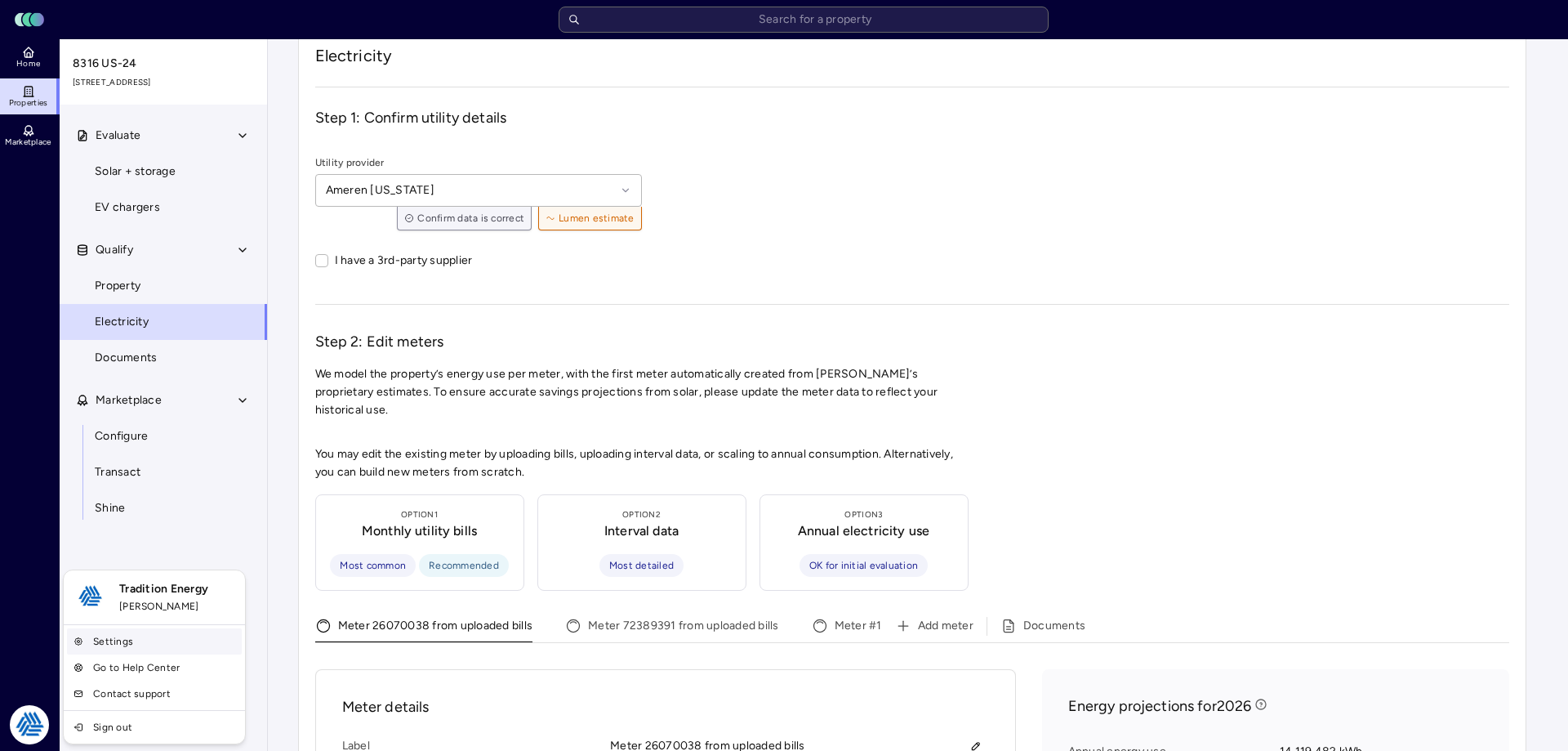
click at [148, 637] on link "Settings" at bounding box center [154, 641] width 175 height 26
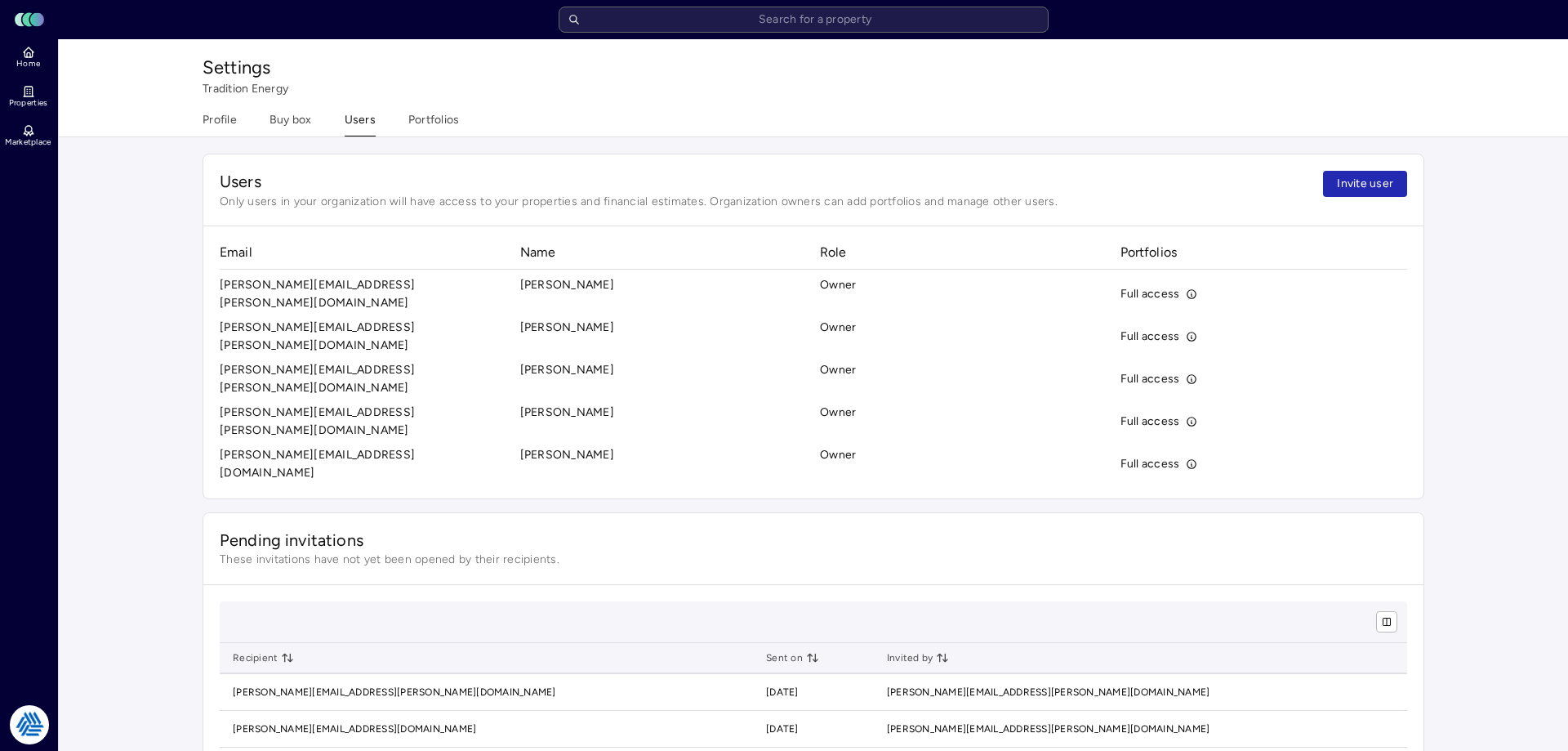
click at [411, 108] on div "Settings Tradition Energy Profile Buy box Users Portfolios" at bounding box center [813, 87] width 1255 height 97
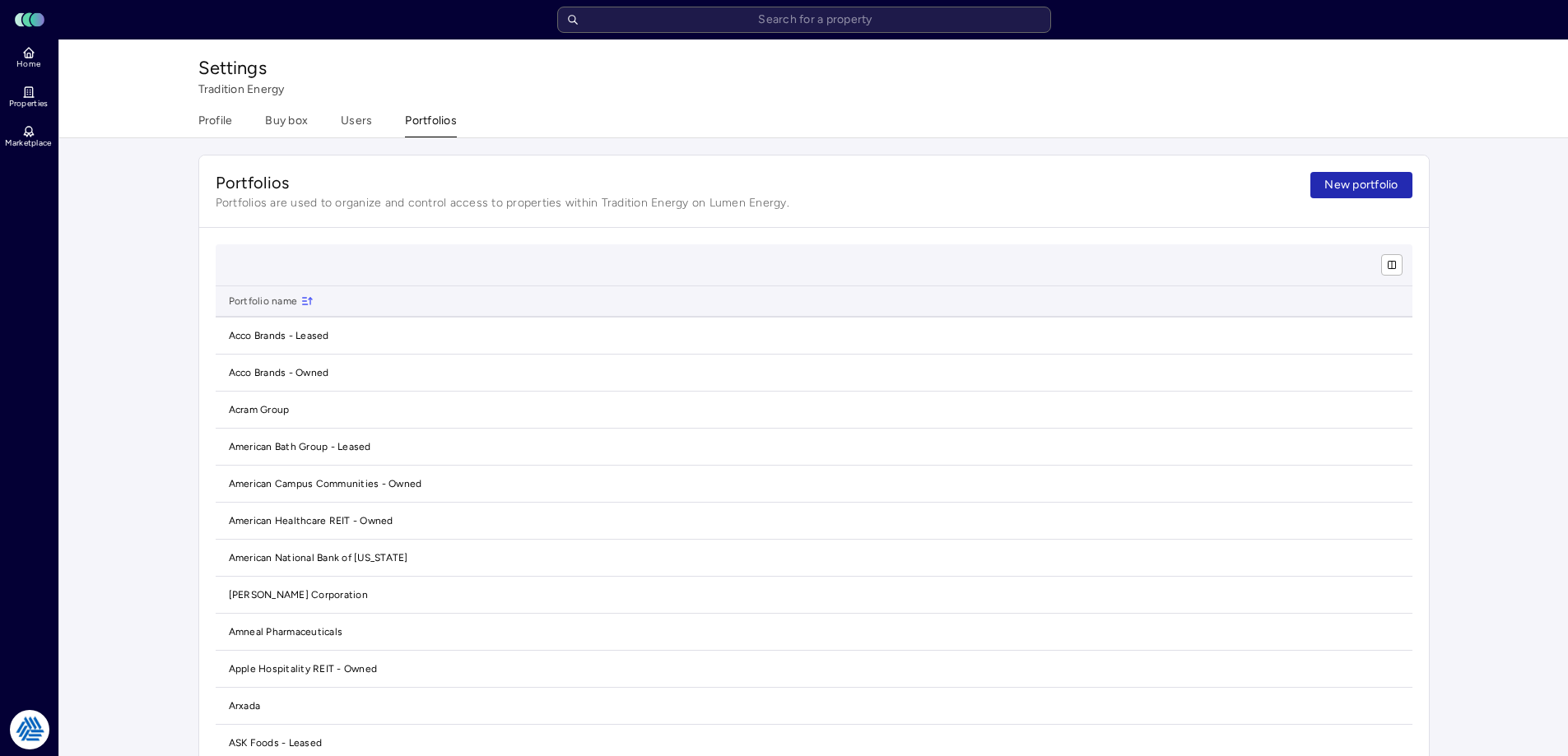
click at [456, 128] on div "Profile Buy box Users Portfolios" at bounding box center [813, 125] width 1231 height 26
click at [1337, 179] on span "New portfolio" at bounding box center [1361, 184] width 73 height 18
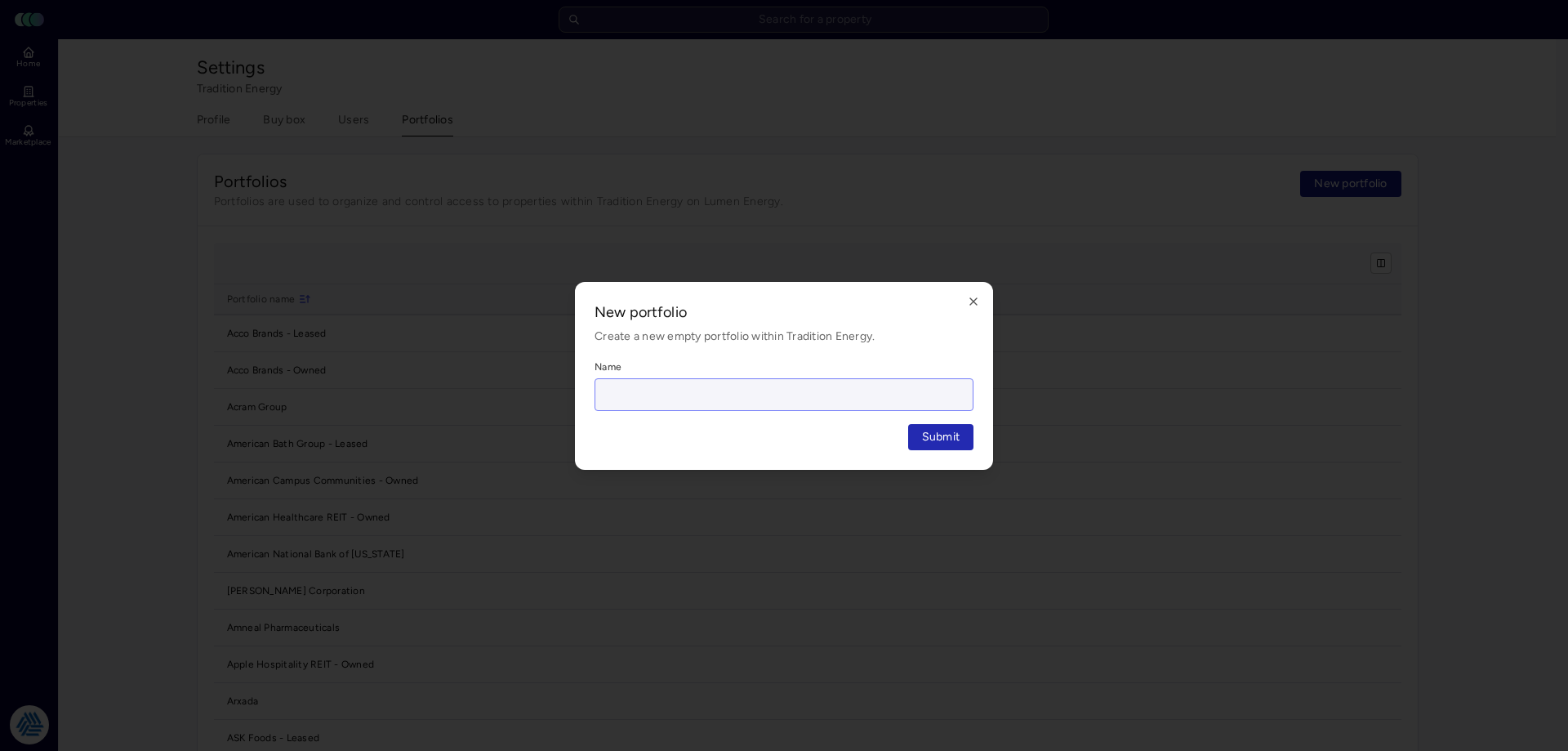
drag, startPoint x: 742, startPoint y: 380, endPoint x: 740, endPoint y: 388, distance: 8.2
click at [740, 386] on input "Name" at bounding box center [784, 394] width 377 height 31
click at [740, 388] on input "Name" at bounding box center [784, 394] width 377 height 31
click at [740, 389] on input "Name" at bounding box center [784, 394] width 377 height 31
type input "t"
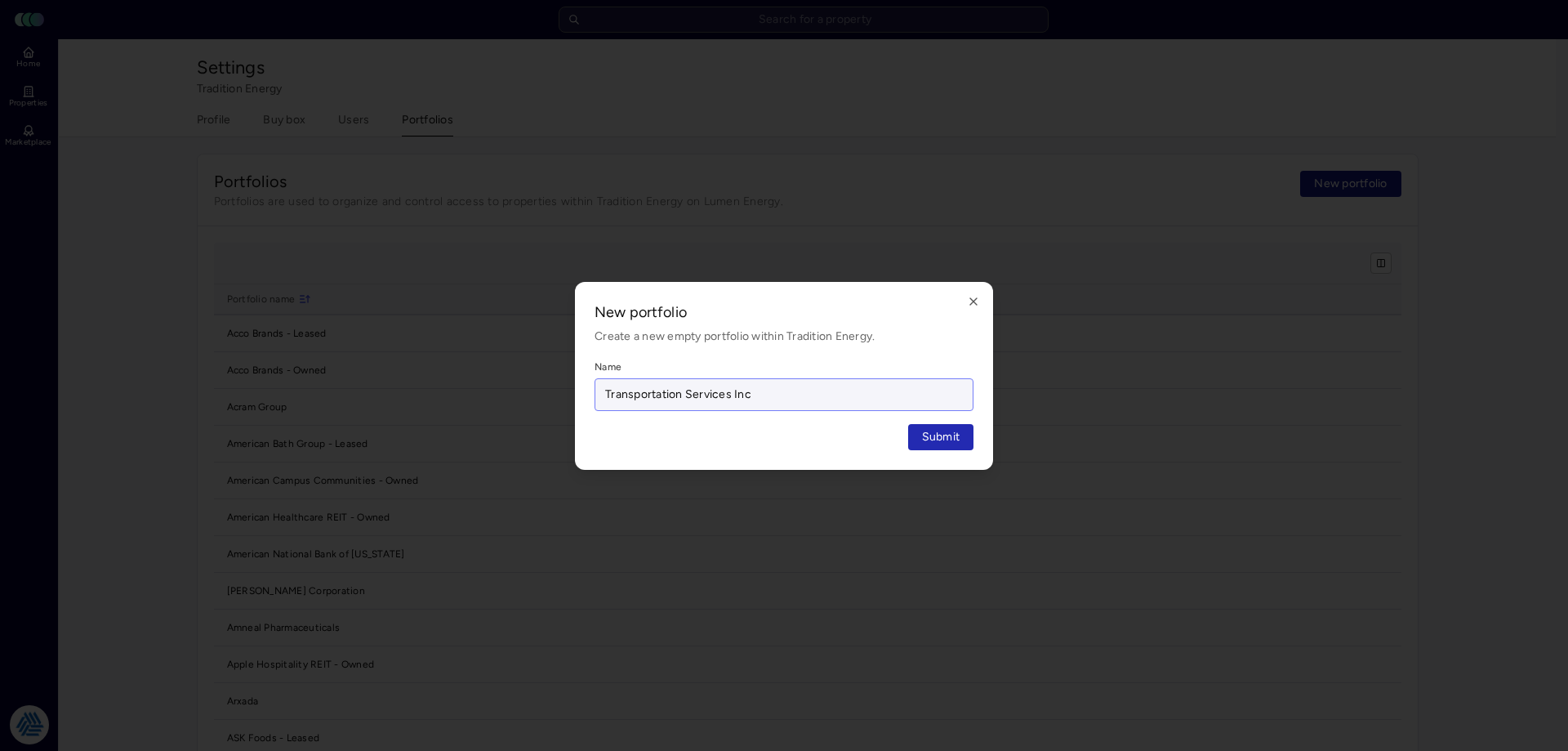
type input "Transportation Services Inc"
click at [908, 424] on button "Submit" at bounding box center [941, 437] width 66 height 26
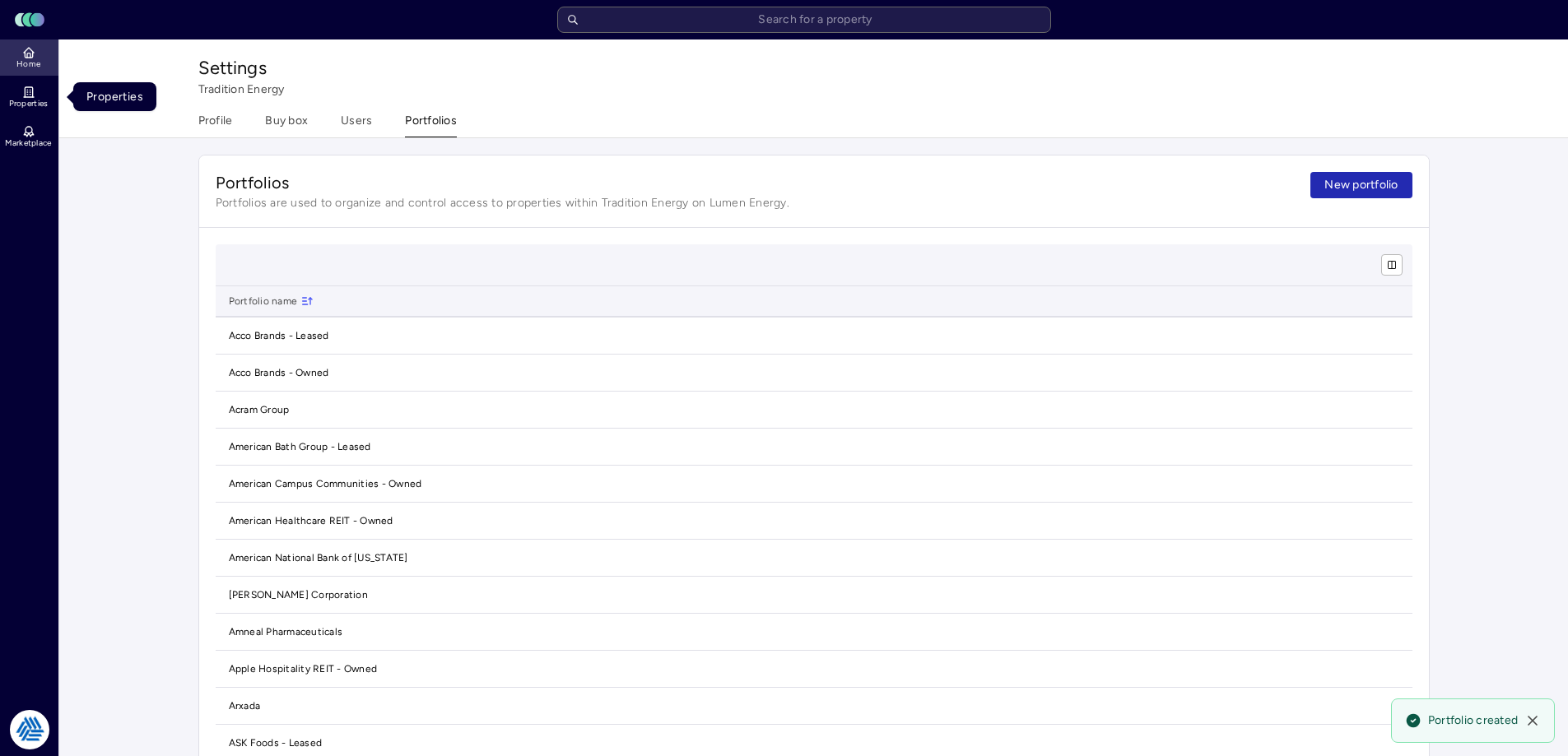
click at [34, 65] on span "Home" at bounding box center [28, 64] width 24 height 10
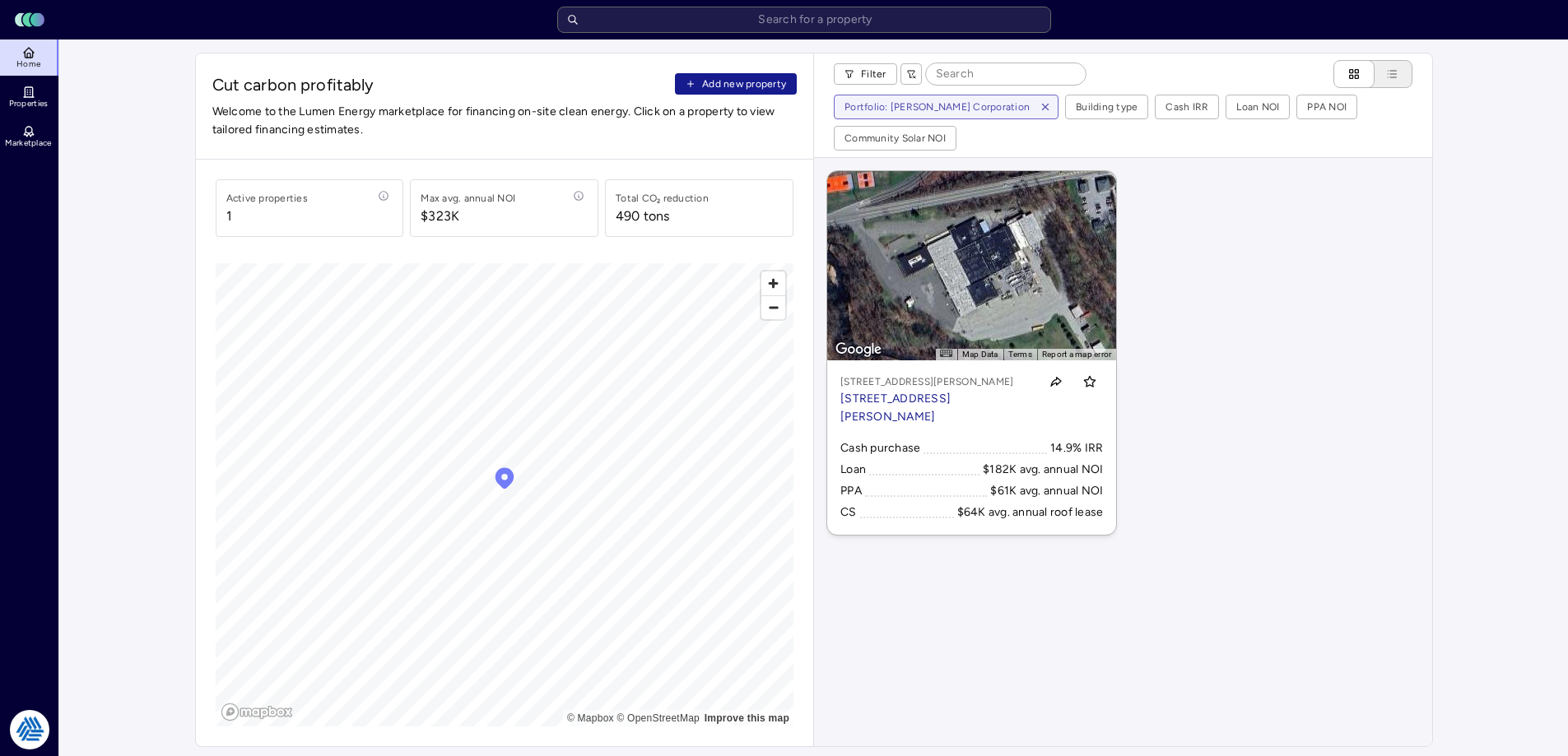
click at [761, 89] on span "Add new property" at bounding box center [743, 84] width 84 height 16
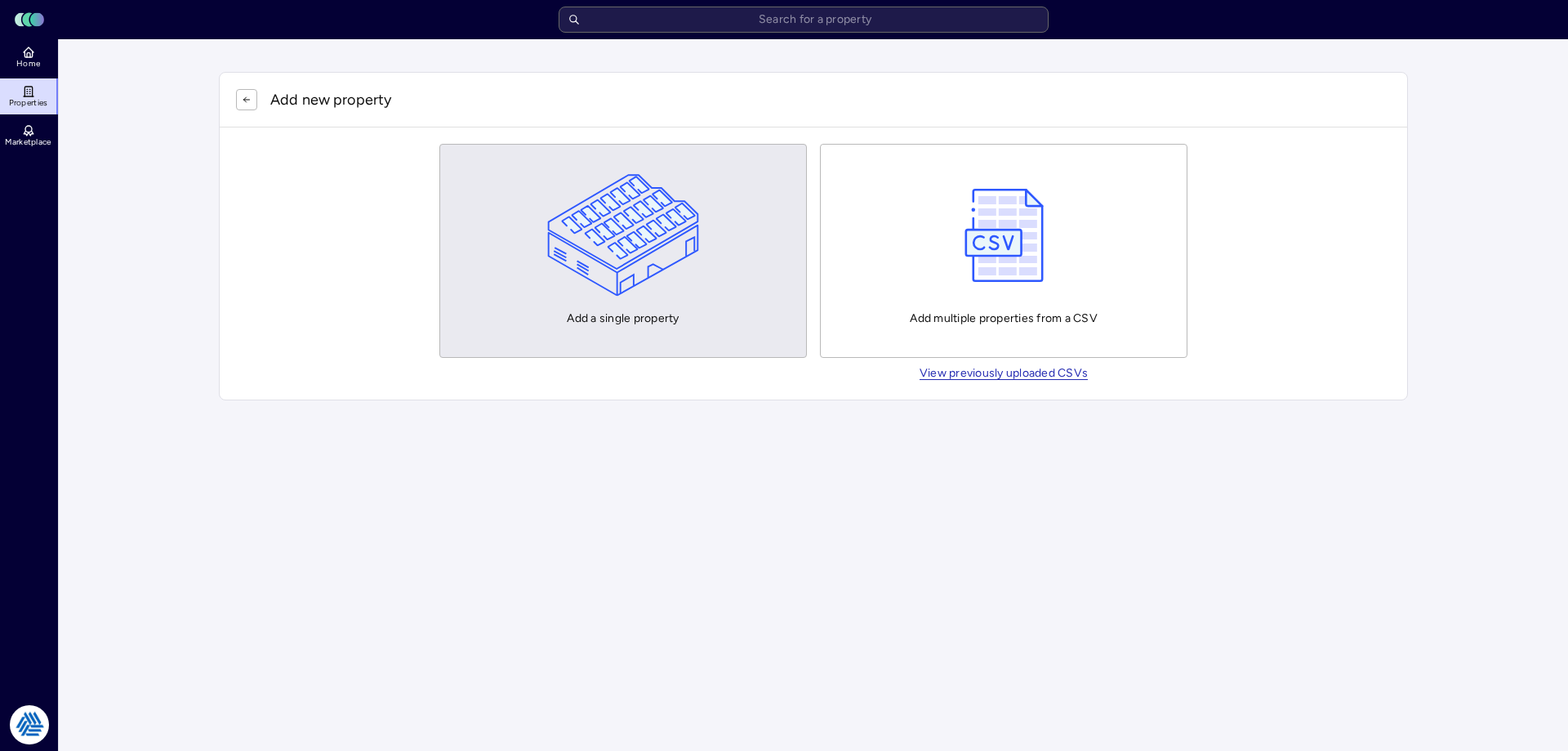
click at [612, 248] on img "button" at bounding box center [623, 235] width 152 height 123
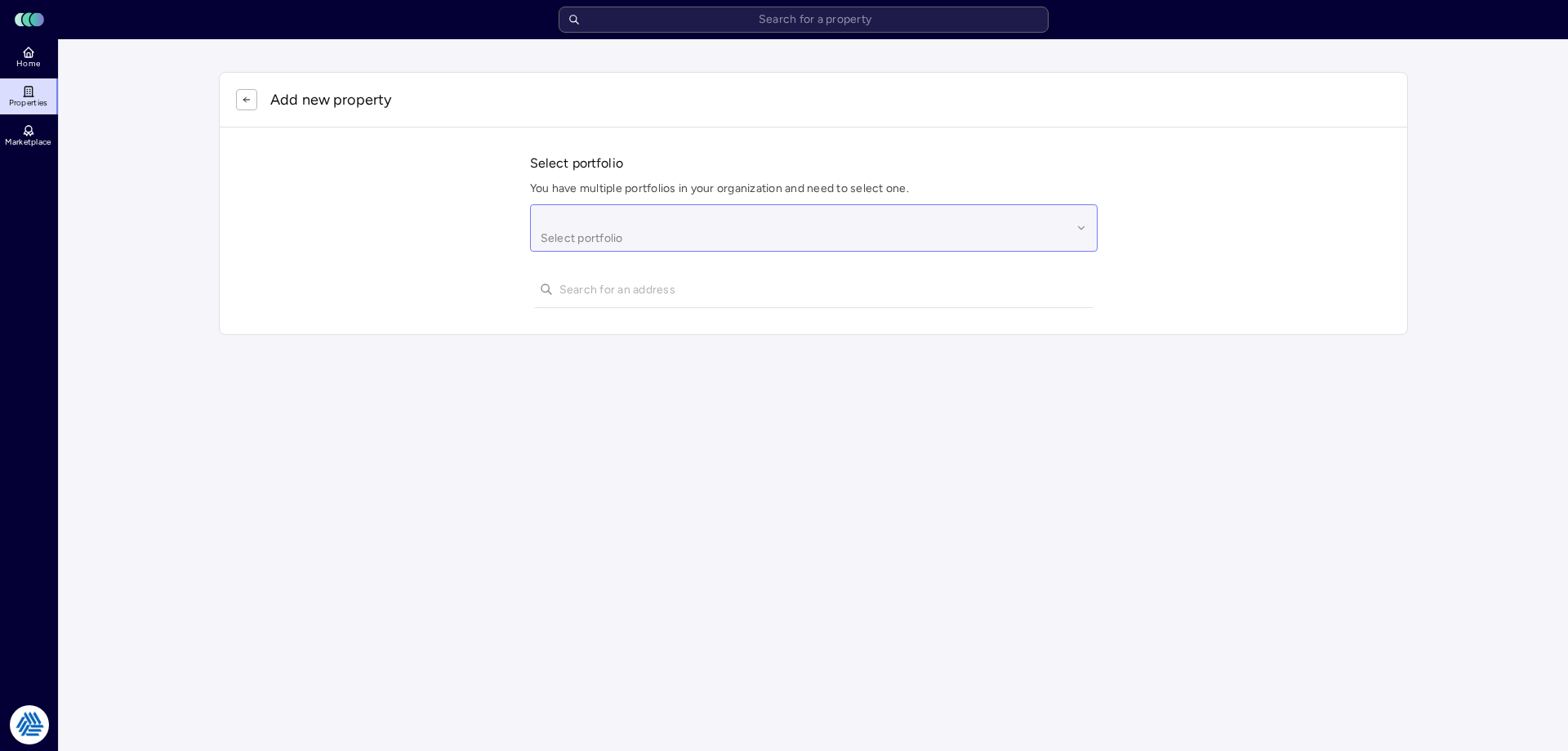
click at [555, 209] on div "Select portfolio" at bounding box center [814, 228] width 568 height 47
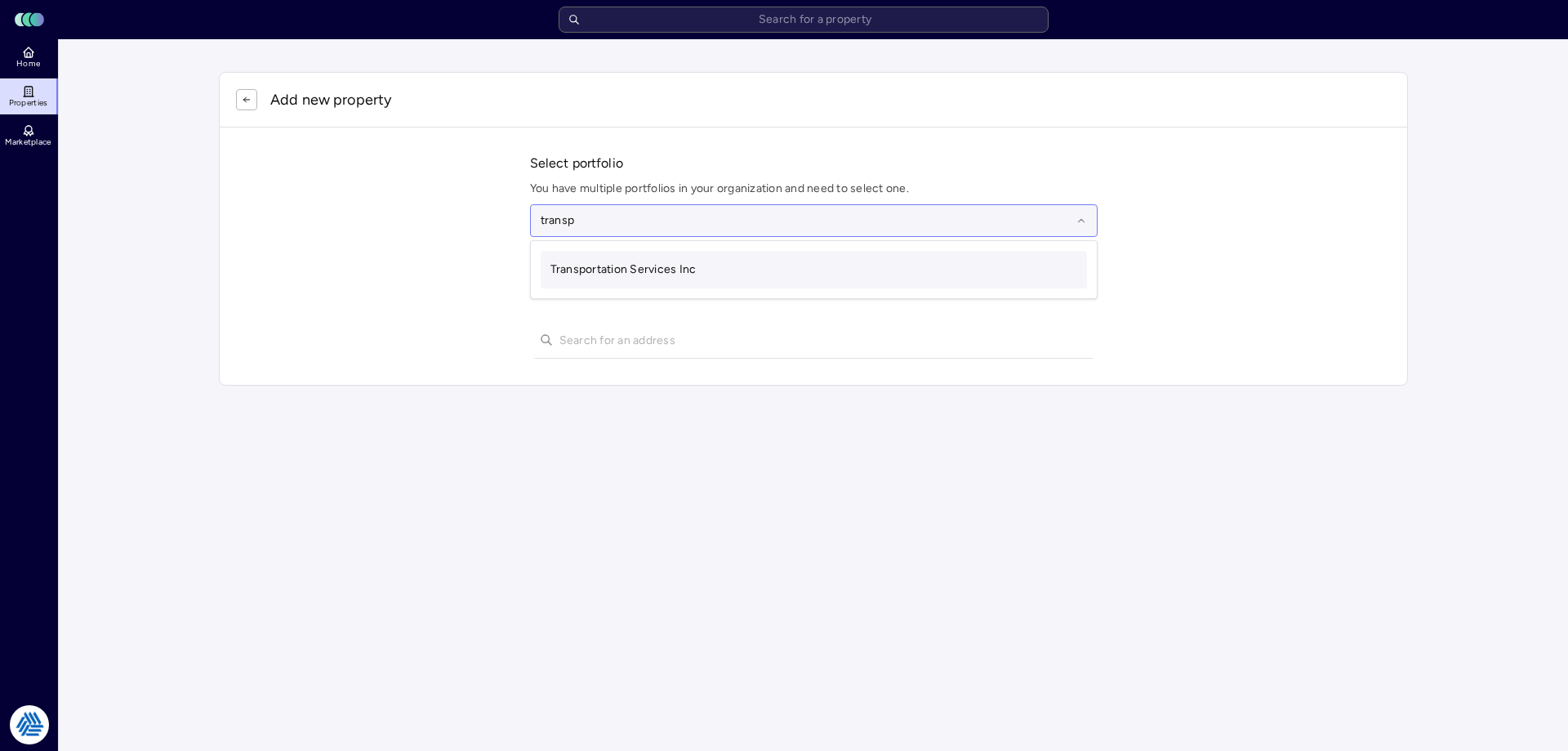
type input "transpo"
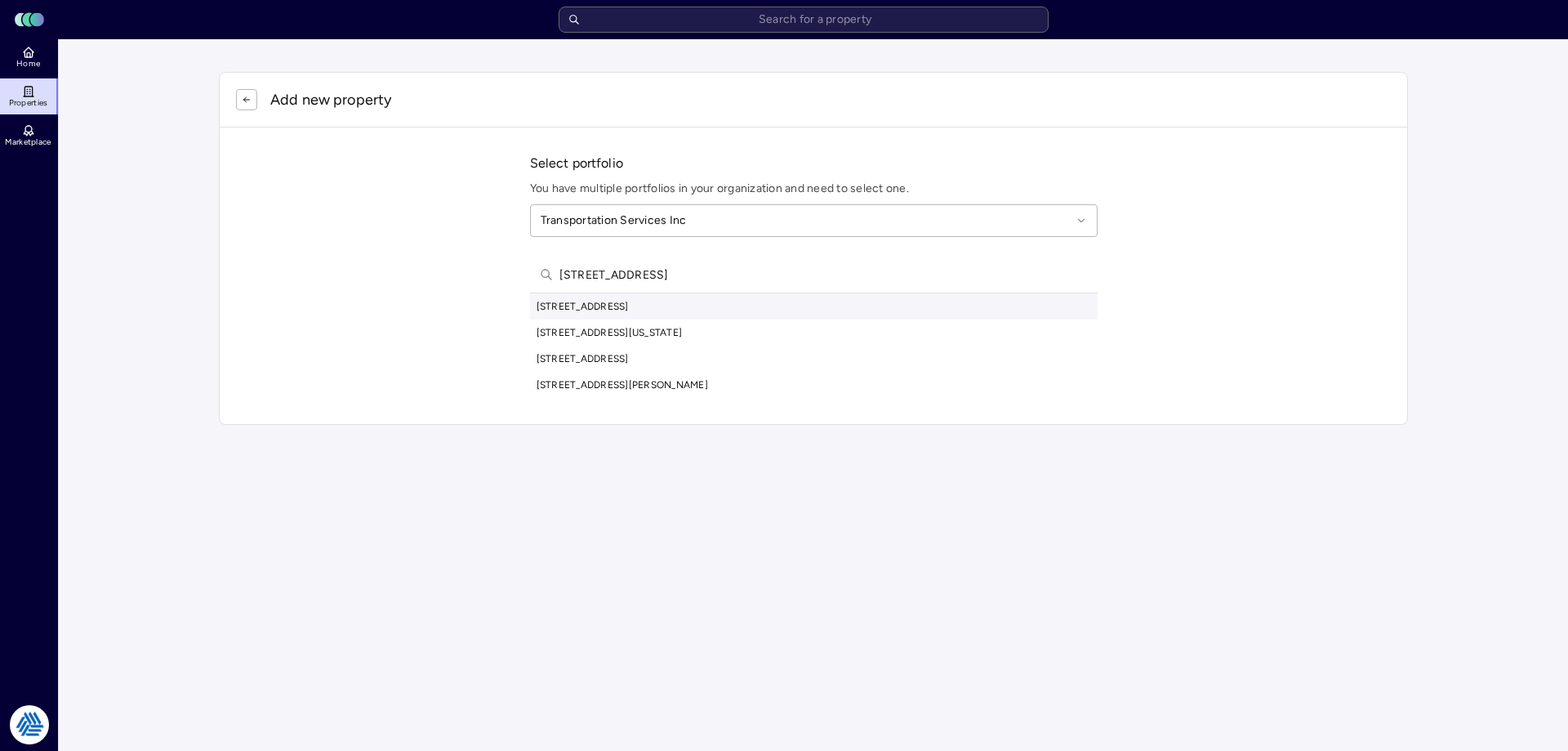
type input "[STREET_ADDRESS]"
click at [658, 310] on div "[STREET_ADDRESS]" at bounding box center [814, 306] width 568 height 26
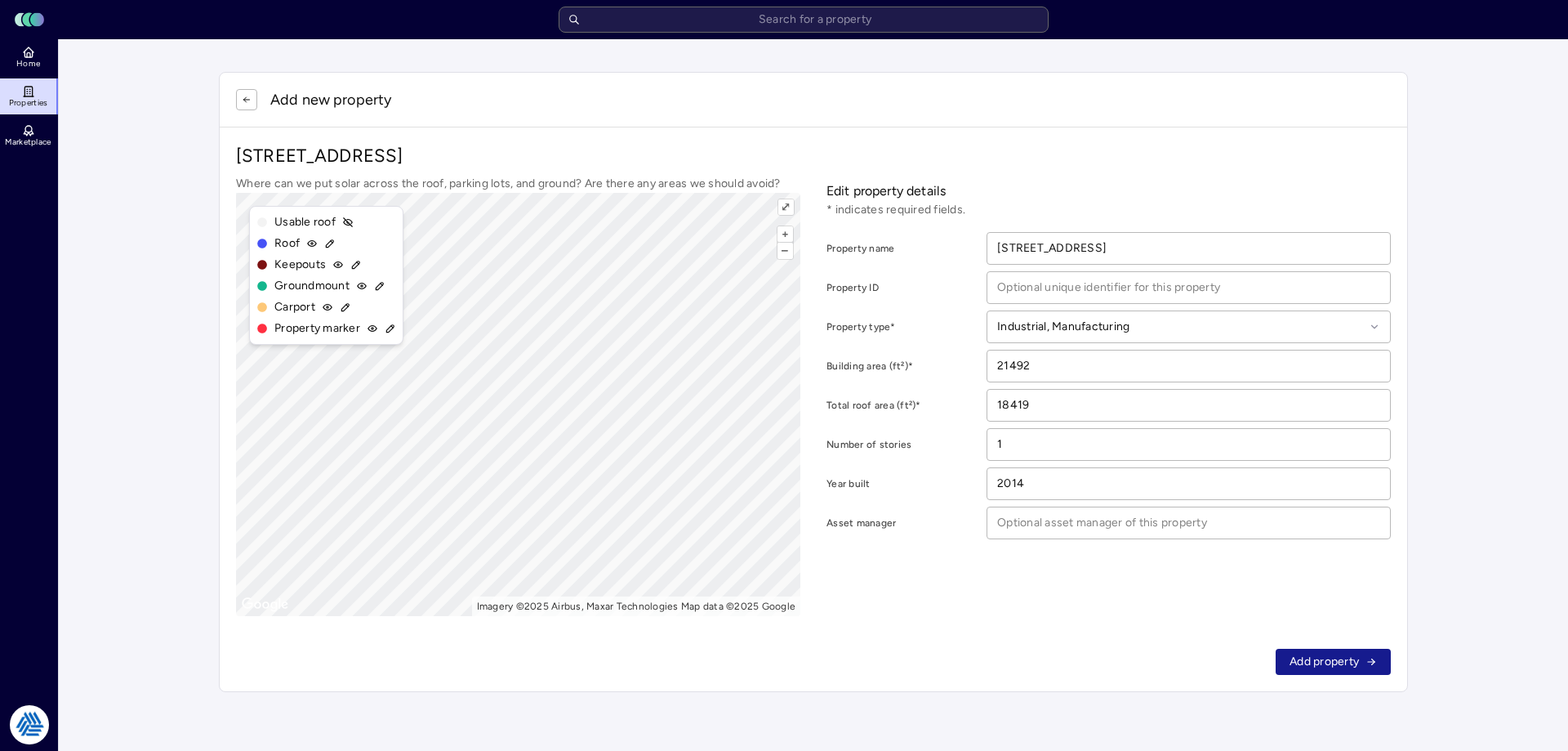
click at [1316, 659] on span "Add property" at bounding box center [1324, 661] width 69 height 18
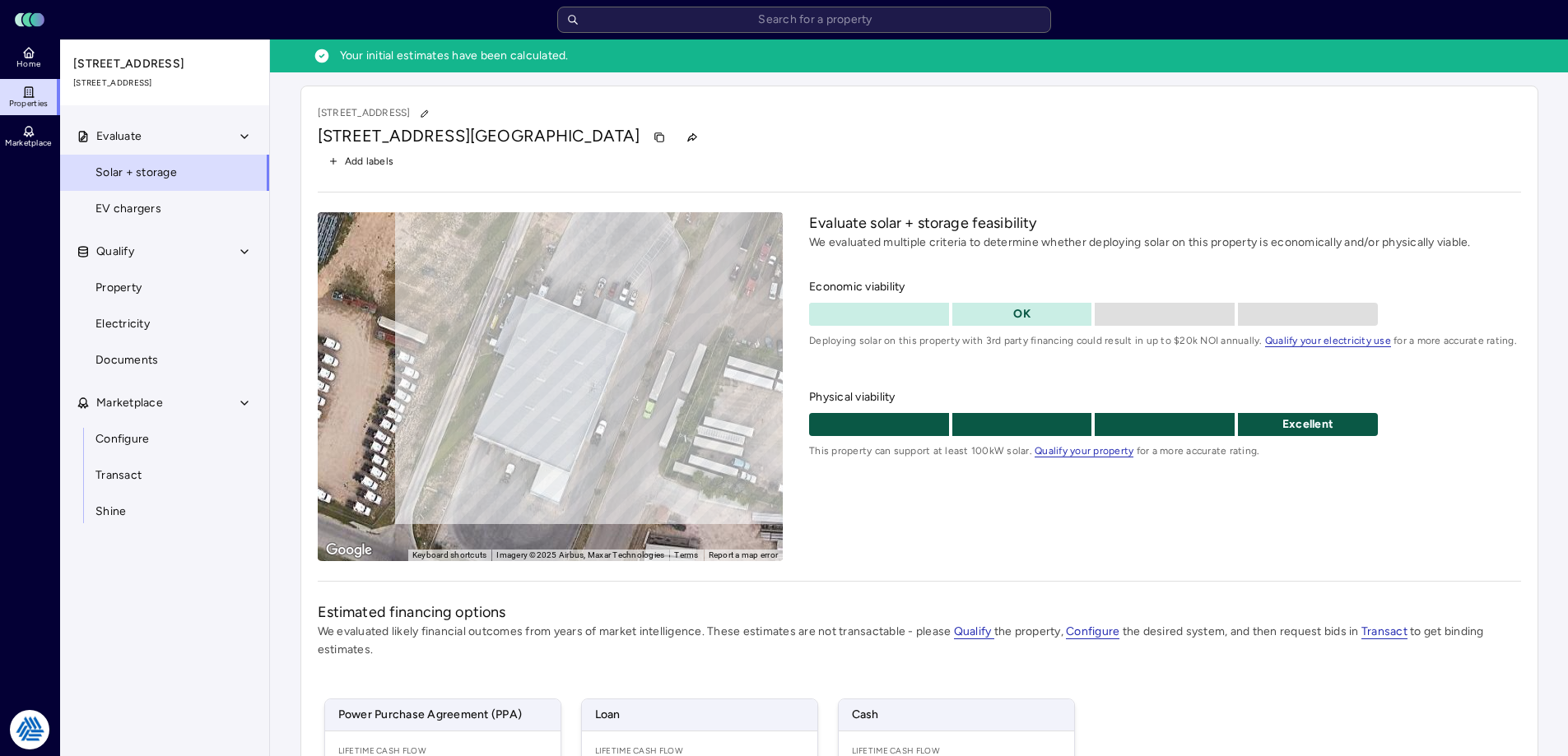
click at [826, 158] on div "Add labels" at bounding box center [919, 160] width 1204 height 21
click at [32, 66] on span "Home" at bounding box center [28, 64] width 24 height 10
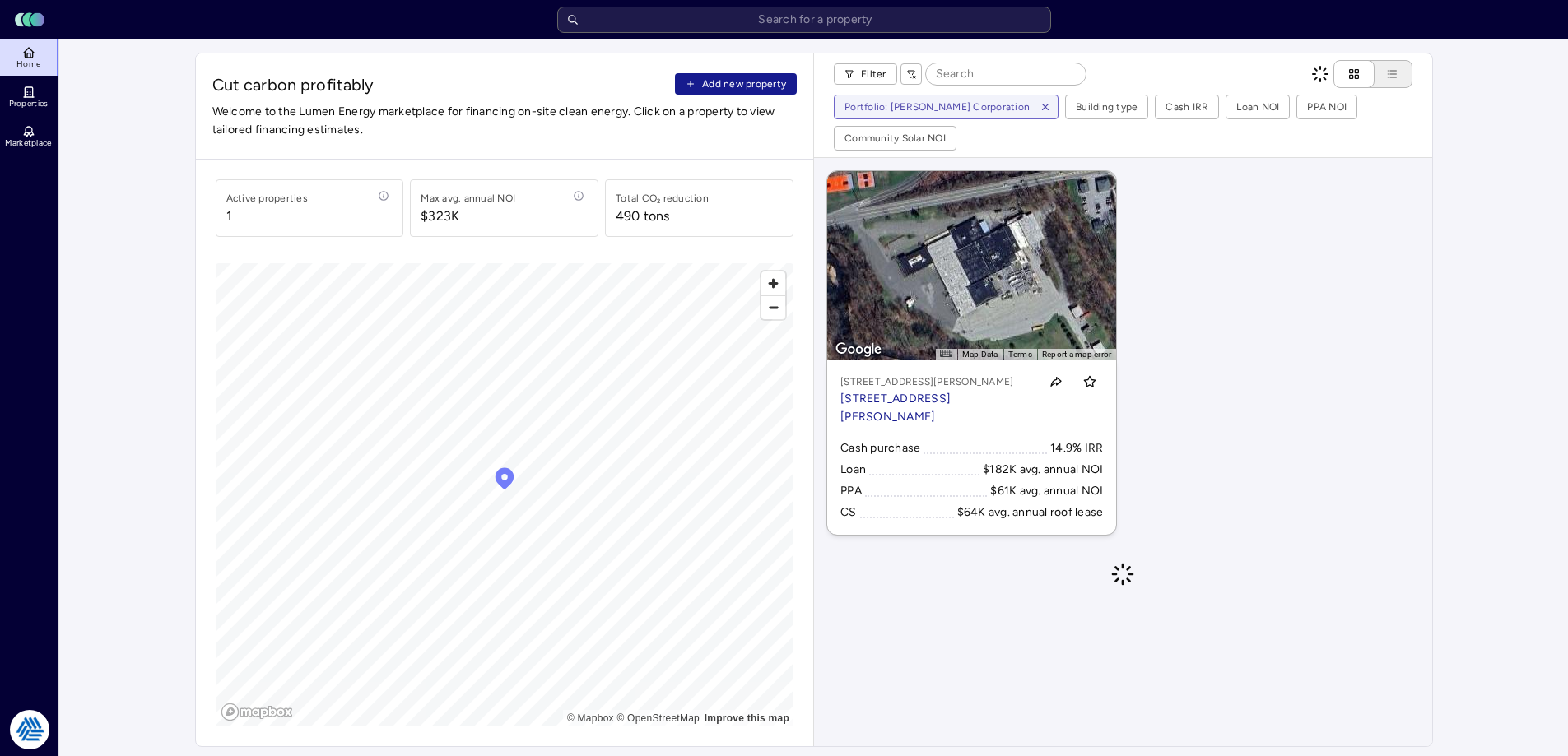
click at [726, 83] on span "Add new property" at bounding box center [743, 84] width 84 height 16
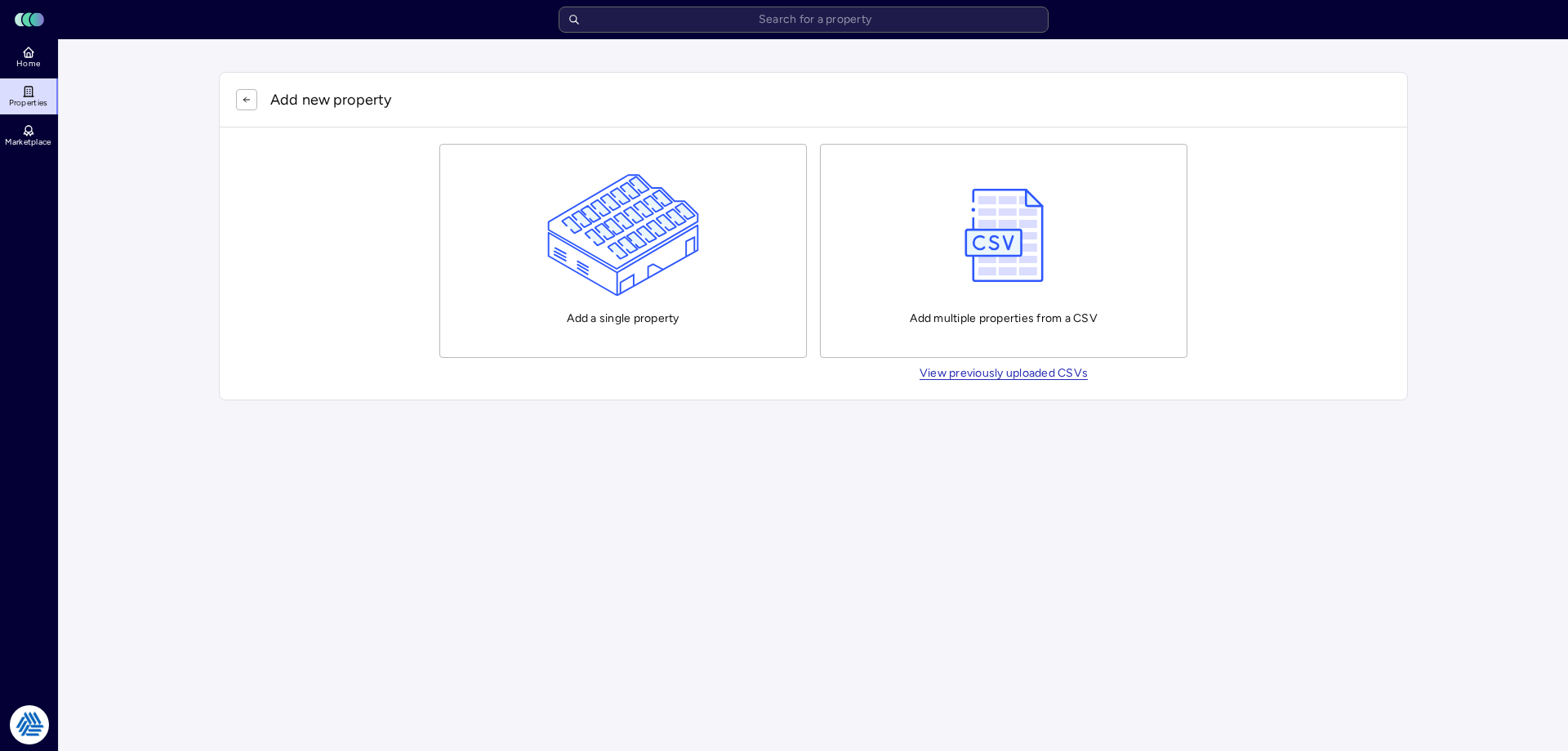
drag, startPoint x: 1187, startPoint y: 682, endPoint x: 1115, endPoint y: 687, distance: 72.2
click at [1166, 678] on main "Add new property Add a single property Add multiple properties from a CSV View …" at bounding box center [813, 395] width 1510 height 712
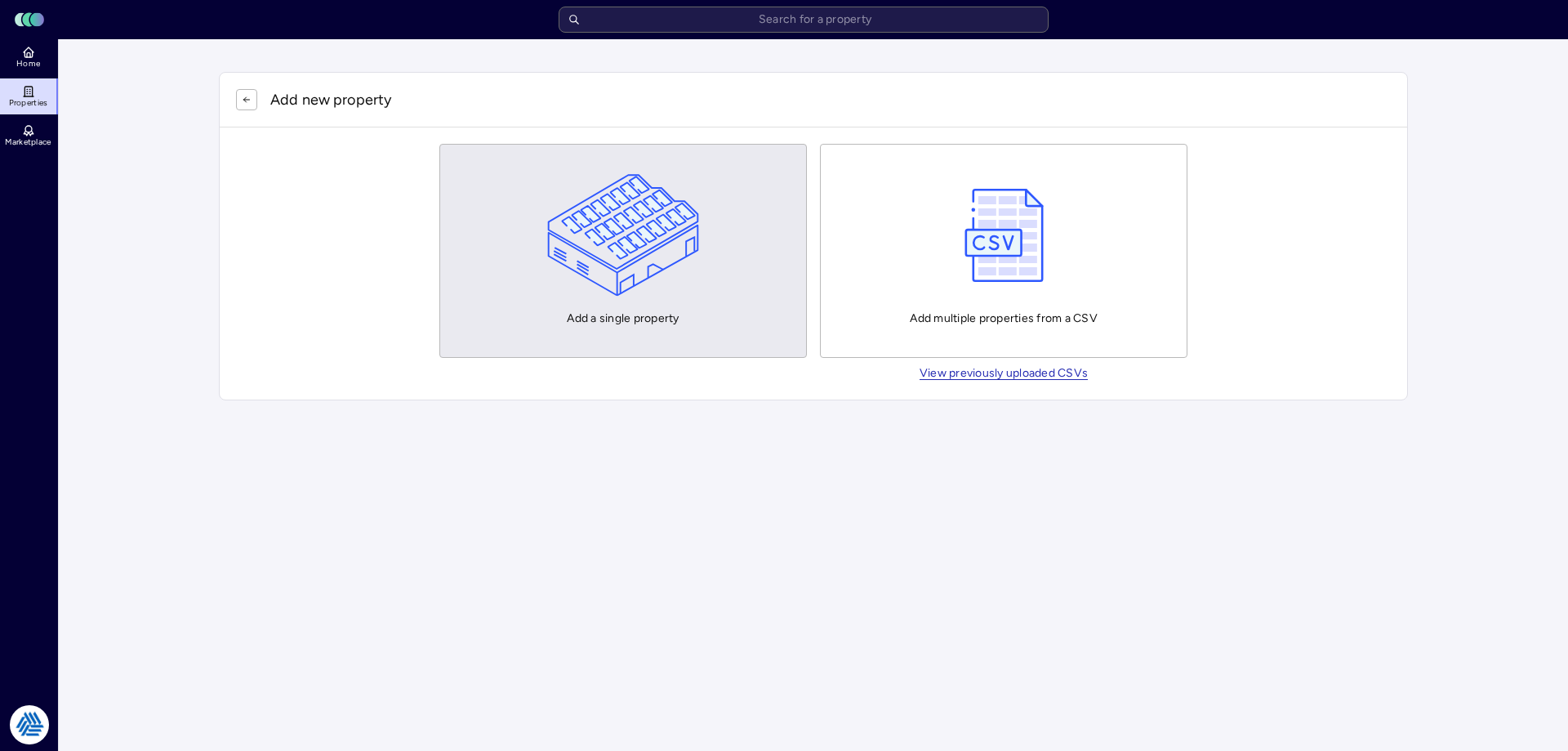
click at [620, 281] on img "button" at bounding box center [623, 235] width 152 height 123
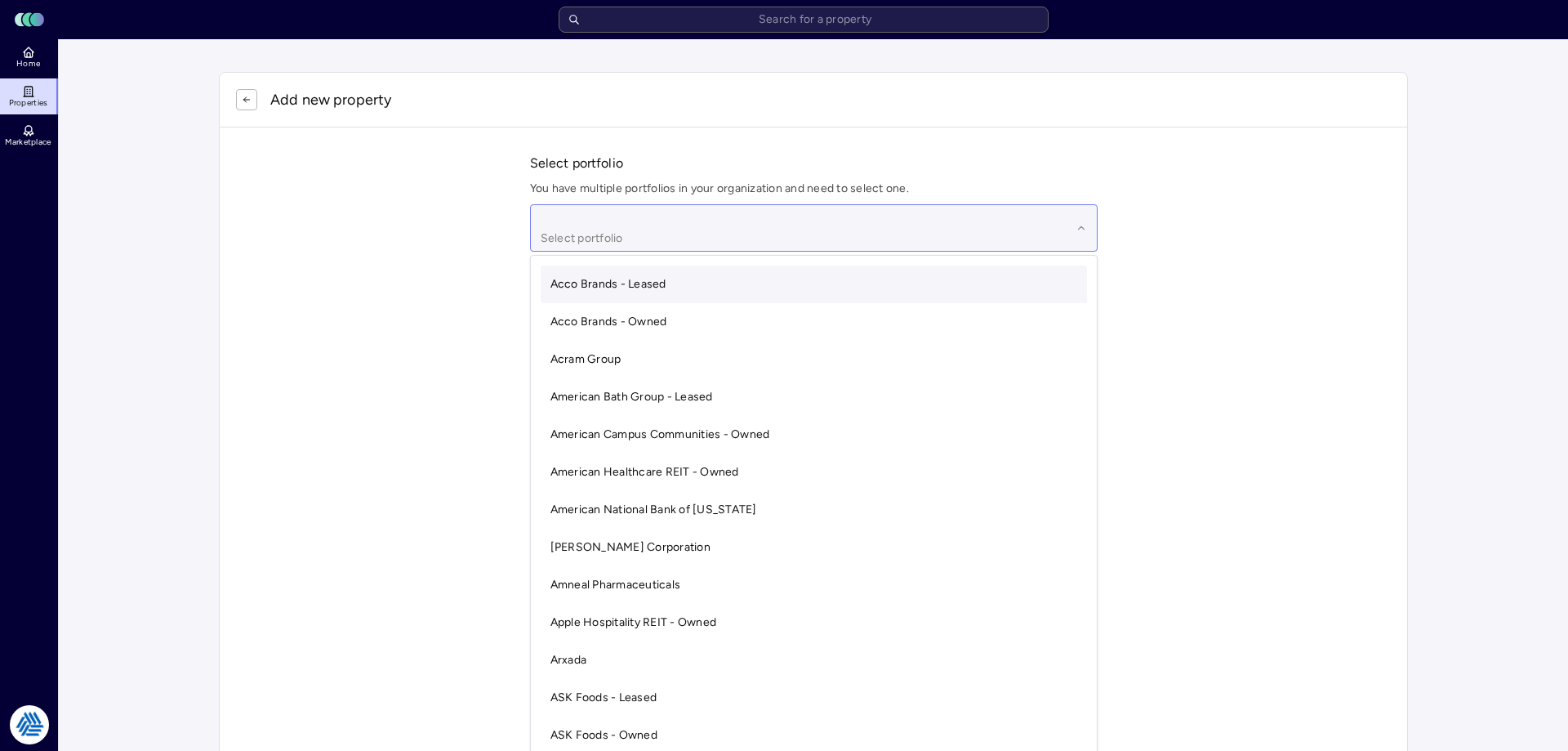
click at [599, 218] on div at bounding box center [806, 217] width 531 height 18
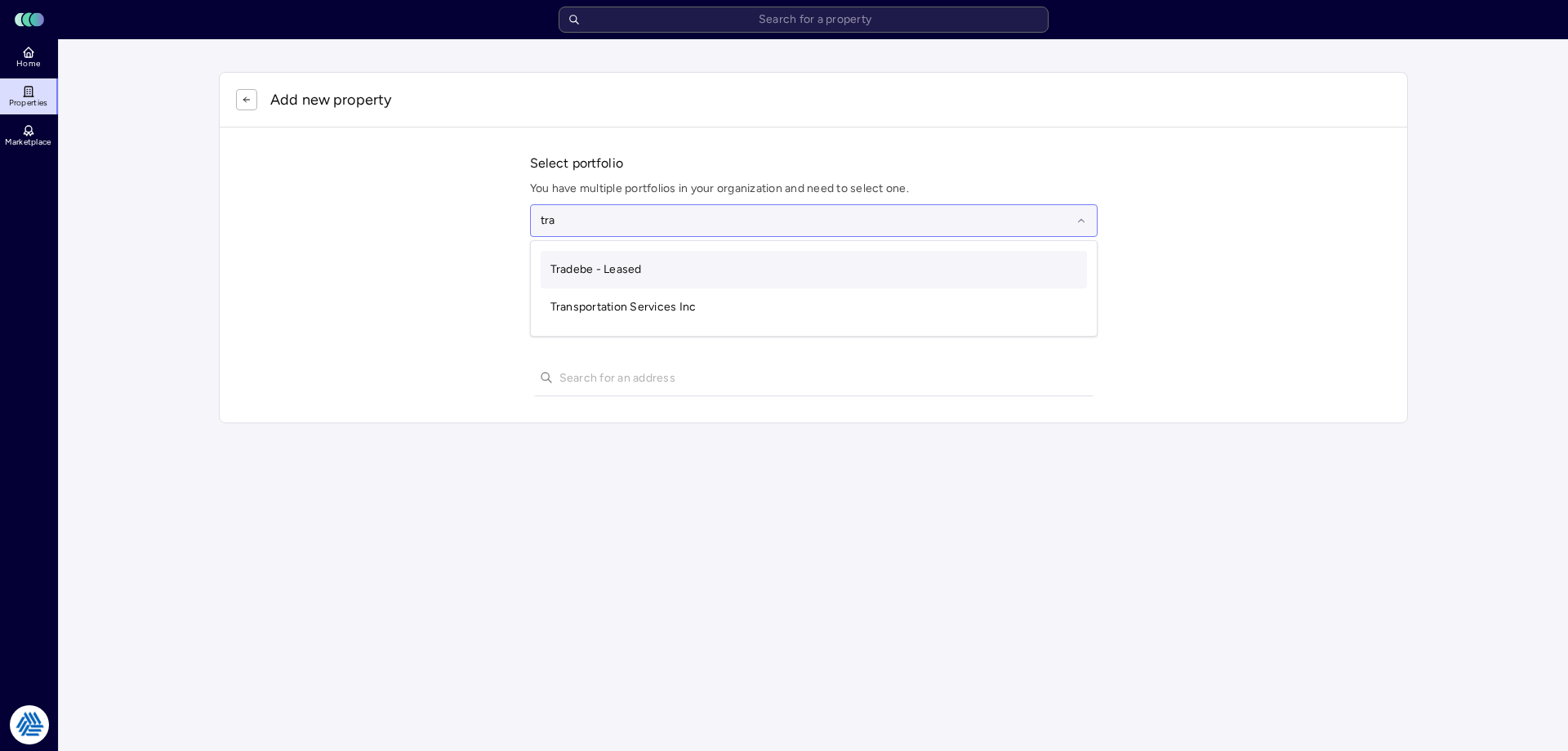
type input "[PERSON_NAME]"
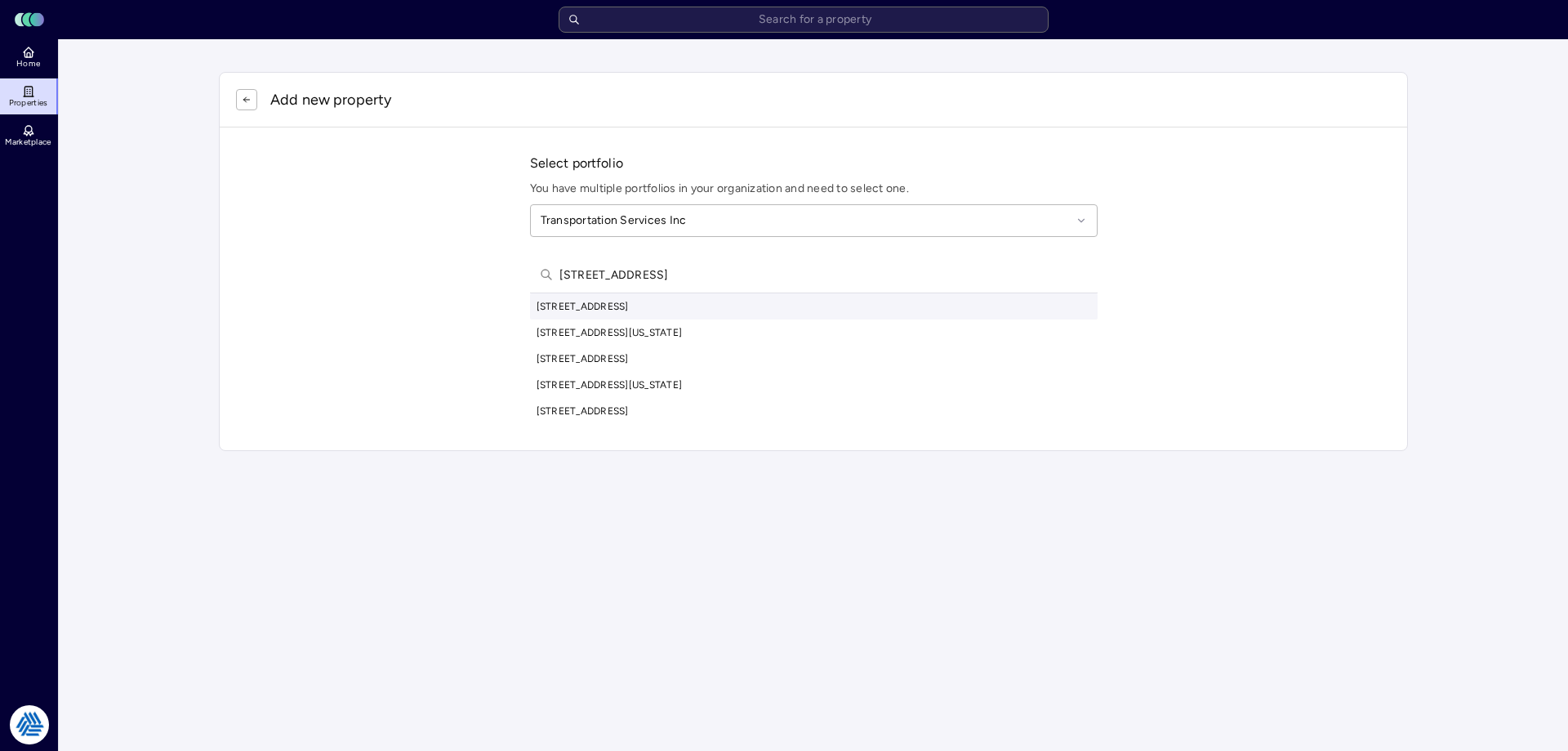
type input "[STREET_ADDRESS]"
click at [655, 310] on div "[STREET_ADDRESS]" at bounding box center [814, 306] width 568 height 26
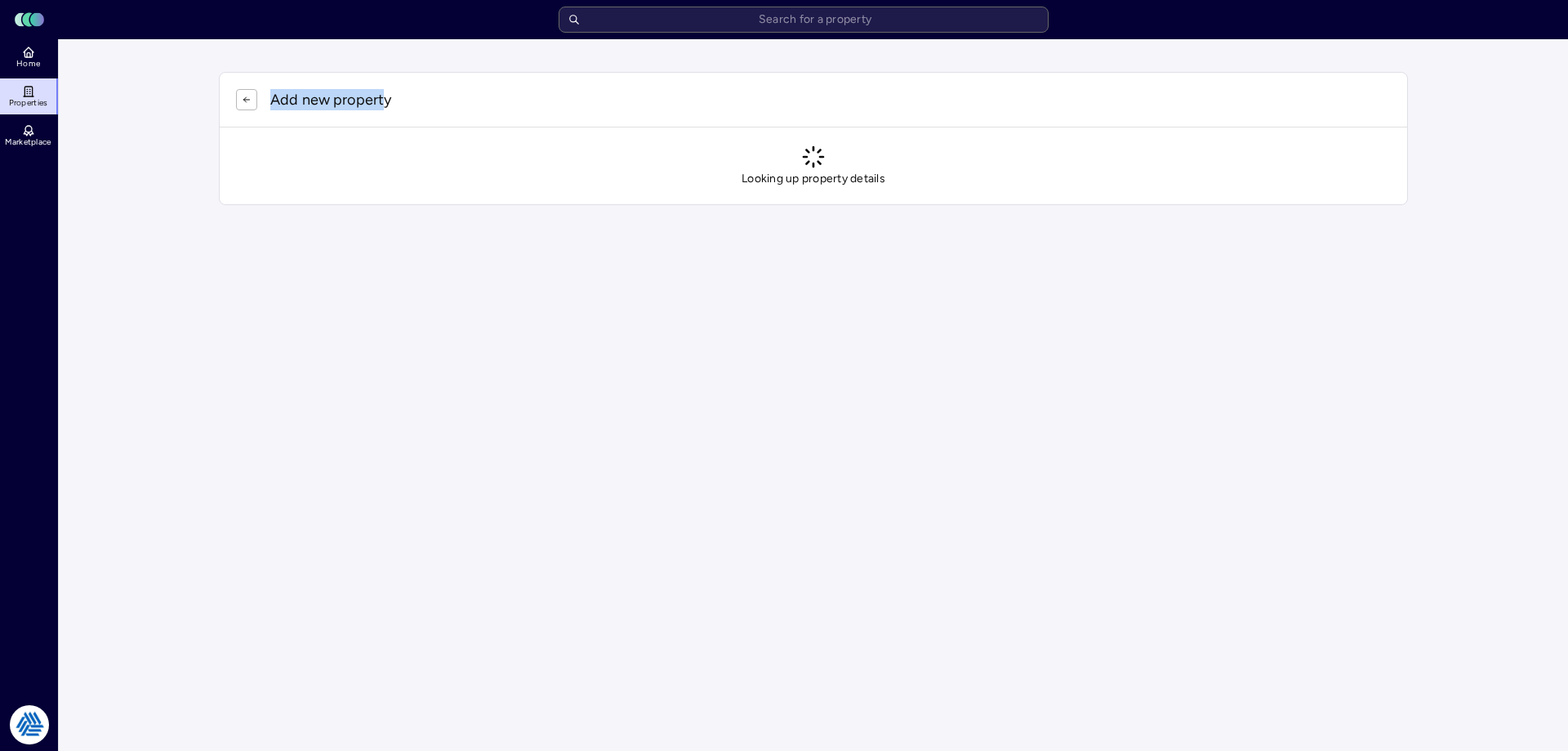
drag, startPoint x: 385, startPoint y: 103, endPoint x: 292, endPoint y: 90, distance: 93.9
click at [192, 90] on div "Add new property Looking up property details" at bounding box center [813, 138] width 1255 height 198
click at [381, 97] on p "Add new property" at bounding box center [330, 99] width 121 height 21
drag, startPoint x: 395, startPoint y: 99, endPoint x: 175, endPoint y: 90, distance: 220.2
click at [175, 90] on main "Add new property Looking up property details" at bounding box center [813, 395] width 1510 height 712
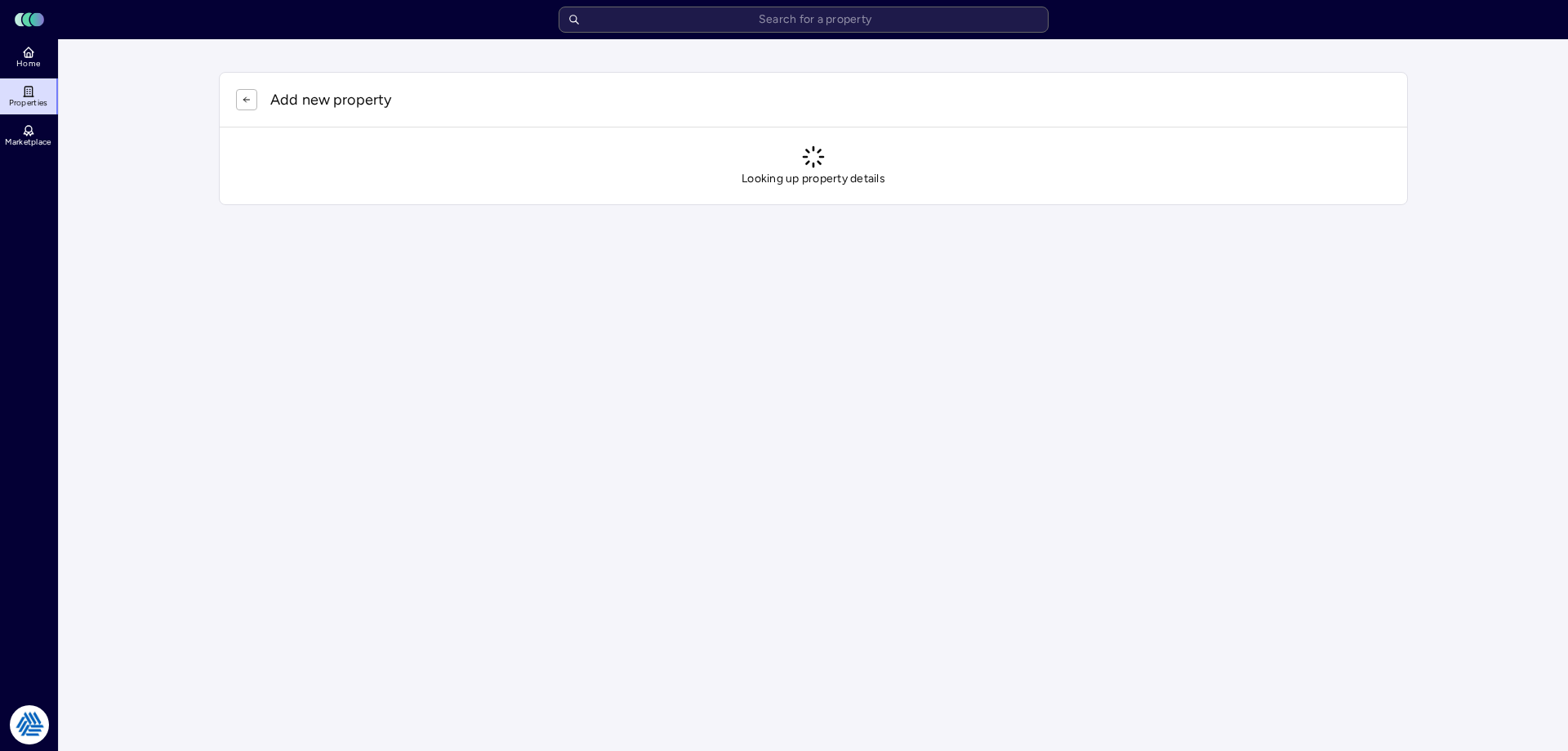
click at [175, 89] on main "Add new property Looking up property details" at bounding box center [813, 395] width 1510 height 712
drag, startPoint x: 75, startPoint y: 165, endPoint x: 280, endPoint y: 91, distance: 217.9
click at [0, 36] on html "Toggle Sidebar Lumen Energy Logo Home Properties Marketplace Tradition Energy […" at bounding box center [784, 376] width 1568 height 751
click at [176, 78] on main "Add new property Looking up property details" at bounding box center [813, 395] width 1510 height 712
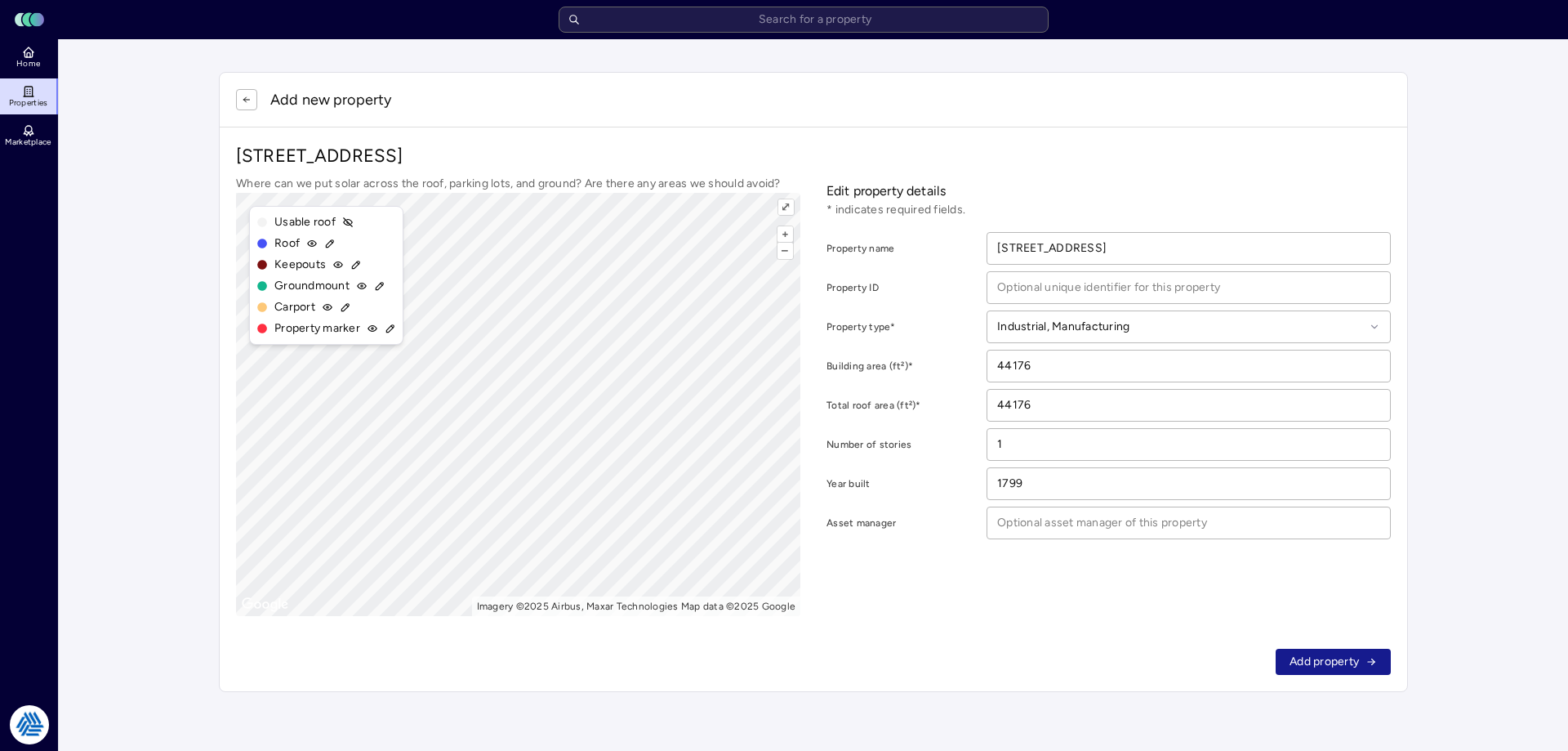
click at [1305, 659] on span "Add property" at bounding box center [1324, 661] width 69 height 18
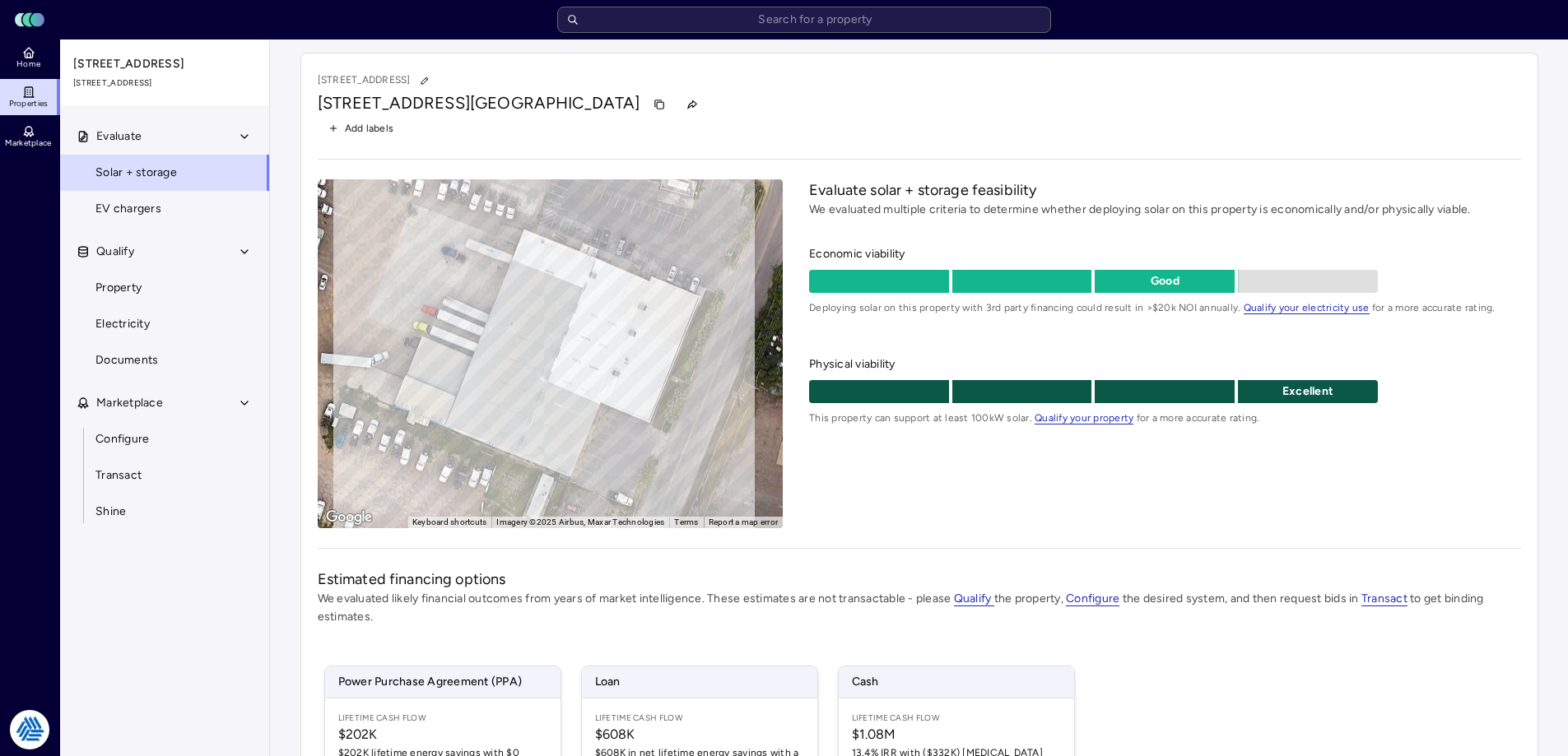
click at [1544, 429] on div "[STREET_ADDRESS] Add labels ← Move left → Move right ↑ Move up ↓ Move down + Zo…" at bounding box center [918, 526] width 1264 height 974
click at [779, 110] on div "[STREET_ADDRESS]" at bounding box center [919, 104] width 1204 height 26
click at [32, 62] on span "Home" at bounding box center [28, 64] width 24 height 10
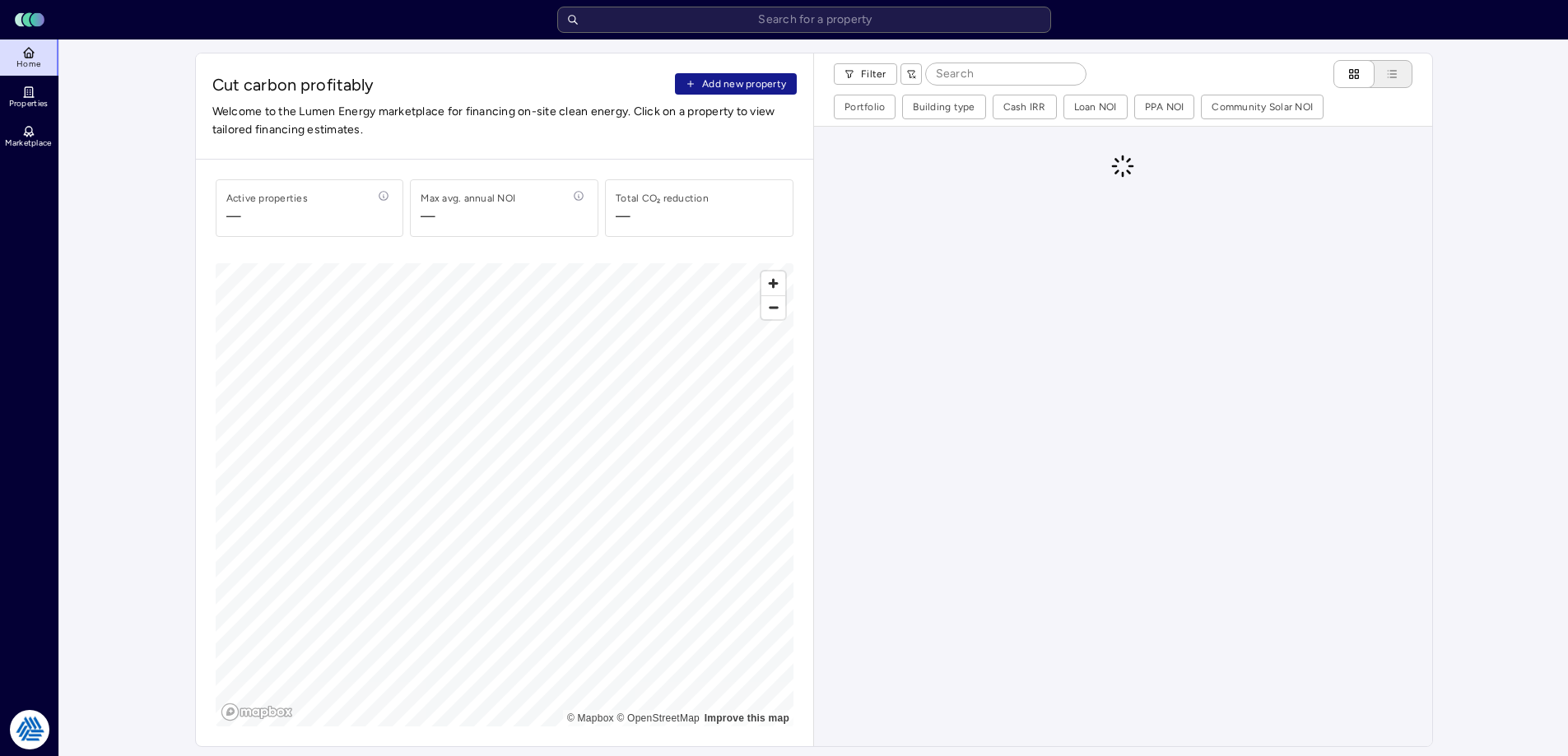
click at [737, 74] on button "Add new property" at bounding box center [736, 84] width 122 height 21
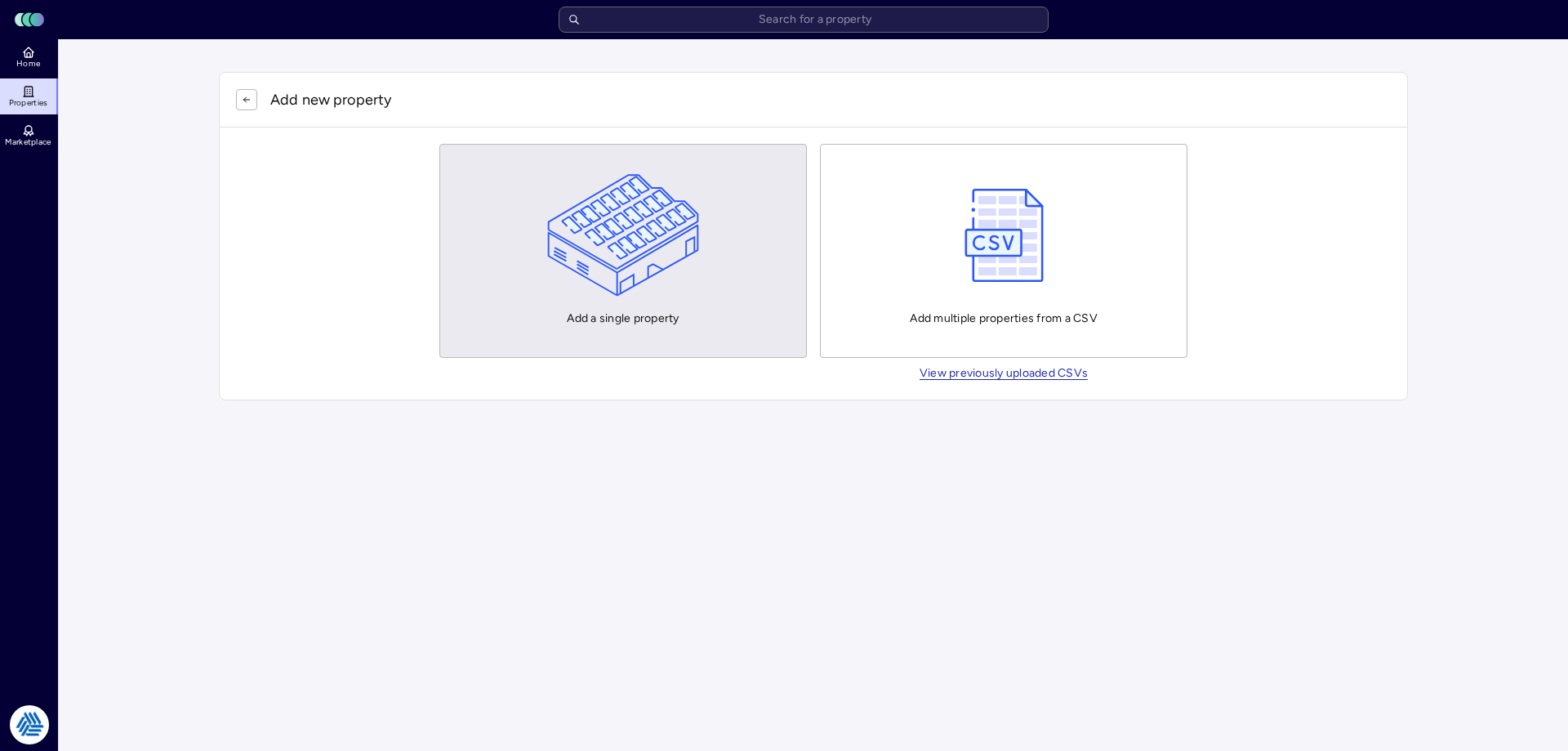
click at [662, 183] on img "button" at bounding box center [623, 235] width 152 height 123
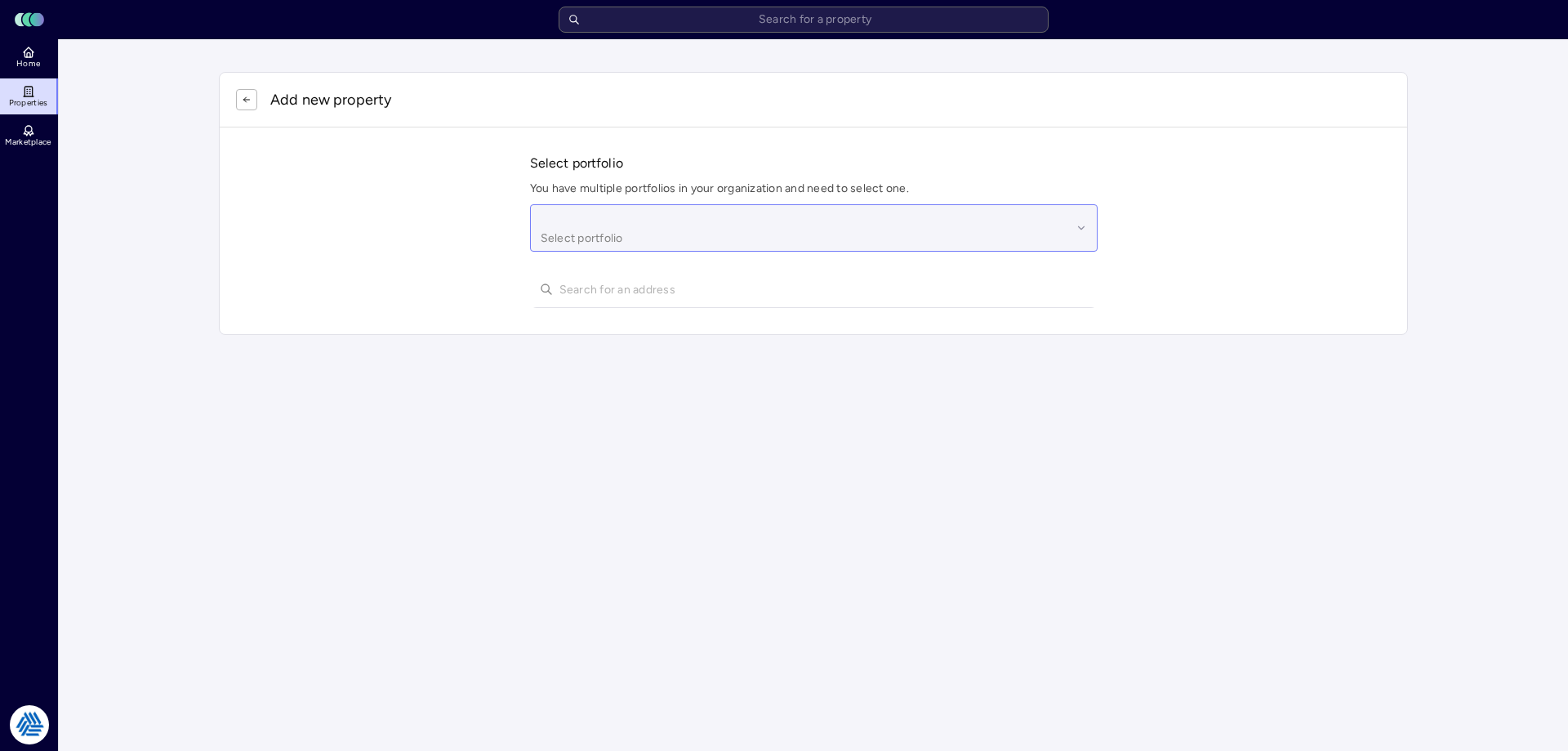
click at [594, 217] on div at bounding box center [806, 217] width 531 height 18
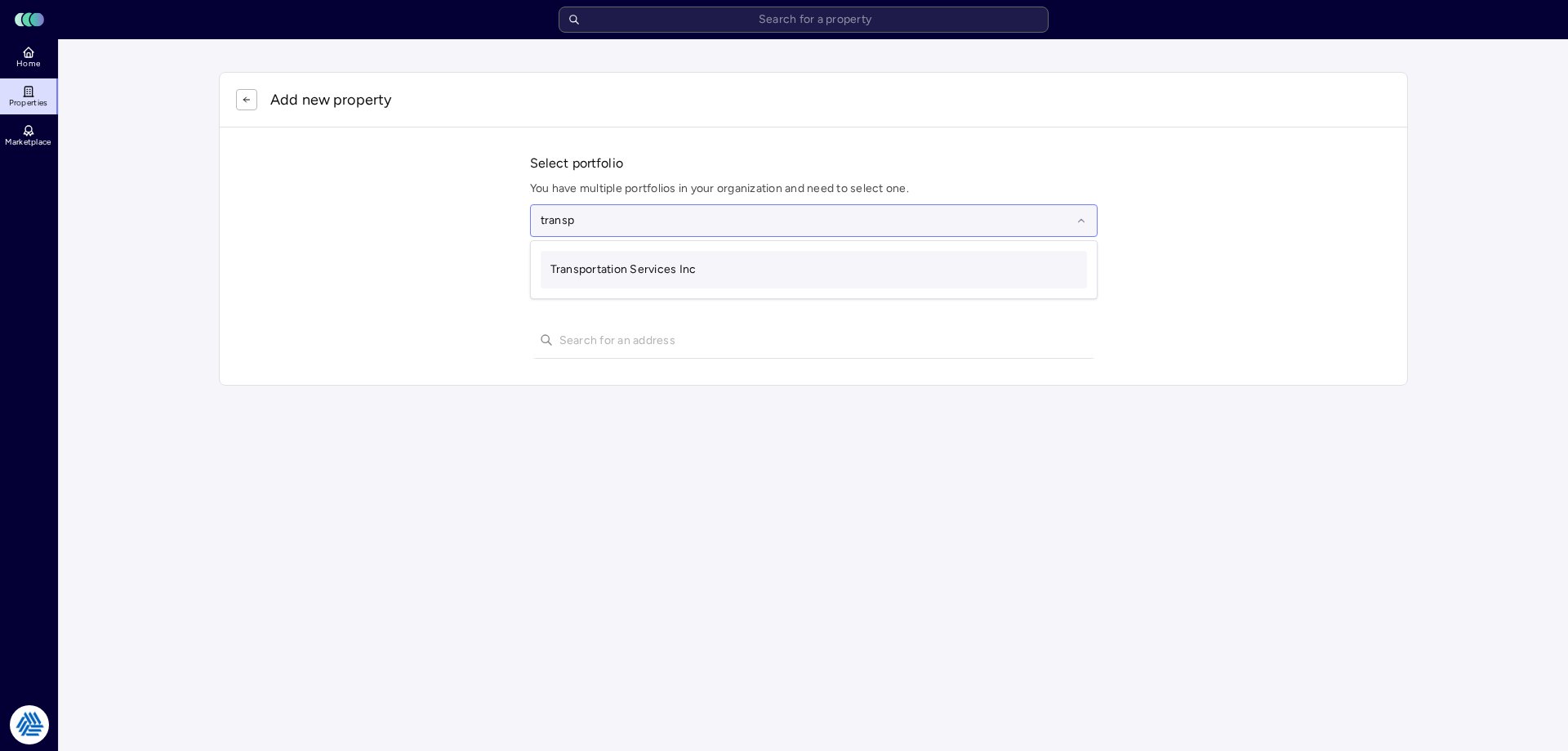
type input "transpo"
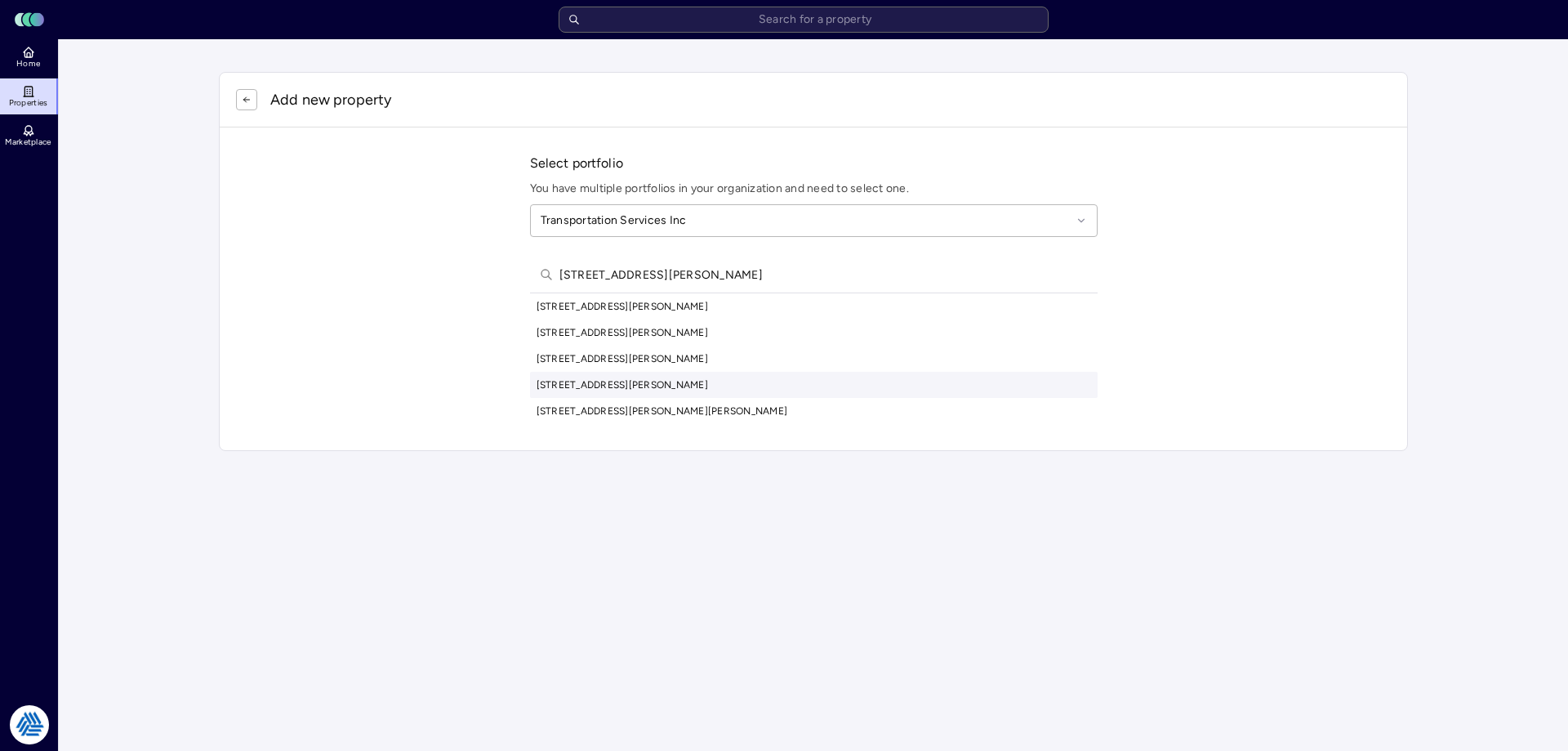
type input "[STREET_ADDRESS][PERSON_NAME]"
click at [636, 389] on div "[STREET_ADDRESS][PERSON_NAME]" at bounding box center [814, 385] width 568 height 26
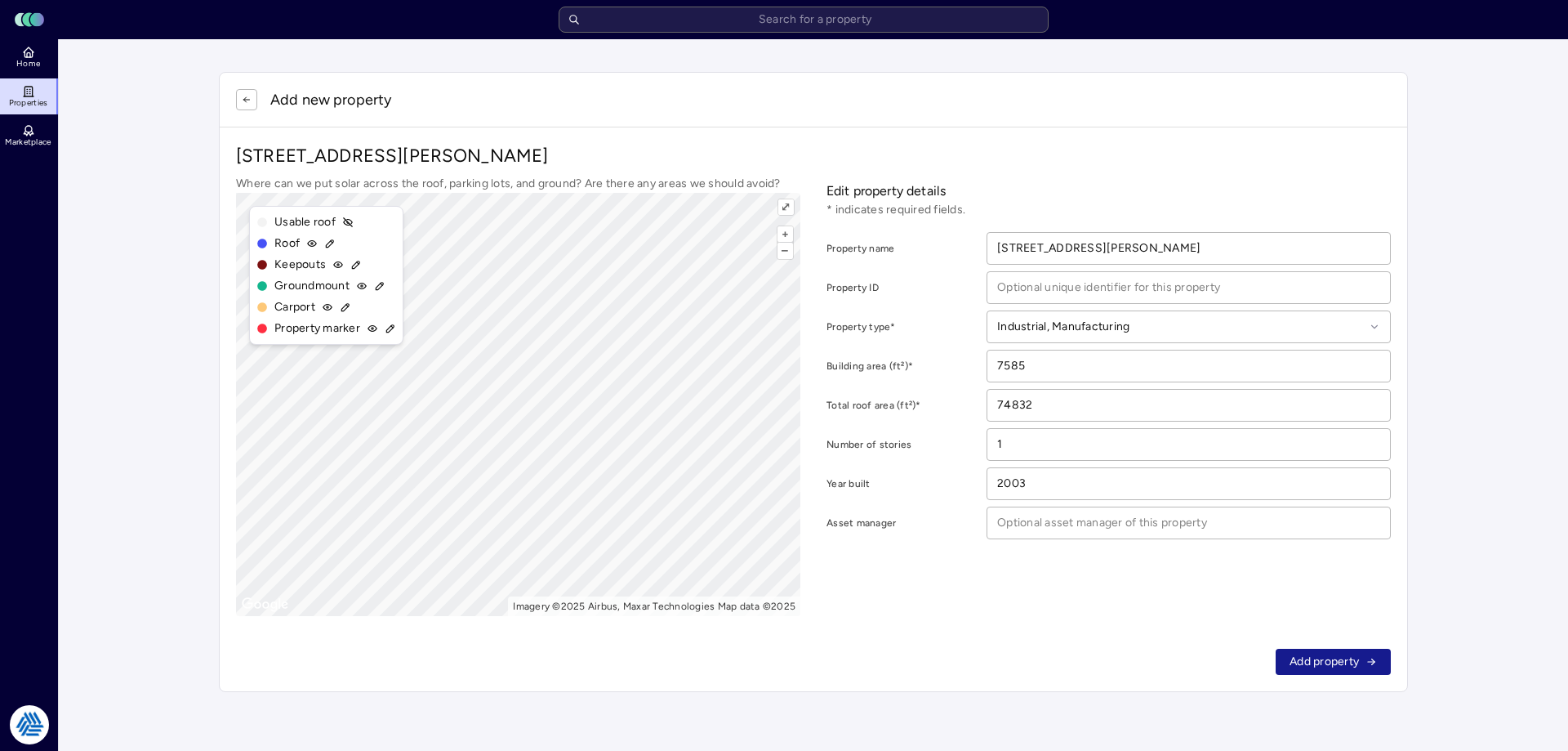
click at [1341, 662] on span "Add property" at bounding box center [1324, 661] width 69 height 18
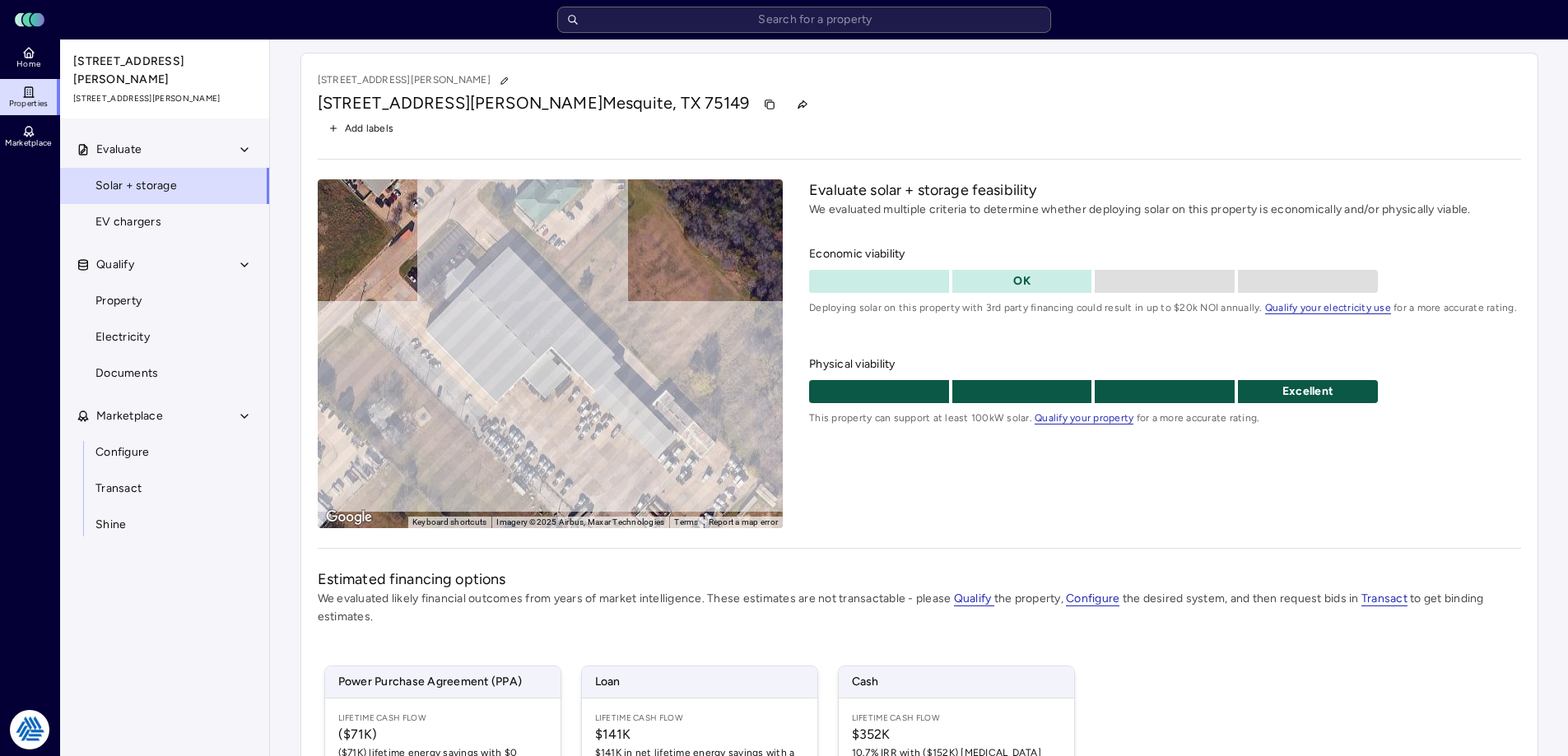
click at [1531, 457] on div "[STREET_ADDRESS][PERSON_NAME][PERSON_NAME] Add labels ← Move left → Move right …" at bounding box center [919, 527] width 1238 height 949
click at [39, 85] on link "Properties" at bounding box center [30, 97] width 60 height 36
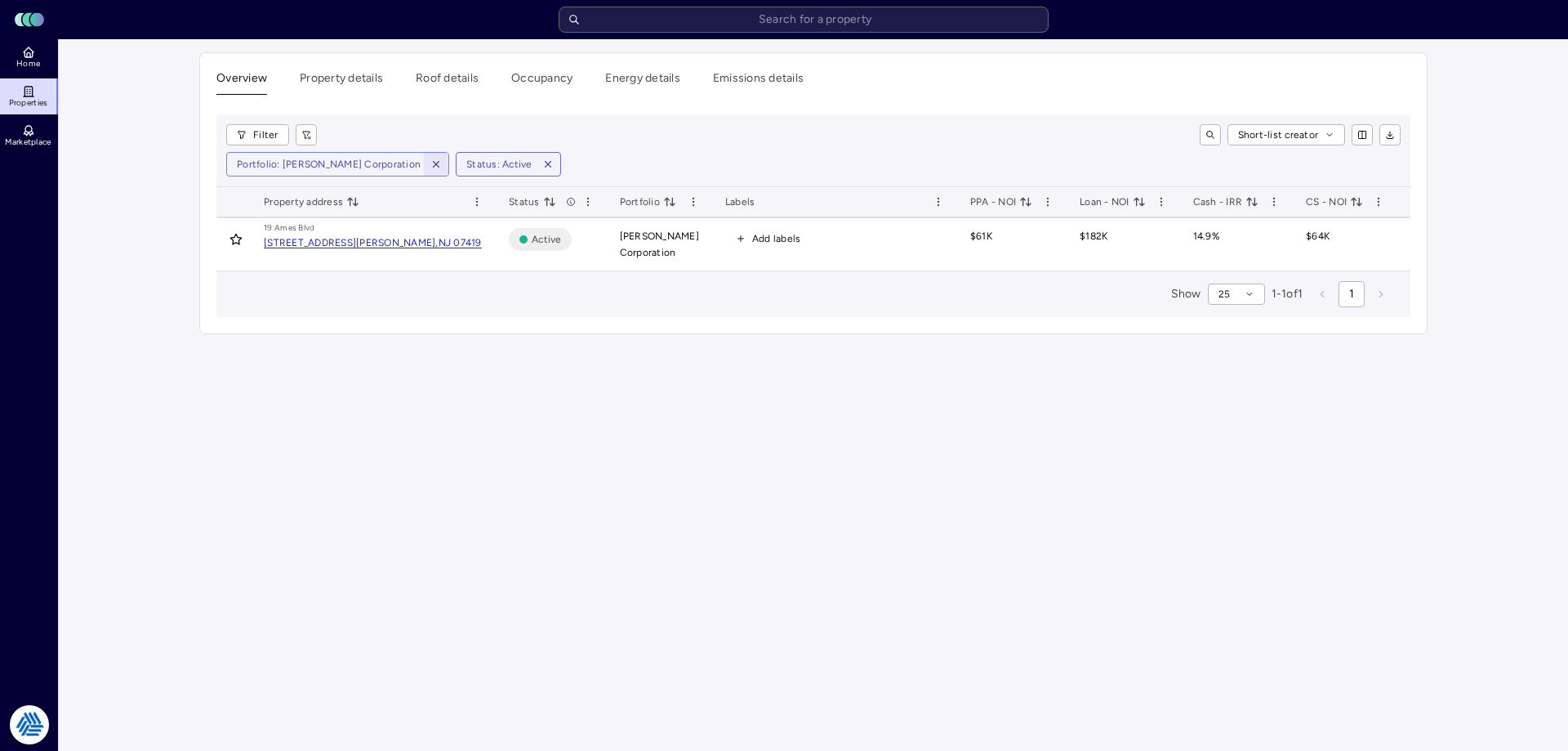
click at [430, 159] on icon "button" at bounding box center [435, 164] width 11 height 11
click at [1217, 132] on button "toggle search" at bounding box center [1210, 135] width 21 height 21
click at [1025, 139] on input at bounding box center [1089, 135] width 208 height 21
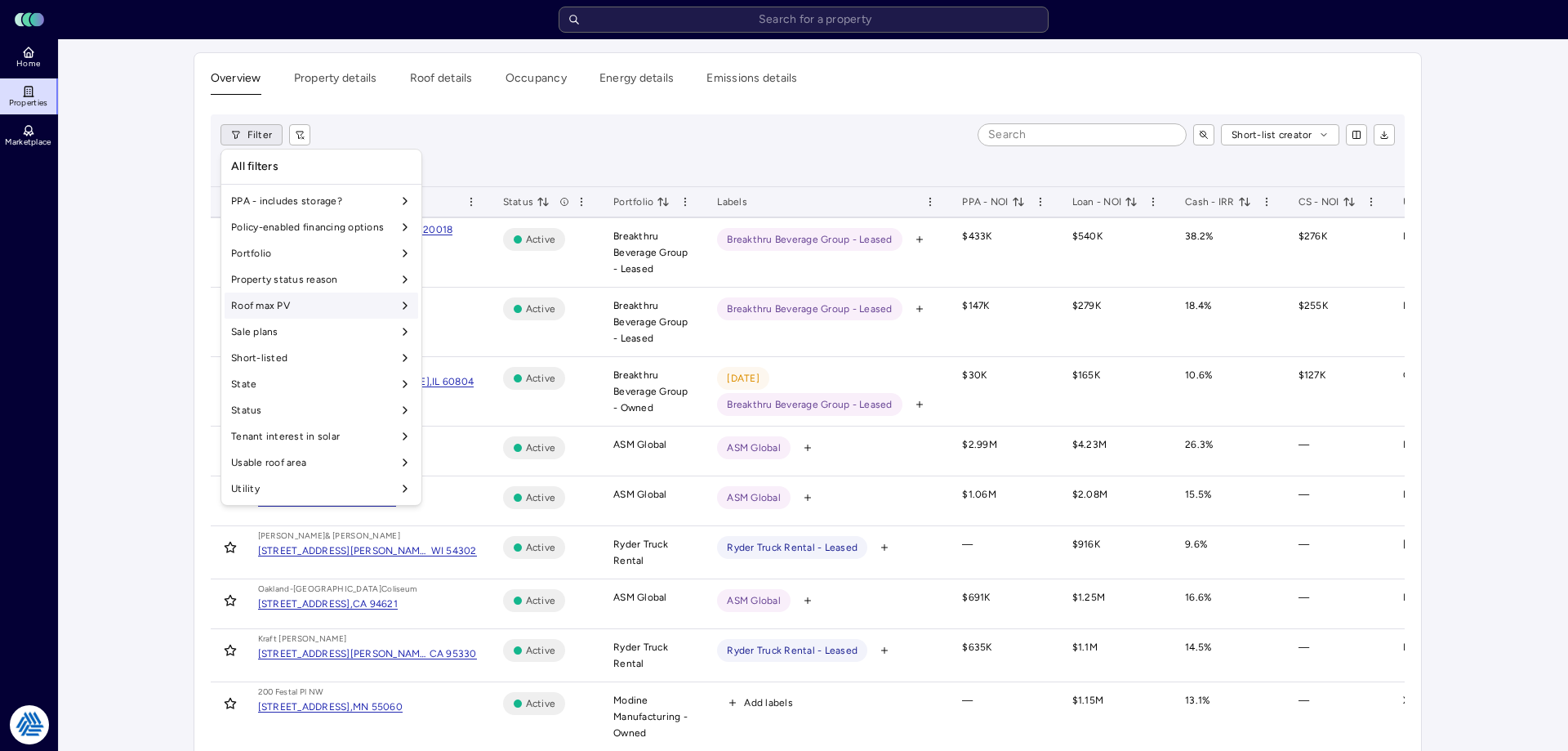
scroll to position [1360, 0]
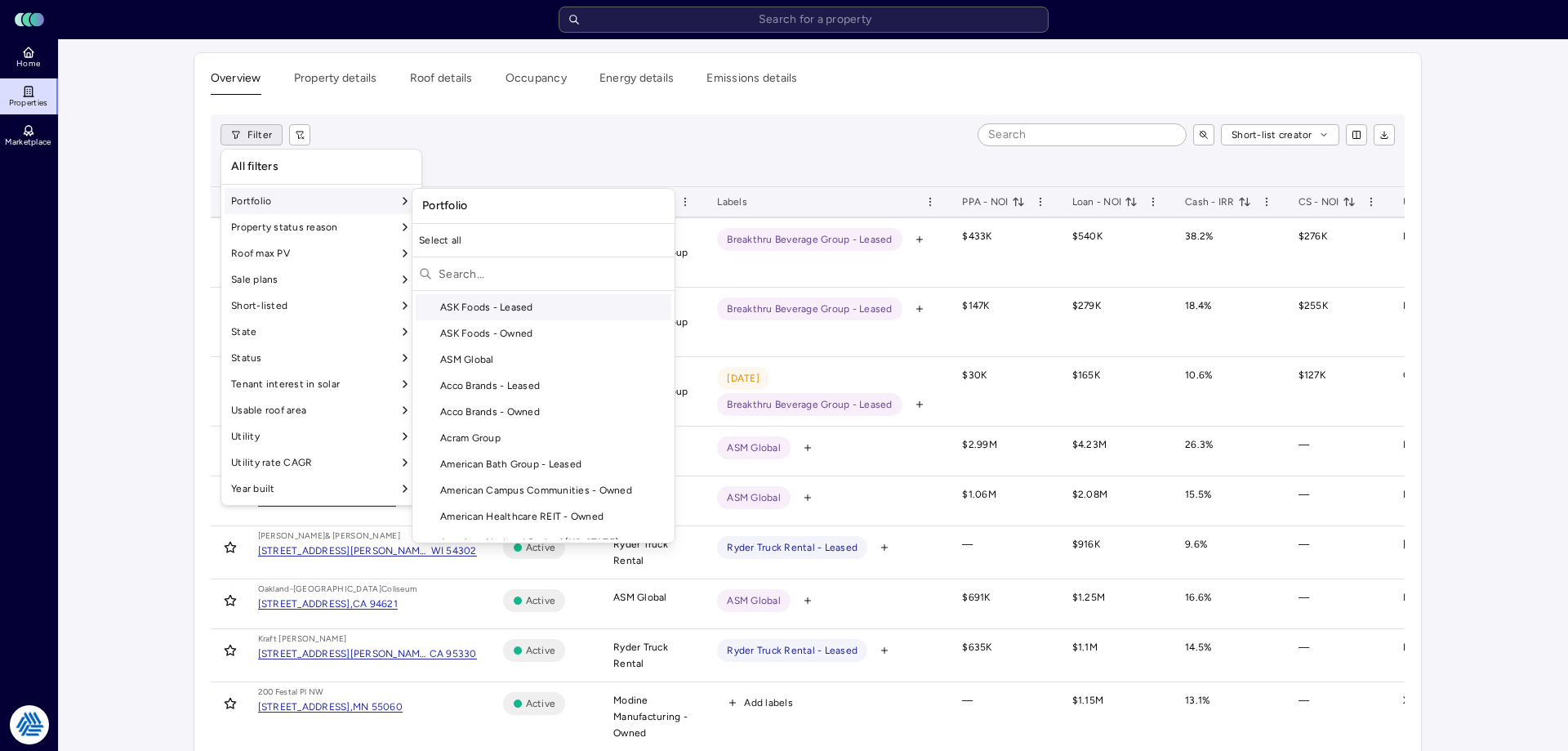
click at [296, 206] on div "Portfolio" at bounding box center [321, 201] width 193 height 26
click at [479, 245] on div "Select all" at bounding box center [543, 240] width 262 height 26
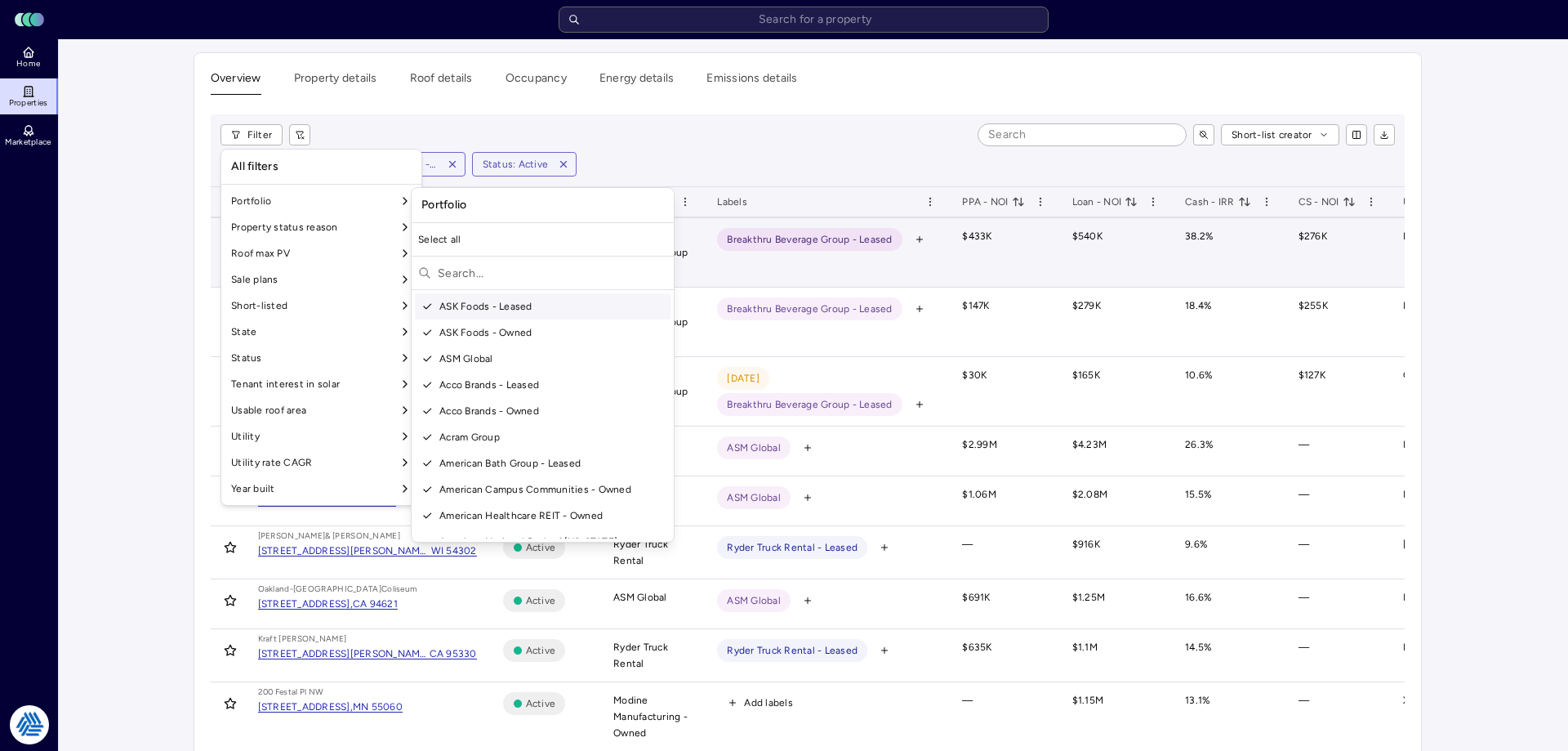
scroll to position [38, 0]
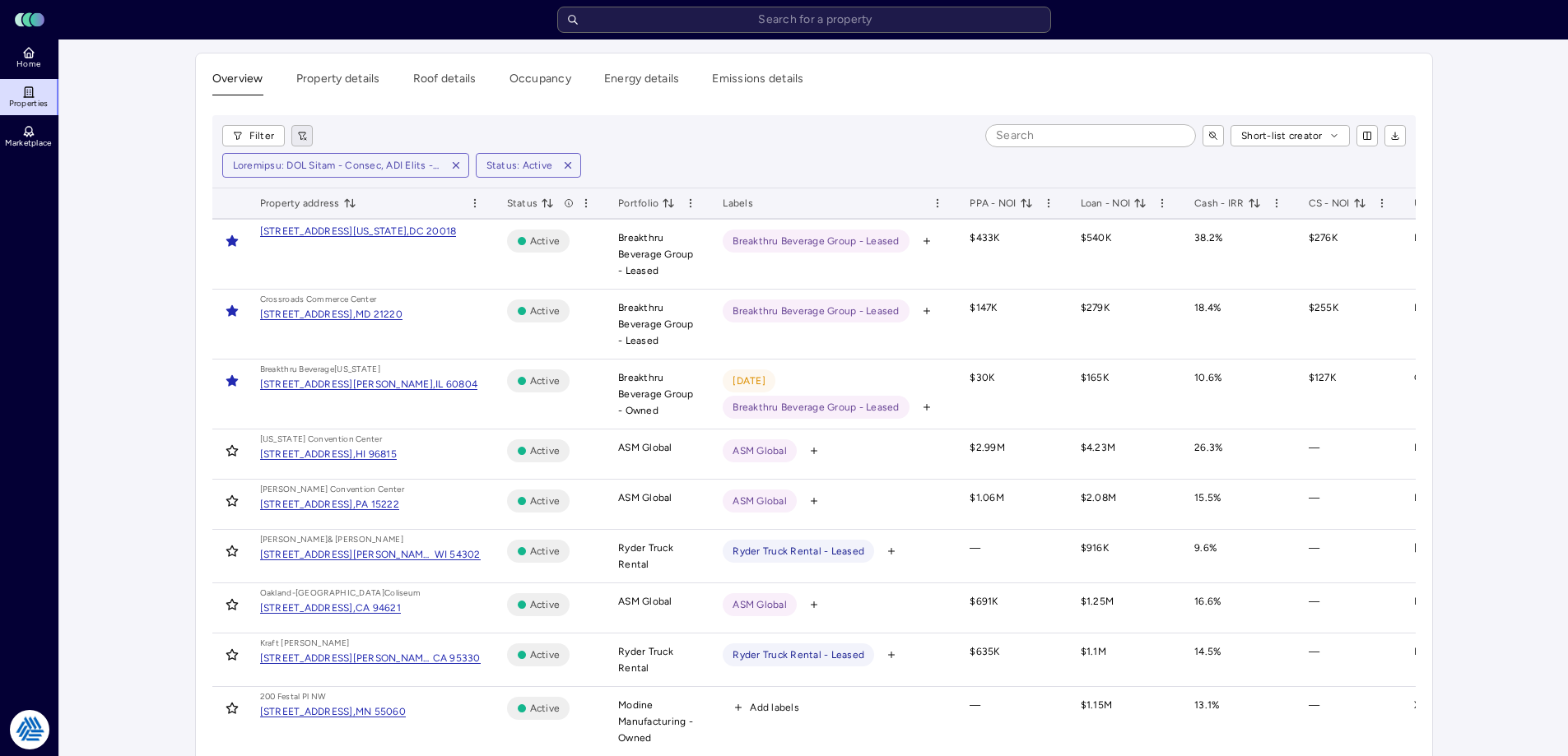
click at [302, 136] on icon "button" at bounding box center [302, 136] width 7 height 8
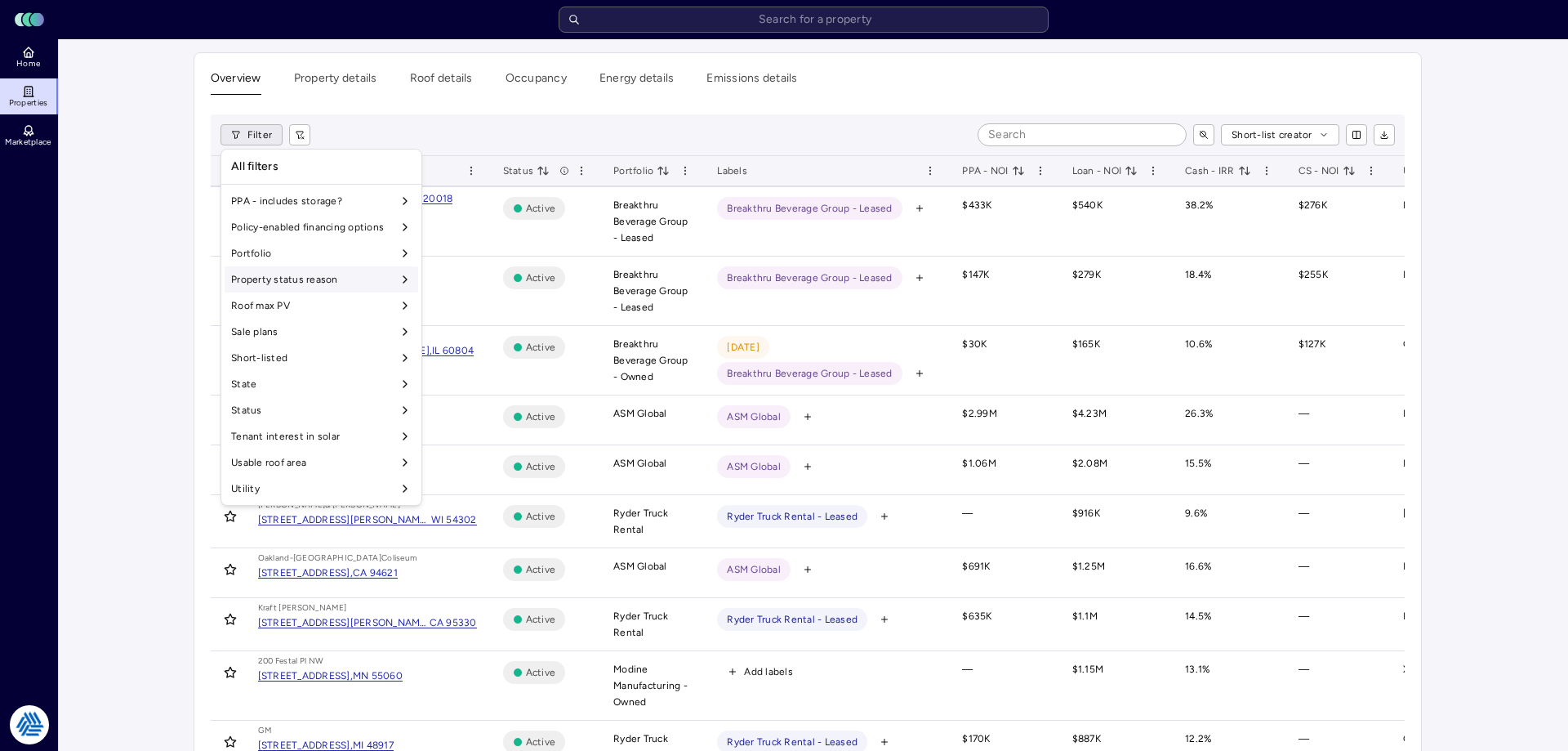
scroll to position [1360, 0]
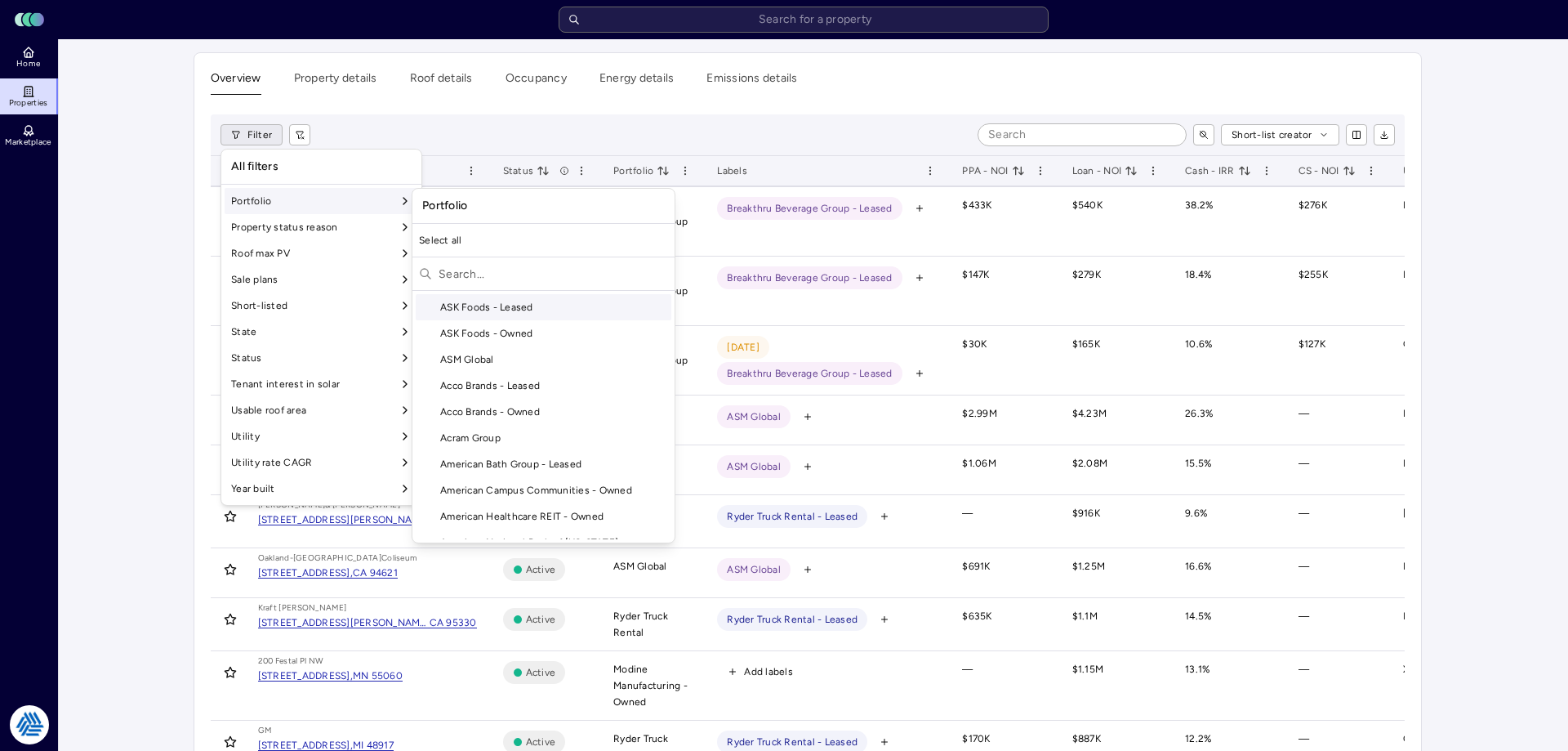
click at [274, 203] on div "Portfolio" at bounding box center [321, 201] width 193 height 26
drag, startPoint x: 514, startPoint y: 245, endPoint x: 494, endPoint y: 268, distance: 30.5
click at [494, 268] on div "Select all ASK Foods - Leased ASK Foods - Owned ASM Global Acco Brands - Leased…" at bounding box center [543, 383] width 262 height 312
click at [494, 268] on input "text" at bounding box center [553, 274] width 230 height 26
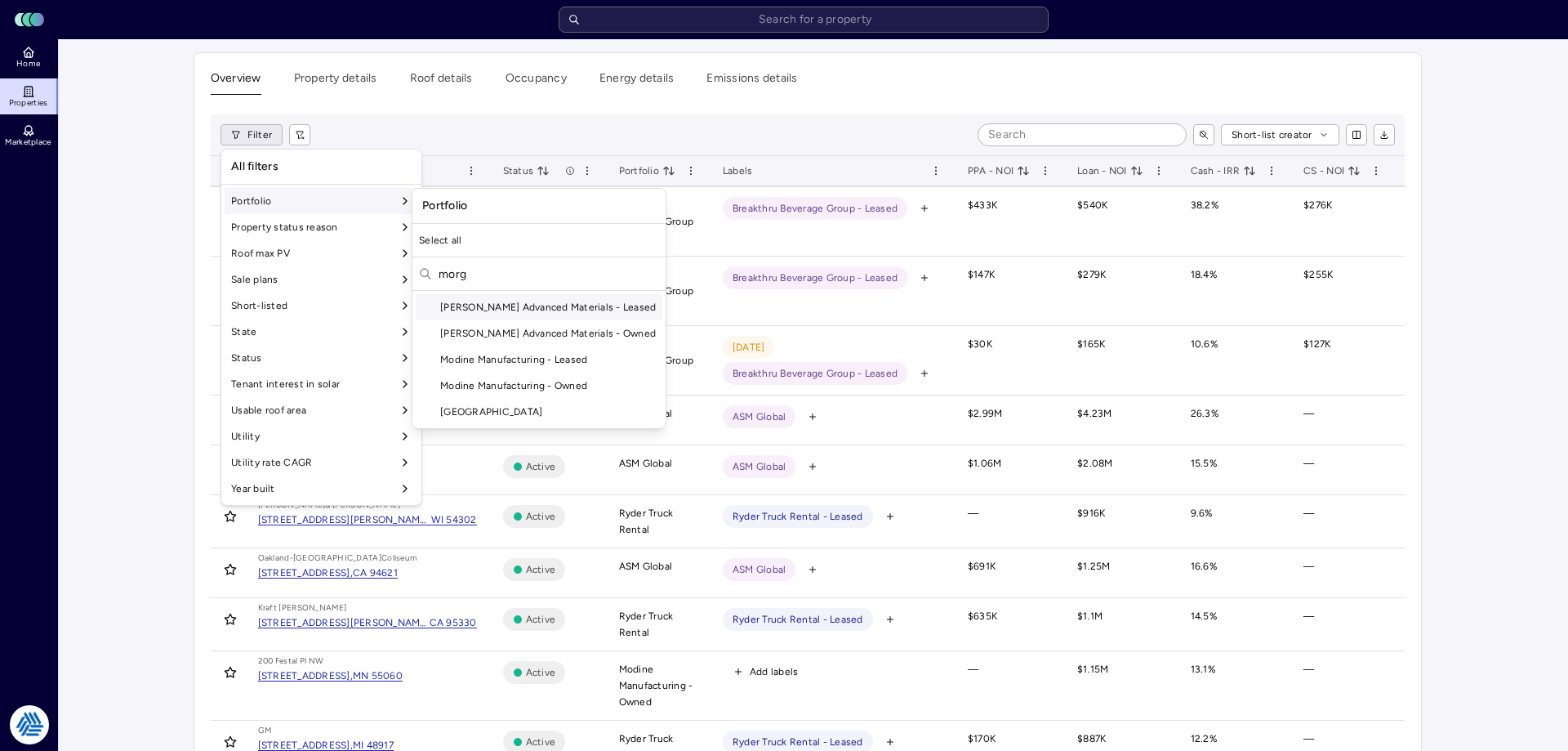
scroll to position [0, 0]
type input "[PERSON_NAME] ad"
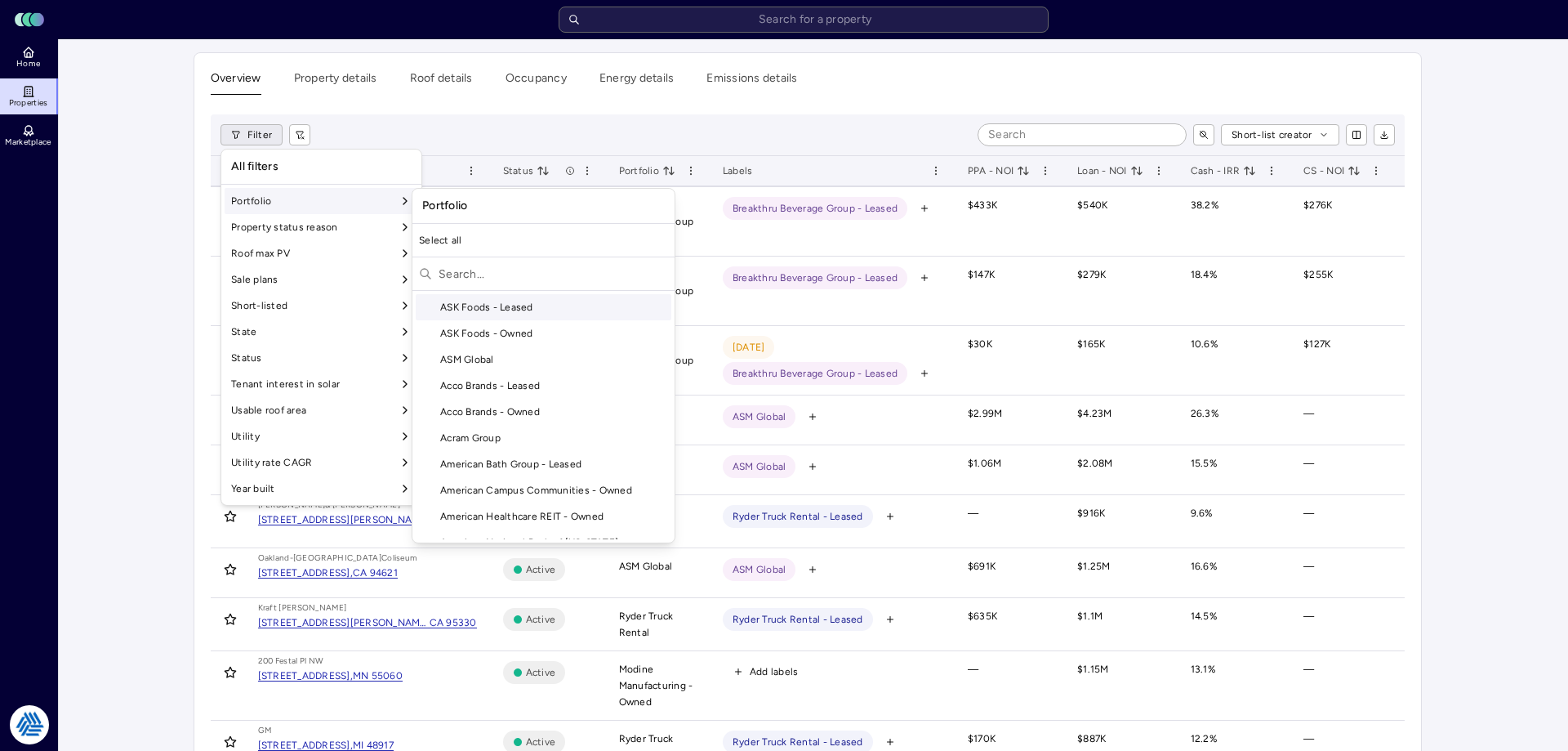
click at [490, 281] on input "text" at bounding box center [553, 274] width 230 height 26
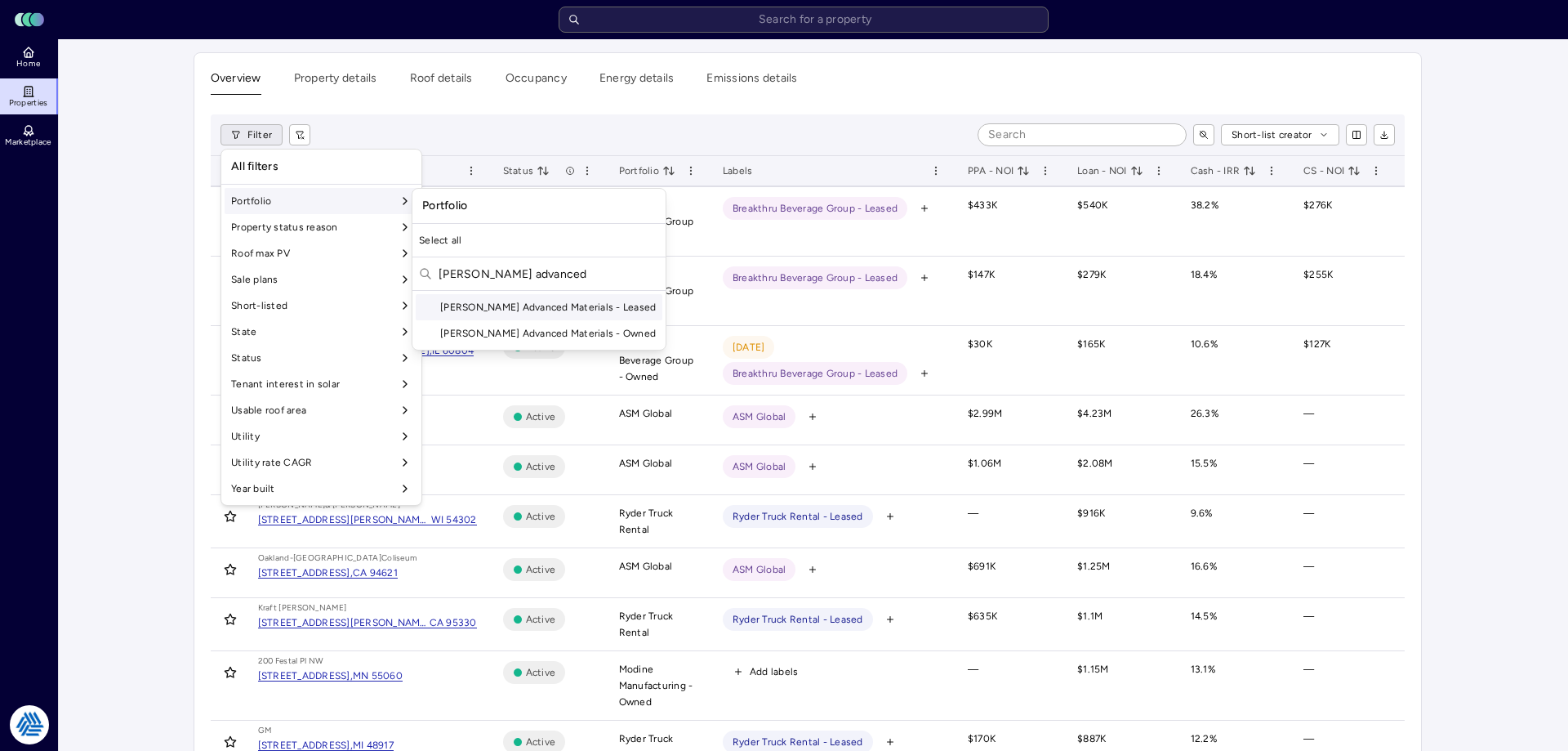
type input "[PERSON_NAME] advanced"
click at [500, 303] on div "[PERSON_NAME] Advanced Materials - Leased" at bounding box center [539, 307] width 247 height 26
click at [496, 331] on div "[PERSON_NAME] Advanced Materials - Owned" at bounding box center [539, 333] width 247 height 26
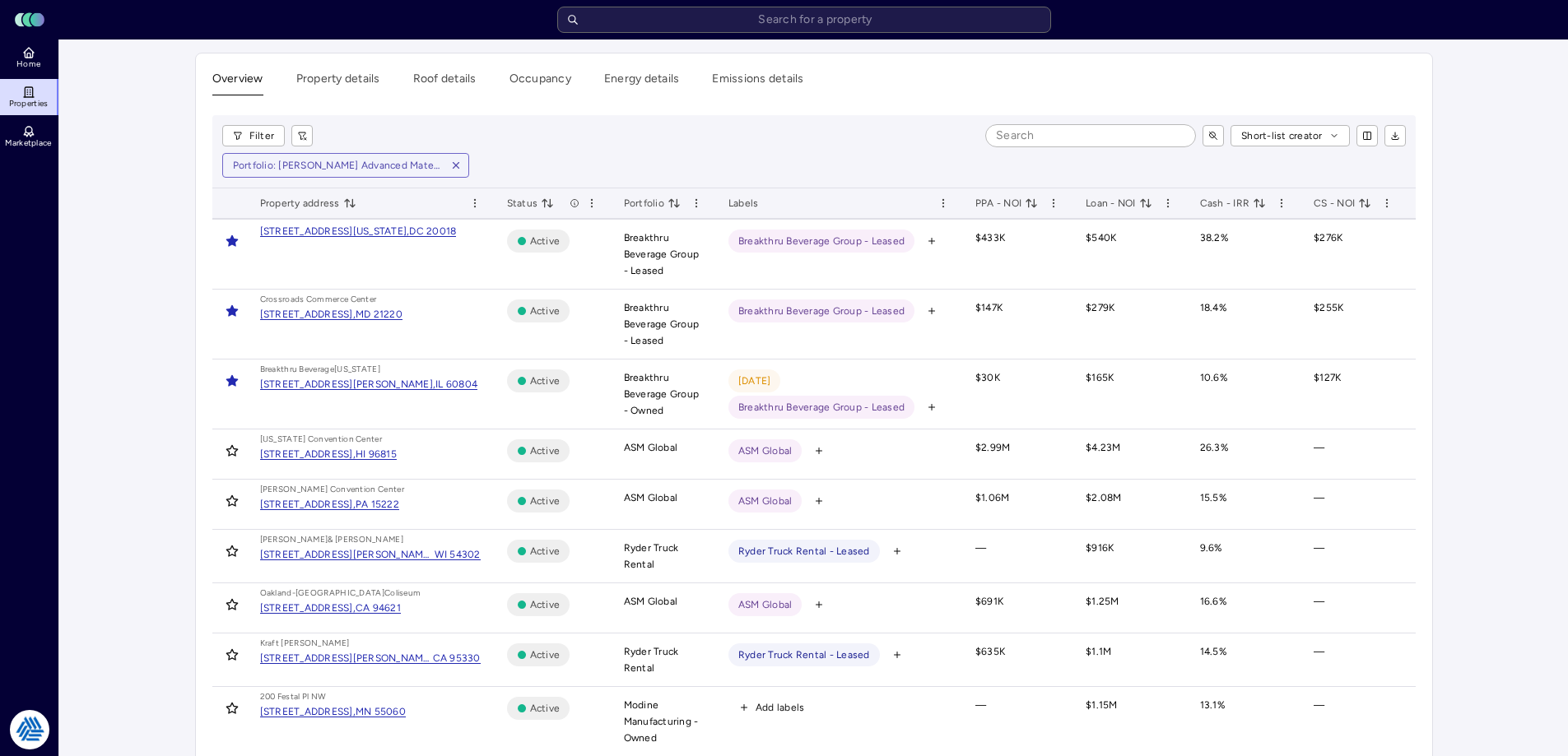
click at [835, 136] on div "Short-list creator" at bounding box center [866, 136] width 1080 height 21
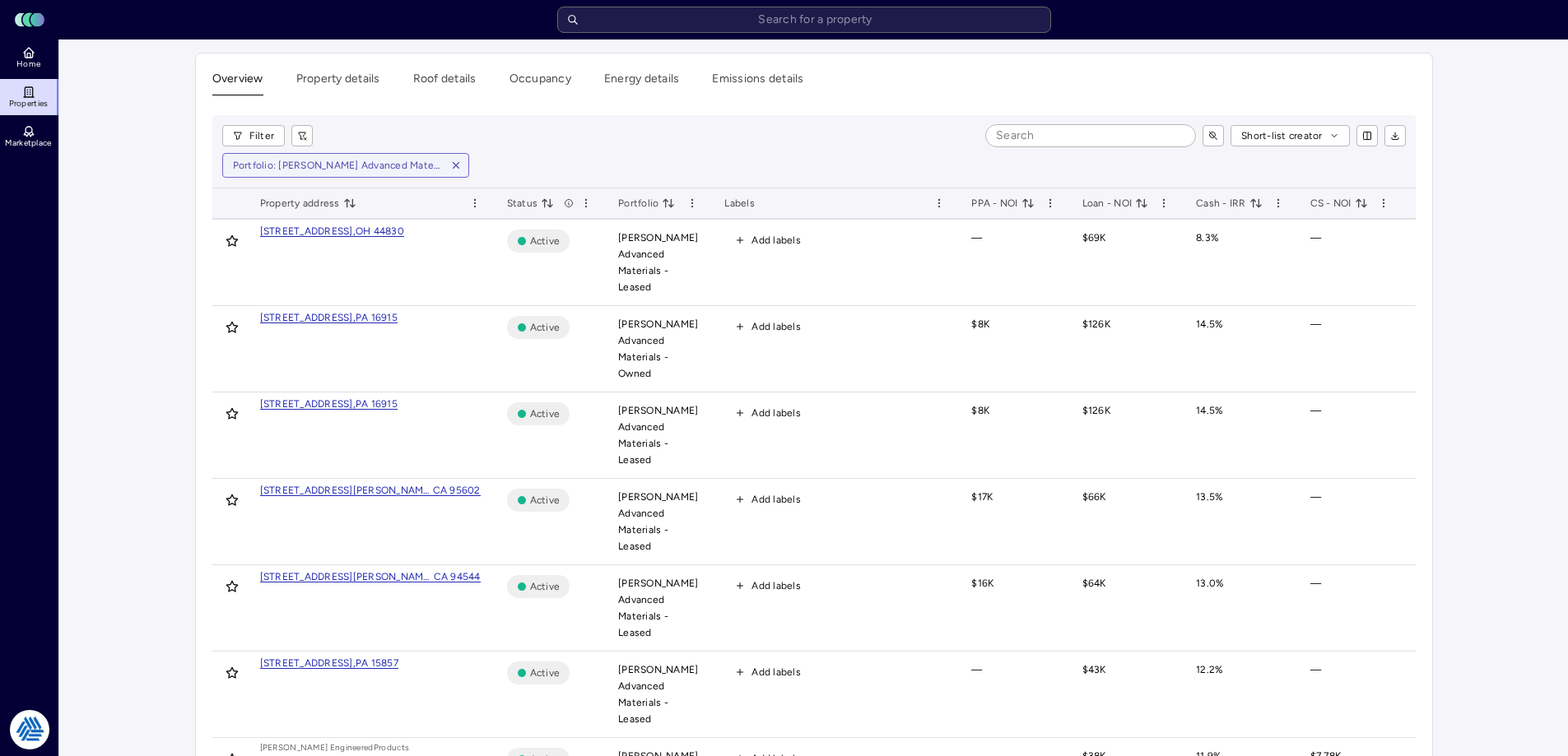
click at [1198, 207] on span "Cash - IRR" at bounding box center [1229, 202] width 67 height 16
click at [1209, 210] on span "Cash - IRR" at bounding box center [1229, 202] width 67 height 16
click at [780, 147] on div "Filter Short-list creator Portfolio: [PERSON_NAME] Advanced Materials - [PERSON…" at bounding box center [814, 152] width 1204 height 73
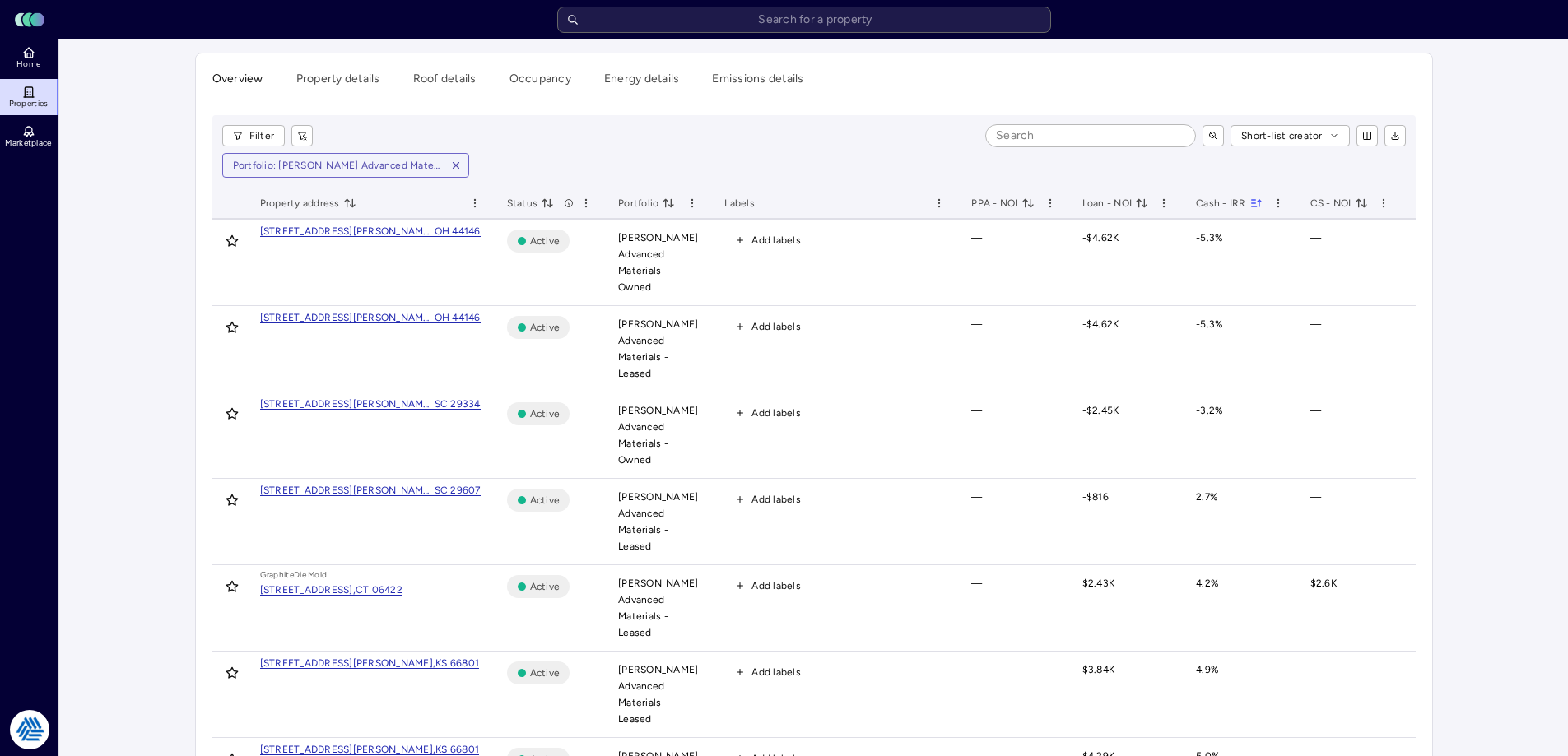
click at [1206, 205] on span "Cash - IRR" at bounding box center [1229, 202] width 67 height 16
click at [929, 151] on div "Filter Short-list creator Portfolio: [PERSON_NAME] Advanced Materials - [PERSON…" at bounding box center [814, 152] width 1204 height 73
click at [1204, 194] on th "Cash - IRR" at bounding box center [1239, 204] width 114 height 32
click at [1204, 204] on span "Cash - IRR" at bounding box center [1229, 202] width 67 height 16
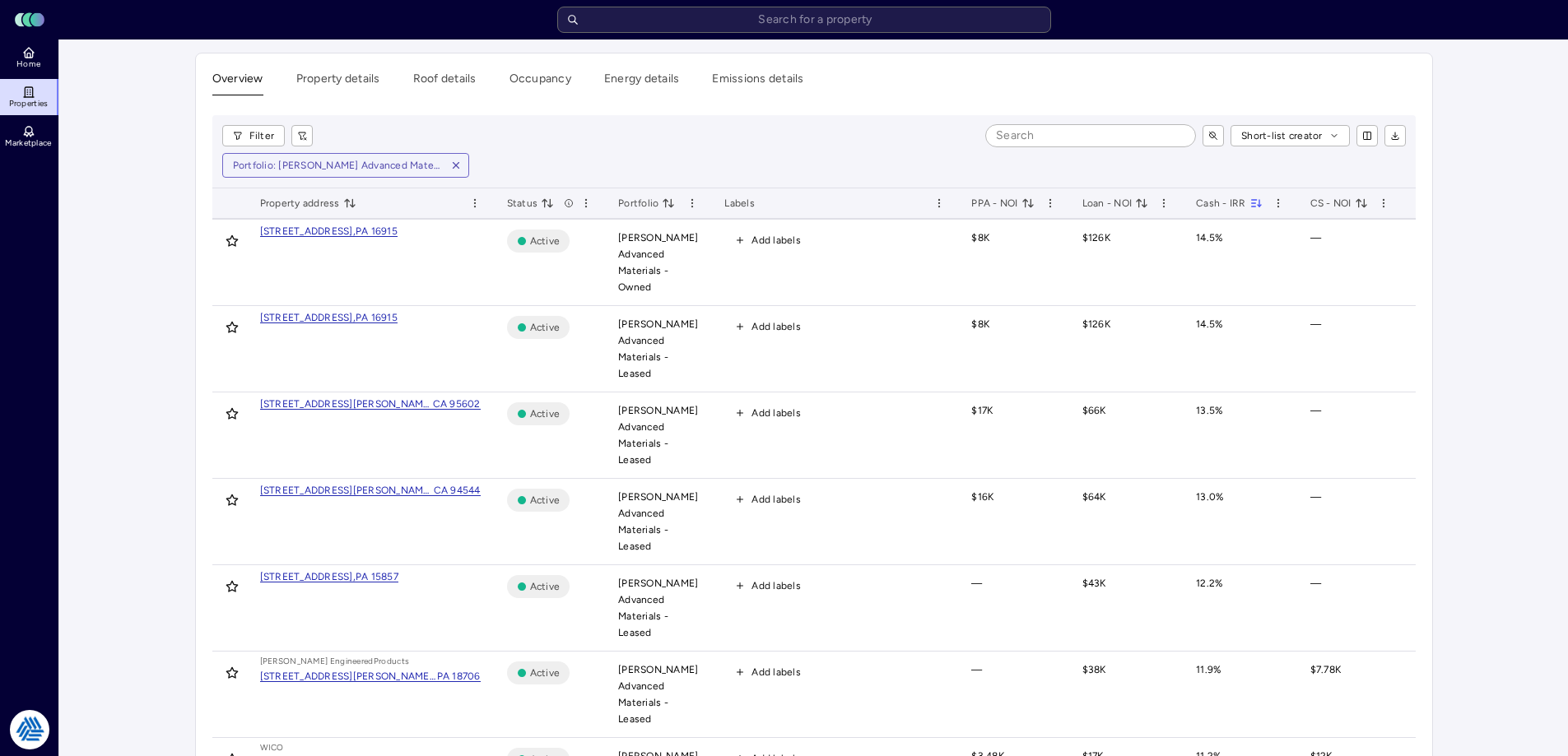
click at [811, 139] on div "Short-list creator" at bounding box center [866, 136] width 1080 height 21
